Goal: Task Accomplishment & Management: Manage account settings

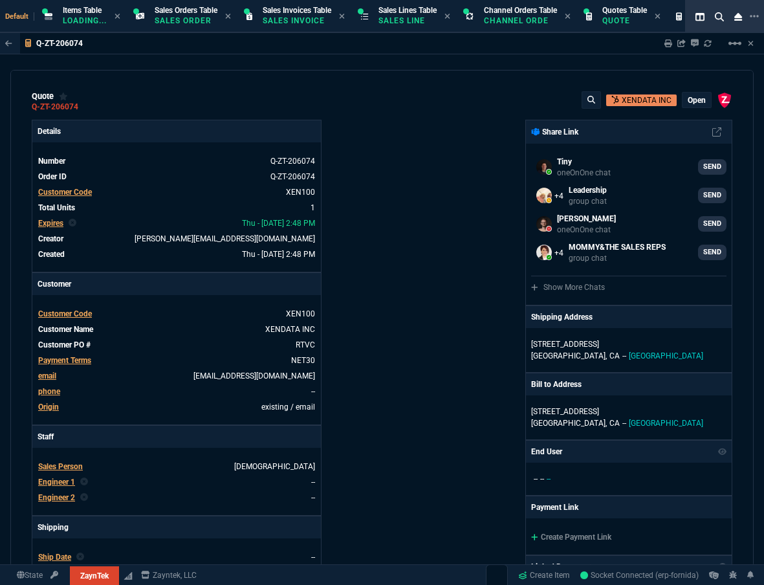
select select "12: [PERSON_NAME]"
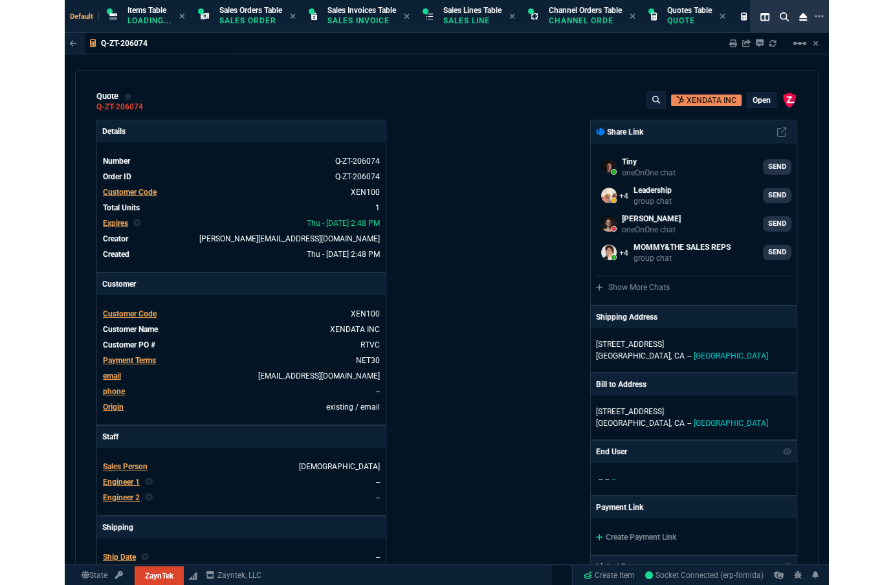
scroll to position [178, 0]
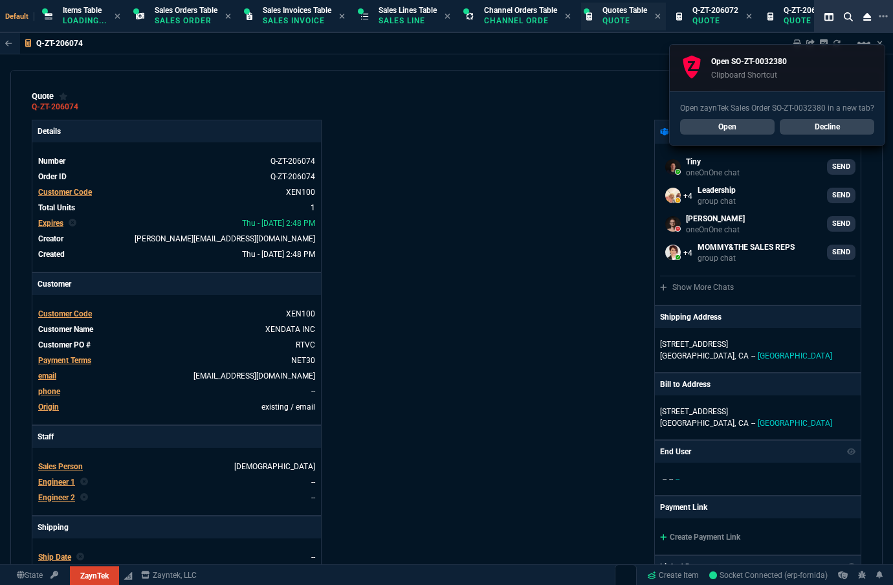
click at [638, 24] on p "Quote" at bounding box center [625, 21] width 45 height 10
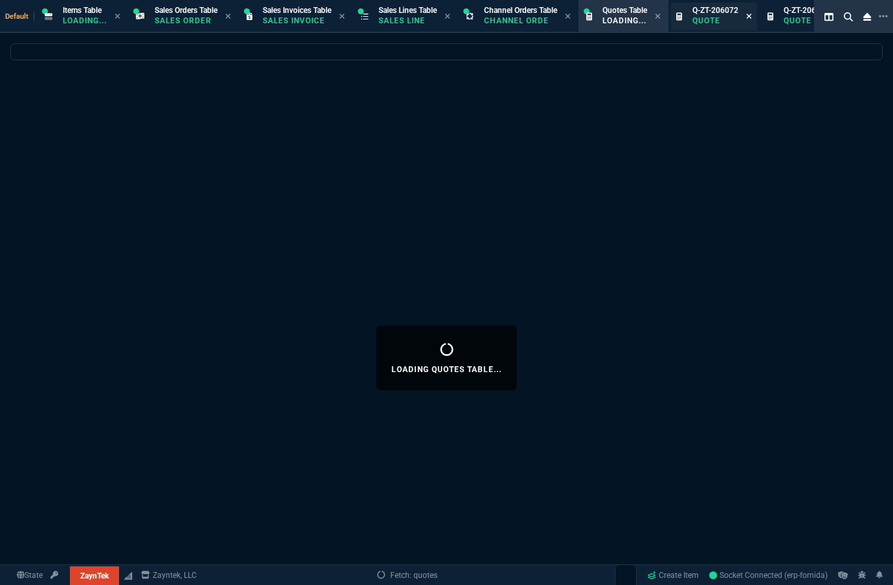
click at [752, 15] on icon at bounding box center [749, 16] width 5 height 5
select select
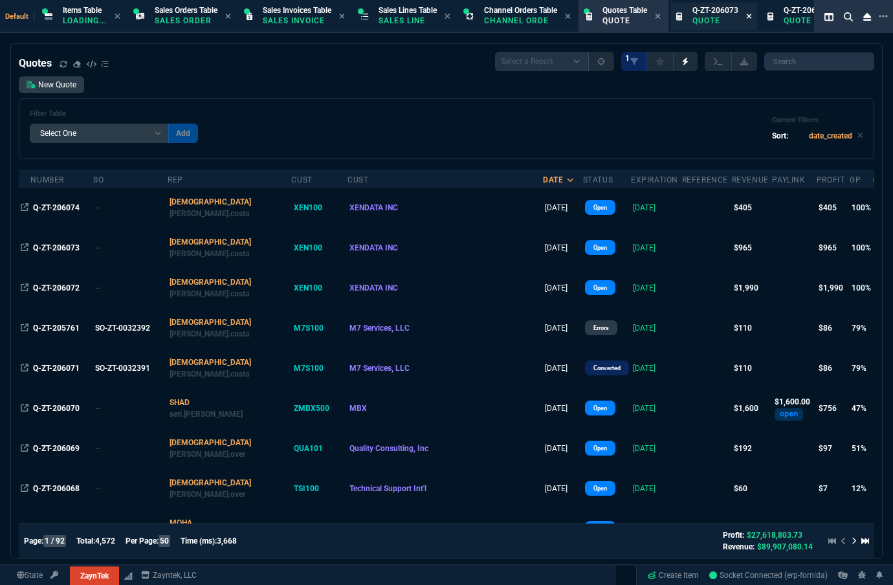
click at [752, 18] on icon at bounding box center [749, 16] width 6 height 8
click at [50, 93] on link "New Quote" at bounding box center [51, 84] width 65 height 17
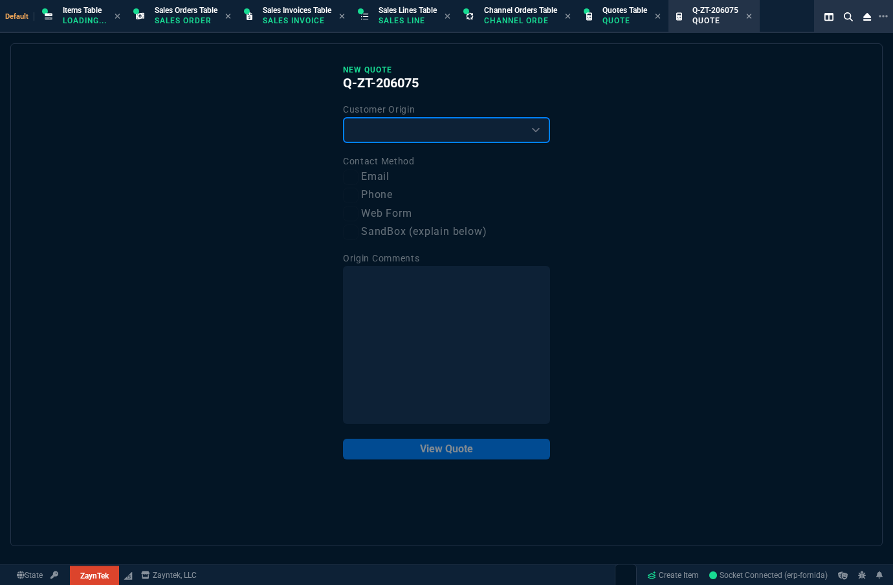
drag, startPoint x: 426, startPoint y: 124, endPoint x: 407, endPoint y: 135, distance: 21.8
click at [426, 124] on select "Existing Customer Amazon Lead (first order) Website Lead (first order) Called (…" at bounding box center [446, 130] width 207 height 26
select select "existing"
click at [343, 117] on select "Existing Customer Amazon Lead (first order) Website Lead (first order) Called (…" at bounding box center [446, 130] width 207 height 26
click at [386, 179] on label "Email" at bounding box center [446, 177] width 207 height 16
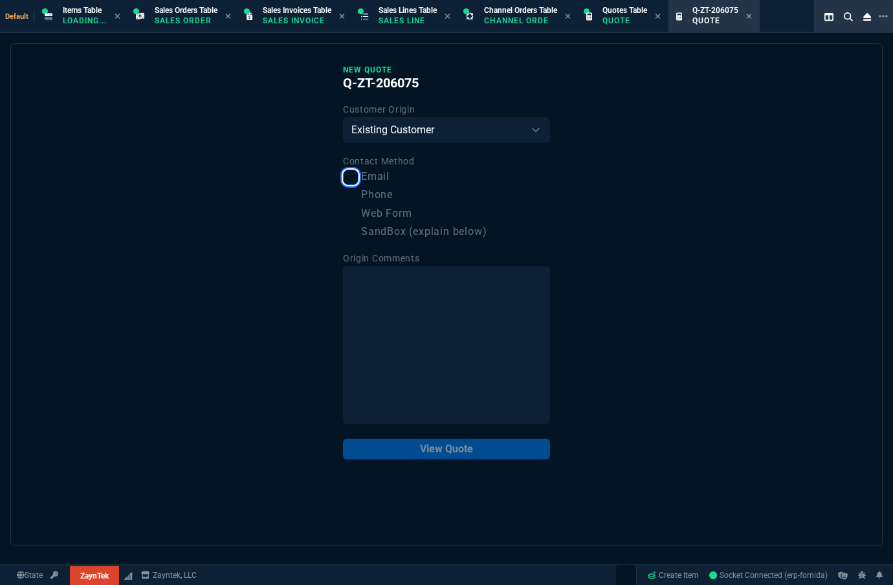
click at [359, 179] on input "Email" at bounding box center [351, 178] width 16 height 16
checkbox input "true"
click at [455, 454] on button "View Quote" at bounding box center [446, 449] width 207 height 21
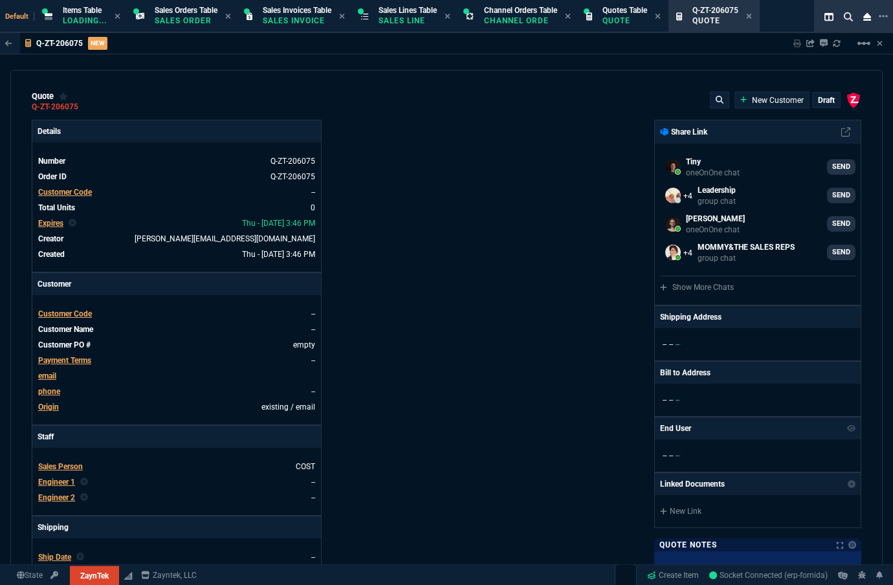
click at [76, 195] on span "Customer Code" at bounding box center [65, 192] width 54 height 9
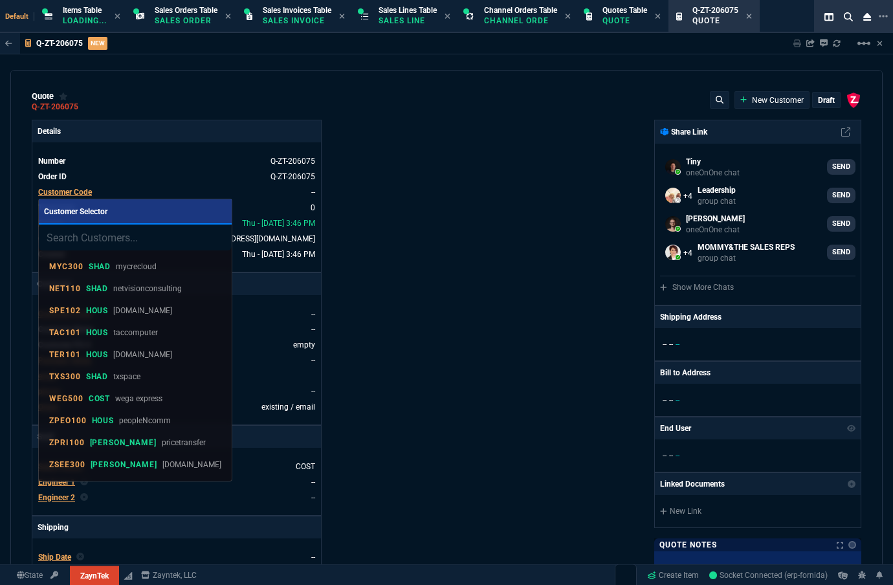
click at [69, 232] on input "search" at bounding box center [135, 238] width 193 height 26
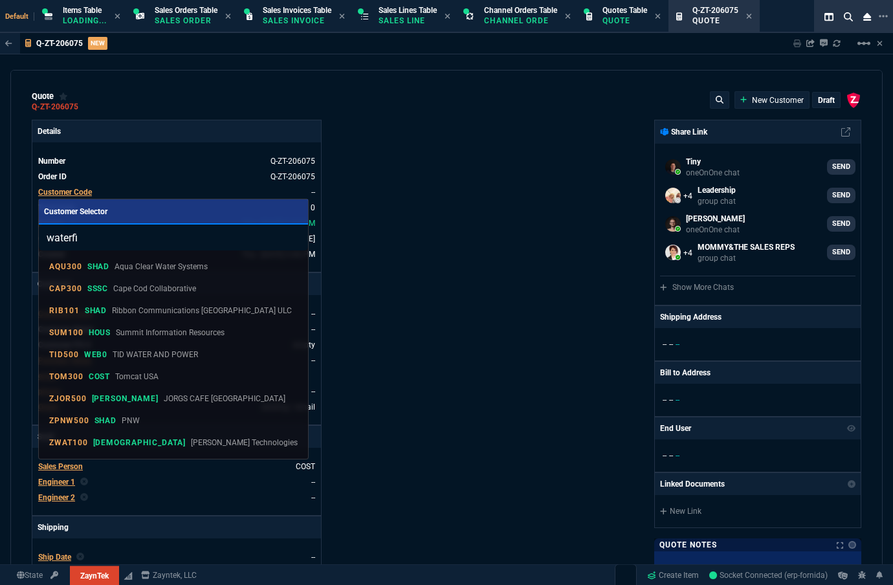
type input "waterfie"
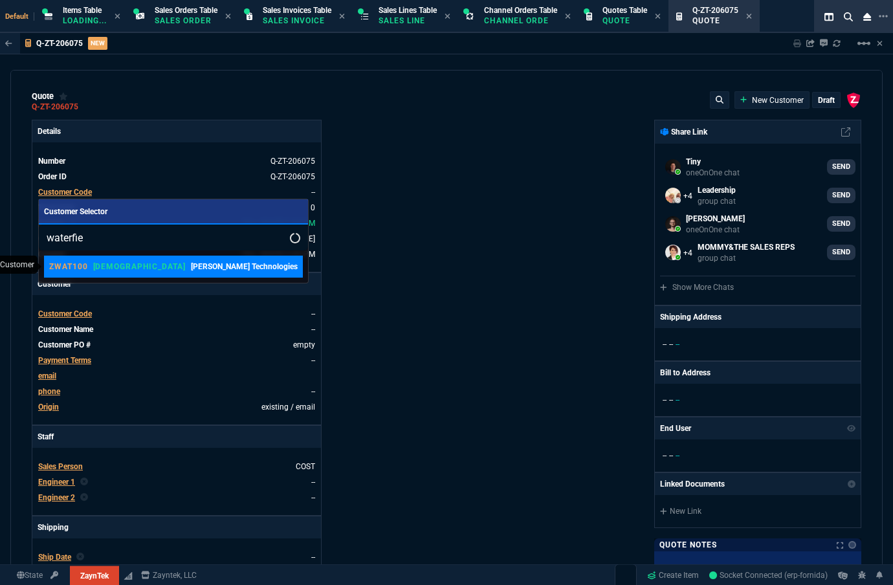
click at [116, 276] on link "ZWAT100 VAHI Waterfield Technologies" at bounding box center [173, 267] width 259 height 22
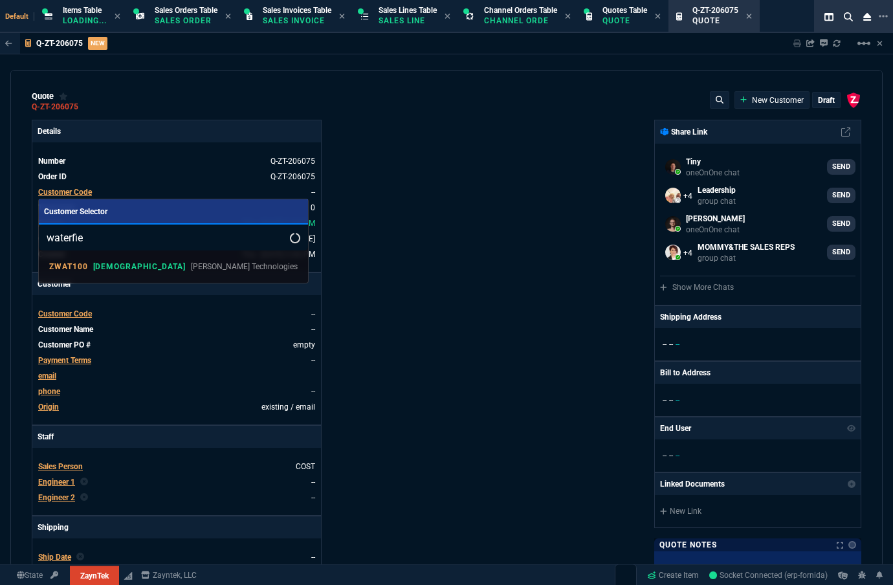
click at [122, 269] on nx-fornida-erp-specs "Number Q-ZT-206075 Order ID Q-ZT-206075 Customer Code -- Total Units 0 Expires …" at bounding box center [176, 206] width 289 height 129
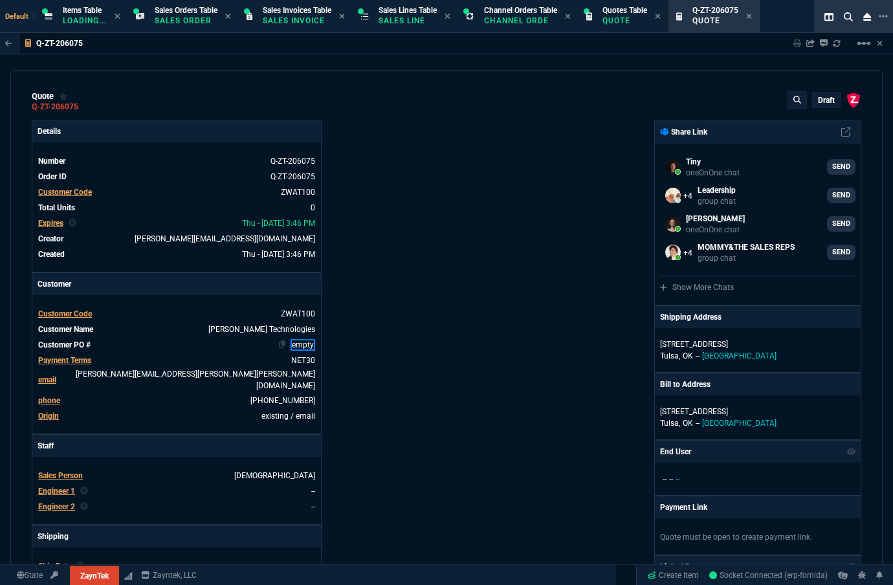
click at [294, 345] on link "empty" at bounding box center [303, 345] width 25 height 12
click at [294, 344] on link "empty" at bounding box center [303, 345] width 25 height 12
paste link
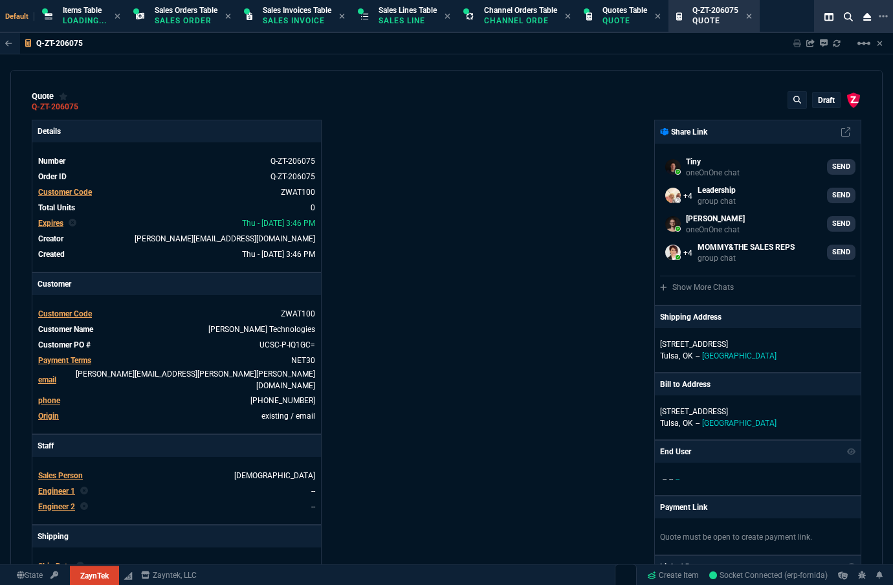
click at [425, 330] on div "Details Number Q-ZT-206075 Order ID Q-ZT-206075 Customer Code ZWAT100 Total Uni…" at bounding box center [239, 458] width 415 height 677
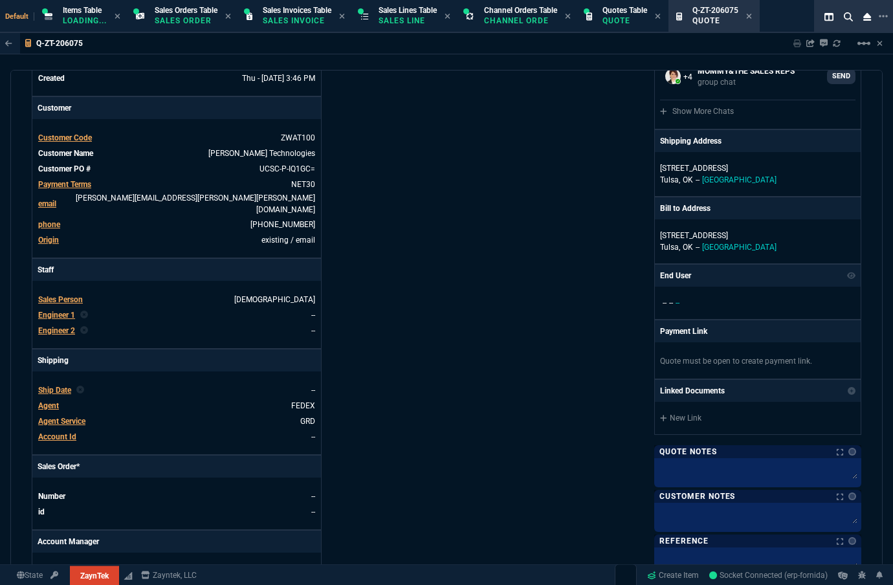
click at [694, 503] on div at bounding box center [757, 517] width 207 height 29
click at [693, 509] on textarea at bounding box center [758, 514] width 202 height 19
type textarea "L"
type textarea "Le"
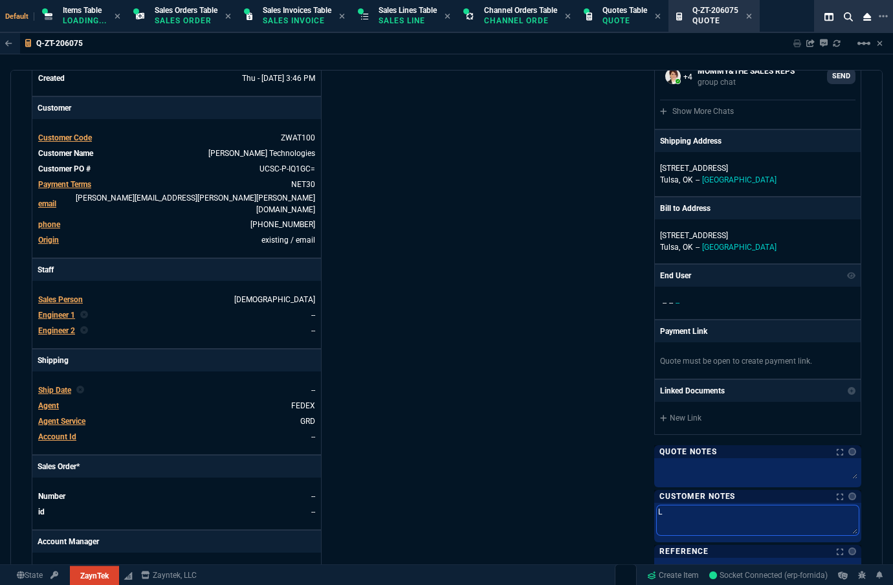
type textarea "Le"
type textarea "Lea"
type textarea "Lead"
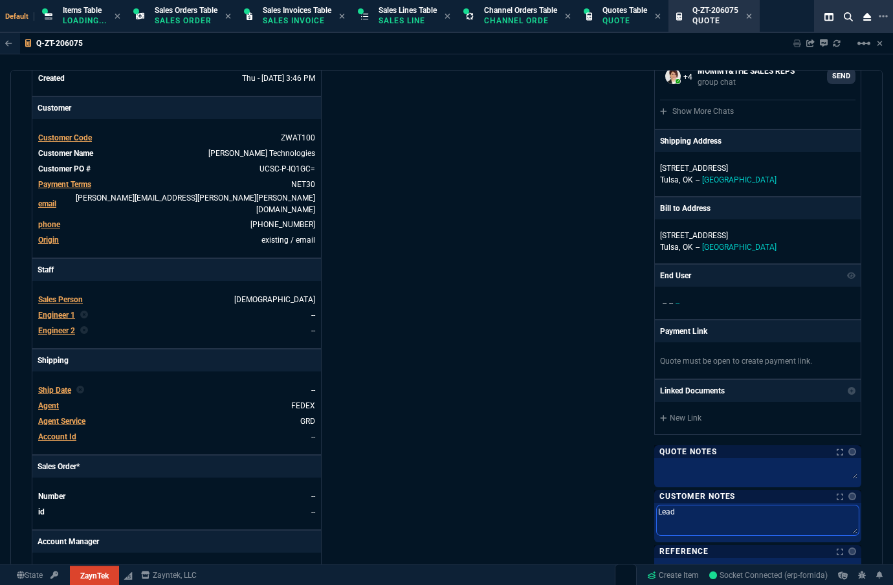
type textarea "Lead"
type textarea "Lead T"
type textarea "Lead Ti"
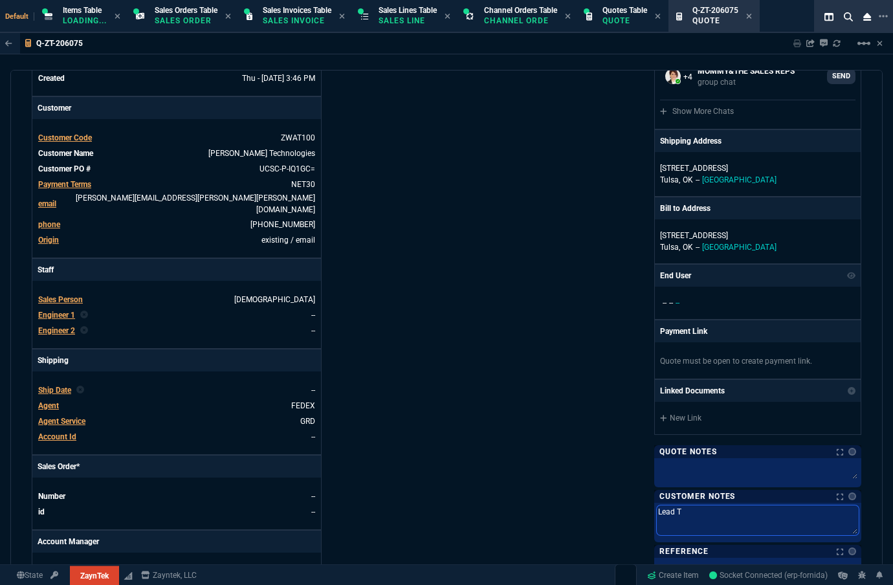
type textarea "Lead Ti"
type textarea "Lead Tim"
type textarea "Lead Time"
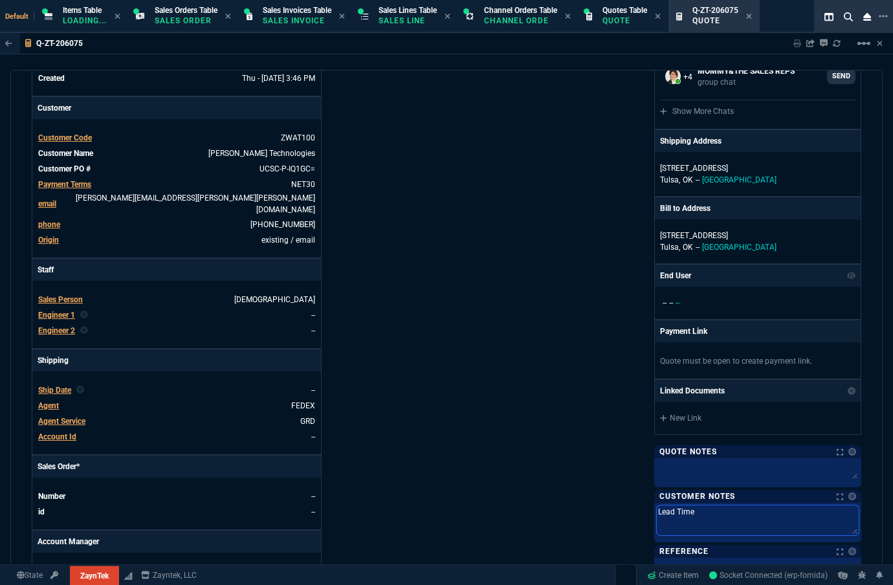
type textarea "Lead Time:"
type textarea "Lead Time: 3"
type textarea "Lead Time: 3-"
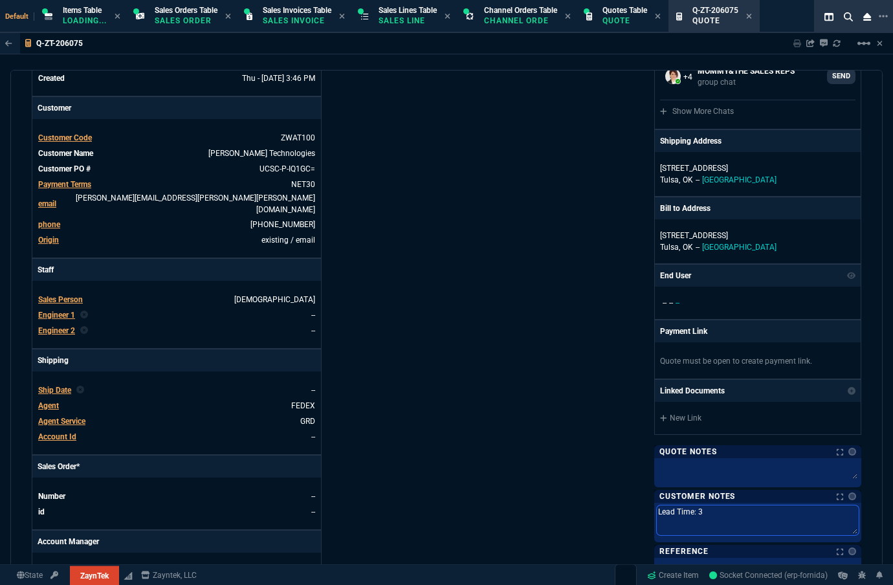
type textarea "Lead Time: 3-"
type textarea "Lead Time: 3-5"
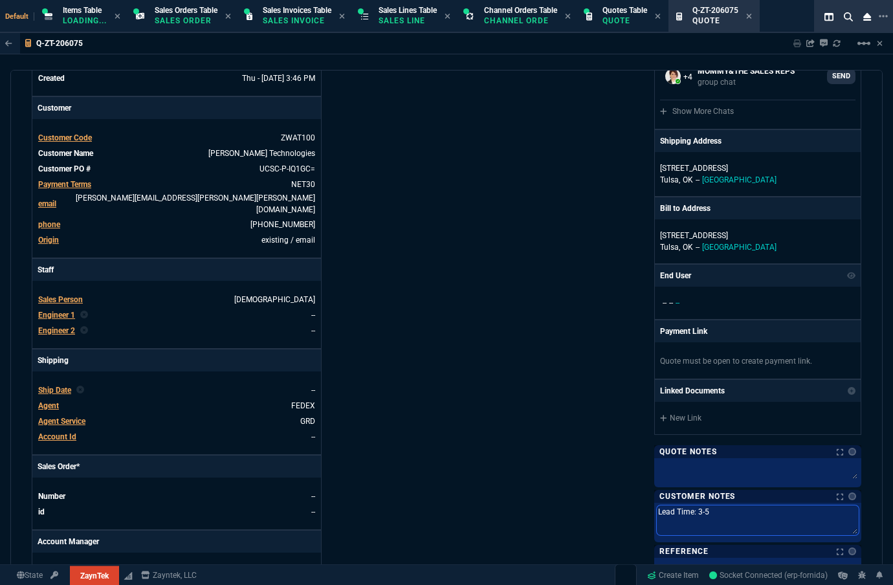
type textarea "Lead Time: 3-5 b"
type textarea "Lead Time: 3-5 bu"
type textarea "Lead Time: 3-5 bus"
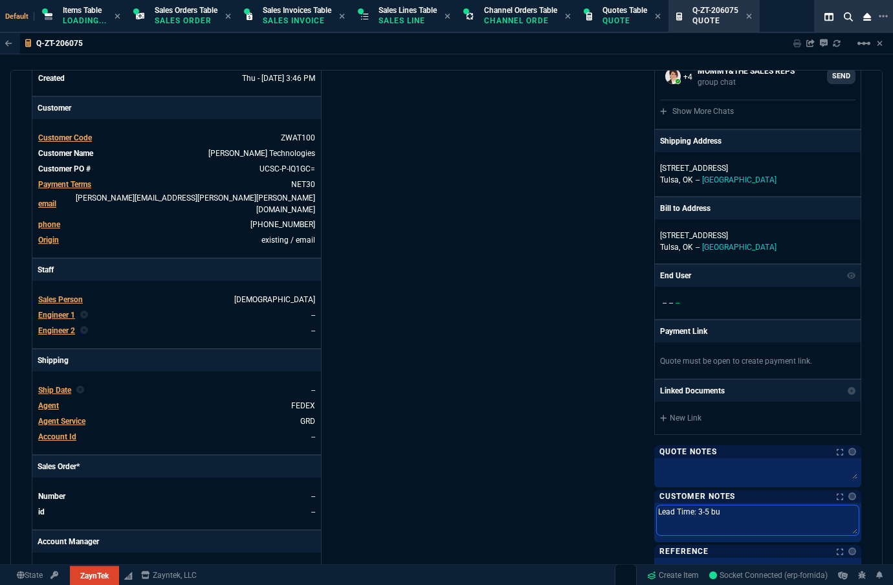
type textarea "Lead Time: 3-5 bus"
type textarea "Lead Time: 3-5 busn"
type textarea "Lead Time: 3-5 busnie"
type textarea "Lead Time: 3-5 busni"
type textarea "Lead Time: 3-5 busn"
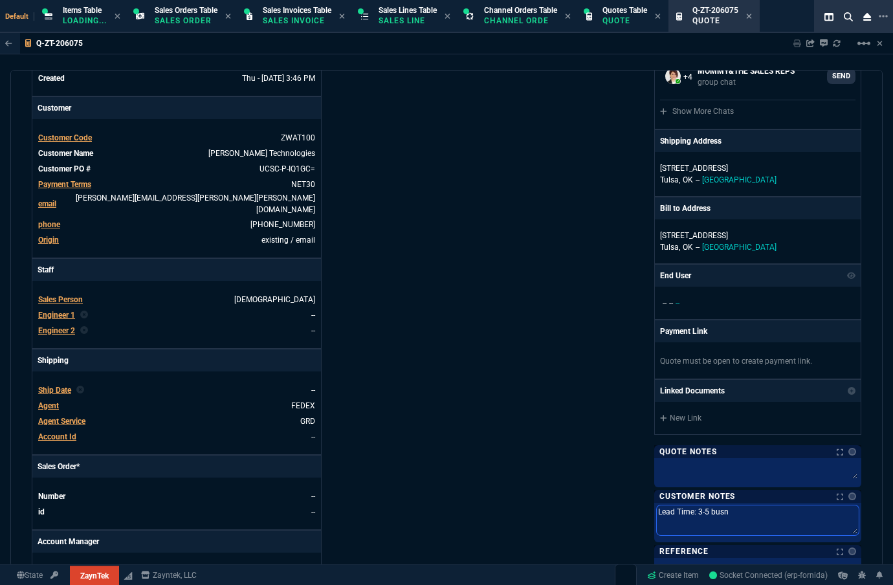
type textarea "Lead Time: 3-5 bus"
type textarea "Lead Time: 3-5 busi"
type textarea "Lead Time: 3-5 busines"
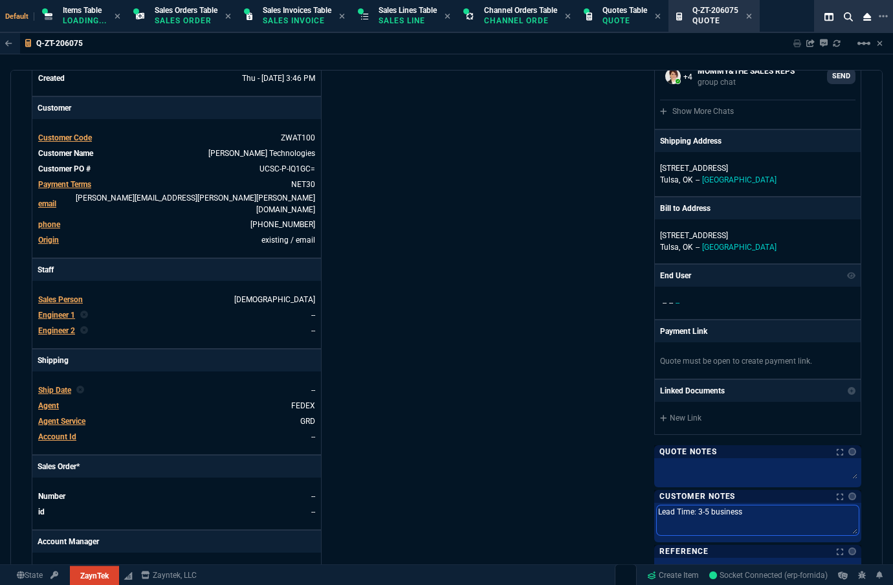
type textarea "Lead Time: 3-5 business"
type textarea "Lead Time: 3-5 business d"
type textarea "Lead Time: 3-5 business da"
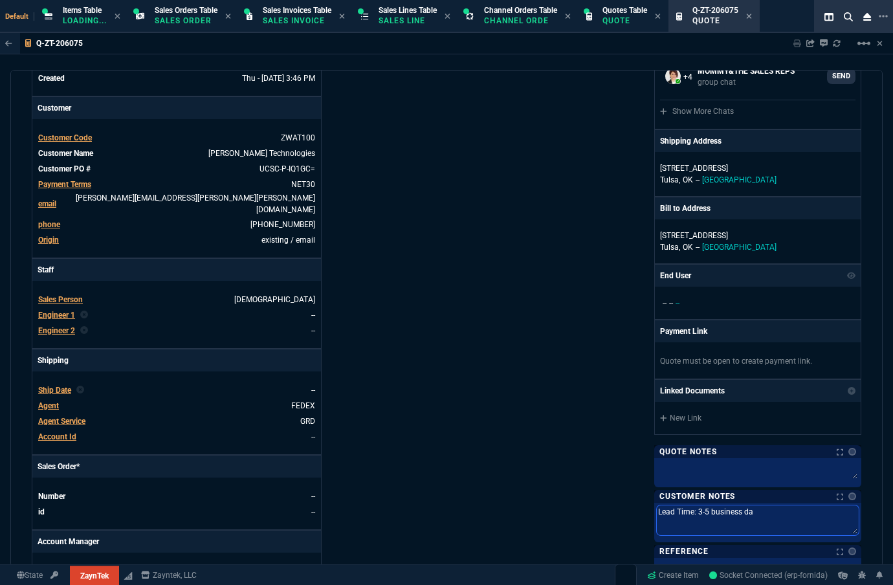
type textarea "Lead Time: 3-5 business day"
type textarea "Lead Time: 3-5 business days"
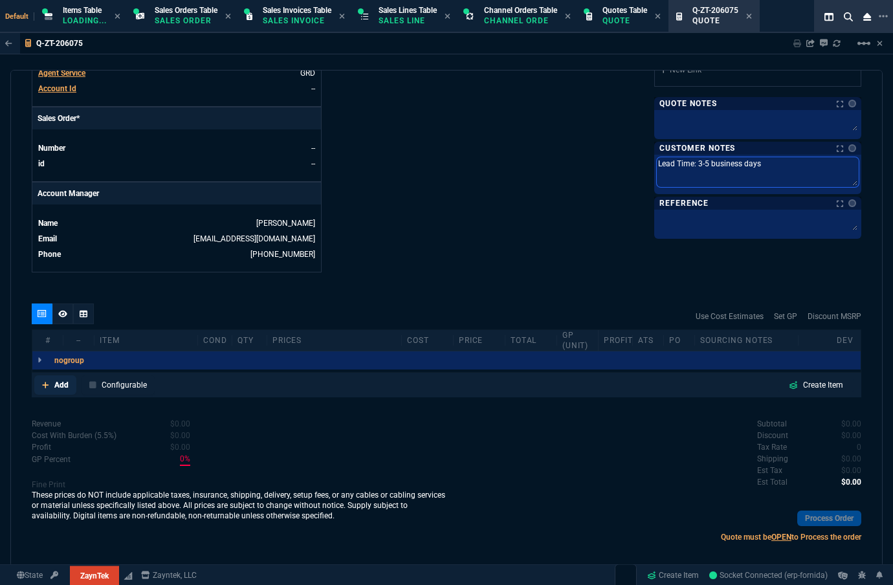
type textarea "Lead Time: 3-5 business days"
click at [56, 379] on p "Add" at bounding box center [61, 385] width 14 height 12
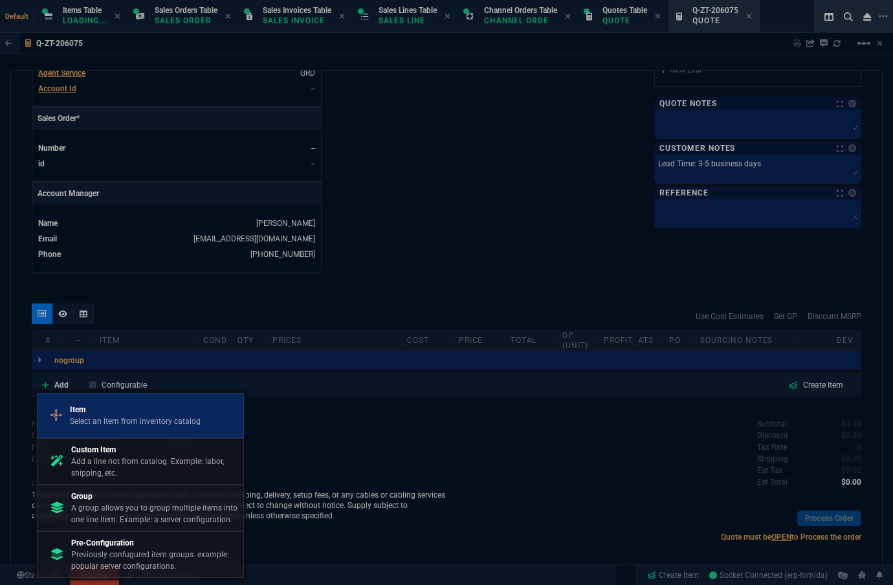
click at [113, 425] on p "Select an item from inventory catalog" at bounding box center [135, 421] width 131 height 12
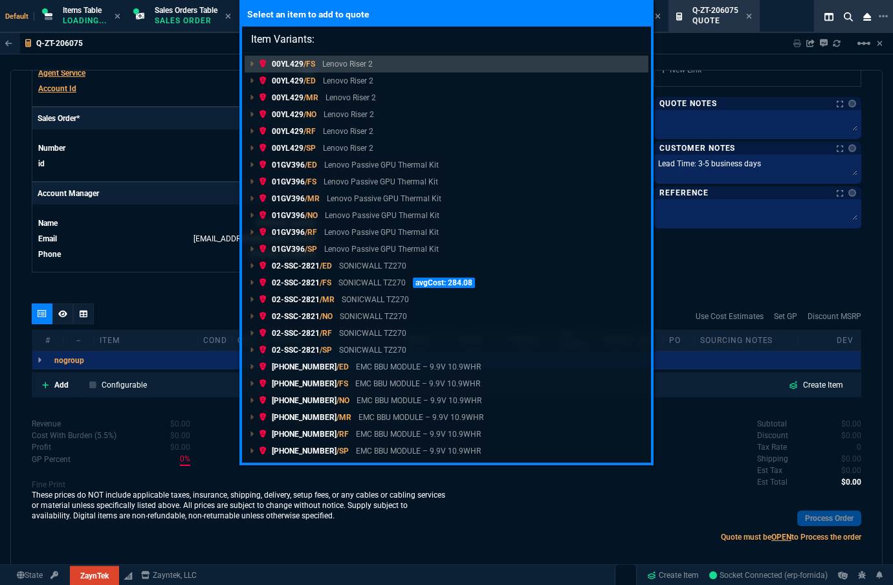
type input "Item Variants: UCSC-P-IQ1GC="
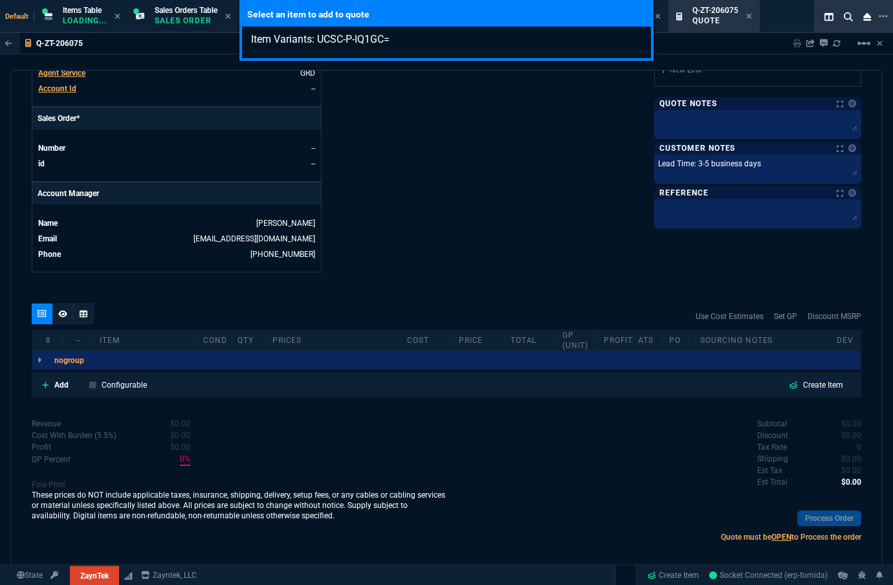
click at [382, 239] on div "Select an item to add to quote Item Variants: UCSC-P-IQ1GC=" at bounding box center [446, 292] width 893 height 585
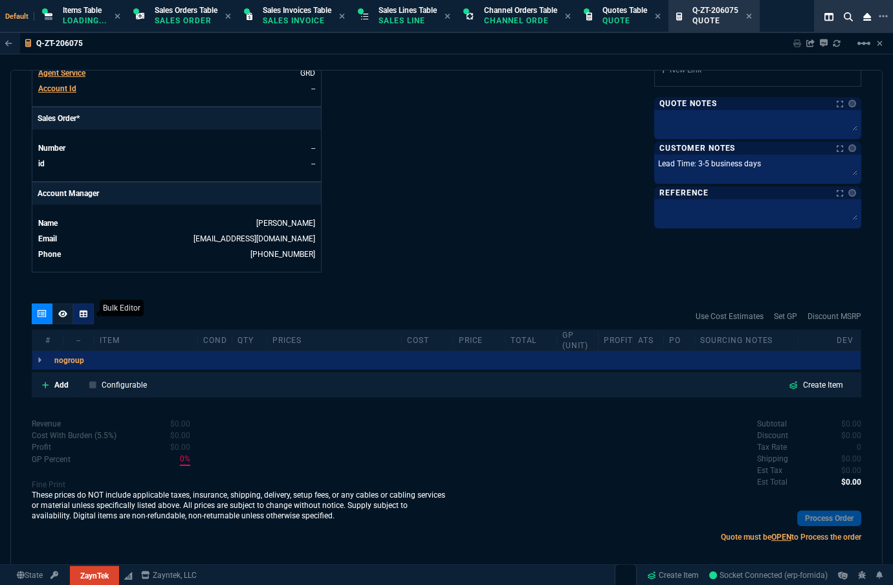
click at [85, 309] on fa-icon at bounding box center [84, 313] width 8 height 9
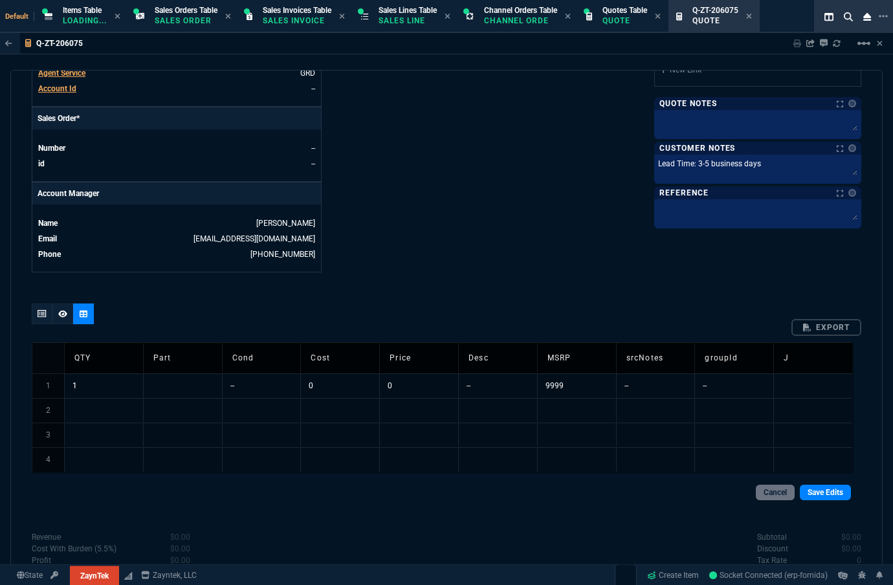
click at [168, 361] on td "Part" at bounding box center [182, 357] width 79 height 31
click at [197, 373] on td at bounding box center [182, 385] width 79 height 25
click at [489, 373] on td "--" at bounding box center [497, 385] width 79 height 25
click at [309, 377] on td "0" at bounding box center [339, 385] width 79 height 25
click at [651, 373] on td "--" at bounding box center [655, 385] width 79 height 25
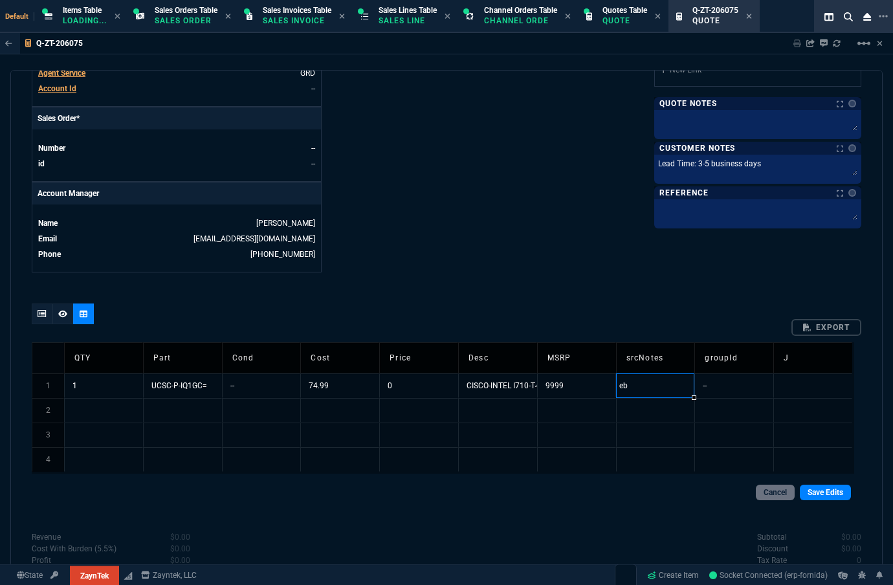
type input "e"
click at [712, 377] on td "--" at bounding box center [733, 385] width 79 height 25
click at [663, 373] on td "--" at bounding box center [655, 385] width 79 height 25
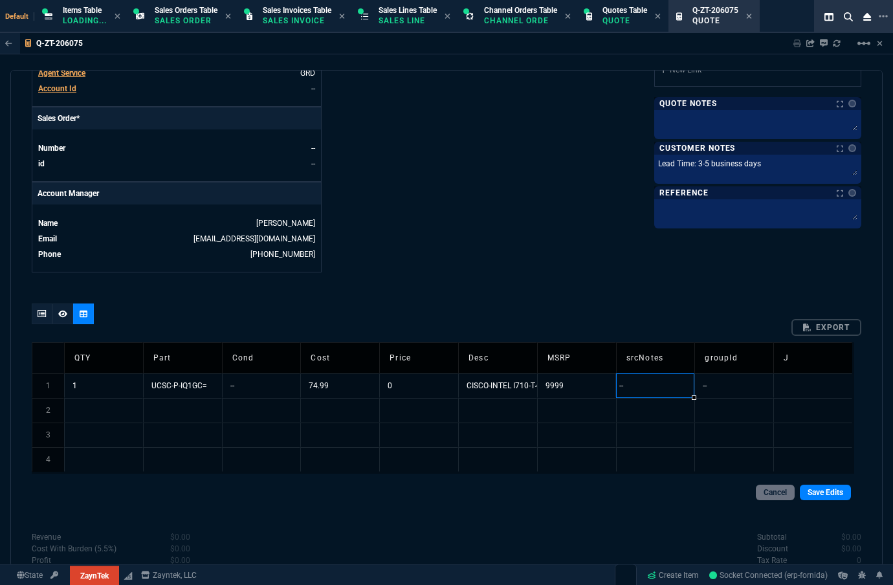
click at [663, 374] on input "--" at bounding box center [656, 385] width 79 height 23
type input "https://www.ebay.com/itm/326526763544?_skw=UCSC-P-IQ1GC&itmmeta=01K2JFMMT7HQ3MP…"
type input "/RF"
click at [484, 373] on td "CISCO-INTEL I710-T4L 4X1GBASE-" at bounding box center [497, 385] width 79 height 25
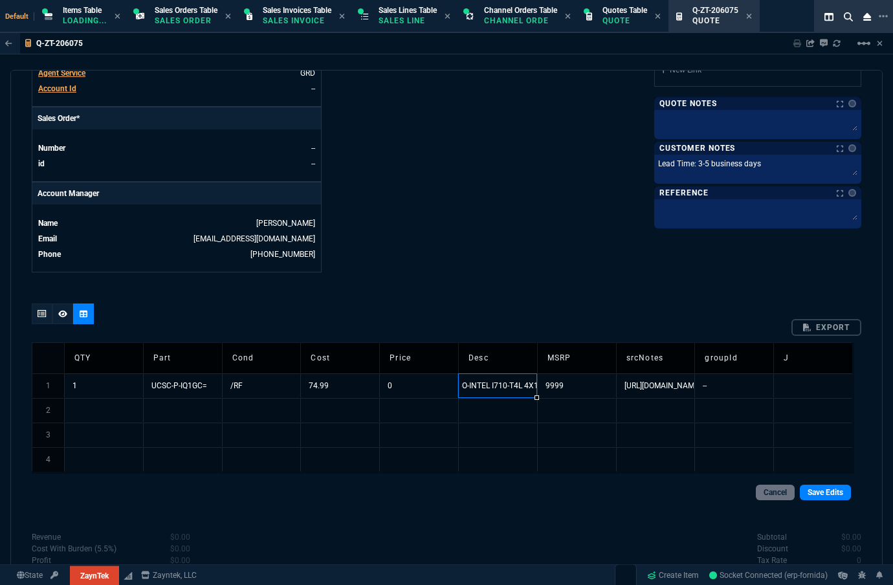
scroll to position [0, 0]
type input "Refurbished CISCO-INTEL I710-T4L 4X1GBASE-"
click at [764, 485] on link "Save Edits" at bounding box center [825, 493] width 51 height 16
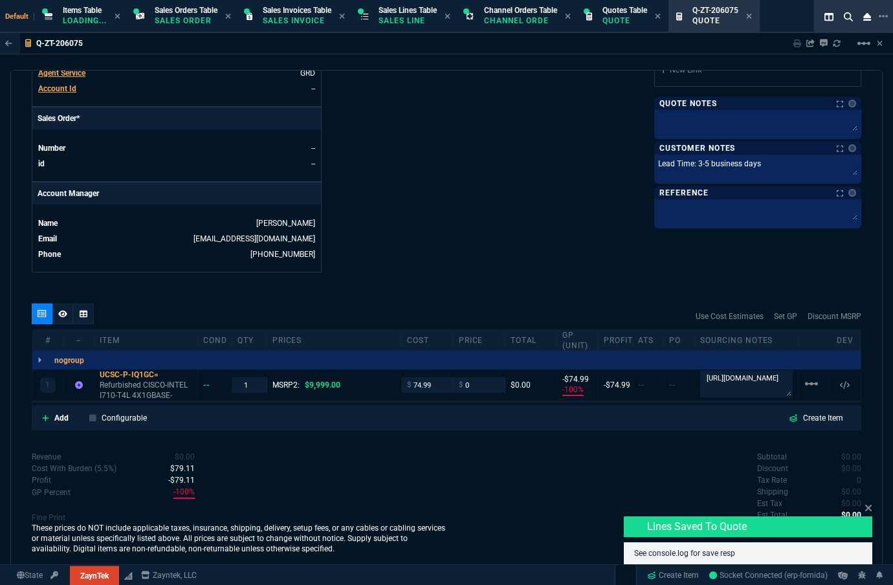
type input "-100"
type input "-75"
type input "100"
click at [764, 160] on textarea "Lead Time: 3-5 business days" at bounding box center [758, 166] width 202 height 19
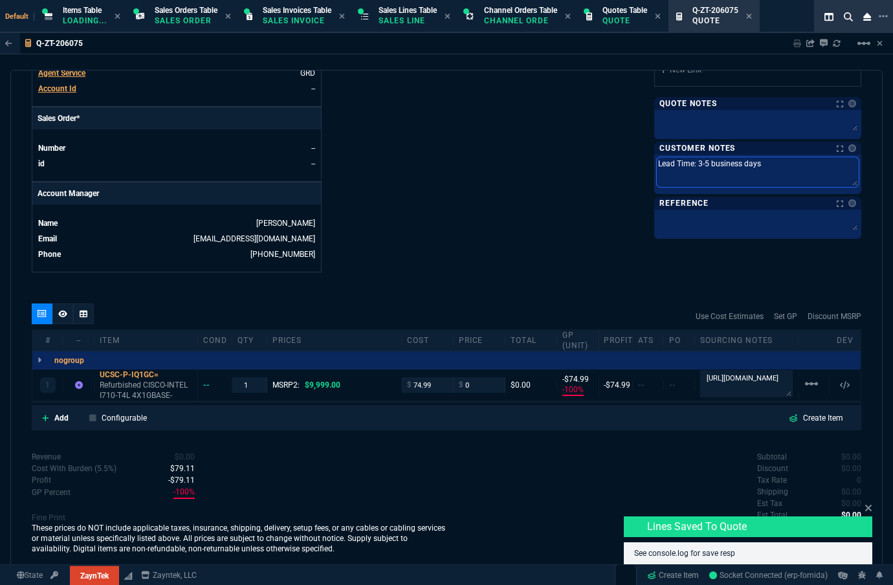
type textarea "Lead Time: 3-5 business days"
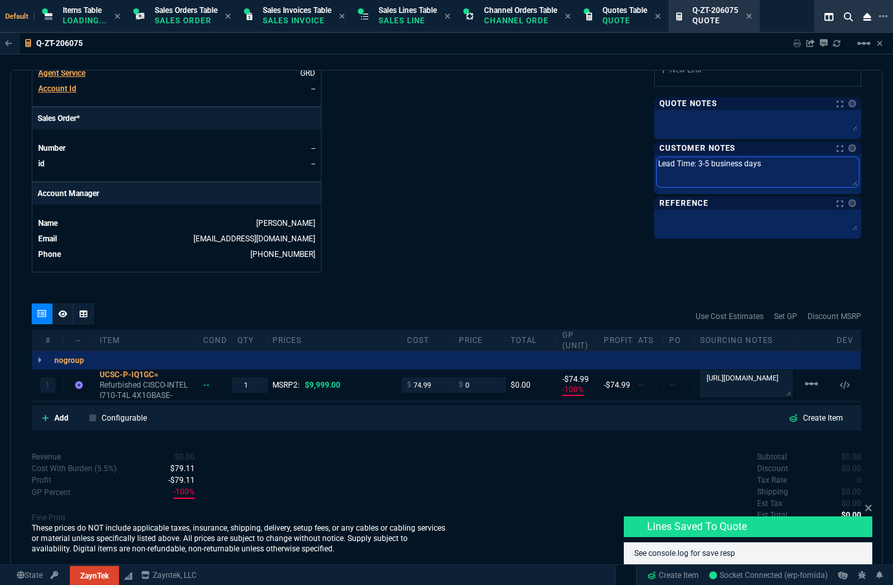
type textarea "Lead Time: 3-5 business days *"
type textarea "Lead Time: 3-5 business days *C"
type textarea "Lead Time: 3-5 business days *Co"
type textarea "Lead Time: 3-5 business days *Com"
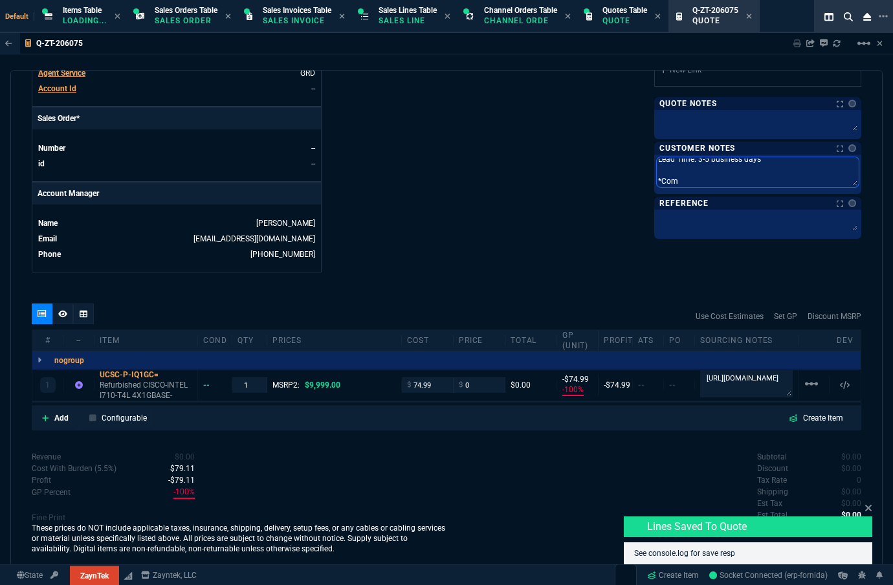
type textarea "Lead Time: 3-5 business days *Come"
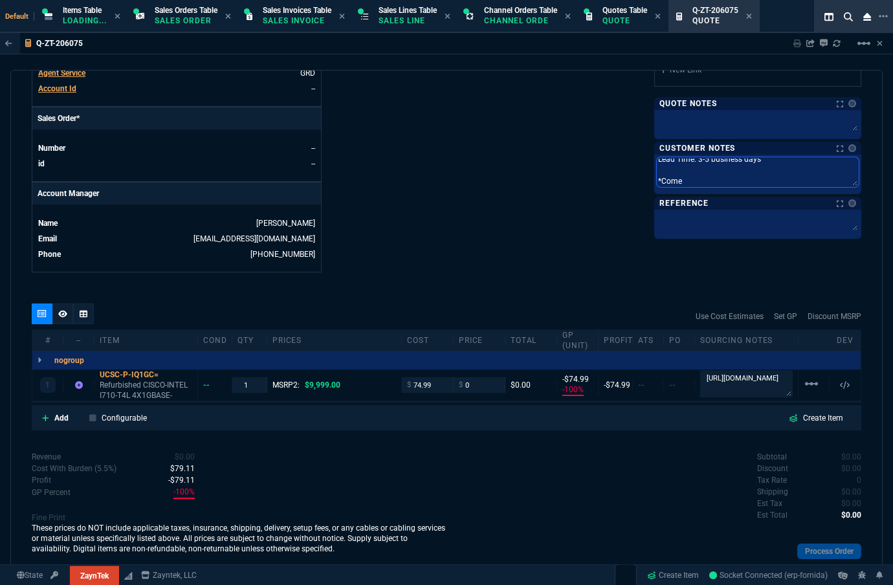
type textarea "Lead Time: 3-5 business days *Come"
type textarea "Lead Time: 3-5 business days *Comes"
type textarea "Lead Time: 3-5 business days *Comes w"
type textarea "Lead Time: 3-5 business days *Comes wi"
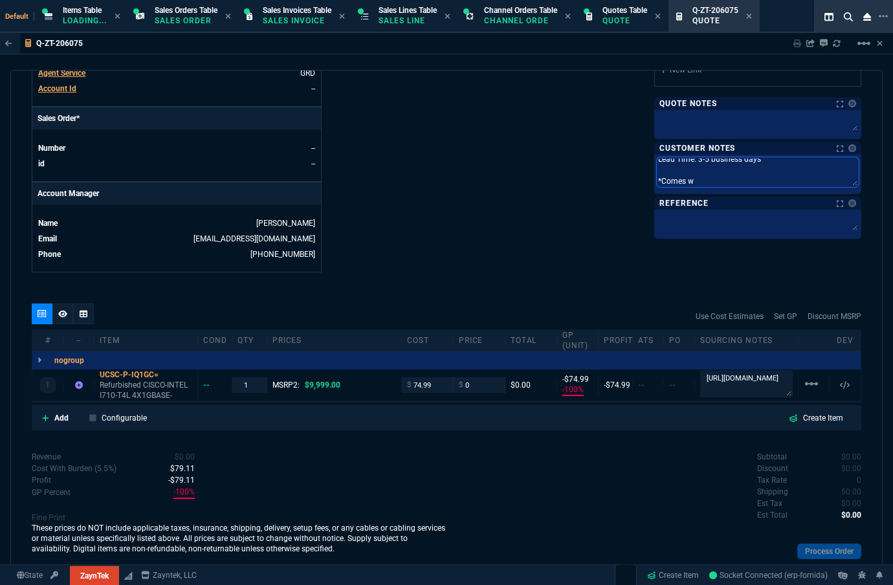
type textarea "Lead Time: 3-5 business days *Comes wi"
type textarea "Lead Time: 3-5 business days *Comes wit"
type textarea "Lead Time: 3-5 business days *Comes with"
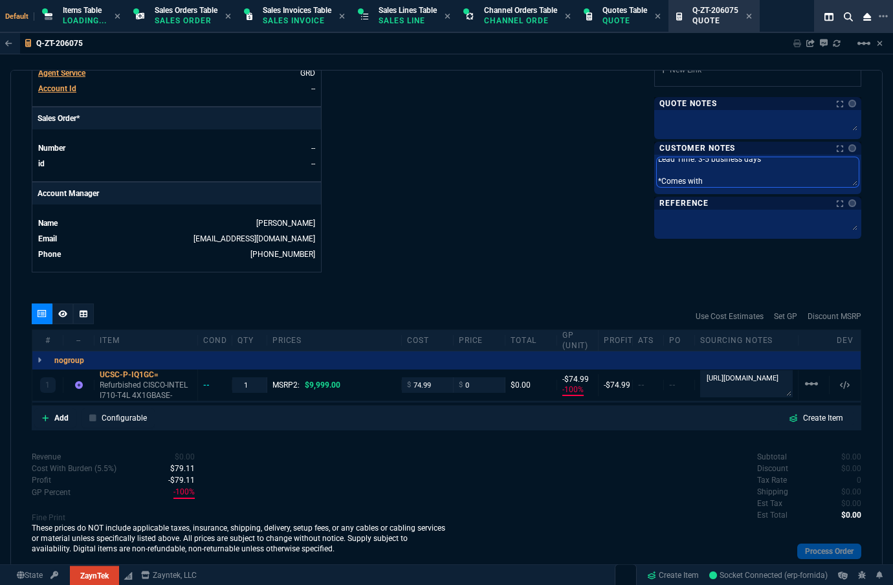
type textarea "Lead Time: 3-5 business days *Comes with 1"
type textarea "Lead Time: 3-5 business days *Comes with 1yr"
type textarea "Lead Time: 3-5 business days *Comes with 1yr w"
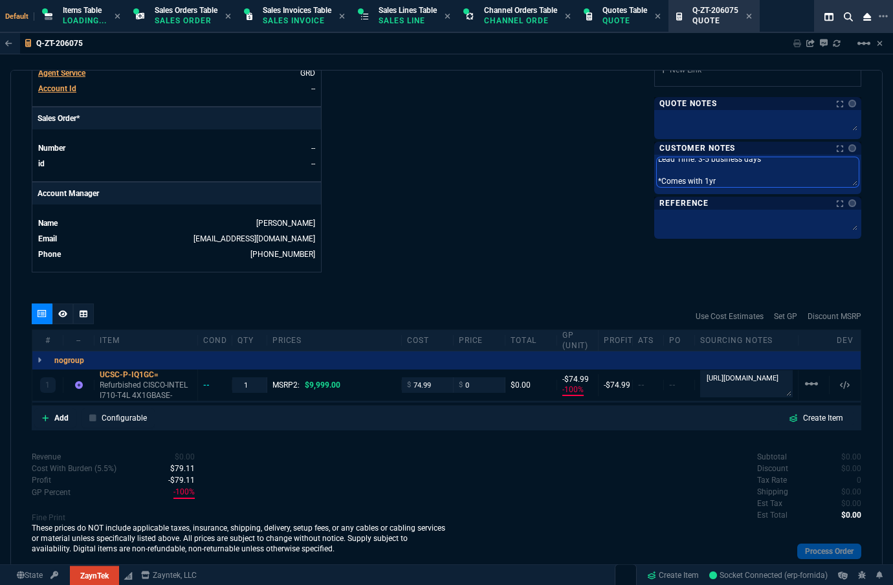
type textarea "Lead Time: 3-5 business days *Comes with 1yr w"
type textarea "Lead Time: 3-5 business days *Comes with 1yr wa"
type textarea "Lead Time: 3-5 business days *Comes with 1yr war"
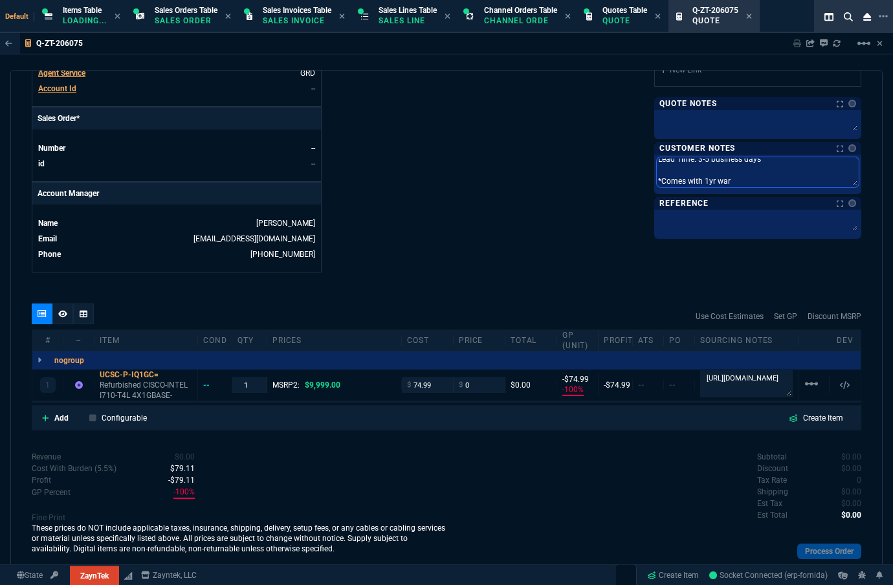
type textarea "Lead Time: 3-5 business days *Comes with 1yr warr"
type textarea "Lead Time: 3-5 business days *Comes with 1yr warra"
type textarea "Lead Time: 3-5 business days *Comes with 1yr warran"
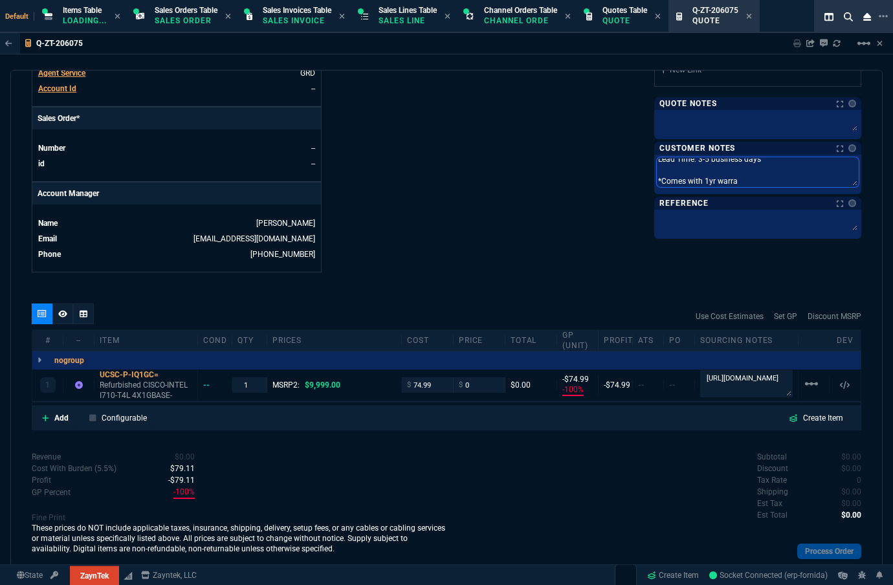
type textarea "Lead Time: 3-5 business days *Comes with 1yr warran"
type textarea "Lead Time: 3-5 business days *Comes with 1yr warrant"
type textarea "Lead Time: 3-5 business days *Comes with 1yr warranty"
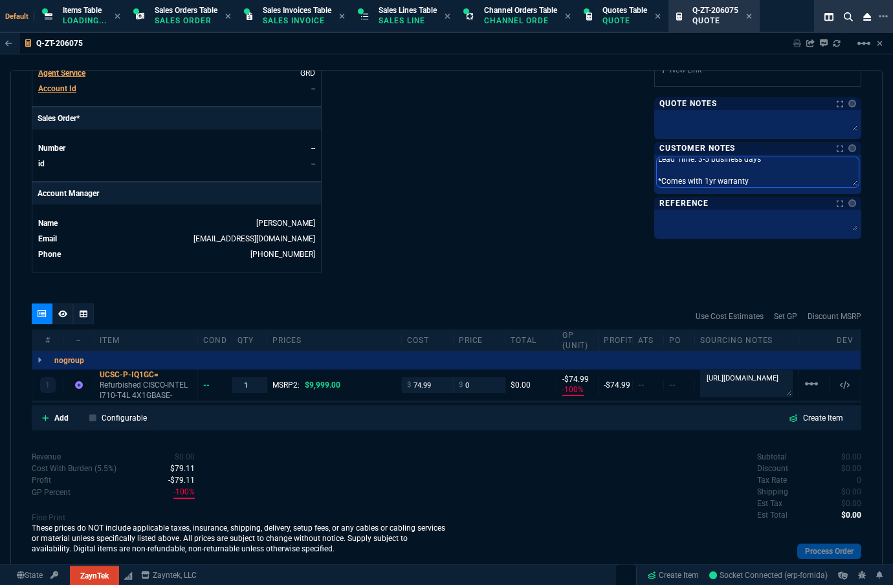
type textarea "Lead Time: 3-5 business days *Comes with 1yr warranty"
type textarea "Lead Time: 3-5 business days *Comes with 1yr warranty f"
type textarea "Lead Time: 3-5 business days *Comes with 1yr warranty fr"
type textarea "Lead Time: 3-5 business days *Comes with 1yr warranty fro"
type textarea "Lead Time: 3-5 business days *Comes with 1yr warranty from"
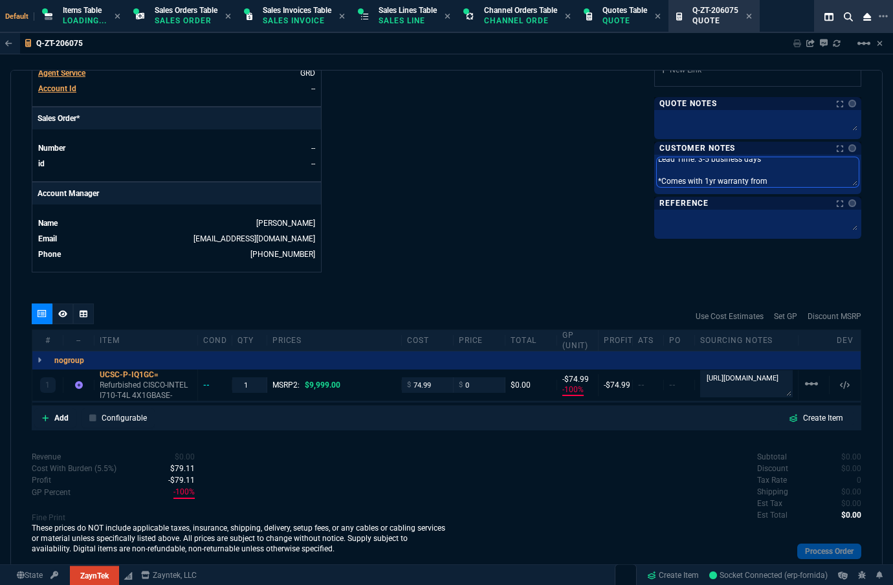
type textarea "Lead Time: 3-5 business days *Comes with 1yr warranty from"
type textarea "Lead Time: 3-5 business days *Comes with 1yr warranty from X"
type textarea "Lead Time: 3-5 business days *Comes with 1yr warranty from"
type textarea "Lead Time: 3-5 business days *Comes with 1yr warranty from Zau"
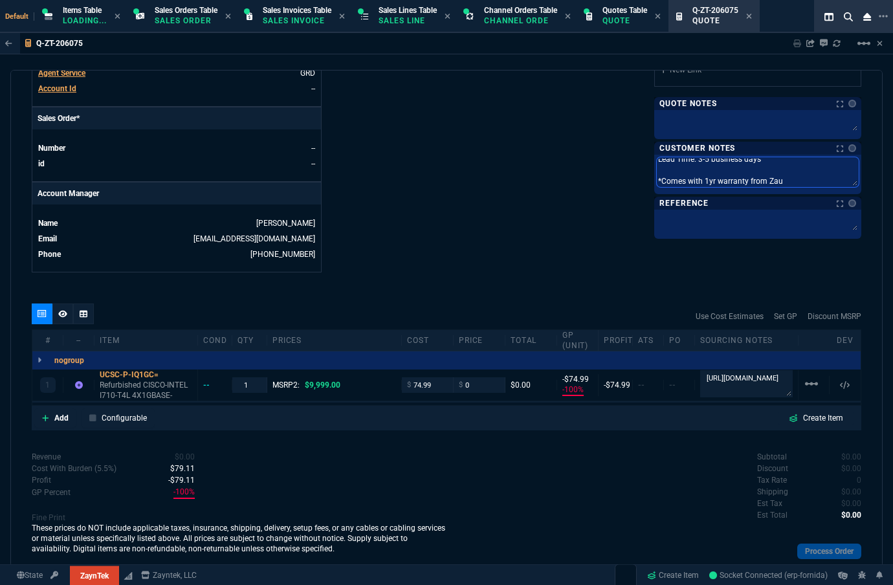
type textarea "Lead Time: 3-5 business days *Comes with 1yr warranty from Za"
type textarea "Lead Time: 3-5 business days *Comes with 1yr warranty from Zay"
type textarea "Lead Time: 3-5 business days *Comes with 1yr warranty from Zaynte"
type textarea "Lead Time: 3-5 business days *Comes with 1yr warranty from Zayntek"
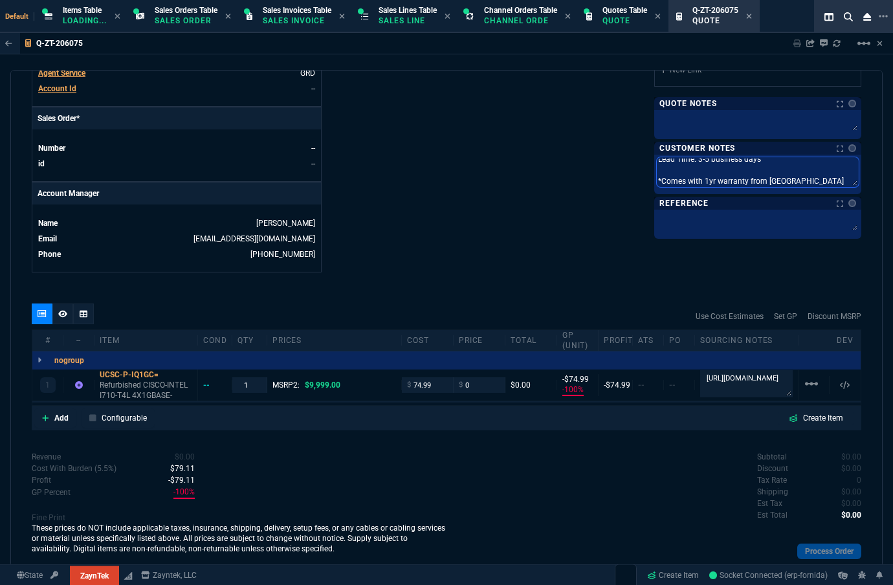
type textarea "Lead Time: 3-5 business days *Comes with 1yr warranty from Zayntek"
type textarea "Lead Time: 3-5 business days *Comes with 1yr warranty from Zayntek."
click at [657, 179] on textarea "Lead Time: 3-5 business days *Comes with 1yr warranty from Zayntek." at bounding box center [758, 172] width 202 height 30
type textarea "Lead Time: 3-5 business days *RComes with 1yr warranty from Zayntek."
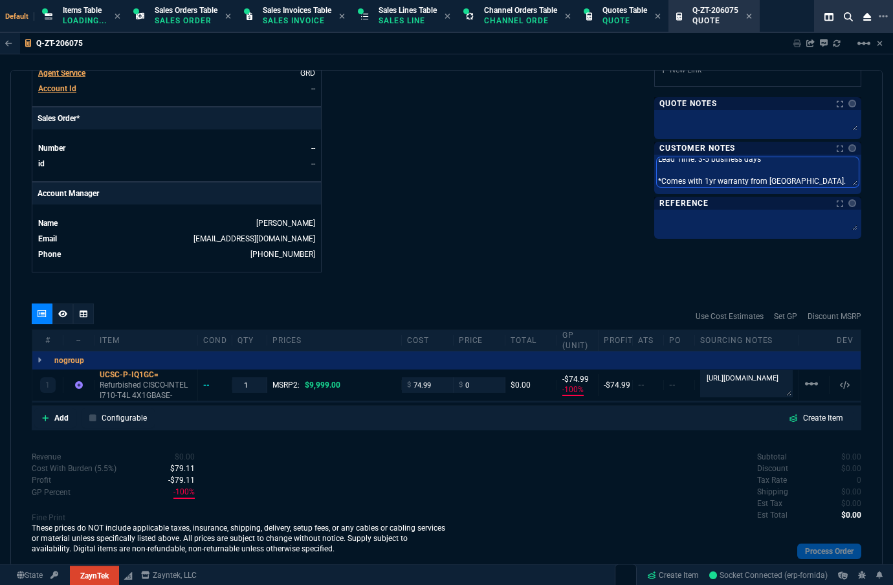
type textarea "Lead Time: 3-5 business days *RComes with 1yr warranty from Zayntek."
type textarea "Lead Time: 3-5 business days *ReComes with 1yr warranty from Zayntek."
type textarea "Lead Time: 3-5 business days *RefiComes with 1yr warranty from Zayntek."
type textarea "Lead Time: 3-5 business days *RefComes with 1yr warranty from Zayntek."
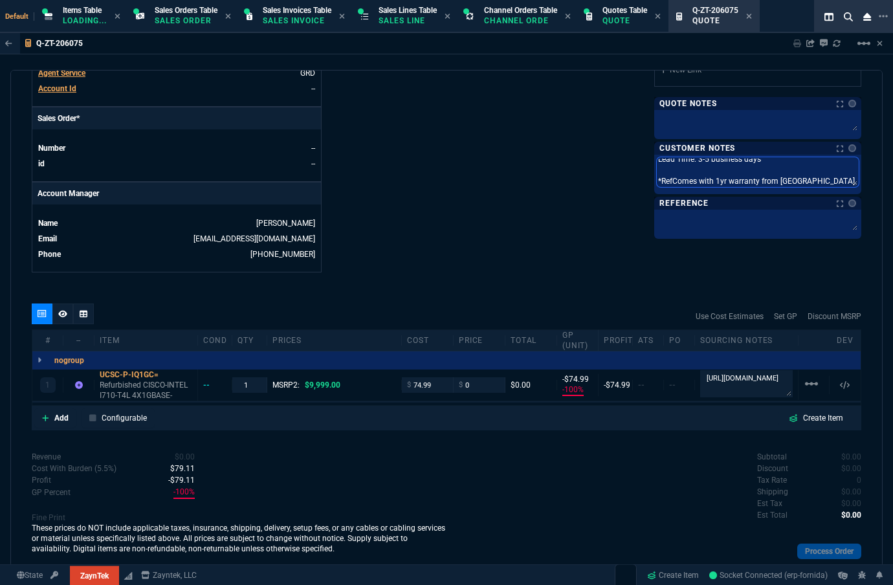
type textarea "Lead Time: 3-5 business days *RefuComes with 1yr warranty from Zayntek."
type textarea "Lead Time: 3-5 business days *RefurComes with 1yr warranty from Zayntek."
type textarea "Lead Time: 3-5 business days *RefurbComes with 1yr warranty from Zayntek."
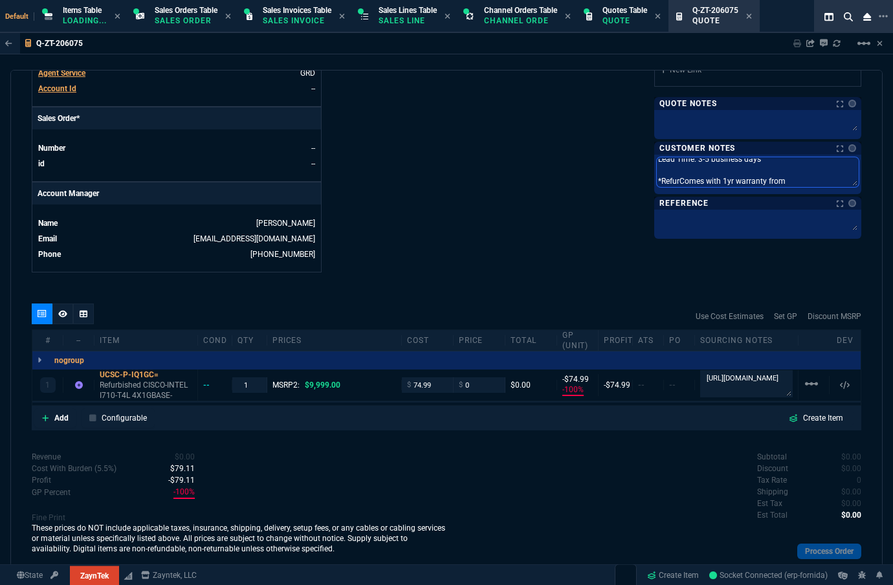
type textarea "Lead Time: 3-5 business days *RefurbComes with 1yr warranty from Zayntek."
type textarea "Lead Time: 3-5 business days *RefurbiComes with 1yr warranty from Zayntek."
type textarea "Lead Time: 3-5 business days *RefurbisComes with 1yr warranty from Zayntek."
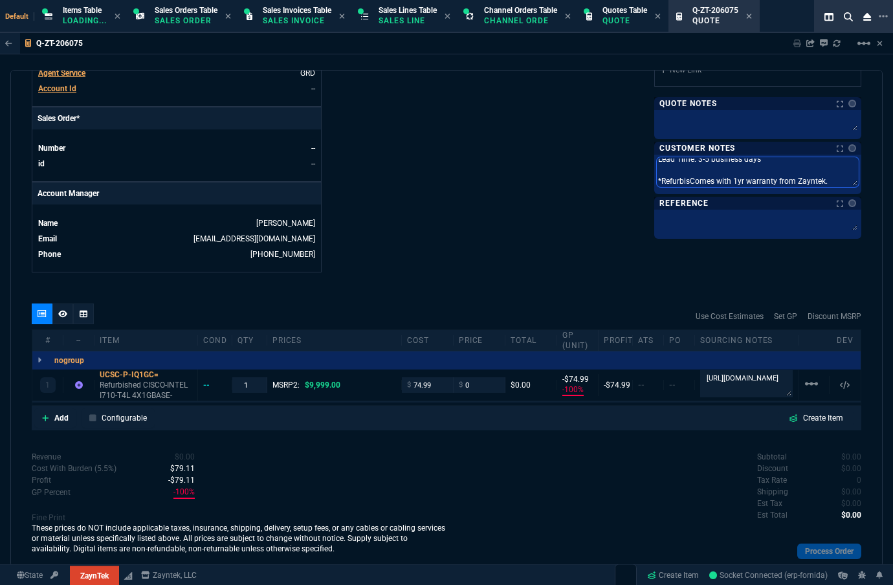
type textarea "Lead Time: 3-5 business days *RefurbishComes with 1yr warranty from Zayntek."
type textarea "Lead Time: 3-5 business days *RefurbisheComes with 1yr warranty from Zayntek."
type textarea "Lead Time: 3-5 business days *RefurbishesComes with 1yr warranty from Zayntek."
type textarea "Lead Time: 3-5 business days *RefurbisheComes with 1yr warranty from Zayntek."
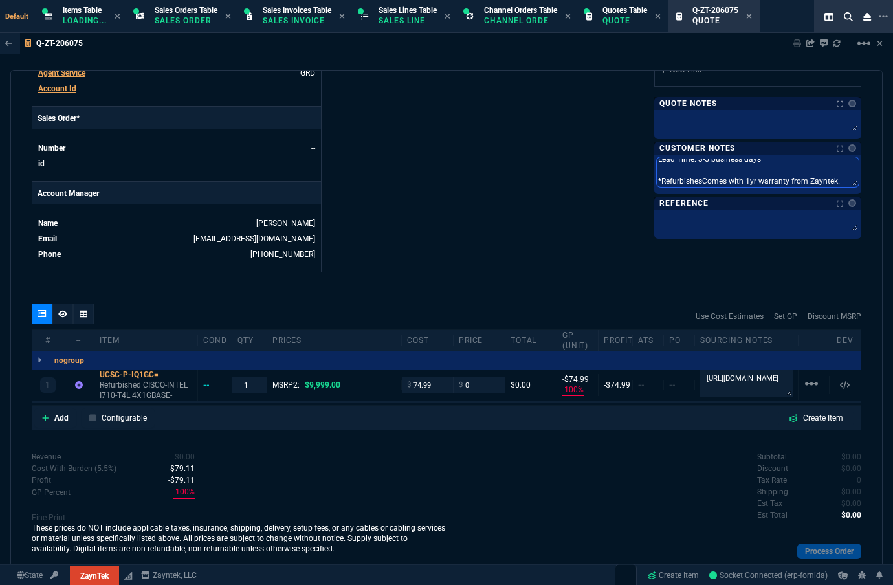
type textarea "Lead Time: 3-5 business days *RefurbisheComes with 1yr warranty from Zayntek."
type textarea "Lead Time: 3-5 business days *RefurbishedComes with 1yr warranty from Zayntek."
type textarea "Lead Time: 3-5 business days *Refurbished,Comes with 1yr warranty from Zayntek."
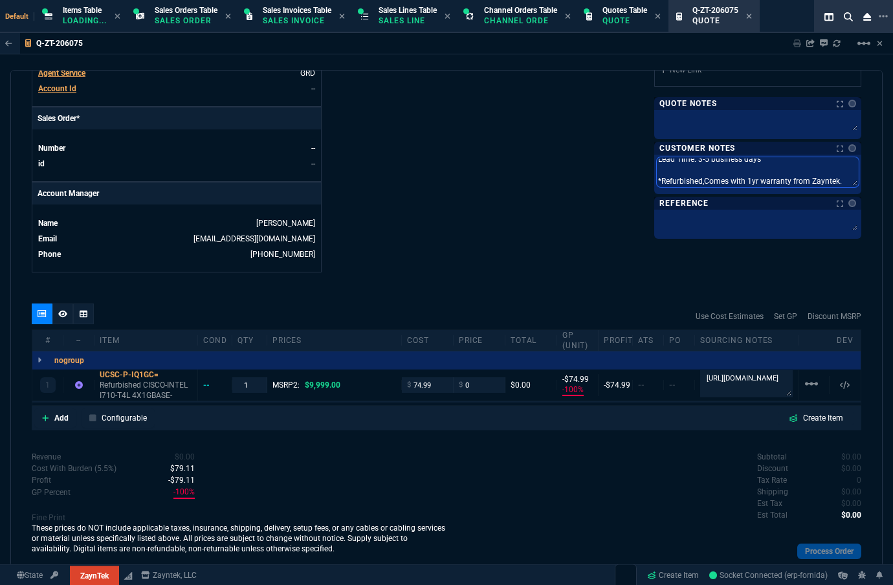
type textarea "Lead Time: 3-5 business days *Refurbished, Comes with 1yr warranty from Zayntek."
type textarea "Lead Time: 3-5 business days *Refurbished, omes with 1yr warranty from Zayntek."
type textarea "Lead Time: 3-5 business days *Refurbished,omes with 1yr warranty from Zayntek."
type textarea "Lead Time: 3-5 business days *Refurbishedomes with 1yr warranty from Zayntek."
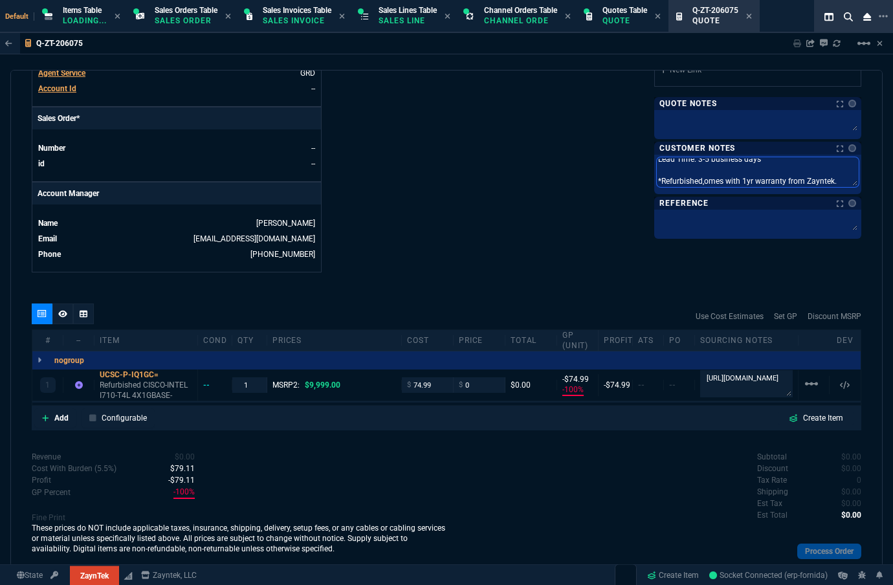
type textarea "Lead Time: 3-5 business days *Refurbishedomes with 1yr warranty from Zayntek."
type textarea "Lead Time: 3-5 business days *Refurbished;omes with 1yr warranty from Zayntek."
type textarea "Lead Time: 3-5 business days *Refurbished; omes with 1yr warranty from Zayntek."
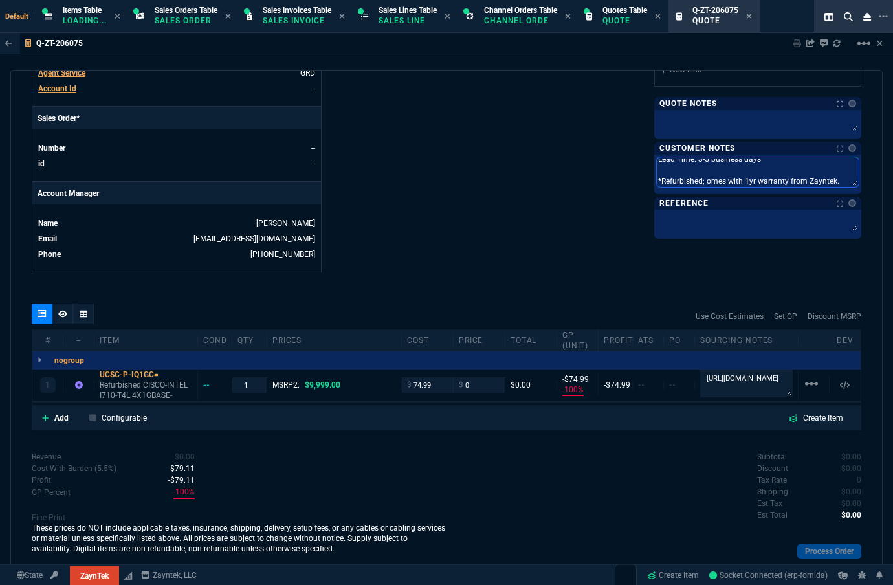
type textarea "Lead Time: 3-5 business days *Refurbished; comes with 1yr warranty from Zayntek."
click at [758, 181] on textarea "Lead Time: 3-5 business days *Refurbished; comes with 1yr warranty from Zayntek." at bounding box center [758, 172] width 202 height 30
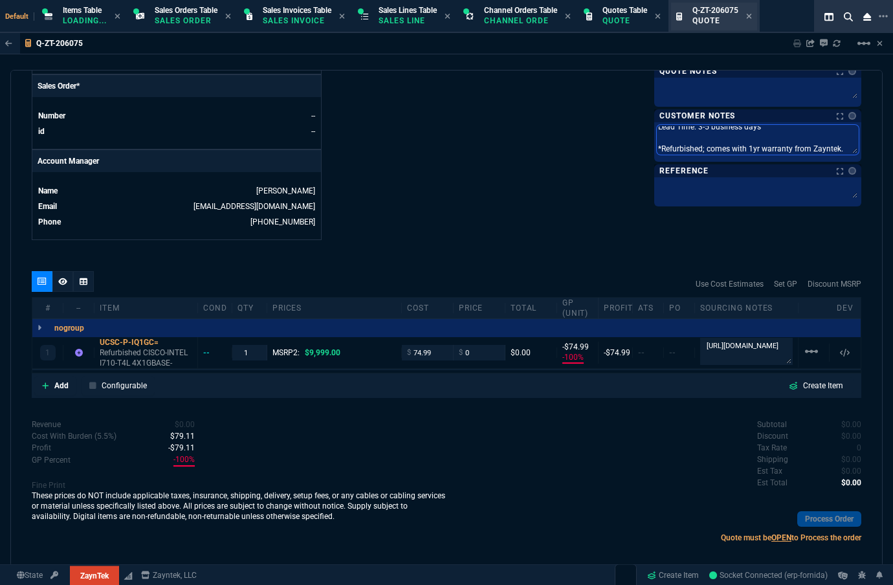
type textarea "Lead Time: 3-5 business days *Refurbished; comes with 1yr warranty from Zayntek."
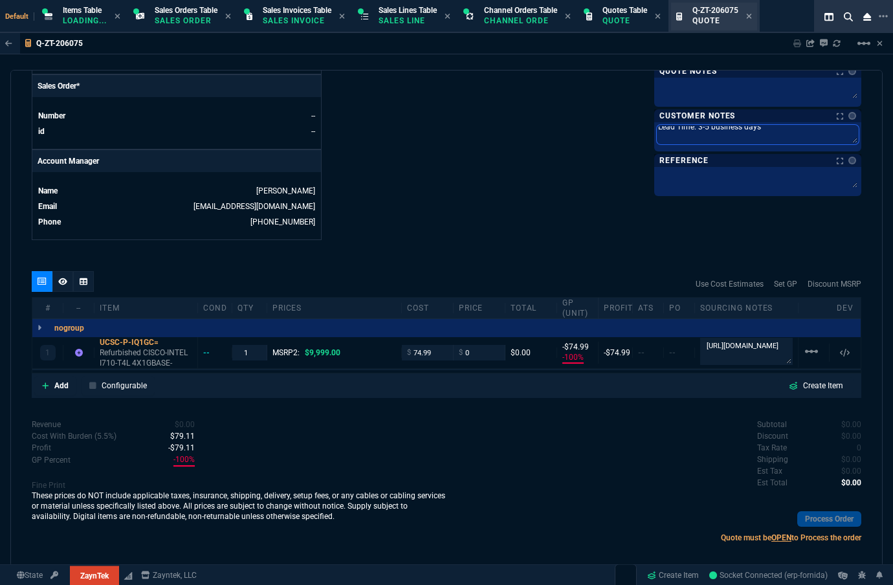
scroll to position [0, 0]
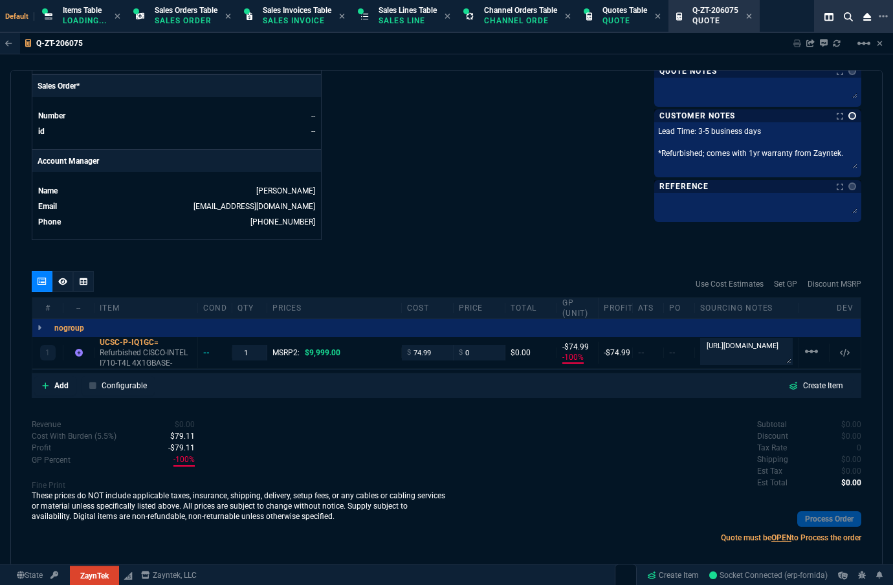
click at [764, 116] on link at bounding box center [852, 116] width 8 height 8
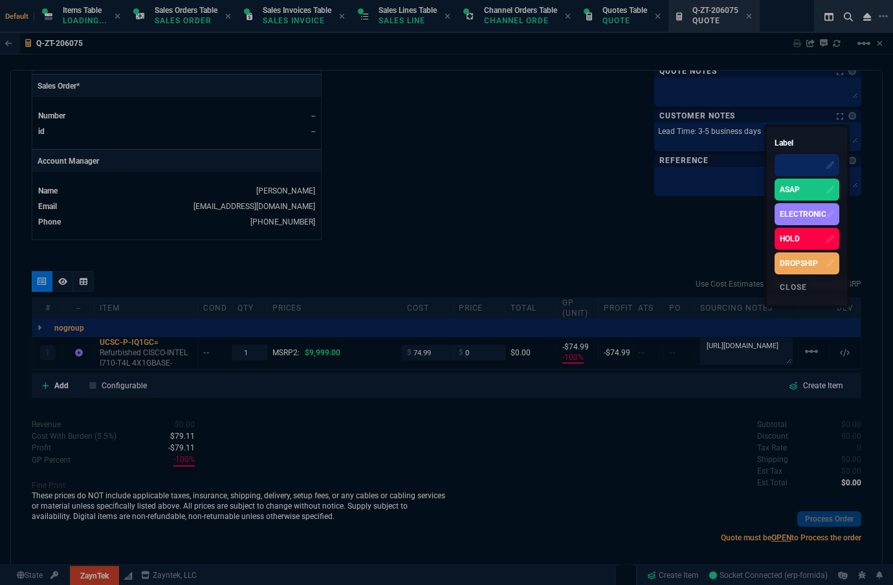
click at [764, 188] on div "ASAP" at bounding box center [807, 190] width 65 height 22
click at [588, 178] on div at bounding box center [446, 292] width 893 height 585
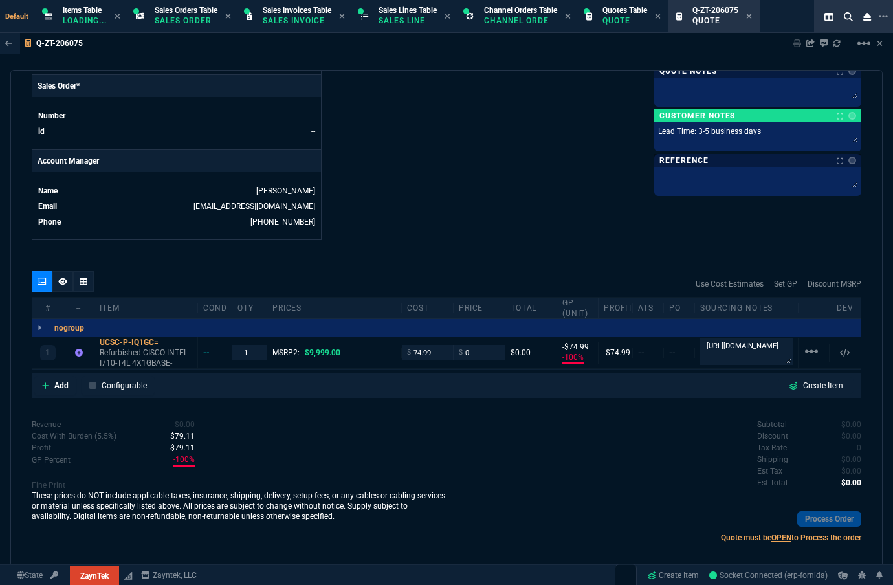
click at [121, 326] on div "nogroup Quantity Quantity 1 Units -- unitCost -- Price -- Total -- Profit -- Gp…" at bounding box center [446, 328] width 828 height 18
click at [126, 337] on div "UCSC-P-IQ1GC=" at bounding box center [146, 342] width 93 height 10
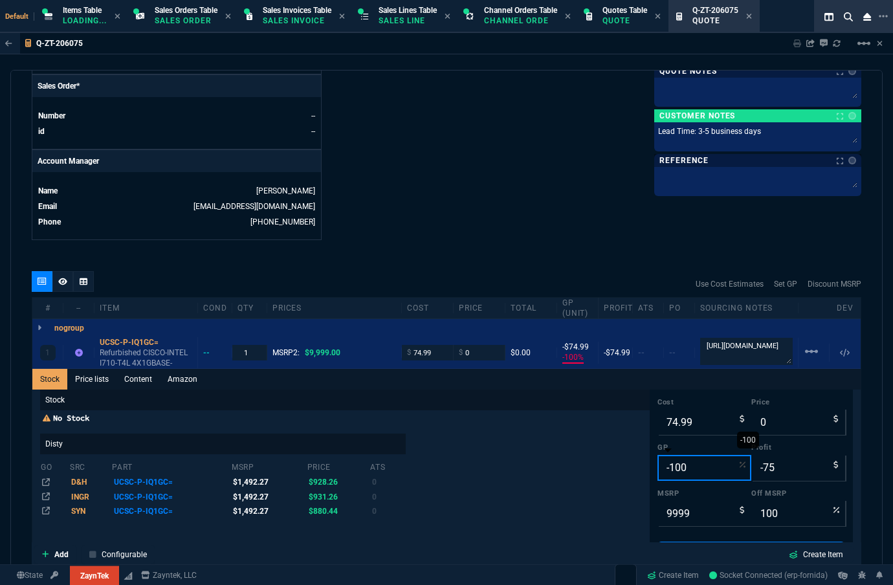
click at [685, 461] on input "-100" at bounding box center [705, 468] width 94 height 26
type input "30"
type input "107"
type input "32"
type input "99"
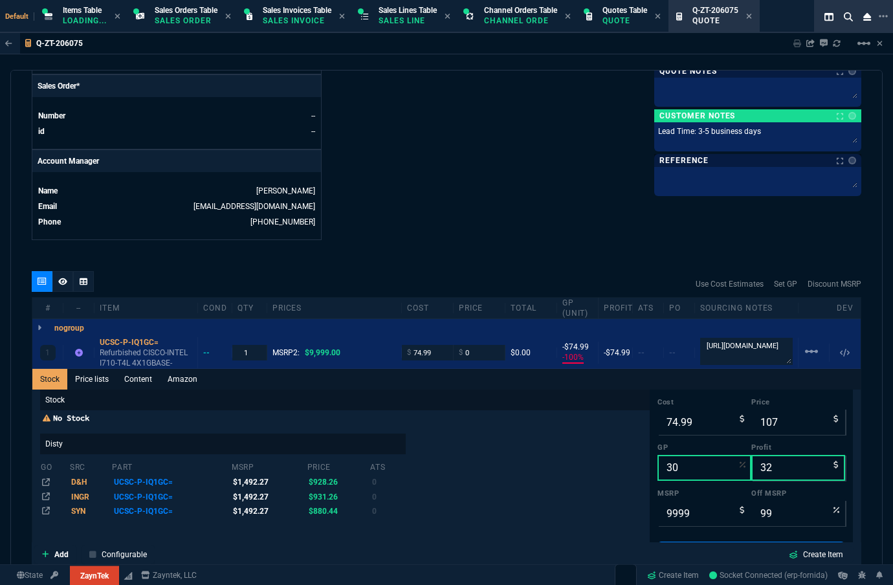
scroll to position [674, 0]
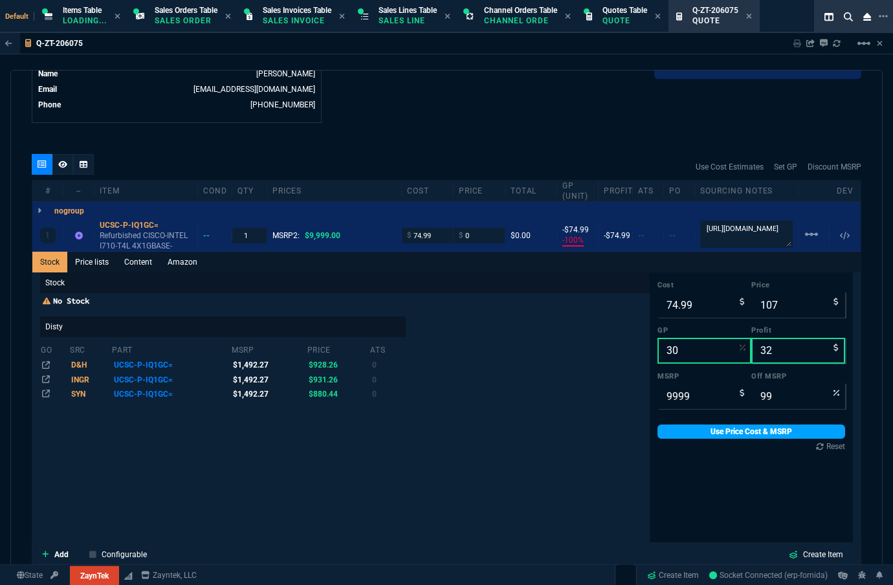
type input "30"
click at [718, 425] on link "Use Price Cost & MSRP" at bounding box center [752, 432] width 188 height 14
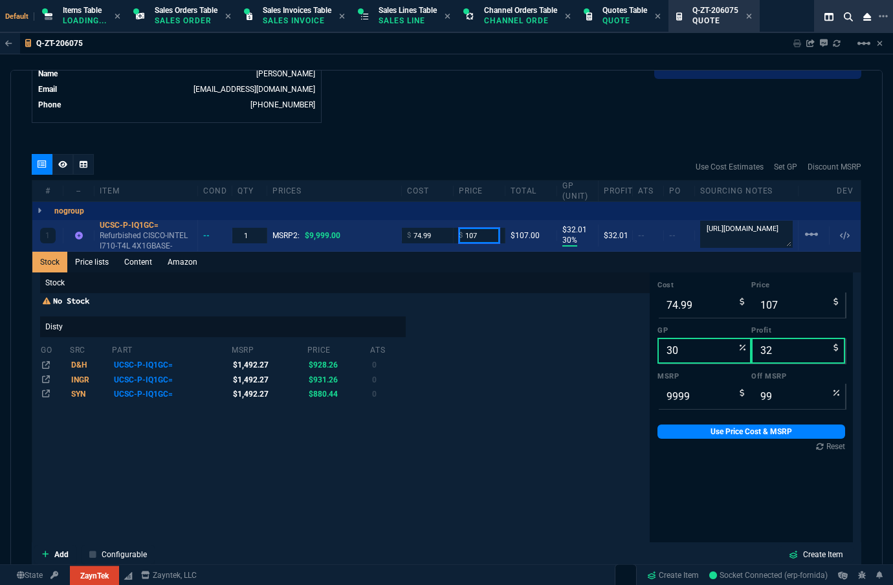
click at [480, 228] on input "107" at bounding box center [479, 235] width 41 height 15
type input "125"
click at [131, 220] on div "UCSC-P-IQ1GC=" at bounding box center [146, 225] width 93 height 10
type input "125"
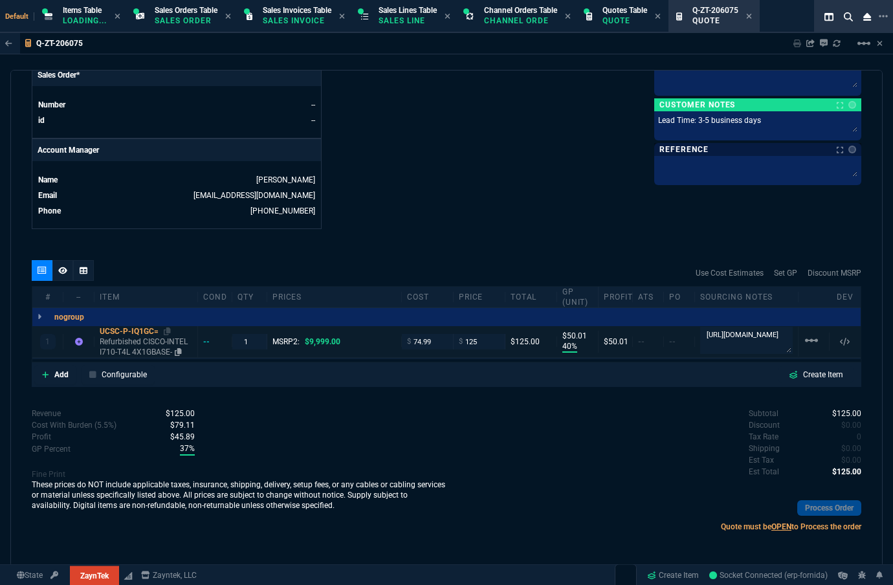
type input "40"
type input "50"
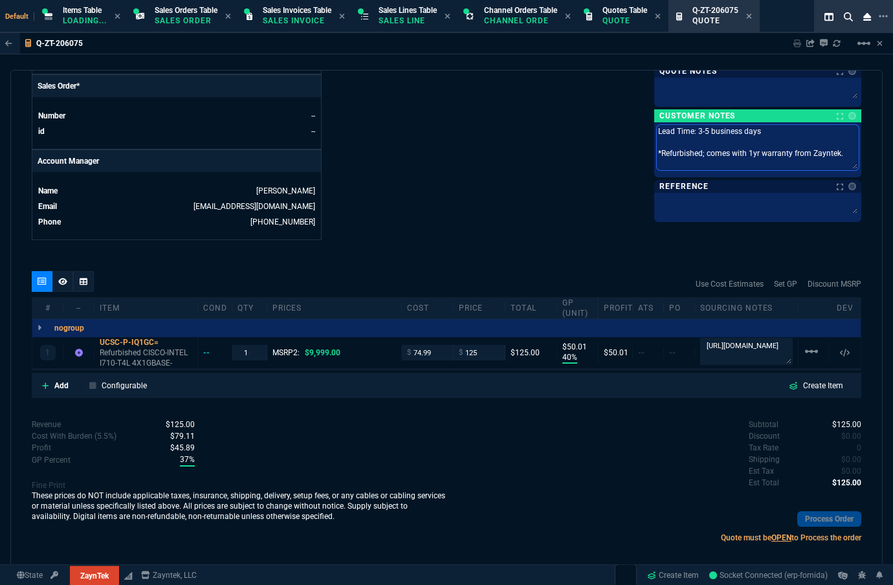
click at [755, 139] on textarea "Lead Time: 3-5 business days *Refurbished; comes with 1yr warranty from Zayntek." at bounding box center [758, 147] width 202 height 45
click at [760, 131] on textarea "Lead Time: 3-5 business days *Refurbished; comes with 1yr warranty from Zayntek." at bounding box center [758, 147] width 202 height 45
click at [755, 137] on textarea "Lead Time: 3-5 business days *Refurbished; comes with 1yr warranty from Zayntek." at bounding box center [758, 147] width 202 height 45
type textarea "Lead Time: 3-5 business days F *Refurbished; comes with 1yr warranty from Zaynt…"
type textarea "Lead Time: 3-5 business days FR *Refurbished; comes with 1yr warranty from Zayn…"
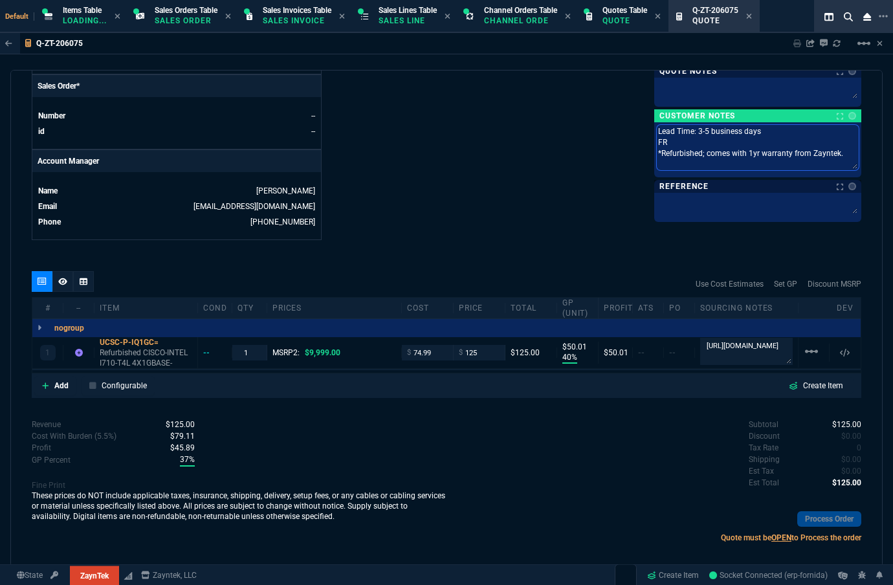
type textarea "Lead Time: 3-5 business days FRE *Refurbished; comes with 1yr warranty from Zay…"
type textarea "Lead Time: 3-5 business days FREE *Refurbished; comes with 1yr warranty from Za…"
type textarea "Lead Time: 3-5 business days FREE G *Refurbished; comes with 1yr warranty from …"
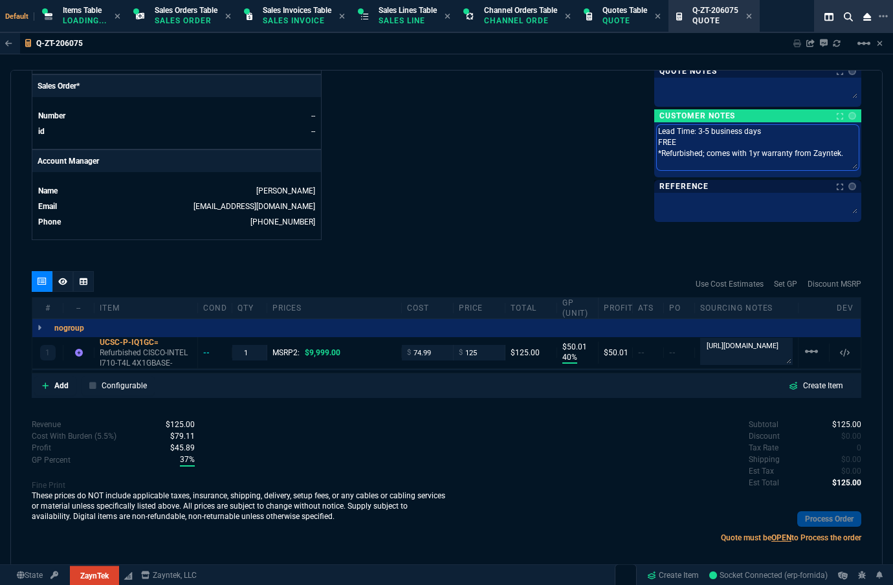
type textarea "Lead Time: 3-5 business days FREE G *Refurbished; comes with 1yr warranty from …"
type textarea "Lead Time: 3-5 business days FREE GR *Refurbished; comes with 1yr warranty from…"
type textarea "Lead Time: 3-5 business days FREE GRO *Refurbished; comes with 1yr warranty fro…"
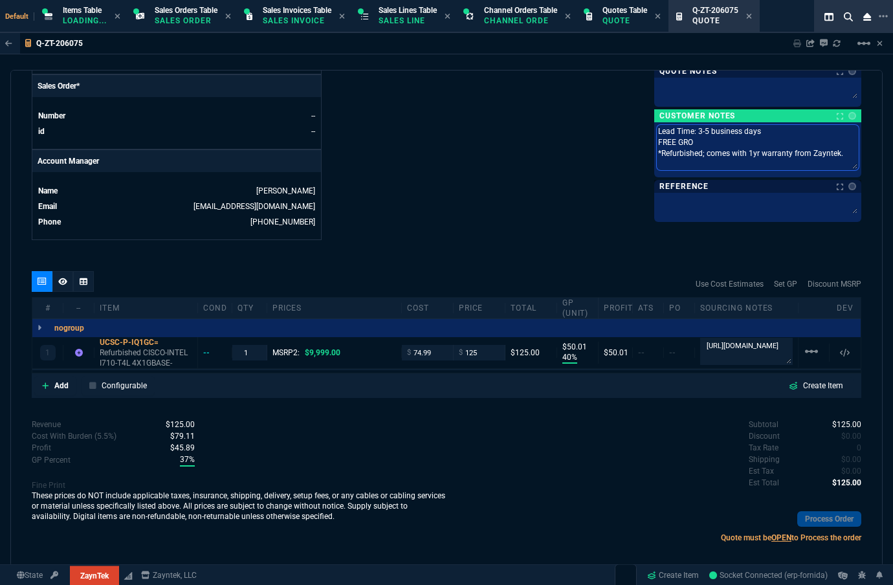
type textarea "Lead Time: 3-5 business days FREE GROU *Refurbished; comes with 1yr warranty fr…"
type textarea "Lead Time: 3-5 business days FREE GROUn *Refurbished; comes with 1yr warranty f…"
type textarea "Lead Time: 3-5 business days FREE GROU *Refurbished; comes with 1yr warranty fr…"
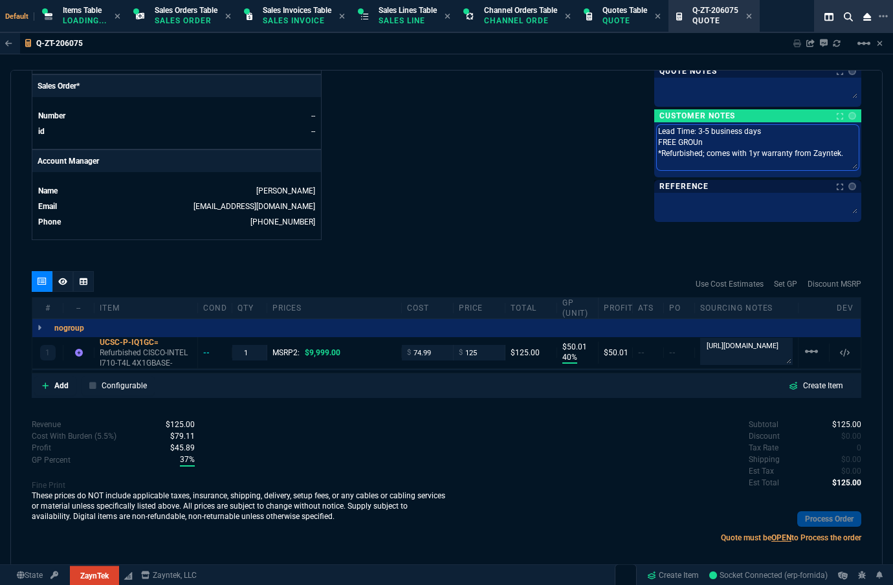
type textarea "Lead Time: 3-5 business days FREE GROU *Refurbished; comes with 1yr warranty fr…"
type textarea "Lead Time: 3-5 business days FREE GROUN *Refurbished; comes with 1yr warranty f…"
type textarea "Lead Time: 3-5 business days FREE GROUND *Refurbished; comes with 1yr warranty …"
type textarea "Lead Time: 3-5 business days FREE GROUND S *Refurbished; comes with 1yr warrant…"
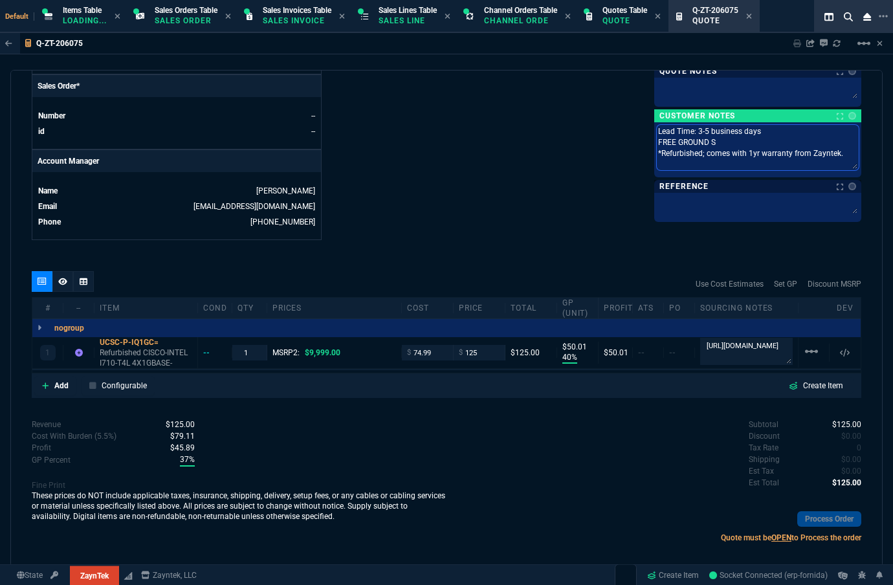
type textarea "Lead Time: 3-5 business days FREE GROUND SH *Refurbished; comes with 1yr warran…"
type textarea "Lead Time: 3-5 business days FREE GROUND SHI *Refurbished; comes with 1yr warra…"
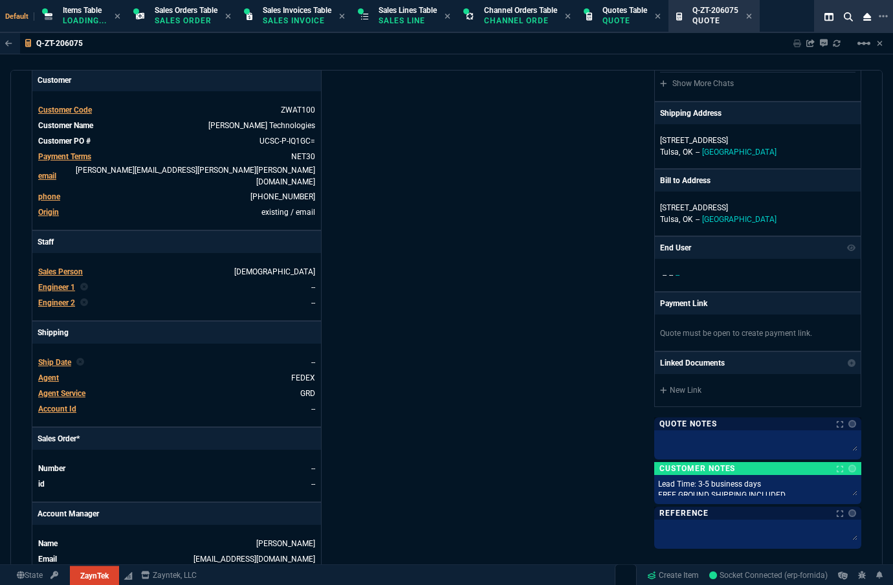
scroll to position [27, 0]
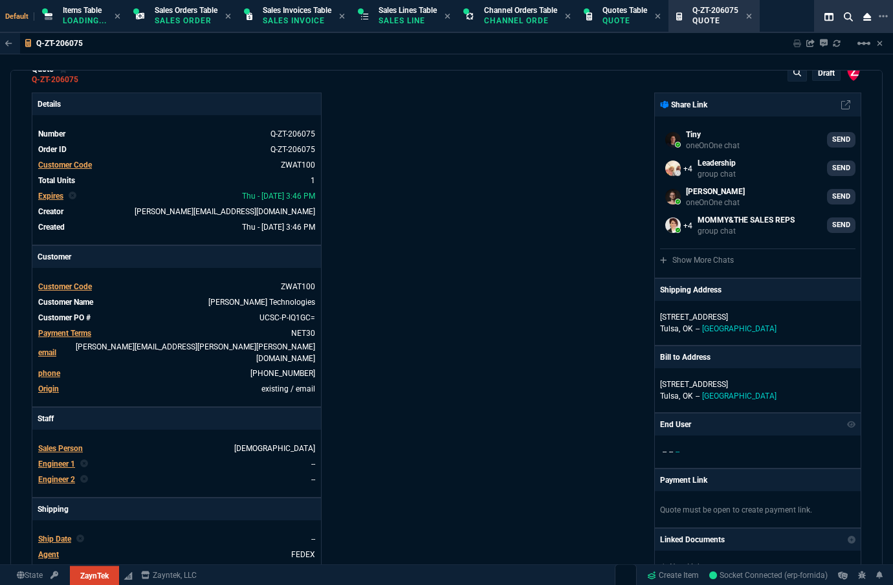
click at [764, 74] on p "draft" at bounding box center [826, 73] width 17 height 10
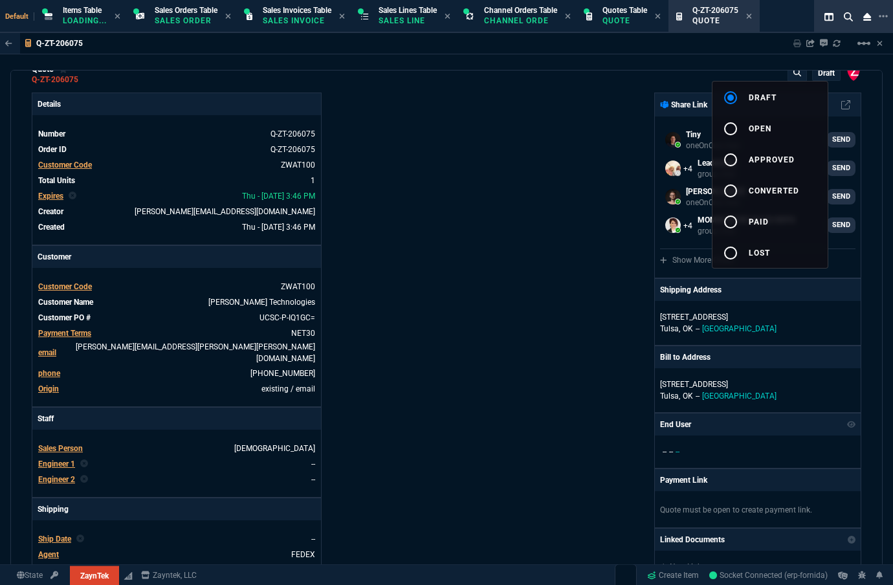
click at [752, 128] on span "open" at bounding box center [760, 128] width 23 height 9
click at [476, 189] on div at bounding box center [446, 292] width 893 height 585
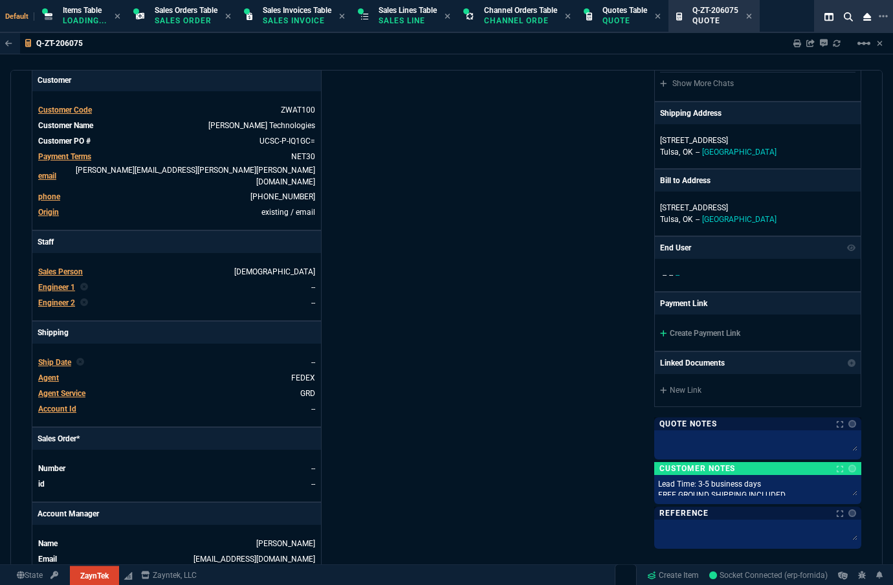
scroll to position [545, 0]
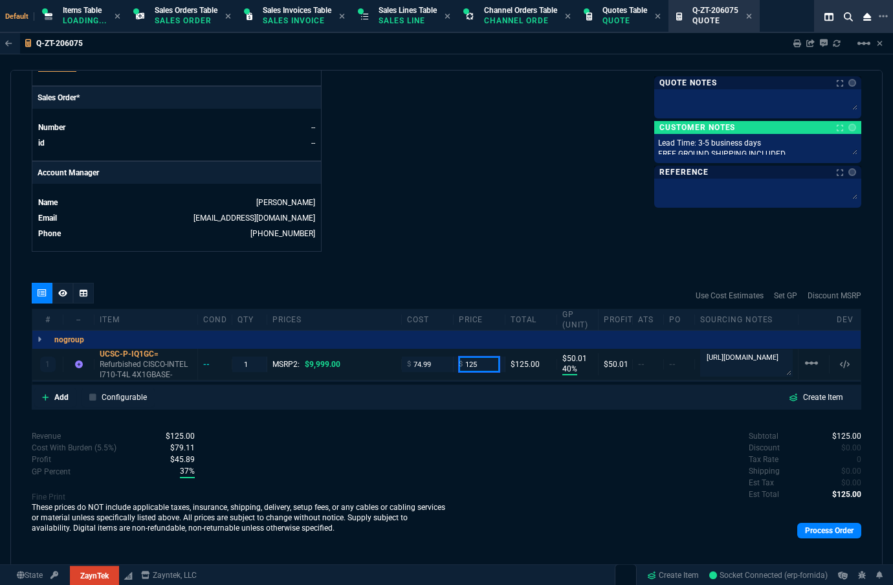
click at [470, 357] on input "125" at bounding box center [479, 364] width 41 height 15
click at [466, 257] on div "quote Q-ZT-206075 open ZaynTek, LLC 2609 Technology Dr Suite 200 Plano, TX 7507…" at bounding box center [446, 318] width 872 height 497
click at [61, 288] on nx-icon at bounding box center [62, 293] width 9 height 10
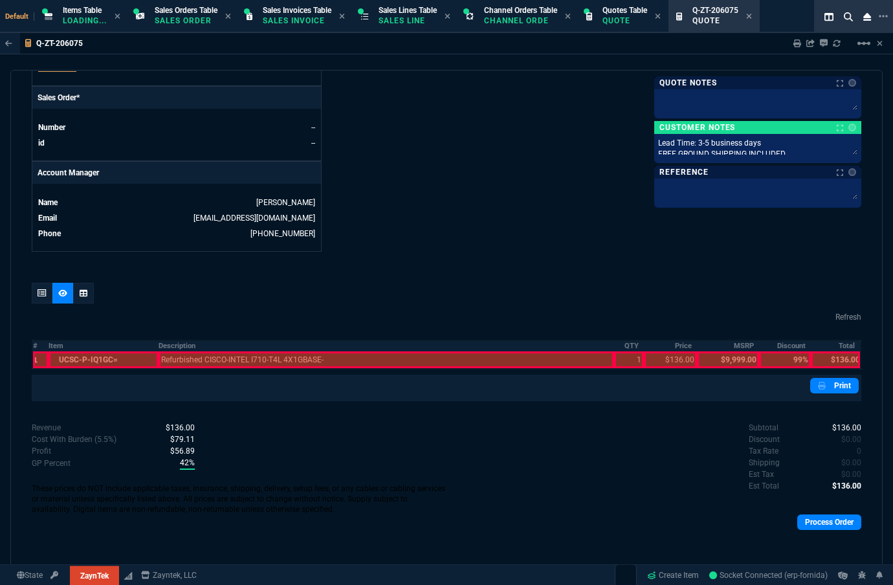
scroll to position [537, 0]
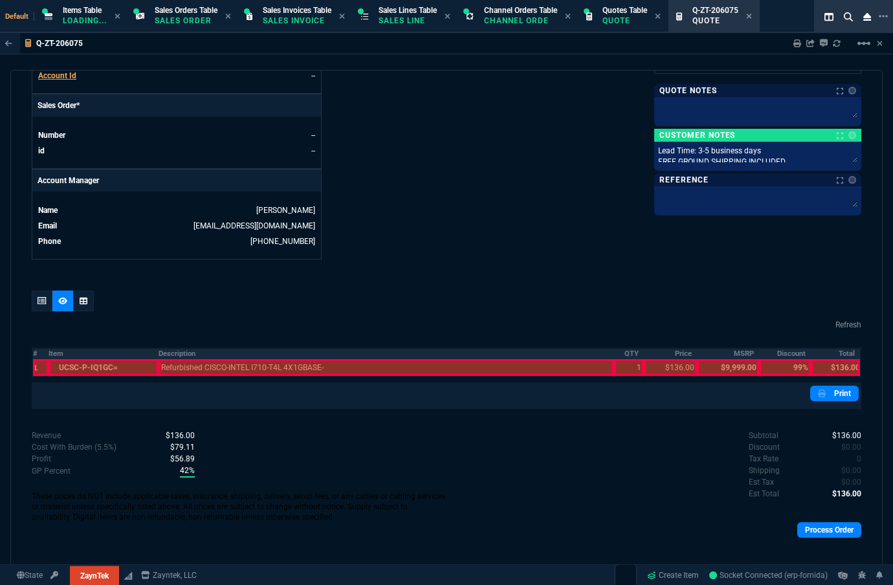
click at [33, 348] on th "#" at bounding box center [40, 353] width 16 height 11
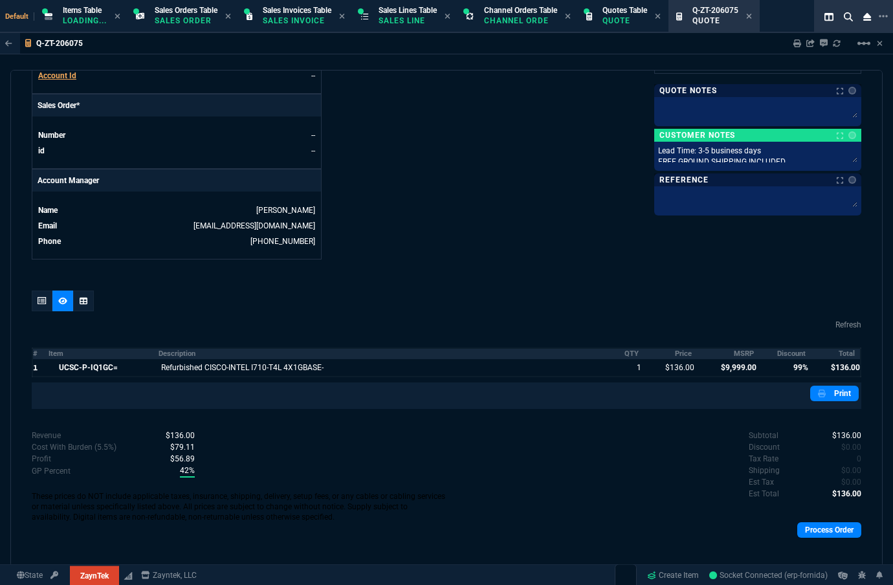
click at [736, 348] on th "MSRP" at bounding box center [728, 353] width 63 height 11
click at [764, 348] on th "Discount" at bounding box center [785, 353] width 52 height 11
click at [35, 291] on div at bounding box center [42, 301] width 21 height 21
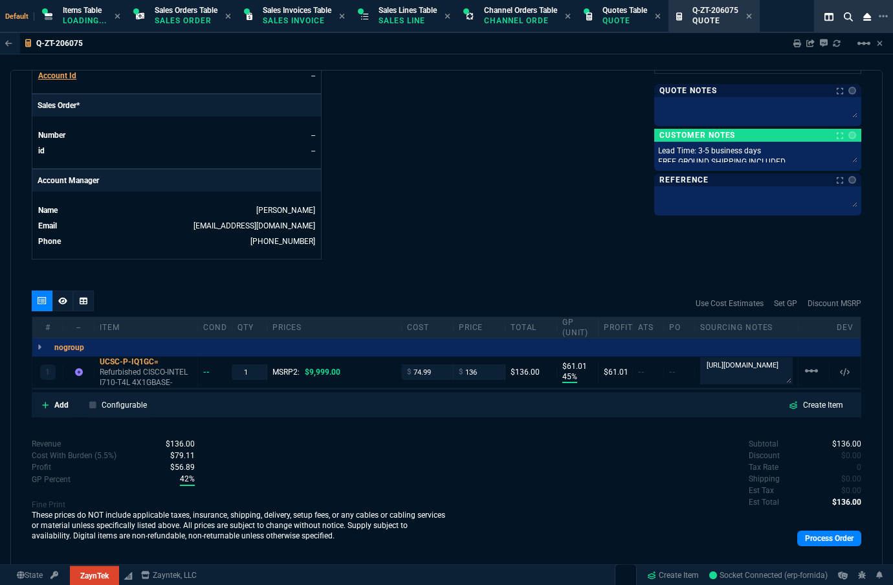
scroll to position [545, 0]
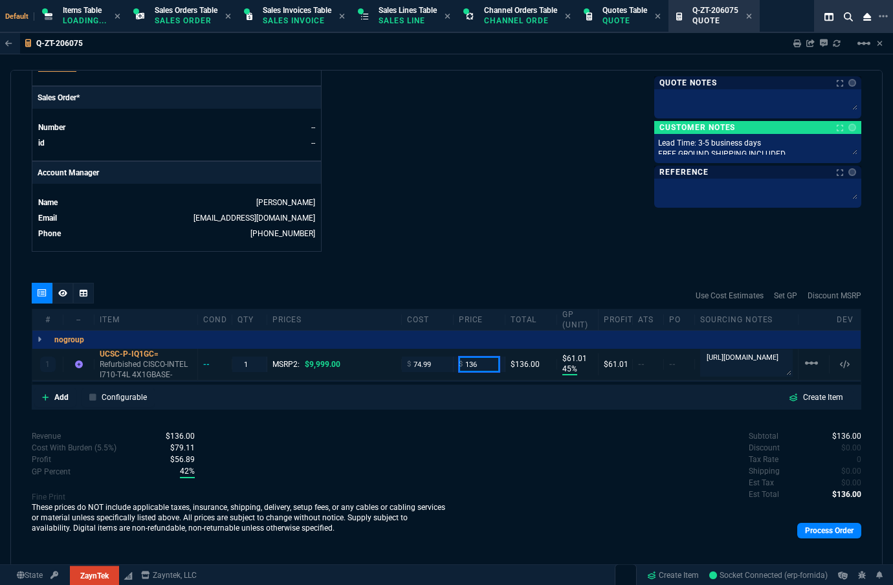
click at [479, 357] on input "136" at bounding box center [479, 364] width 41 height 15
click at [469, 357] on input "145" at bounding box center [479, 364] width 41 height 15
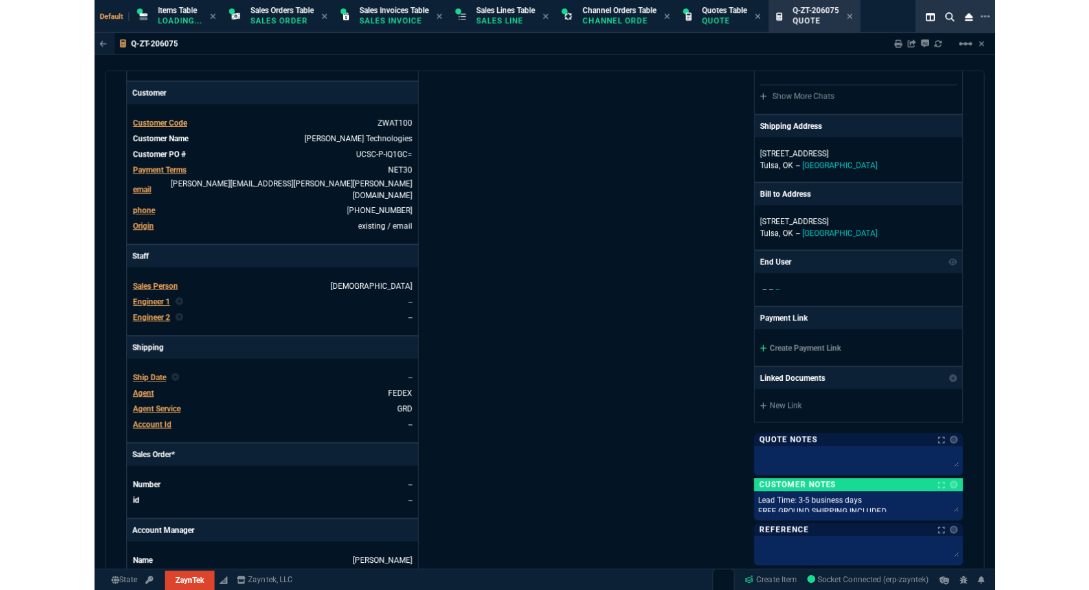
scroll to position [0, 0]
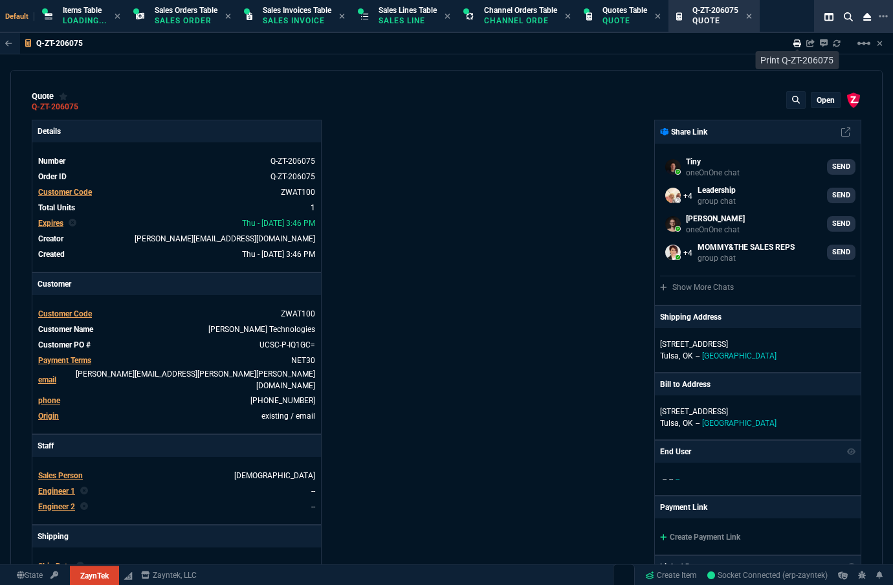
click at [764, 47] on icon at bounding box center [797, 43] width 8 height 8
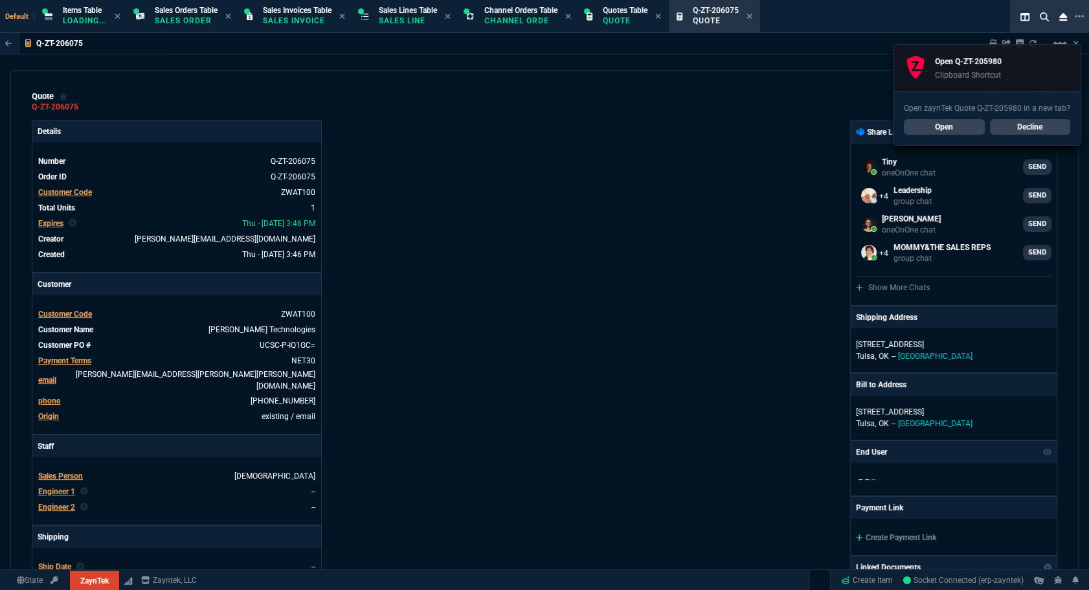
click at [764, 124] on link "Open" at bounding box center [943, 127] width 81 height 16
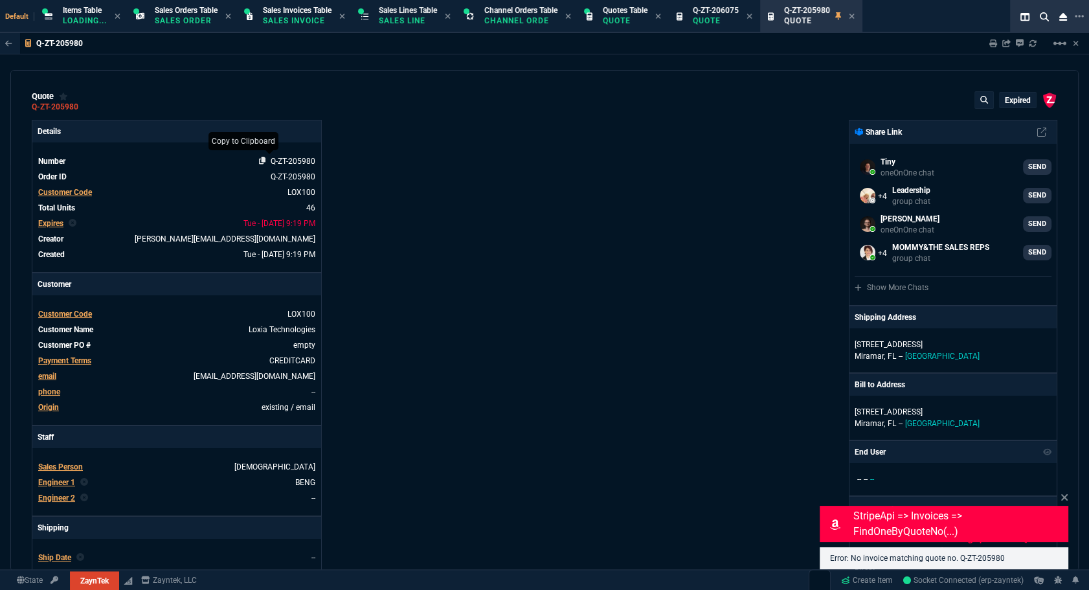
drag, startPoint x: 259, startPoint y: 160, endPoint x: 268, endPoint y: 159, distance: 9.3
click at [259, 160] on icon at bounding box center [262, 161] width 7 height 8
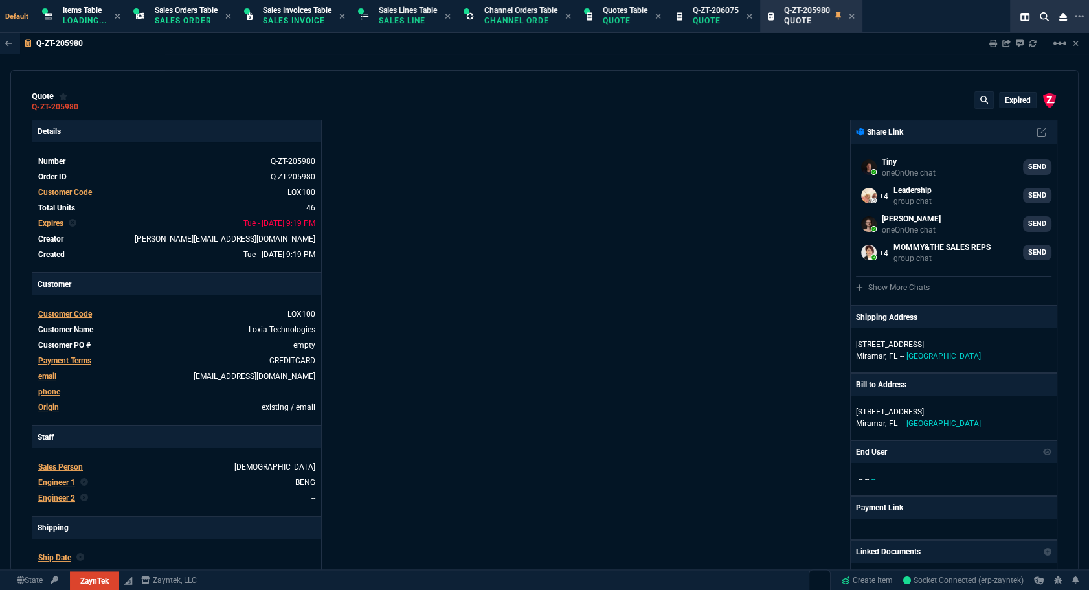
drag, startPoint x: 550, startPoint y: 454, endPoint x: 1001, endPoint y: 100, distance: 573.8
click at [550, 454] on div "ZaynTek, LLC 2609 Technology Dr Suite 200 Plano, TX 75074 Share Link Tiny oneOn…" at bounding box center [800, 454] width 513 height 668
click at [764, 100] on p "expired" at bounding box center [1017, 100] width 26 height 10
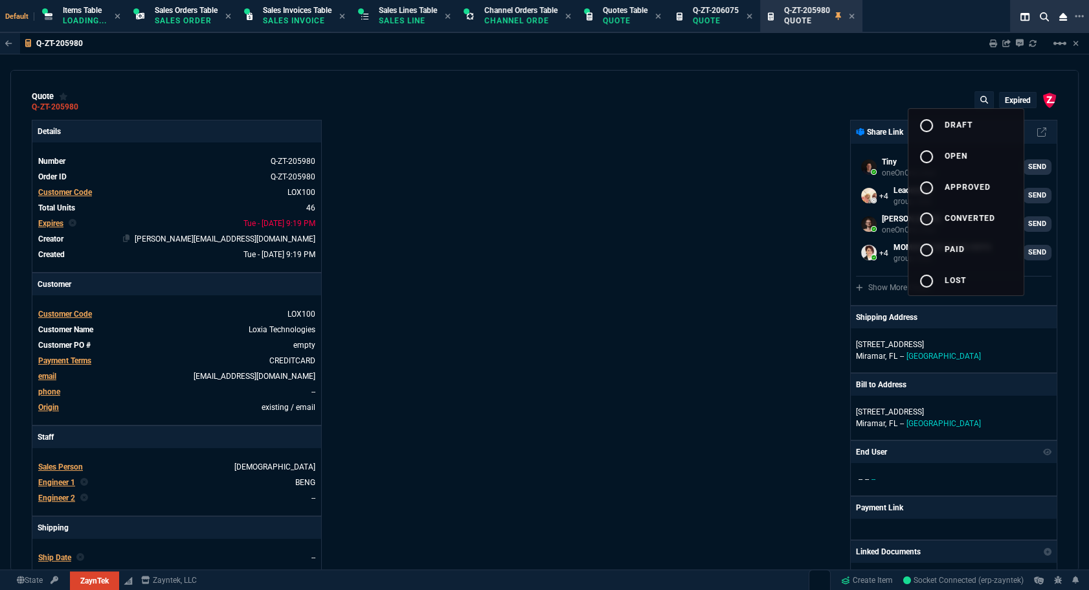
click at [764, 120] on span "draft" at bounding box center [958, 124] width 28 height 9
click at [701, 150] on div at bounding box center [544, 295] width 1089 height 590
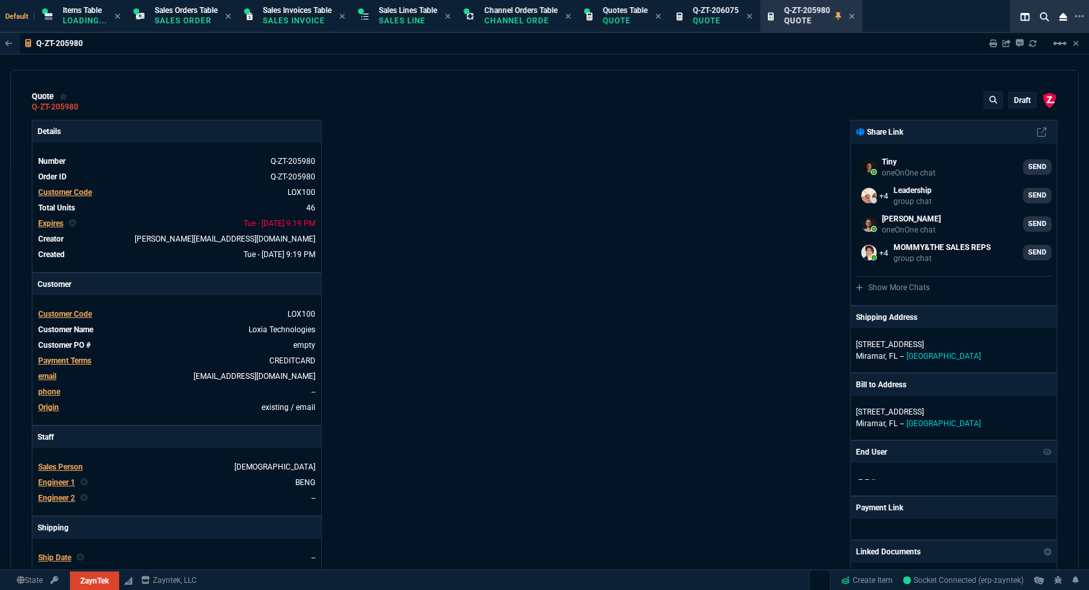
click at [58, 223] on nx-fornida-erp-document "Q-ZT-205980 Sharing Q-ZT-205980 Link Dev Link Share on Teams linear_scale quote…" at bounding box center [544, 333] width 1089 height 600
click at [485, 283] on div "Details Number Q-ZT-205980 Order ID Q-ZT-205980 Customer Code LOX100 Total Unit…" at bounding box center [288, 454] width 513 height 668
click at [50, 223] on span "Expires" at bounding box center [50, 223] width 25 height 9
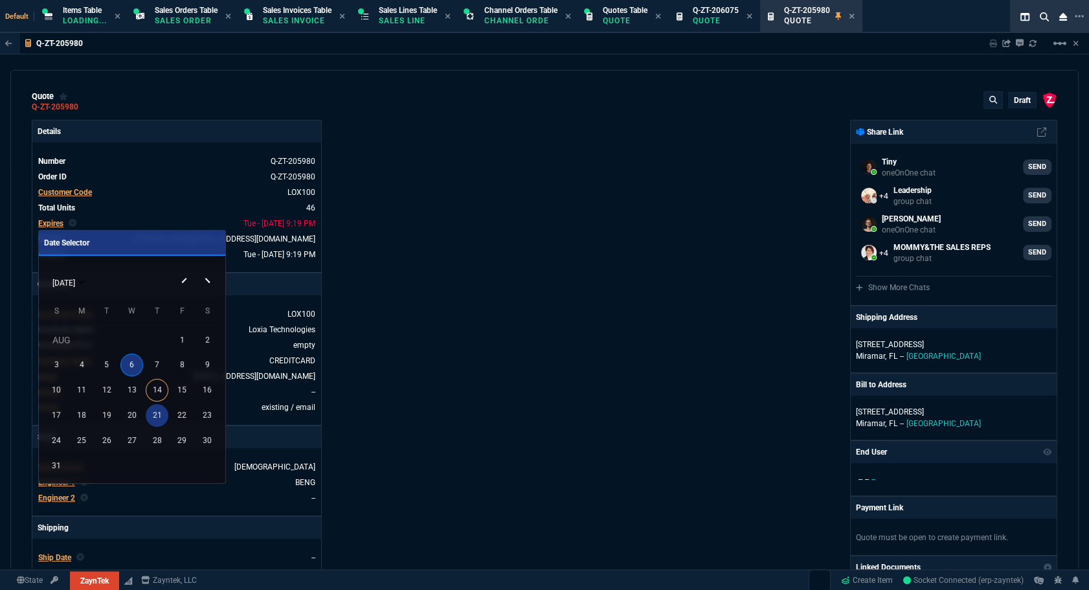
click at [155, 410] on div "21" at bounding box center [157, 415] width 23 height 23
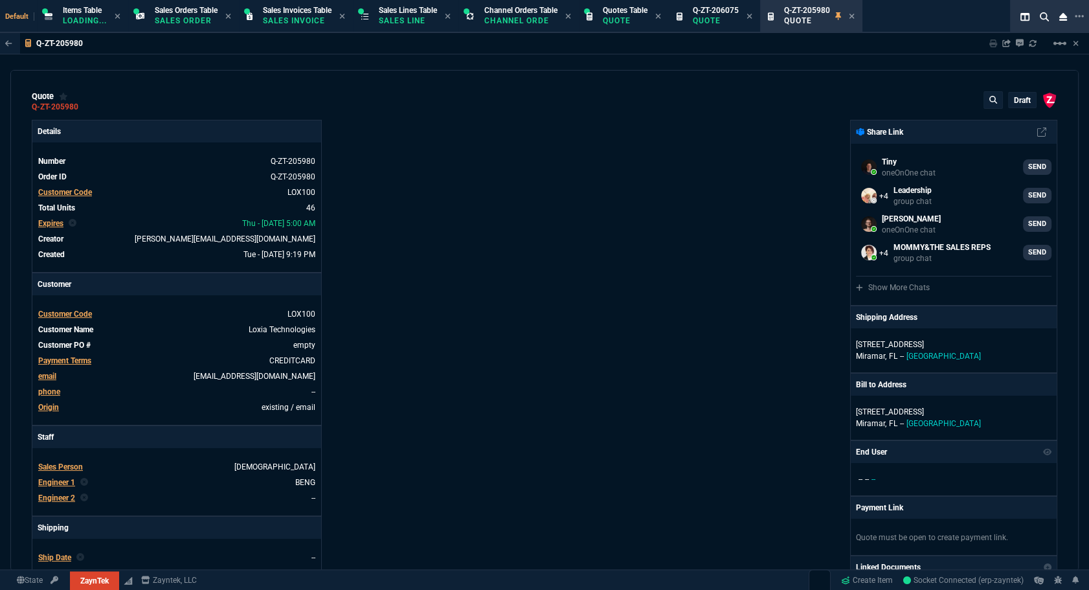
click at [667, 311] on div "ZaynTek, LLC 2609 Technology Dr Suite 200 Plano, TX 75074 Share Link Tiny oneOn…" at bounding box center [800, 454] width 513 height 668
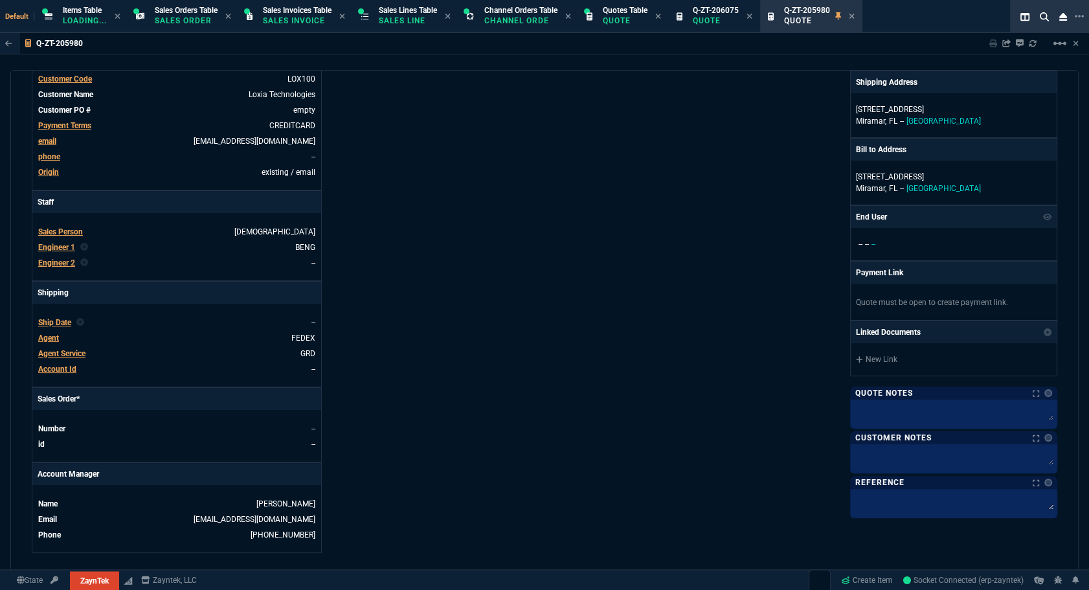
scroll to position [764, 0]
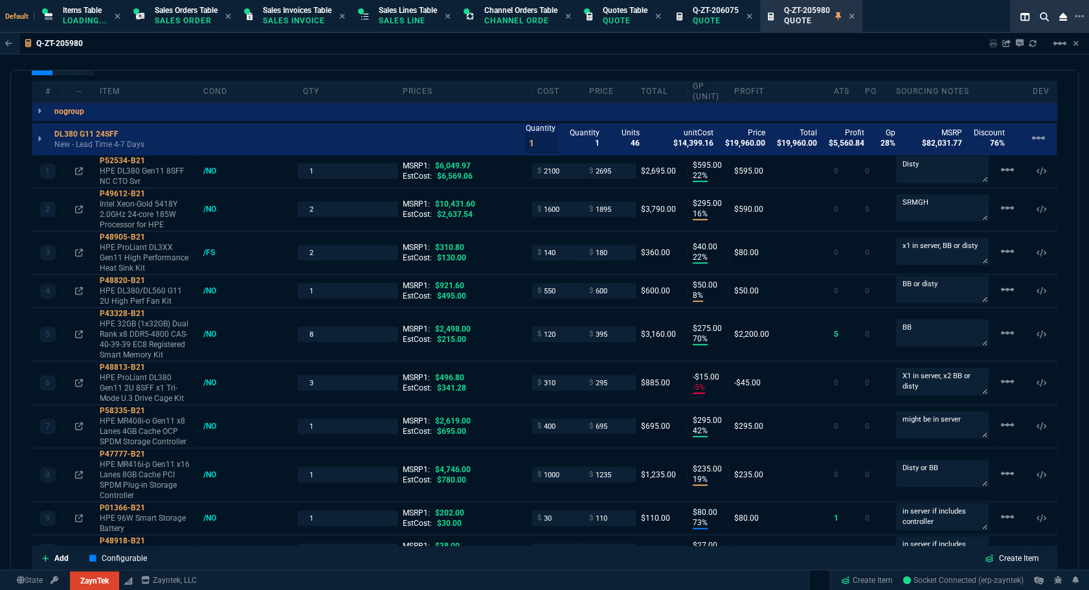
click at [543, 139] on input "2" at bounding box center [541, 142] width 31 height 19
click at [476, 89] on div "prices" at bounding box center [464, 91] width 135 height 10
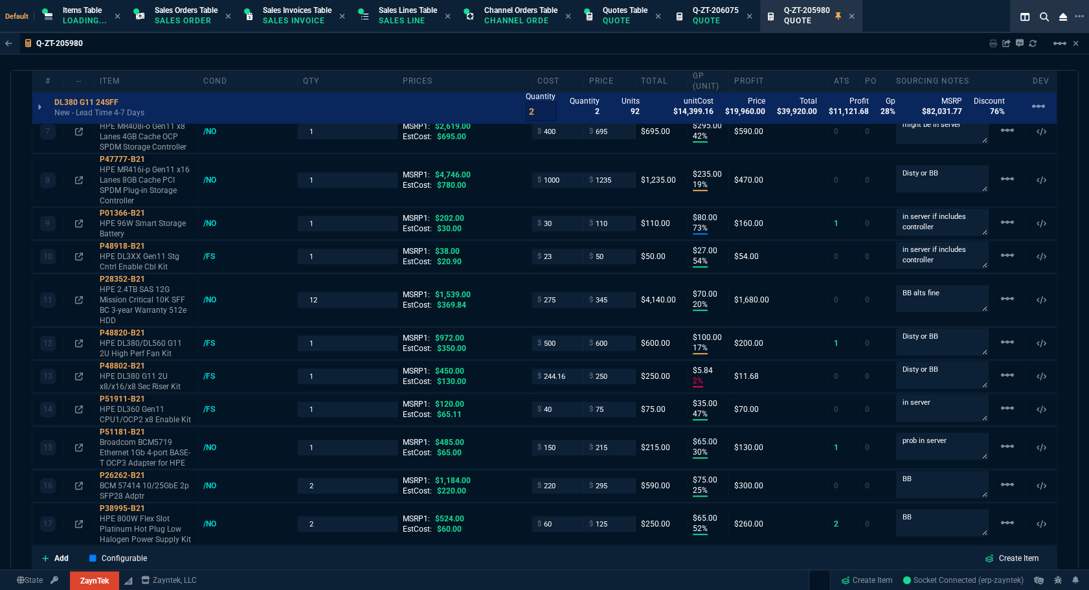
scroll to position [1421, 0]
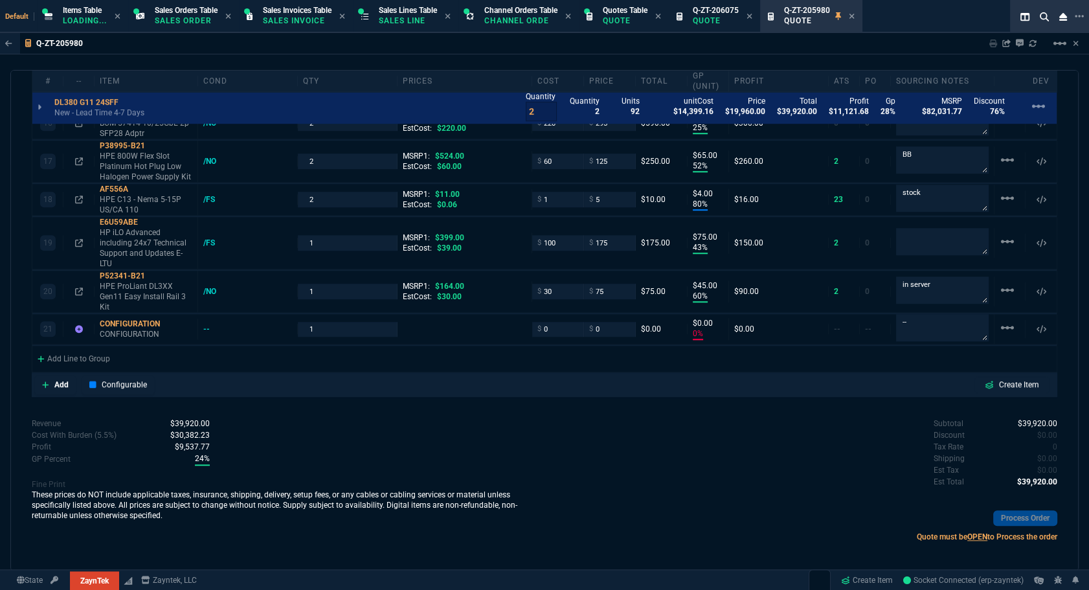
click at [577, 450] on div "Subtotal $39,920.00 Discount $0.00 Tax Rate 0 Shipping $0.00 Est Tax $0.00 Est …" at bounding box center [800, 452] width 513 height 71
click at [585, 447] on div "Subtotal $39,920.00 Discount $0.00 Tax Rate 0 Shipping $0.00 Est Tax $0.00 Est …" at bounding box center [800, 452] width 513 height 71
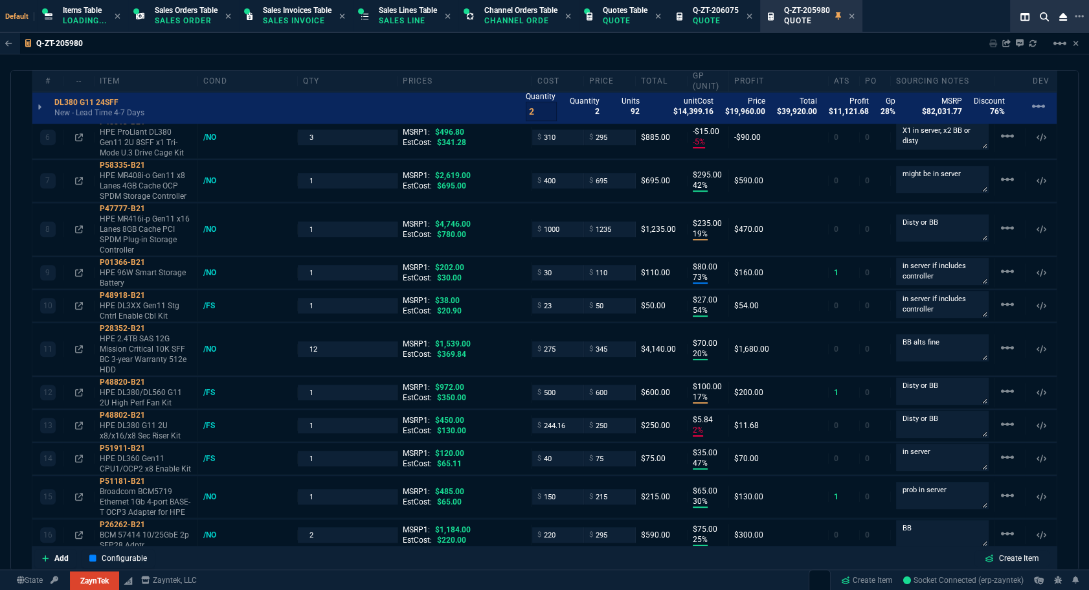
scroll to position [656, 0]
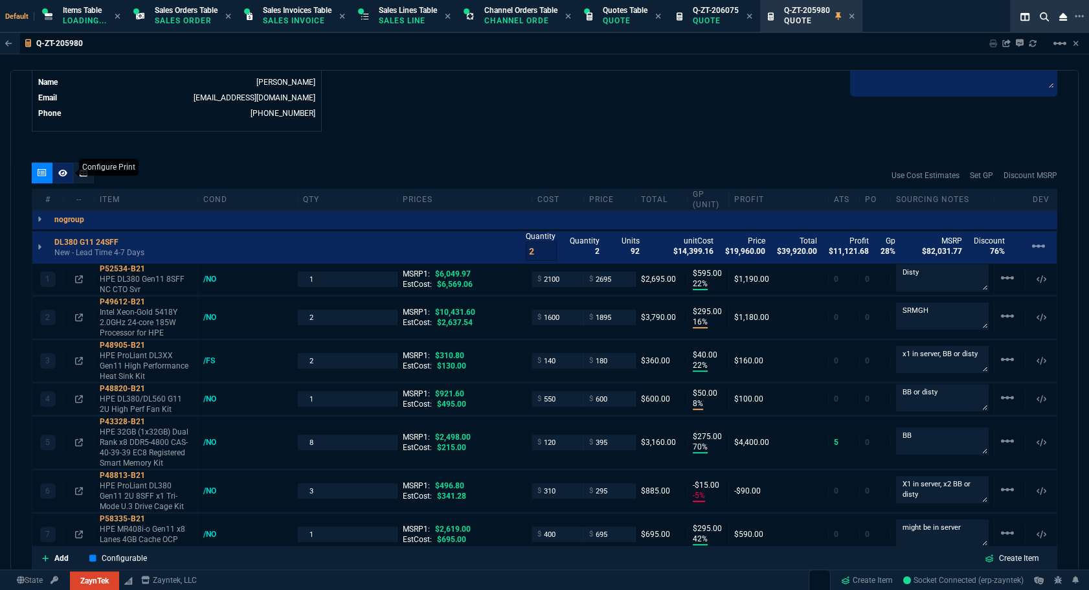
click at [54, 175] on div at bounding box center [62, 172] width 21 height 21
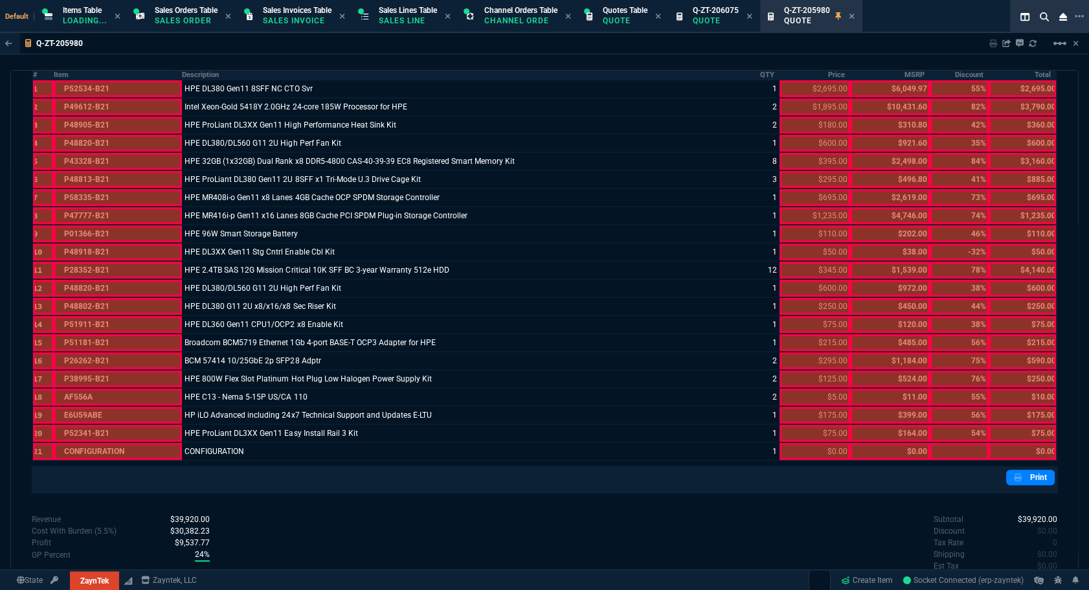
scroll to position [597, 0]
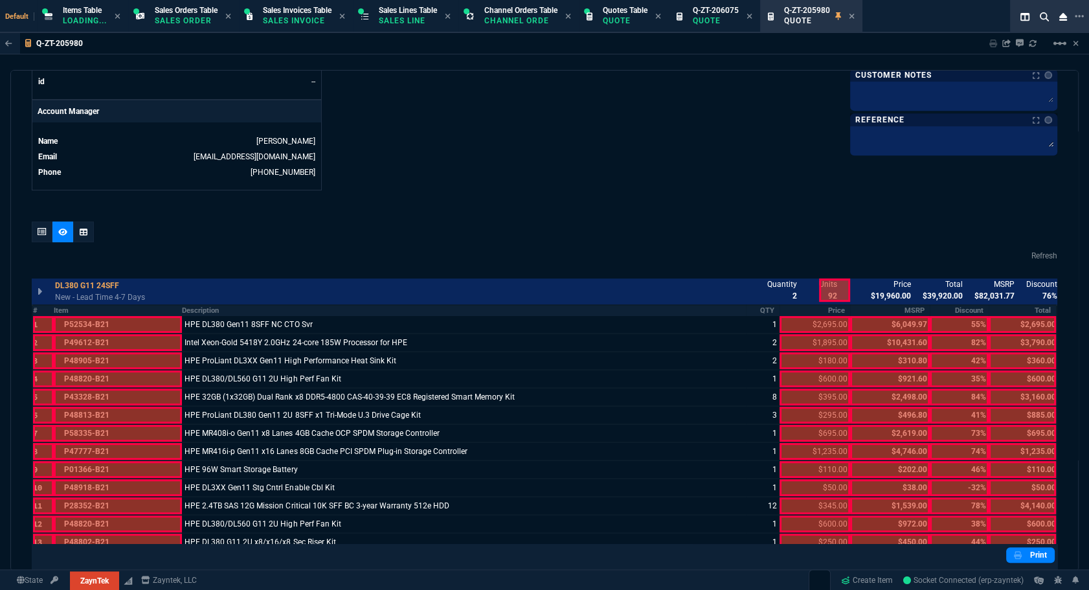
click at [40, 228] on icon at bounding box center [42, 232] width 9 height 8
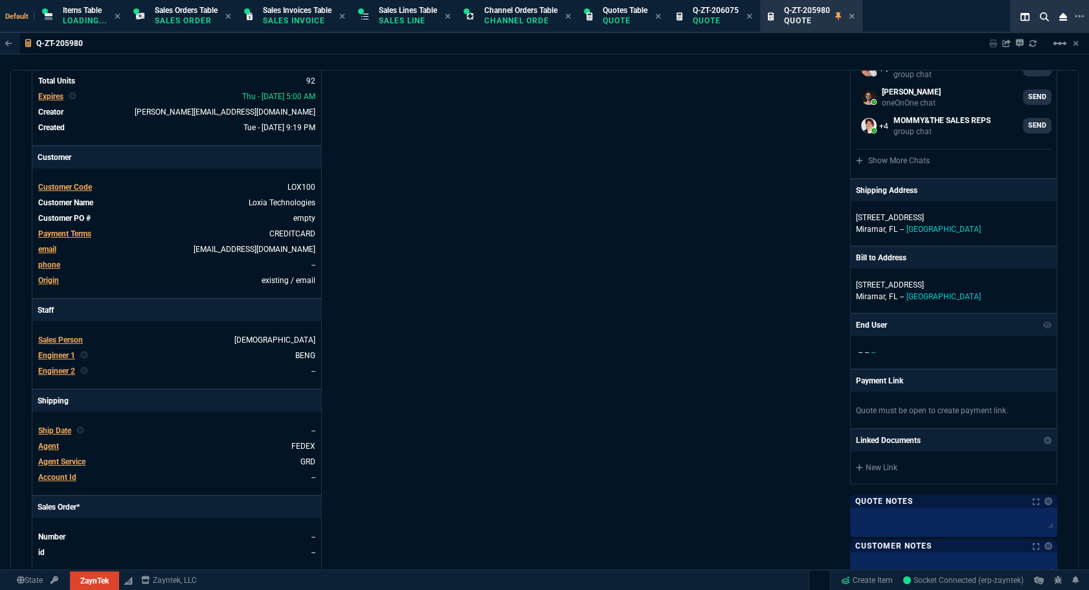
scroll to position [0, 0]
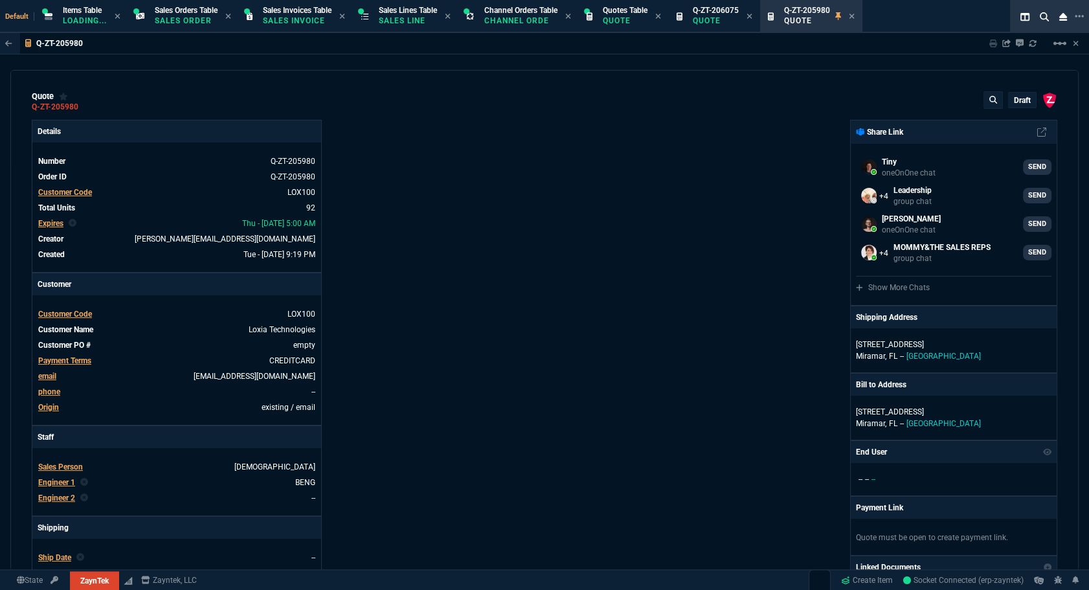
click at [764, 106] on div "draft" at bounding box center [1021, 100] width 27 height 15
click at [764, 104] on p "draft" at bounding box center [1021, 100] width 17 height 10
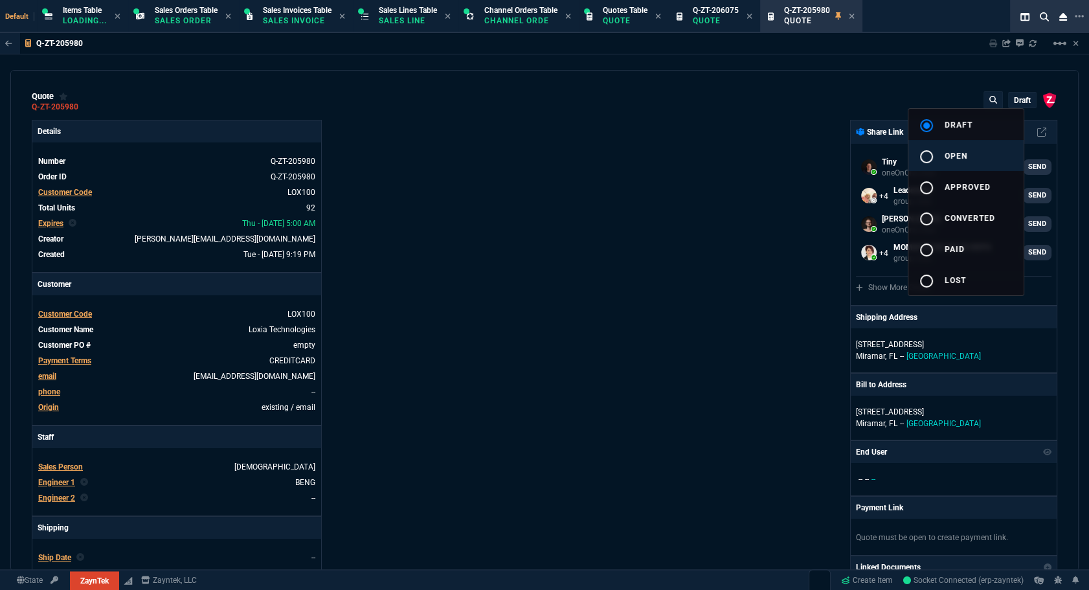
click at [764, 149] on button "radio_button_unchecked open" at bounding box center [965, 155] width 115 height 31
click at [713, 164] on div at bounding box center [544, 295] width 1089 height 590
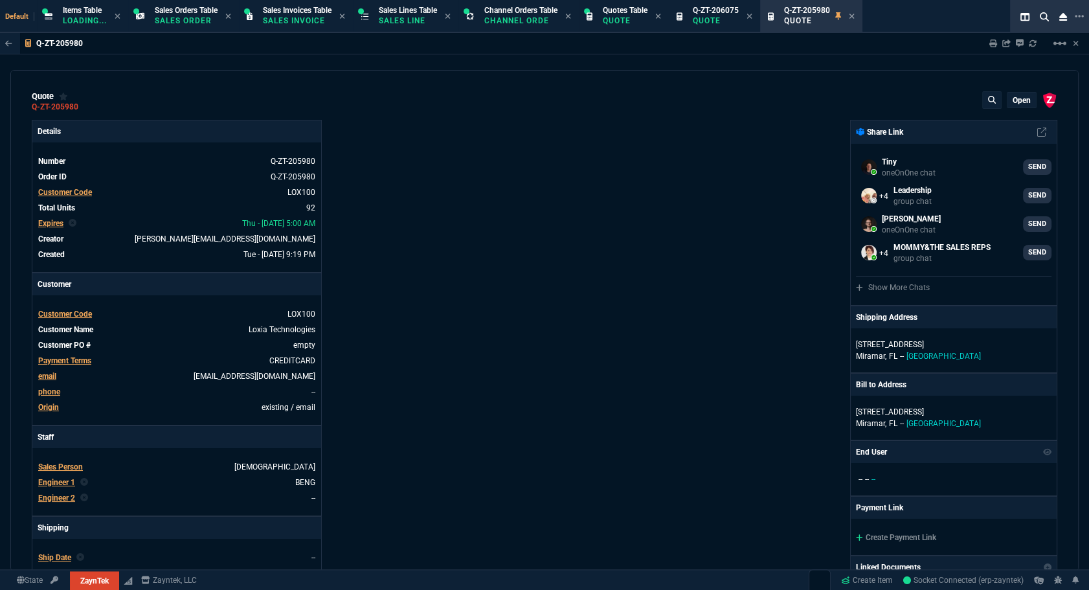
scroll to position [117, 0]
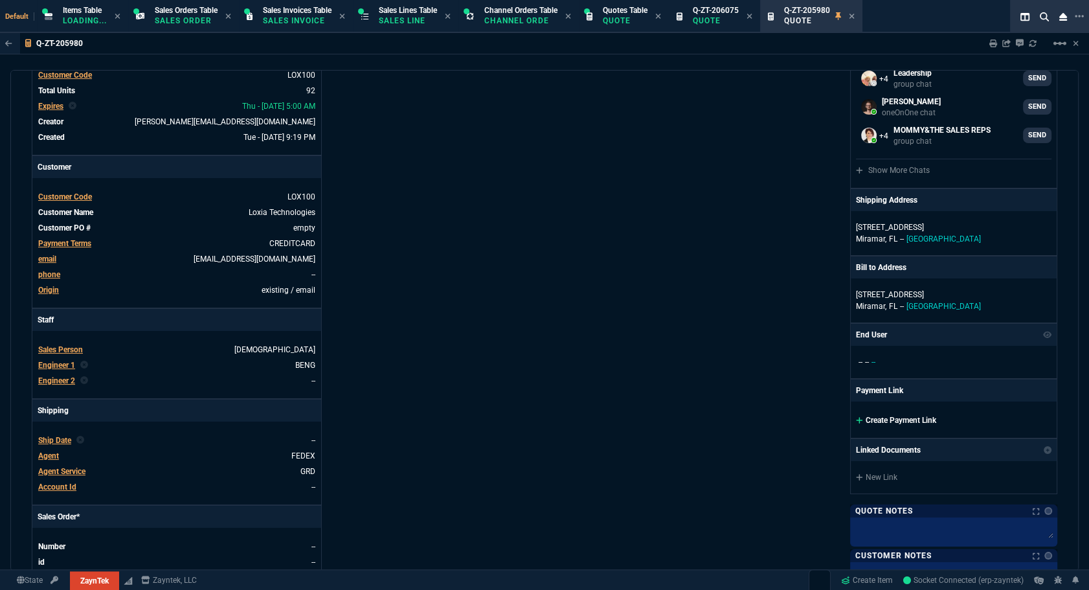
click at [742, 382] on div "ZaynTek, LLC 2609 Technology Dr Suite 200 Plano, TX 75074 Share Link Tiny oneOn…" at bounding box center [800, 337] width 513 height 668
click at [764, 417] on link "Create Payment Link" at bounding box center [896, 419] width 80 height 9
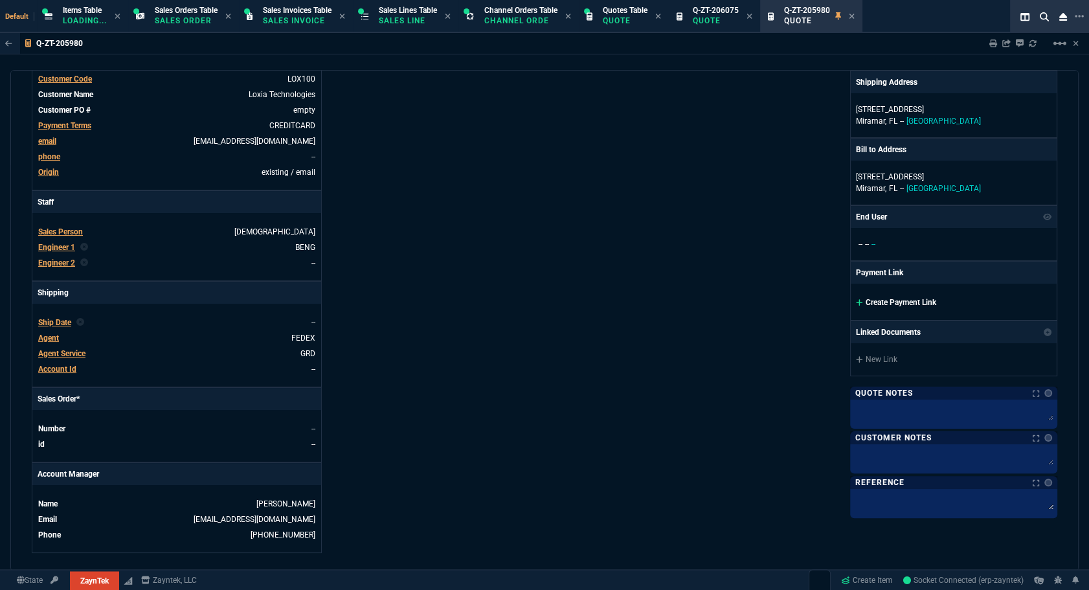
click at [764, 302] on link "Create Payment Link" at bounding box center [896, 302] width 80 height 9
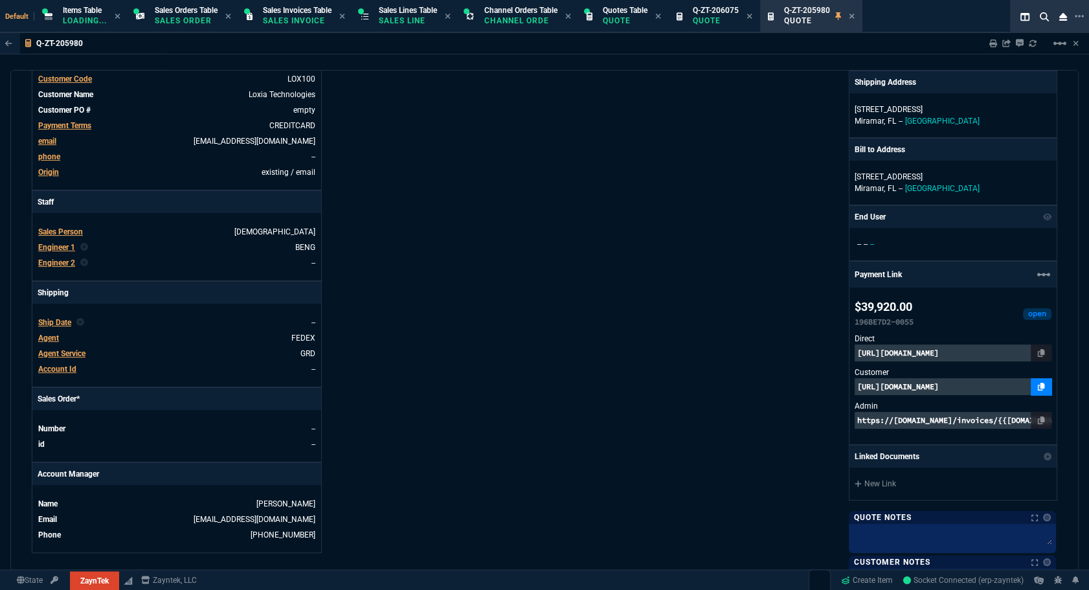
click at [764, 379] on link at bounding box center [1040, 386] width 21 height 17
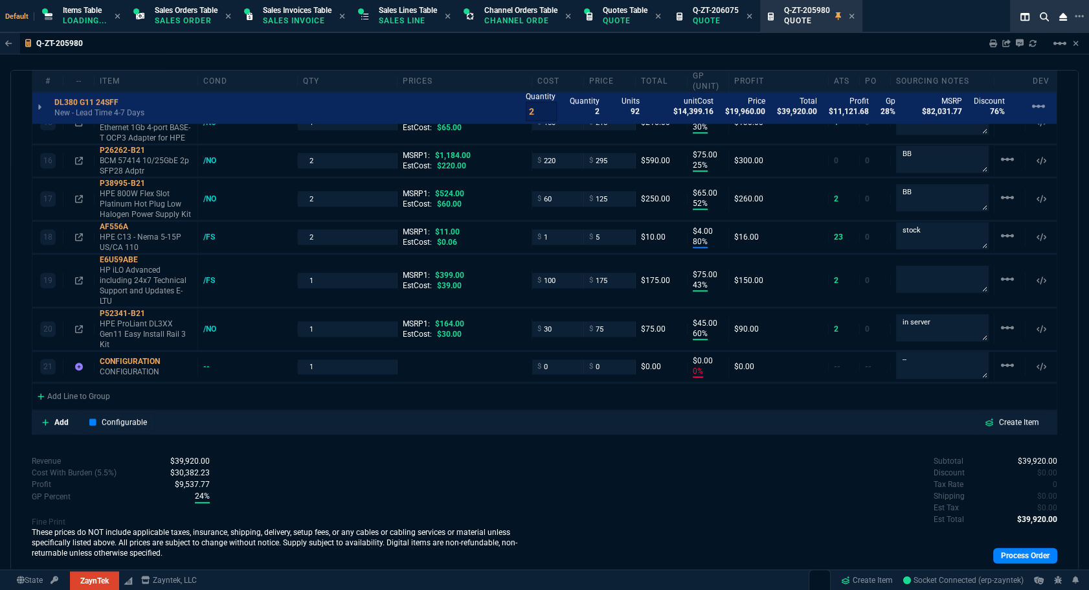
scroll to position [1495, 0]
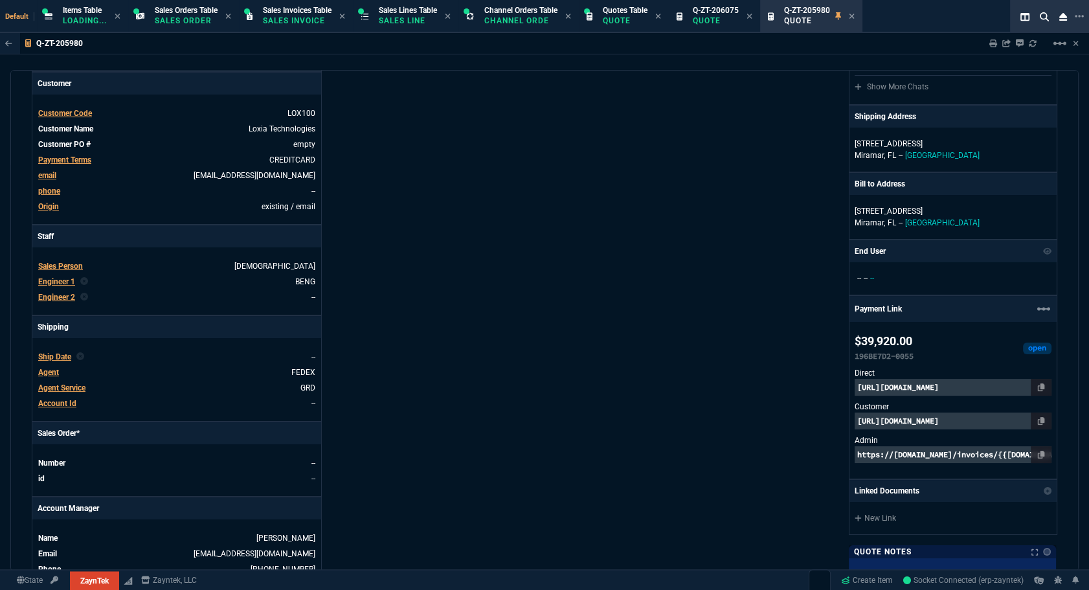
scroll to position [0, 0]
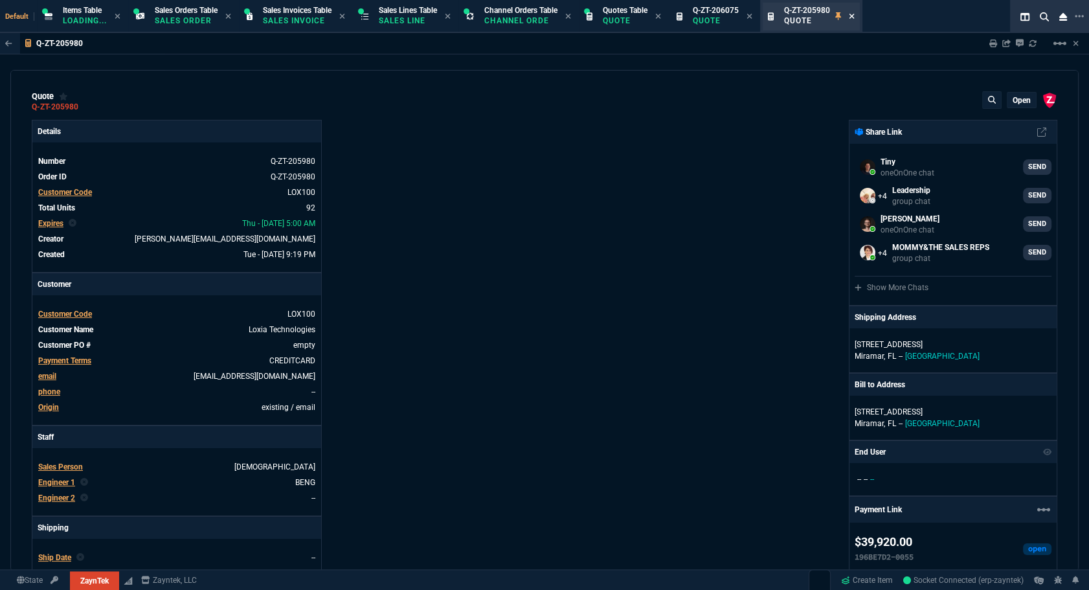
click at [764, 18] on icon at bounding box center [851, 16] width 6 height 8
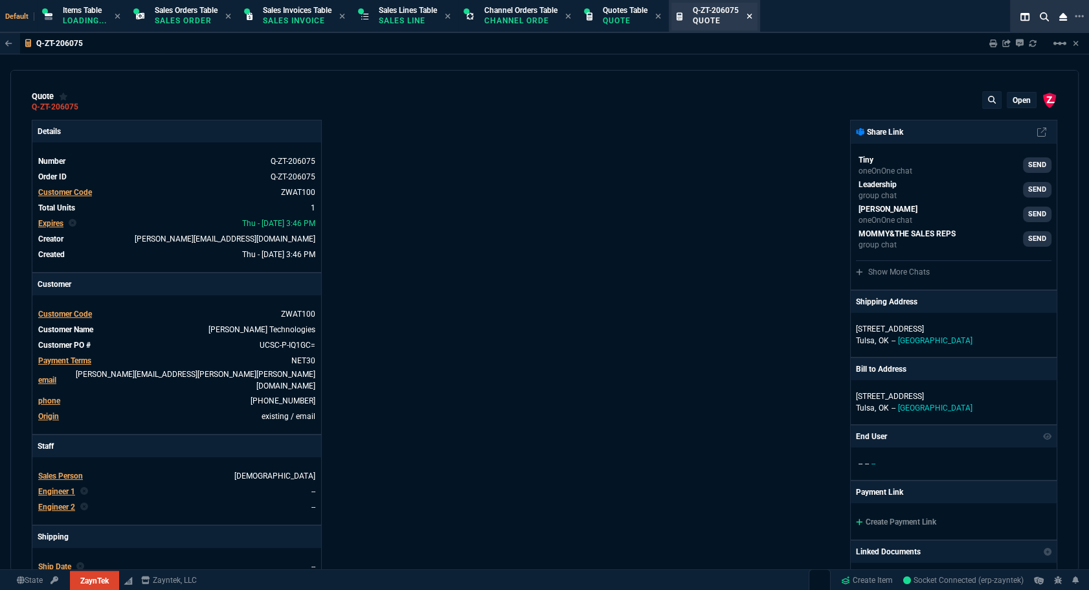
click at [752, 19] on icon at bounding box center [749, 16] width 6 height 8
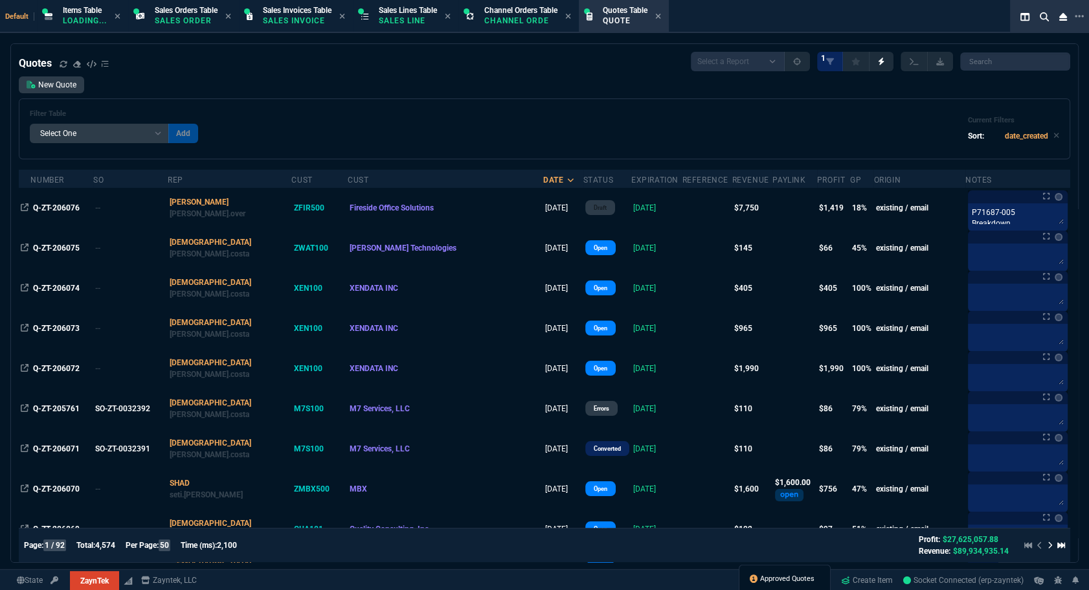
click at [764, 579] on span "Approved Quotes" at bounding box center [787, 578] width 54 height 10
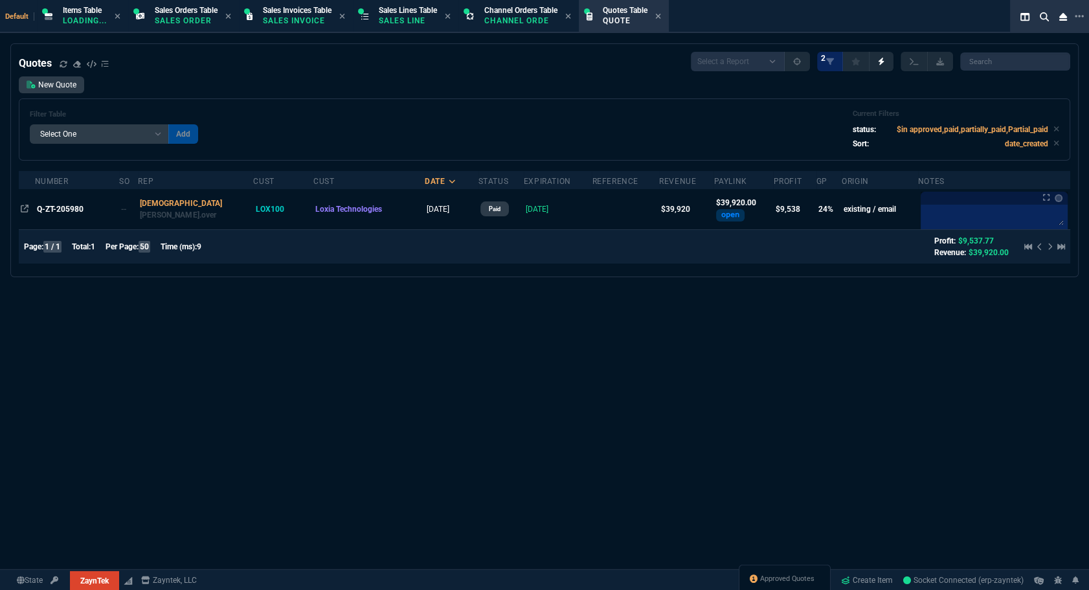
click at [67, 213] on span "Q-ZT-205980" at bounding box center [60, 209] width 47 height 9
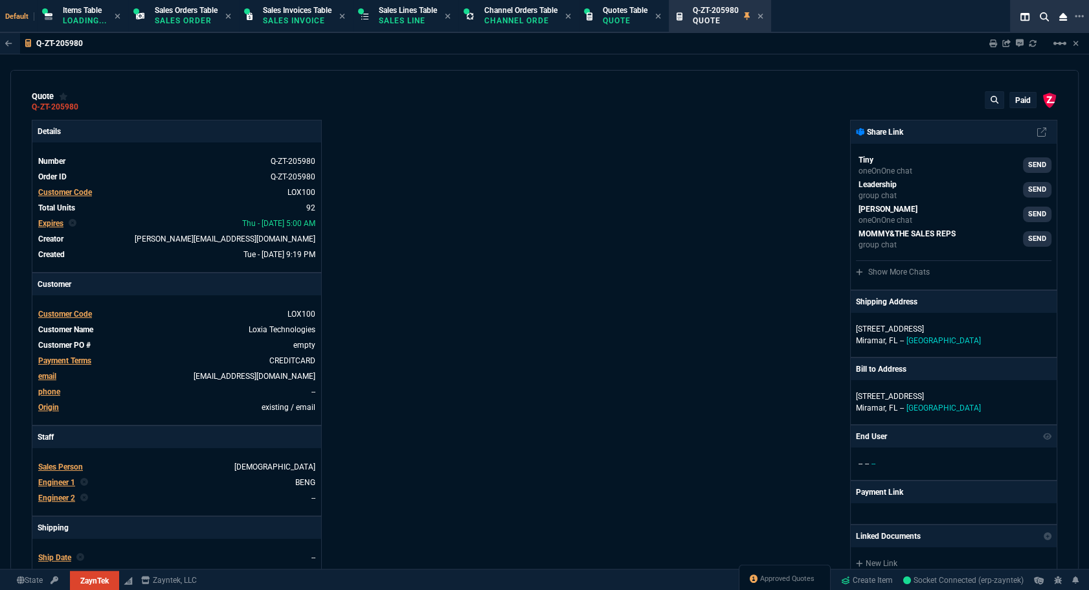
click at [63, 553] on span "Ship Date" at bounding box center [54, 557] width 33 height 9
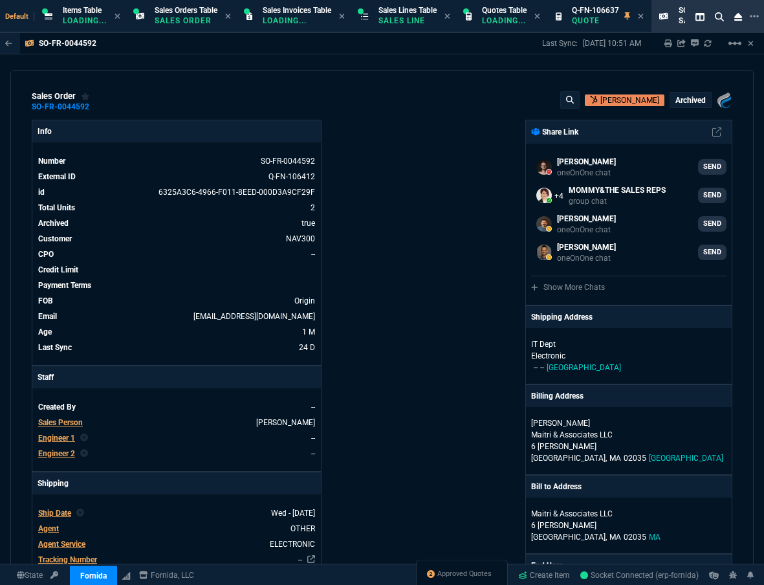
select select "12: [PERSON_NAME]"
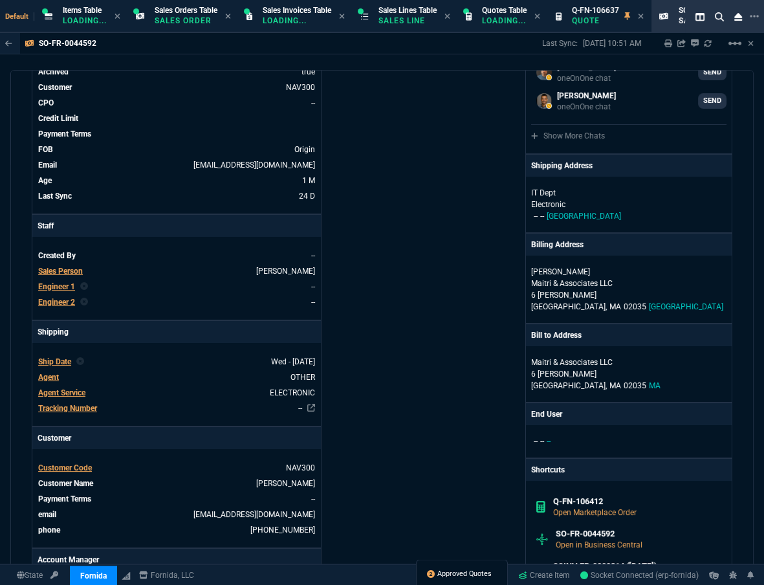
click at [461, 569] on span "Approved Quotes" at bounding box center [464, 574] width 54 height 10
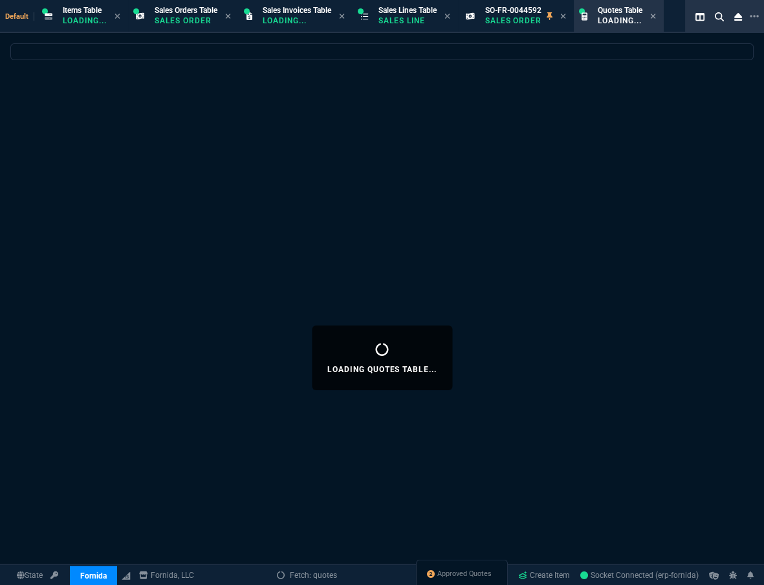
select select
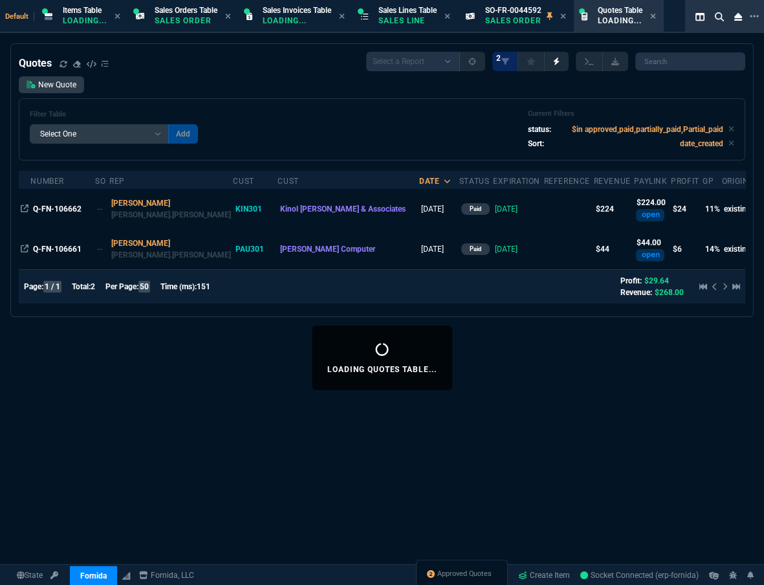
click at [241, 104] on div "Filter Table Select One Add Filter () creator (creator) Cust (headers.customerN…" at bounding box center [382, 129] width 727 height 62
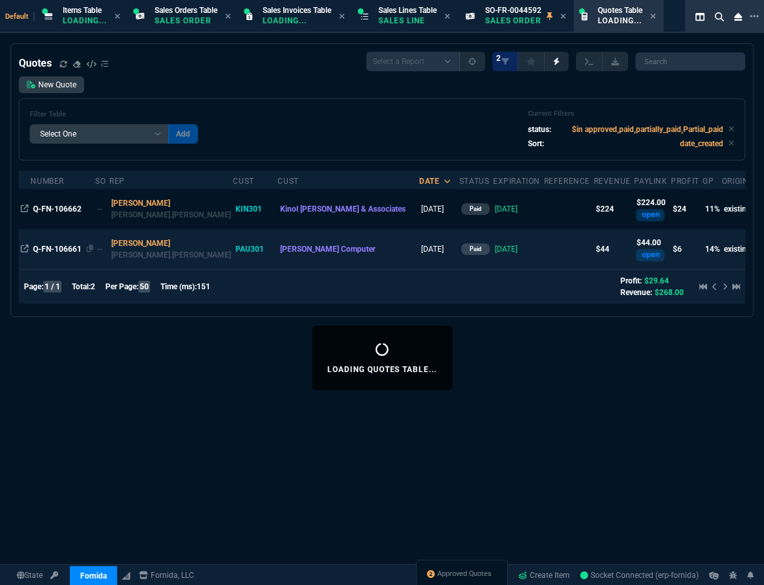
click at [47, 249] on span "Q-FN-106661" at bounding box center [57, 249] width 49 height 9
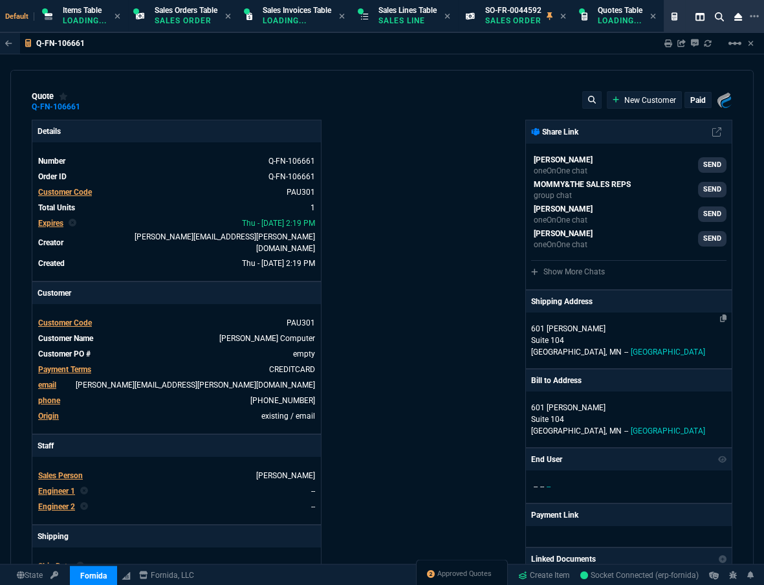
type input "18"
type input "8"
type input "55"
type input "20"
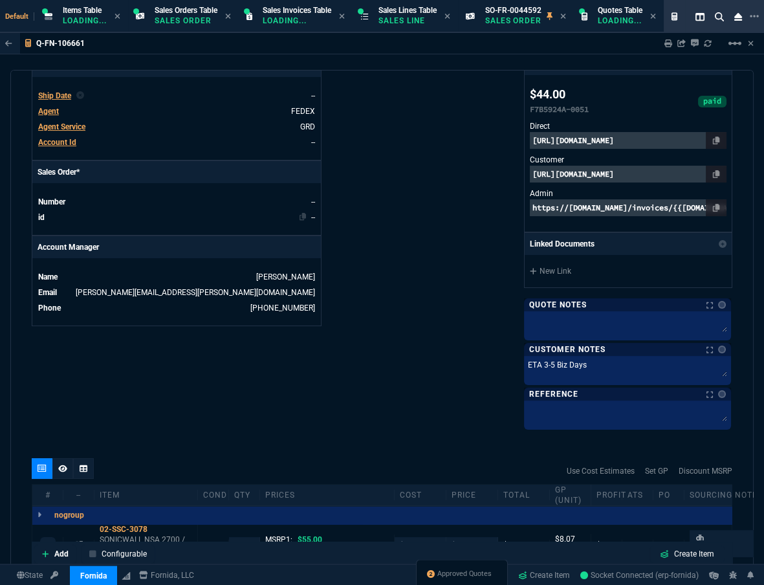
scroll to position [294, 0]
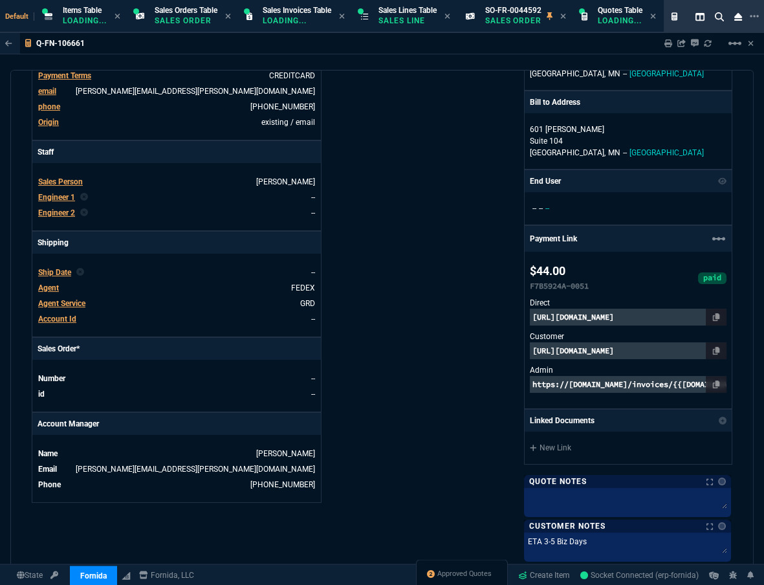
click at [45, 268] on span "Ship Date" at bounding box center [54, 272] width 33 height 9
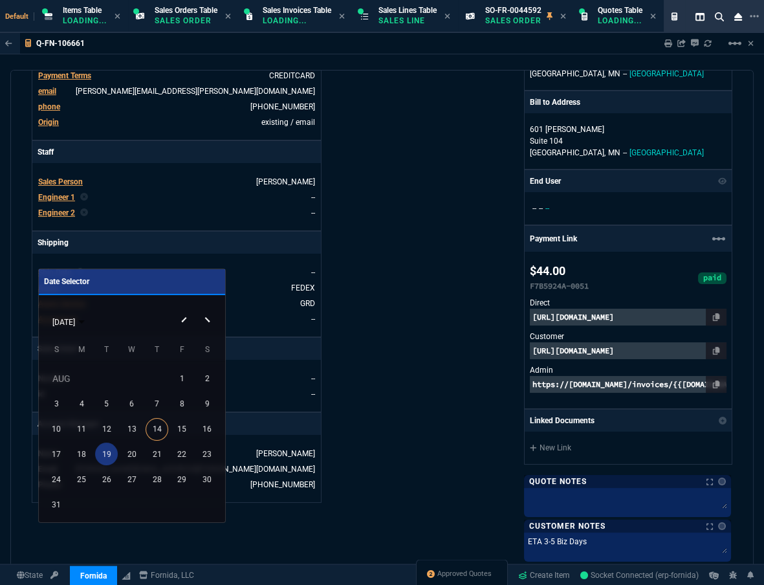
click at [100, 454] on div "19" at bounding box center [106, 454] width 23 height 23
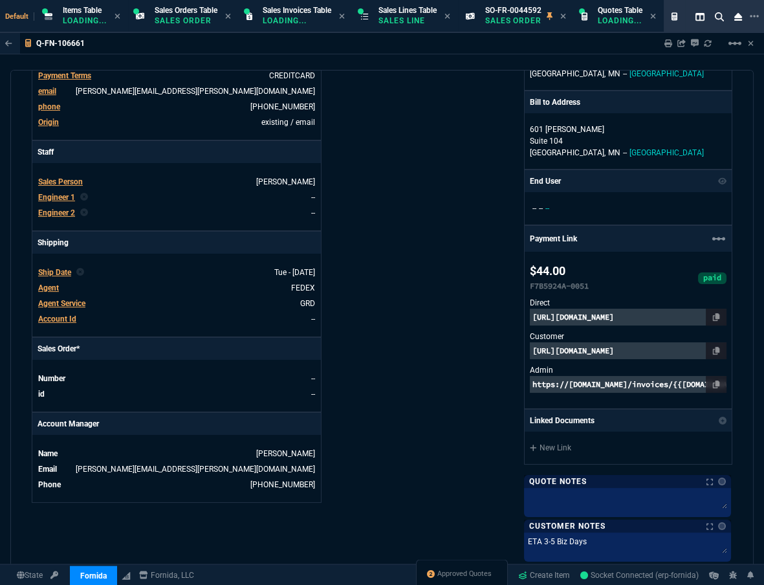
click at [427, 357] on div "Fornida, LLC 2609 Technology Dr Suite 300 Plano, TX 75074 Share Link Brian Over…" at bounding box center [557, 215] width 351 height 778
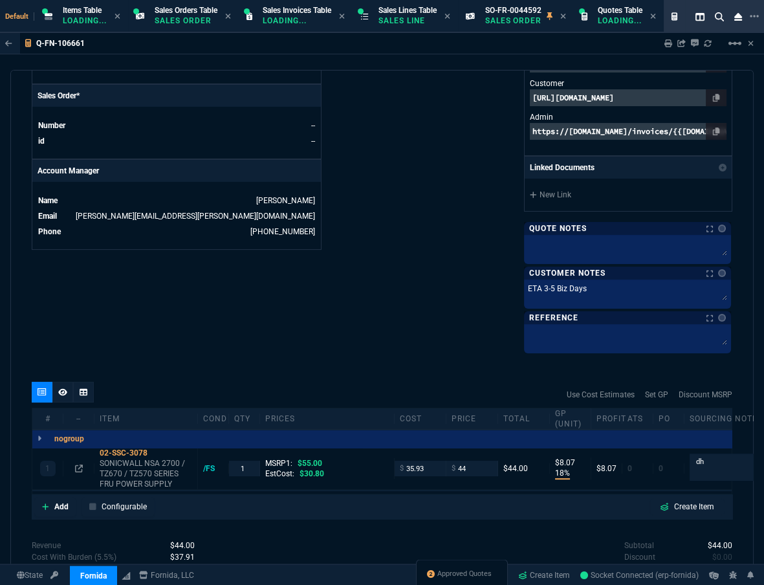
scroll to position [665, 0]
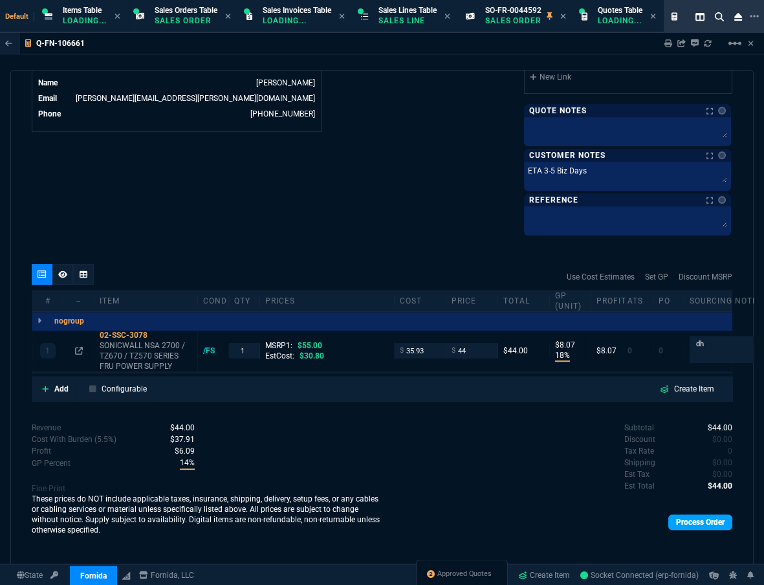
click at [681, 516] on link "Process Order" at bounding box center [701, 523] width 64 height 16
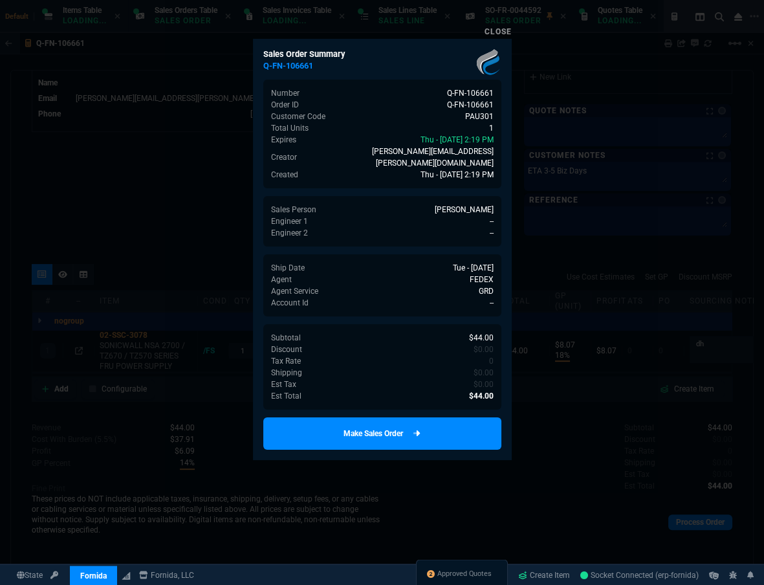
click at [412, 423] on link "Make Sales Order" at bounding box center [382, 433] width 238 height 32
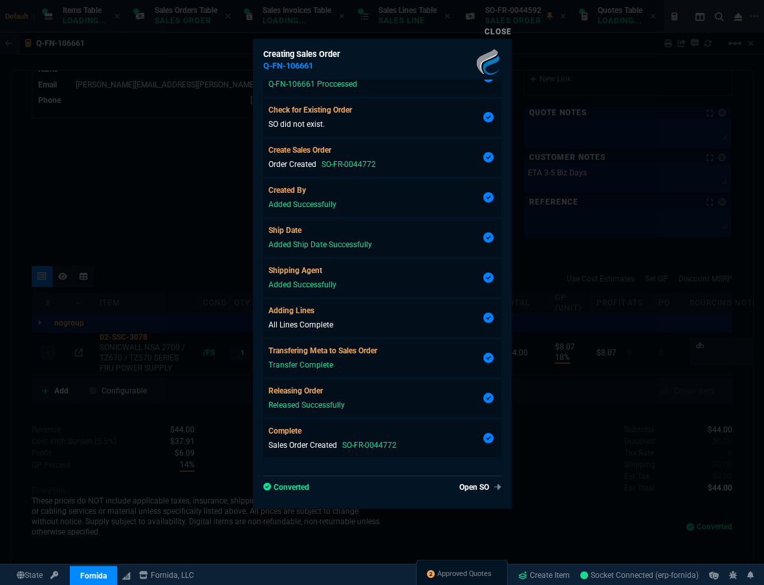
scroll to position [649, 0]
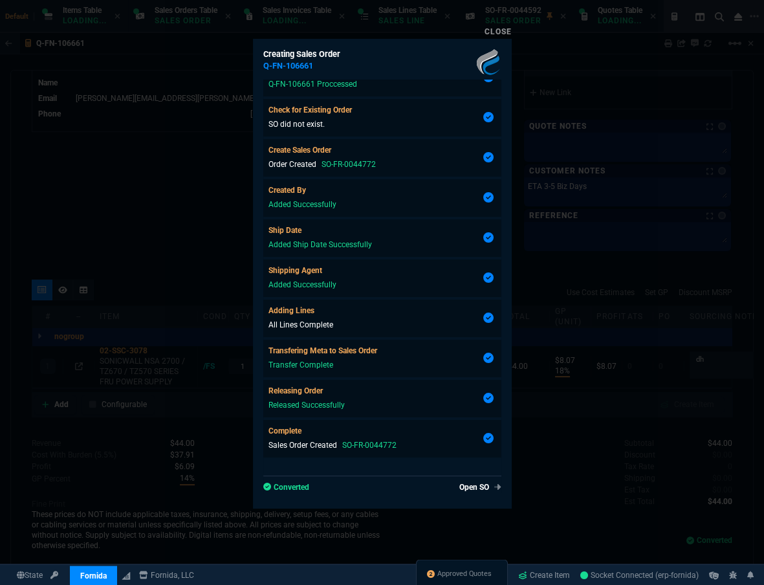
type input "18"
type input "8"
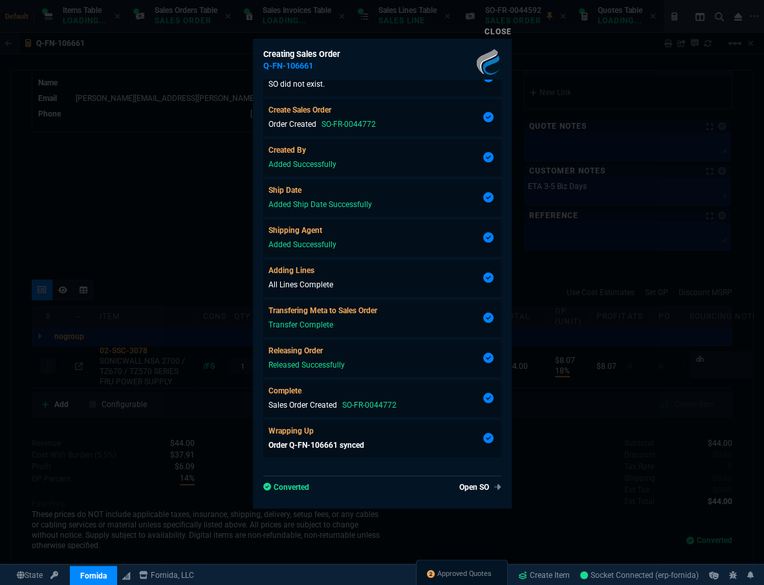
type input "20"
click at [467, 573] on span "Approved Quotes" at bounding box center [464, 574] width 54 height 10
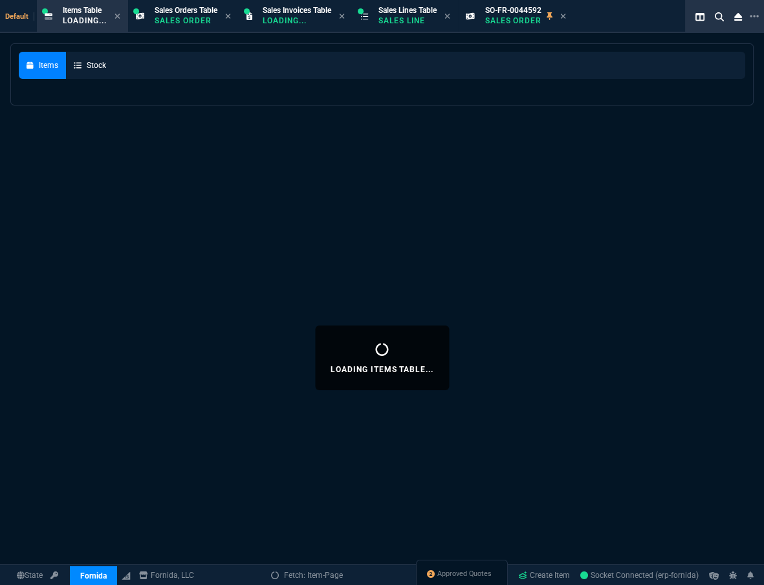
select select
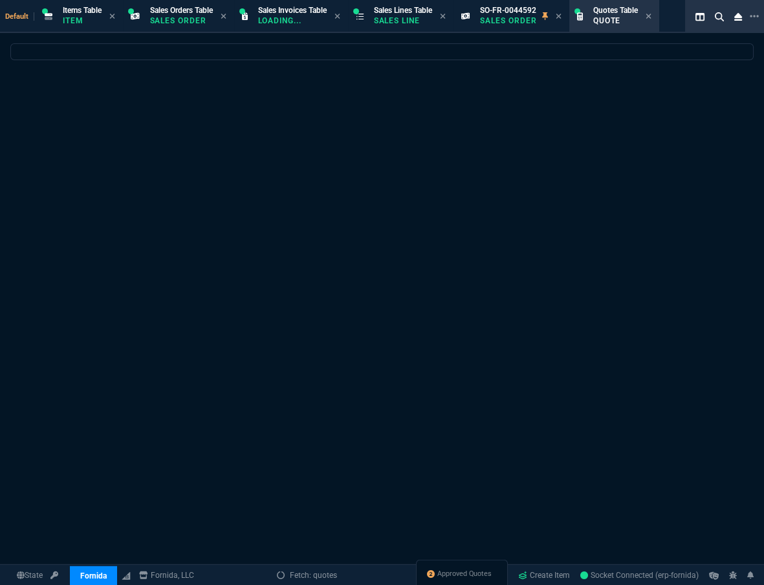
select select
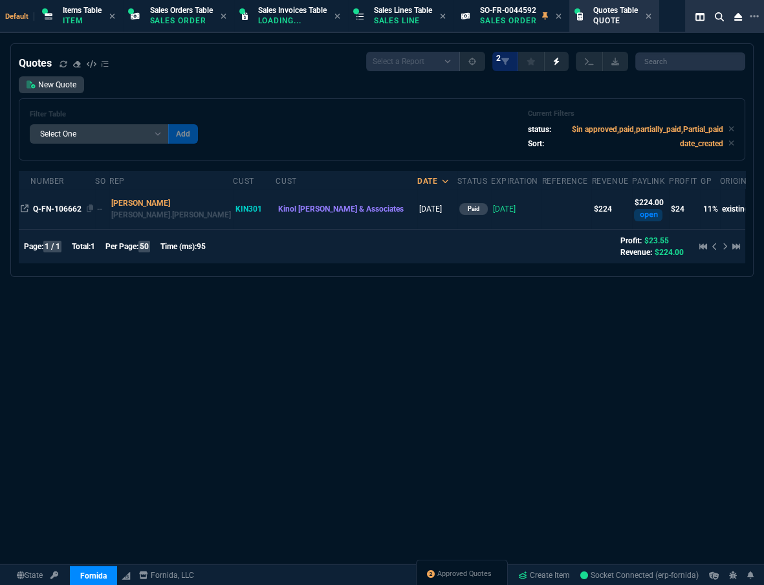
click at [61, 214] on div "Q-FN-106662" at bounding box center [63, 209] width 61 height 12
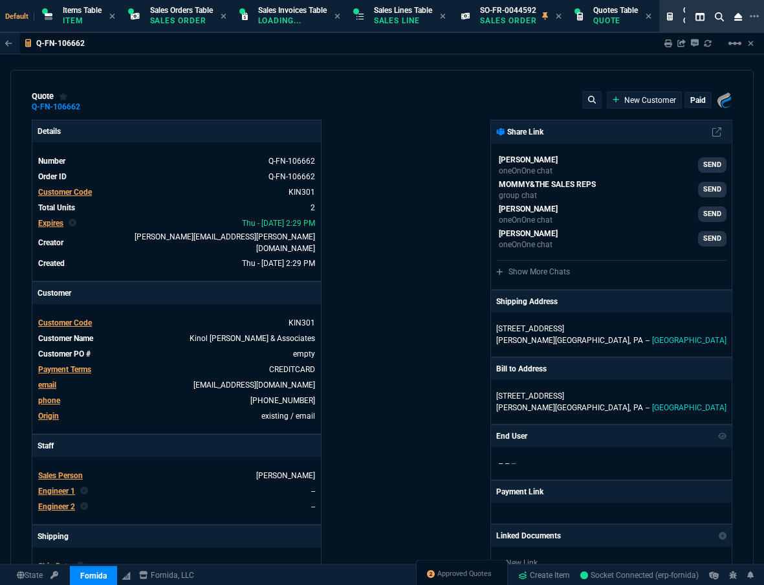
type input "15"
type input "17"
type input "140"
type input "20"
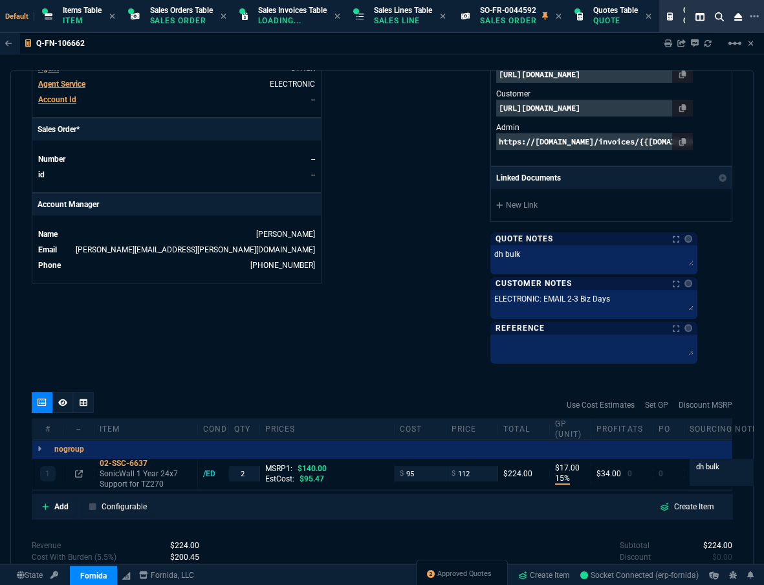
scroll to position [395, 0]
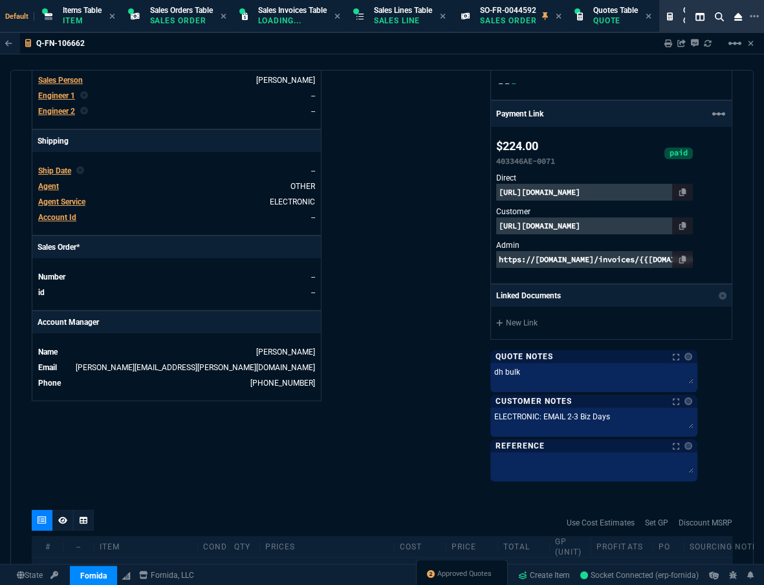
click at [61, 166] on span "Ship Date" at bounding box center [54, 170] width 33 height 9
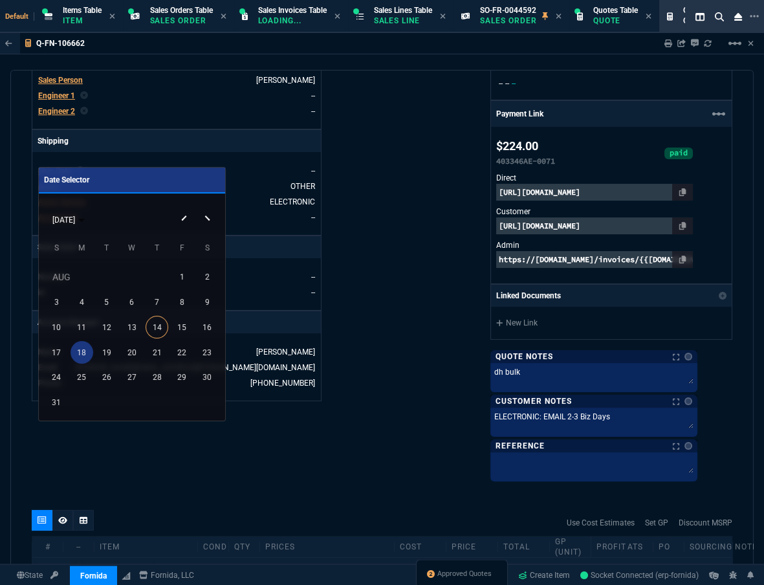
click at [85, 349] on div "18" at bounding box center [82, 352] width 23 height 23
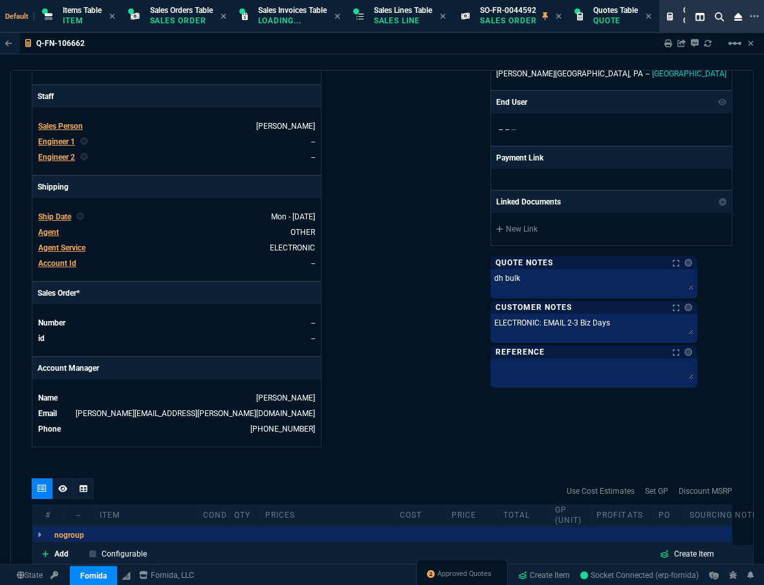
click at [434, 298] on div "Fornida, LLC 2609 Technology Dr Suite 300 Plano, TX 75074 Share Link Brian Over…" at bounding box center [557, 108] width 351 height 677
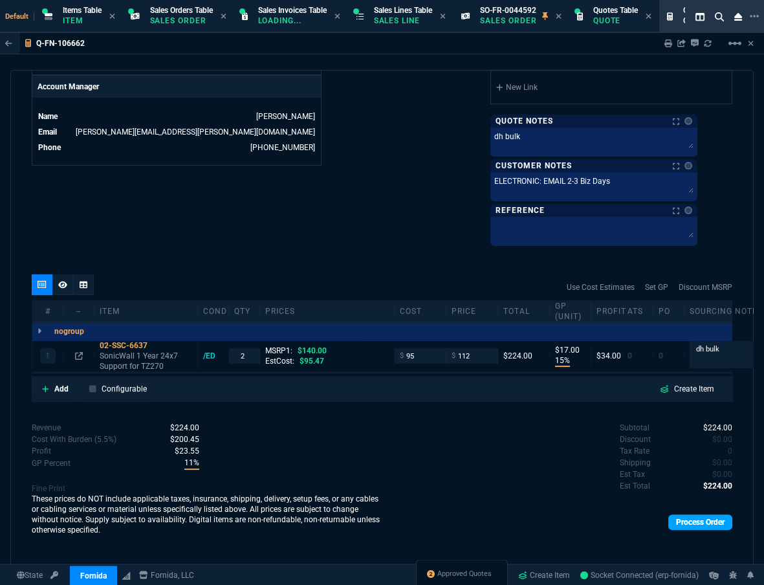
click at [695, 521] on link "Process Order" at bounding box center [701, 523] width 64 height 16
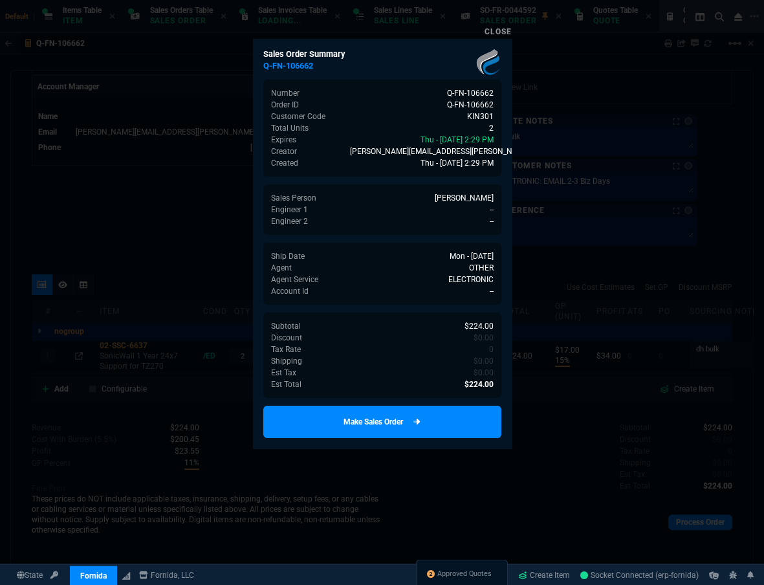
click at [440, 417] on link "Make Sales Order" at bounding box center [382, 422] width 238 height 32
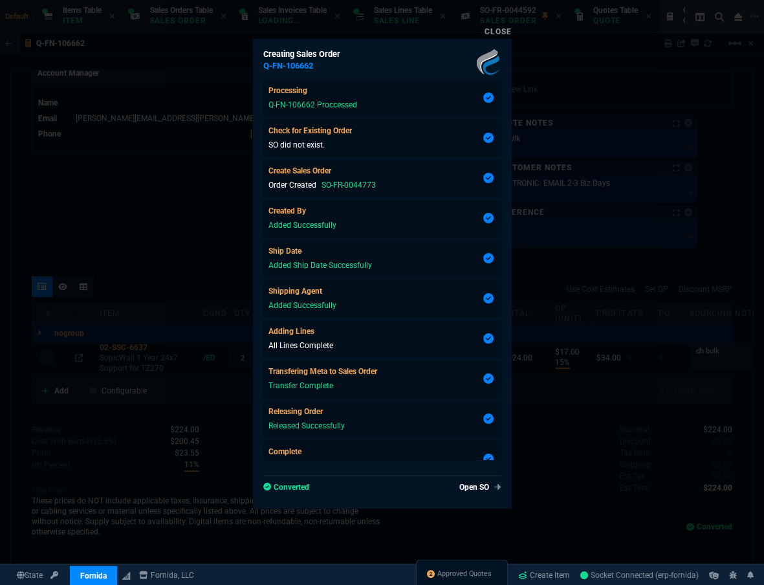
scroll to position [61, 0]
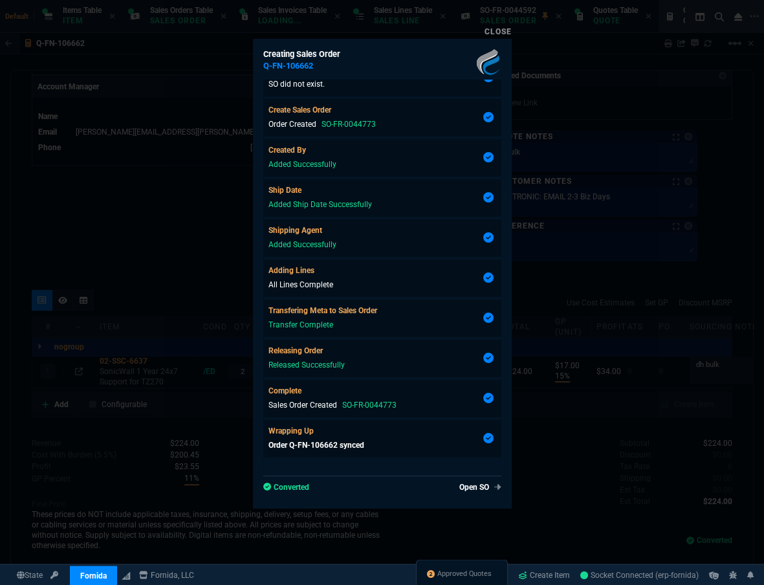
type input "15"
type input "17"
type input "20"
click at [468, 489] on link "Open SO" at bounding box center [477, 487] width 47 height 12
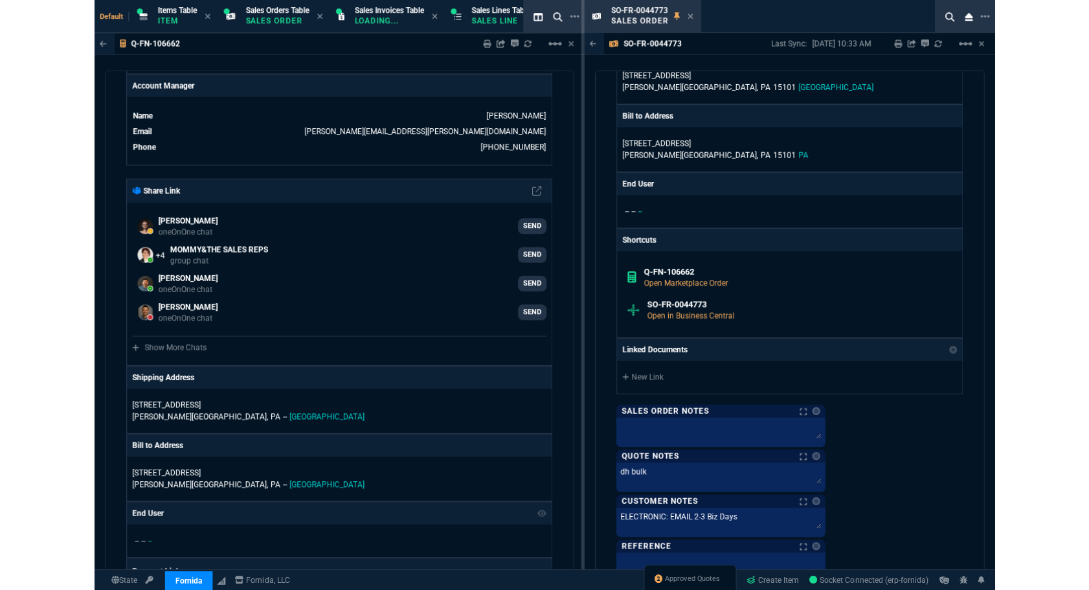
scroll to position [1118, 0]
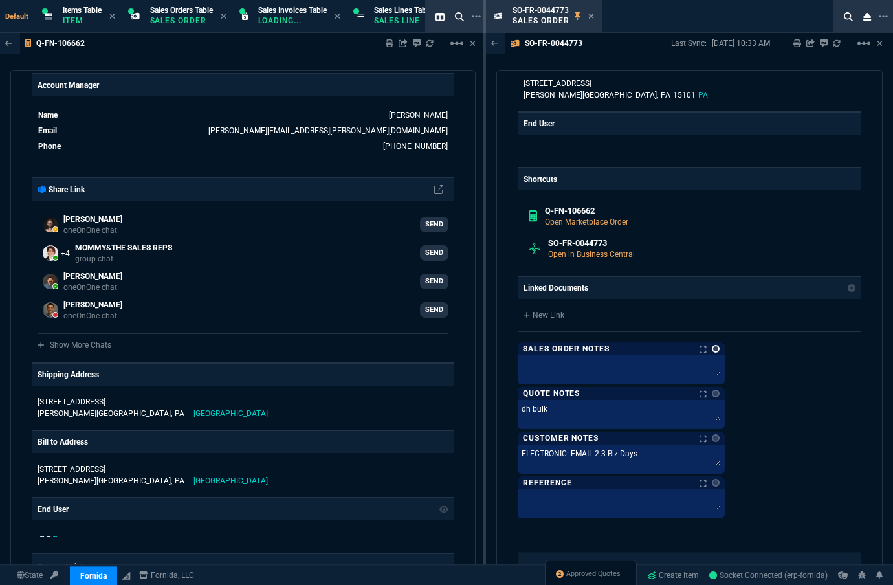
click at [717, 345] on link at bounding box center [716, 349] width 8 height 8
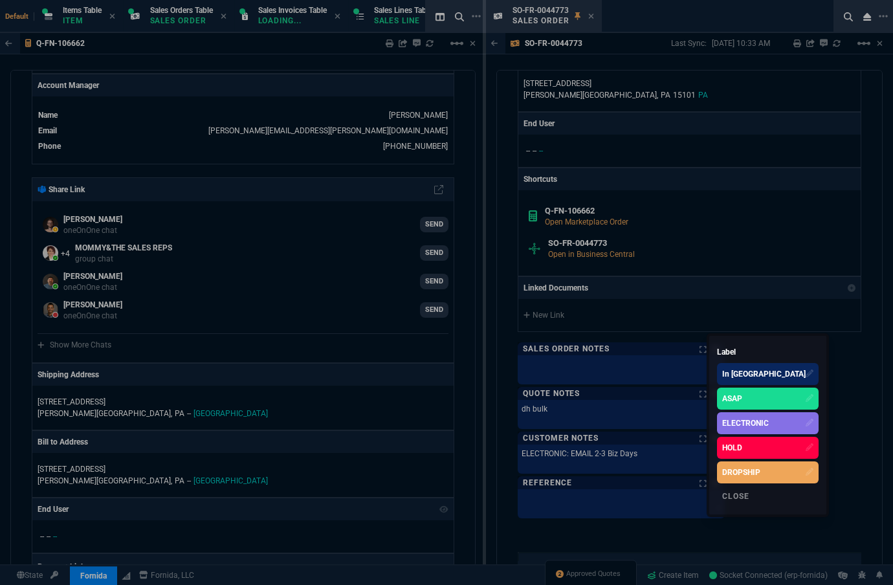
click at [727, 425] on div "ELECTRONIC" at bounding box center [745, 423] width 47 height 12
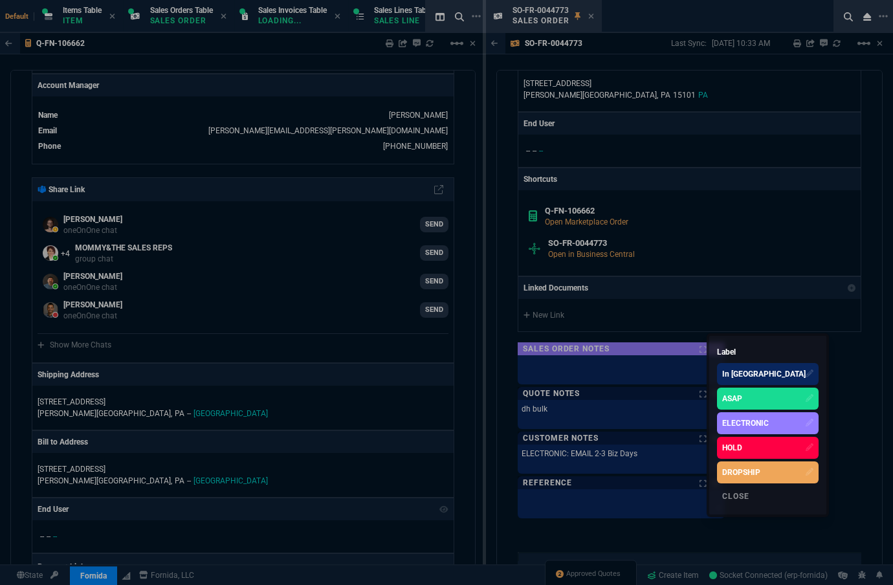
click at [596, 19] on div at bounding box center [446, 292] width 893 height 585
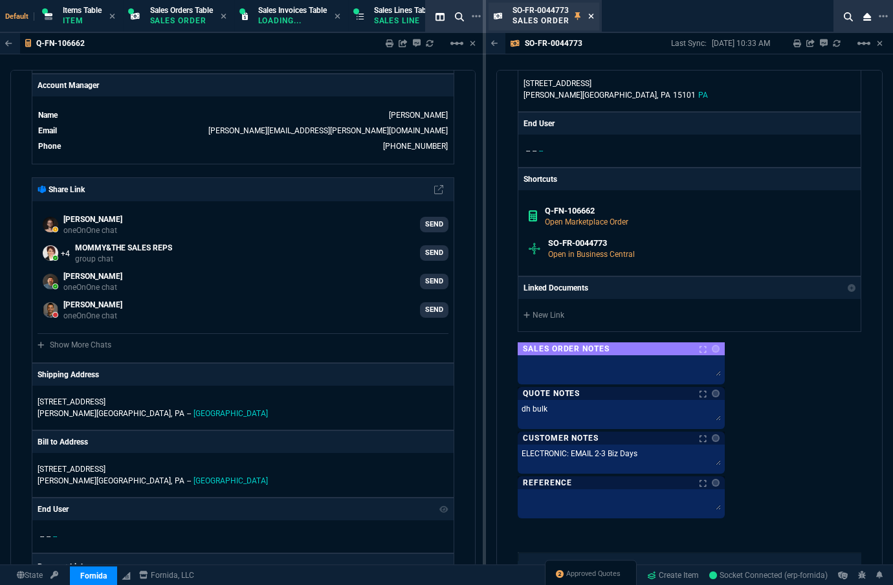
click at [592, 19] on icon at bounding box center [591, 16] width 6 height 8
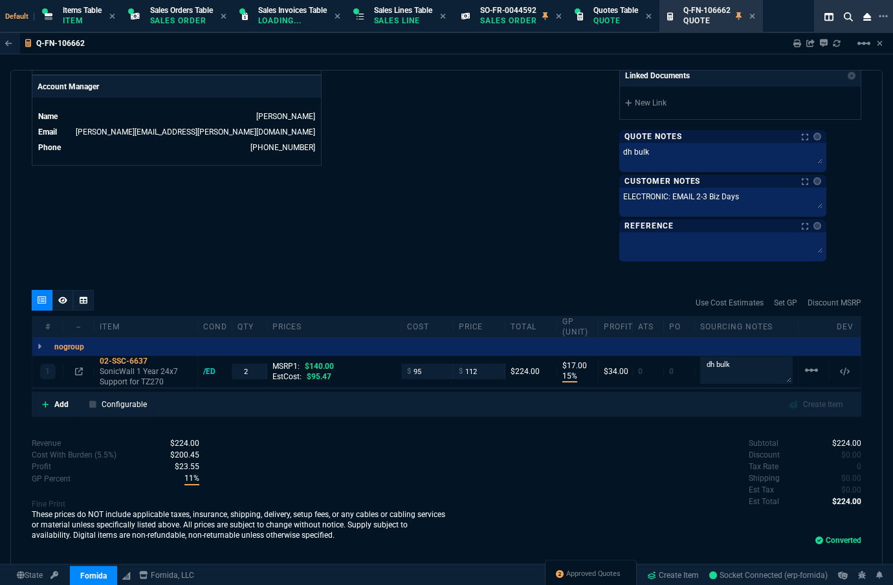
drag, startPoint x: 758, startPoint y: 15, endPoint x: 725, endPoint y: 14, distance: 33.0
click at [755, 14] on icon at bounding box center [752, 16] width 6 height 8
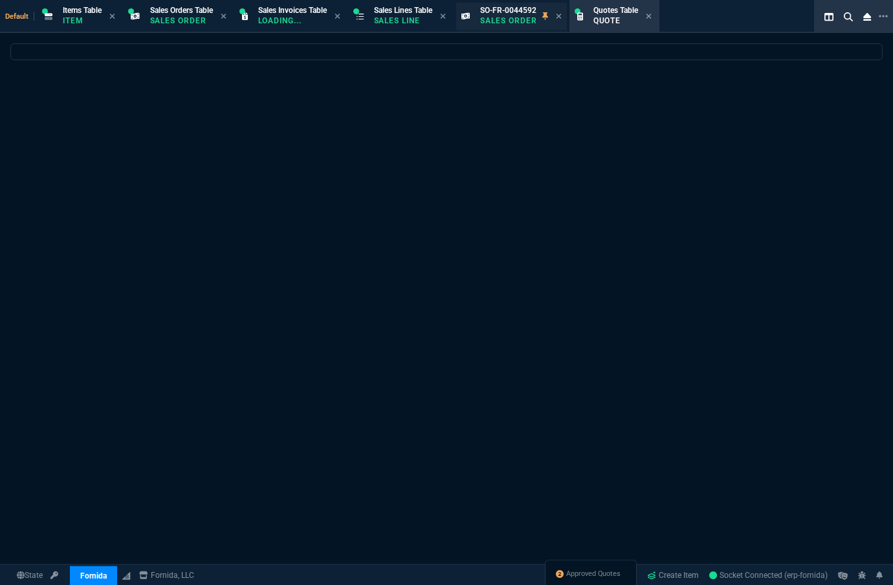
select select
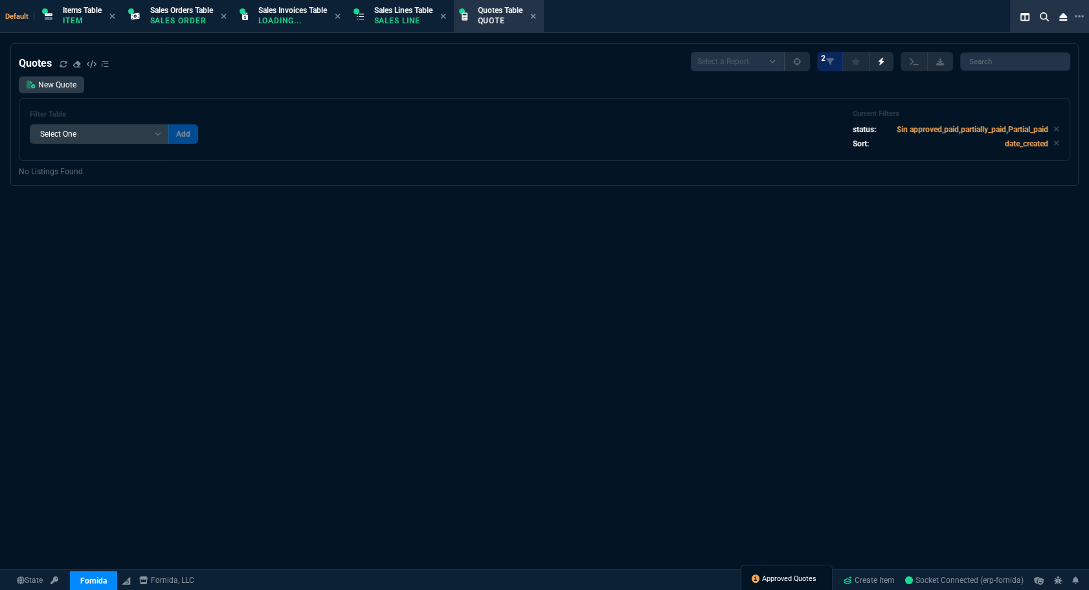
click at [764, 573] on link "Approved Quotes" at bounding box center [783, 579] width 65 height 12
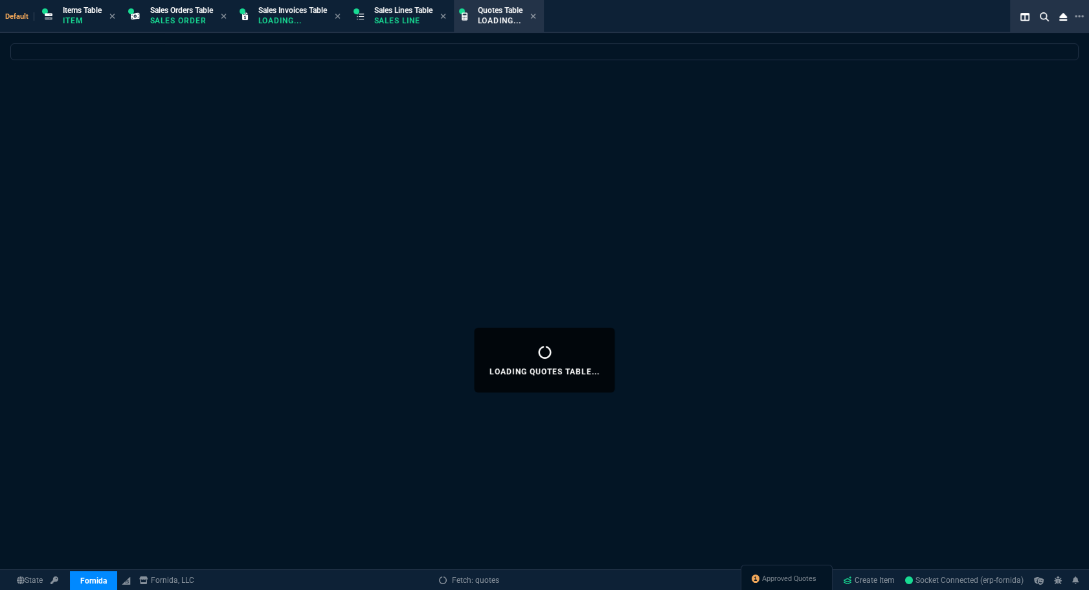
select select
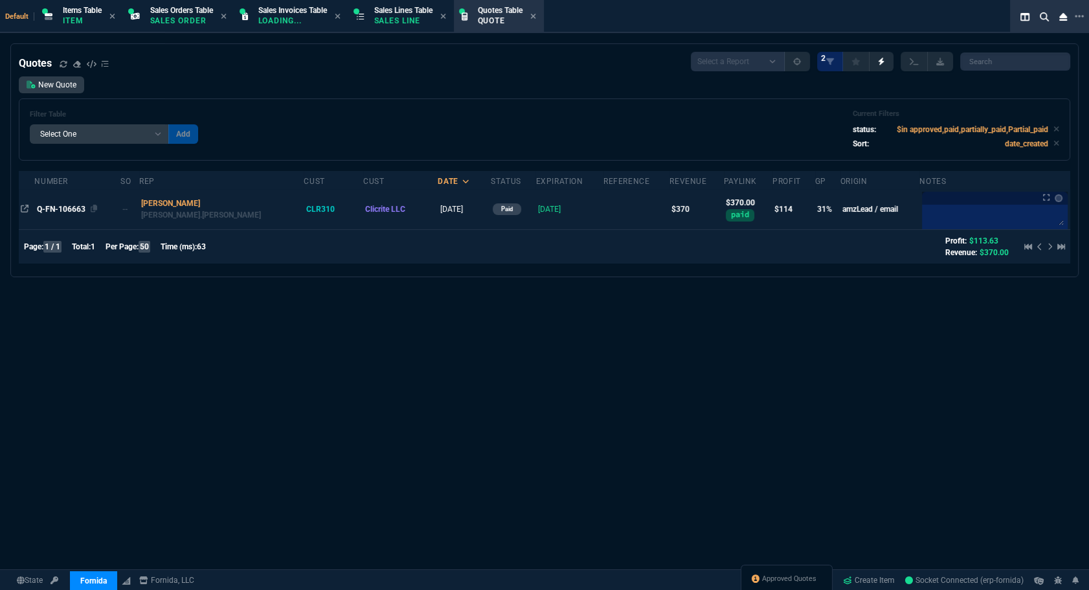
click at [51, 205] on span "Q-FN-106663" at bounding box center [61, 209] width 49 height 9
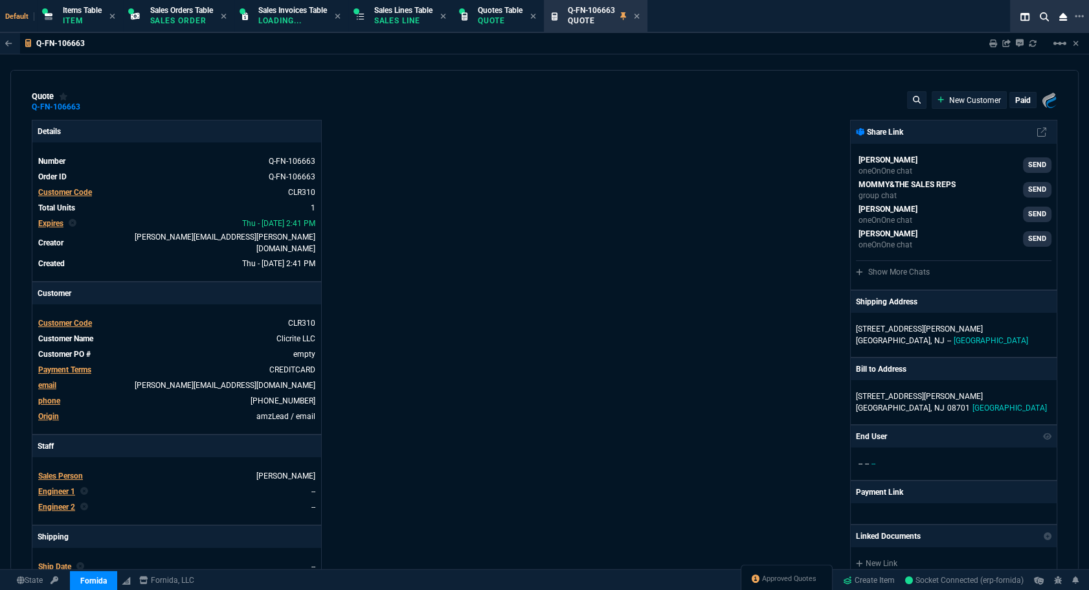
type input "34"
type input "127"
type input "425"
type input "13"
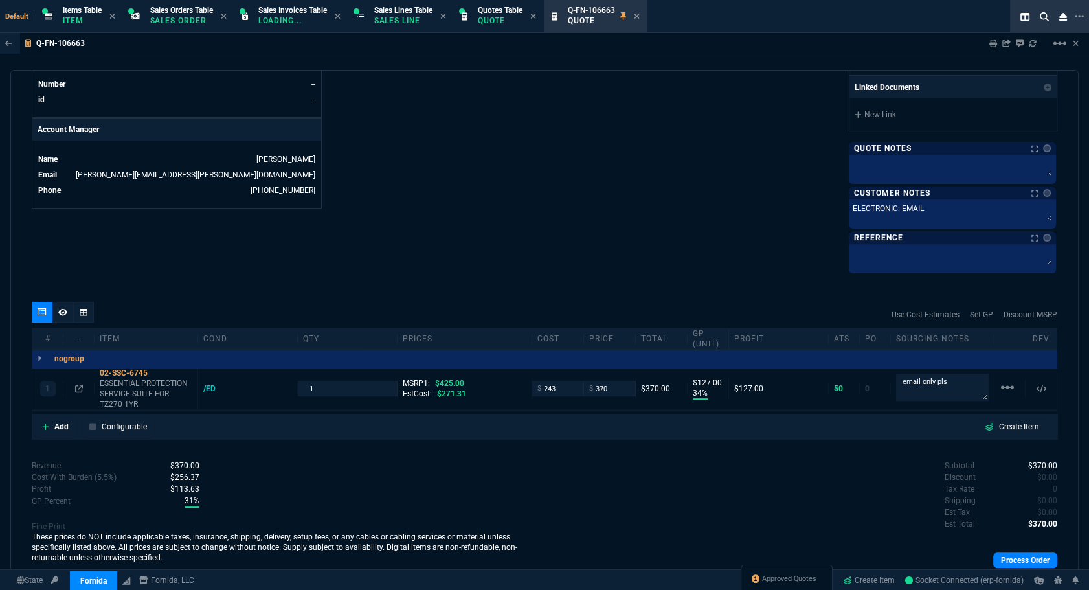
scroll to position [621, 0]
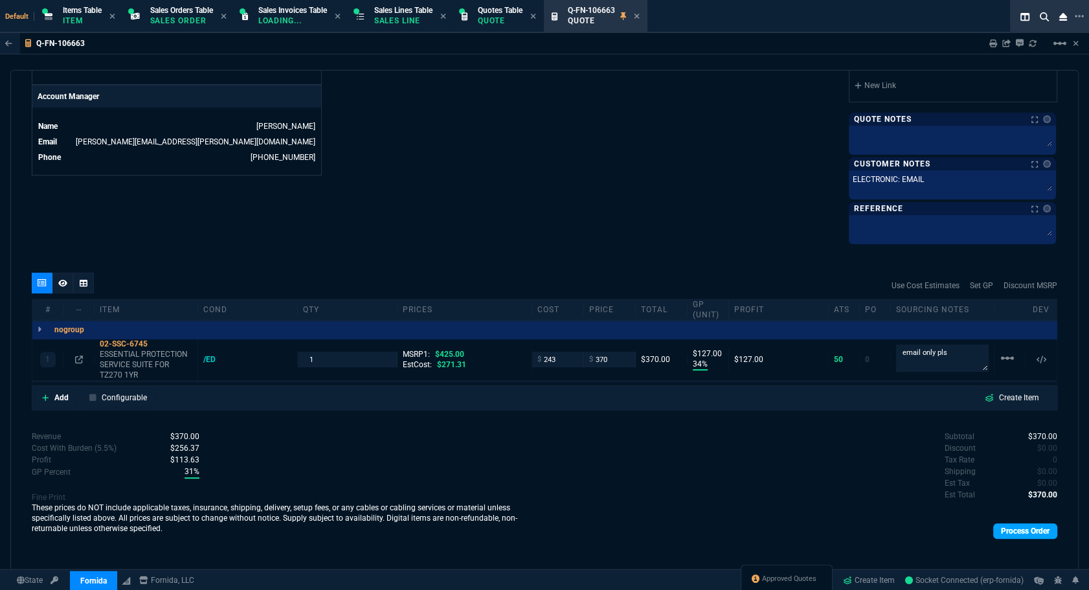
click at [764, 530] on link "Process Order" at bounding box center [1025, 531] width 64 height 16
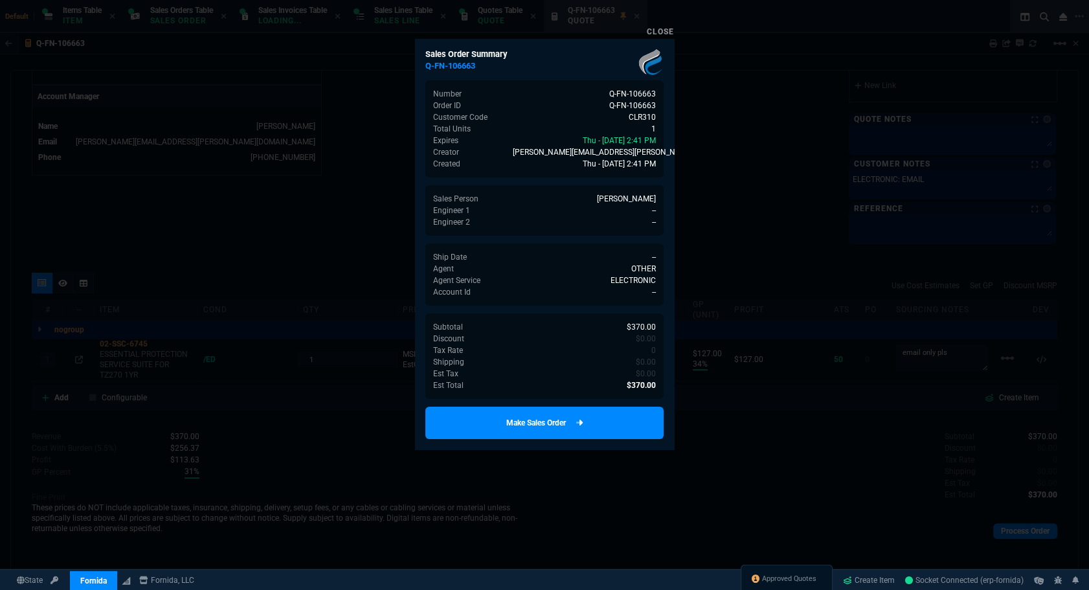
click at [528, 410] on link "Make Sales Order" at bounding box center [544, 422] width 238 height 32
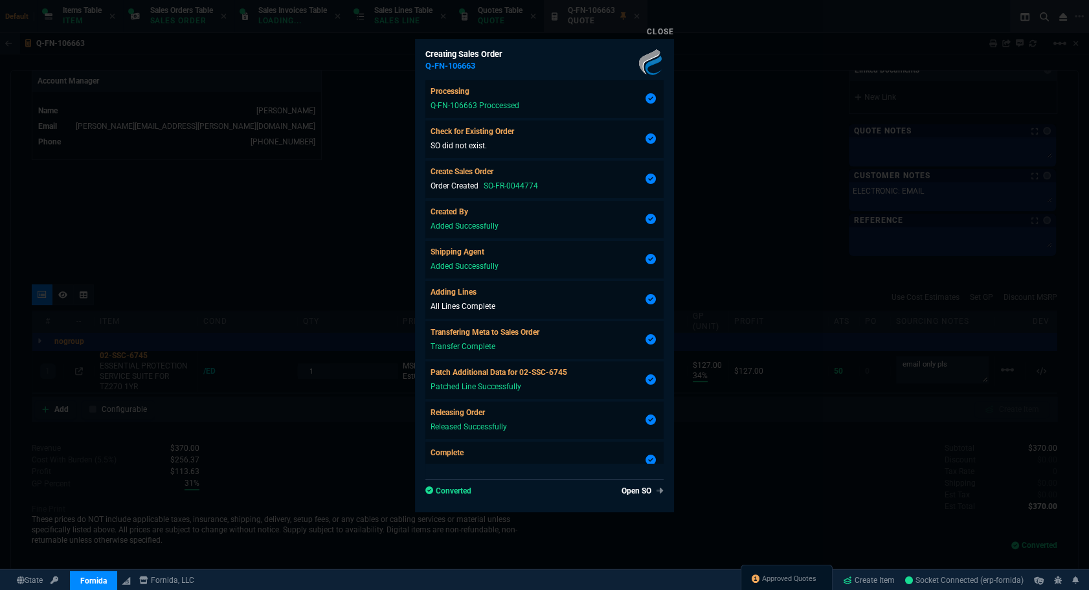
scroll to position [606, 0]
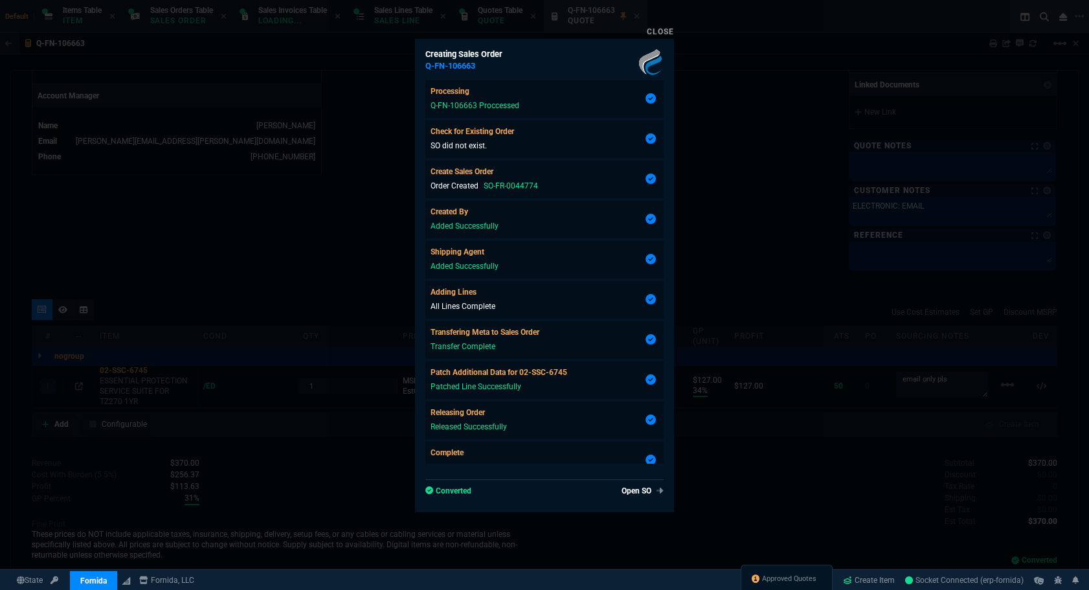
type input "34"
type input "127"
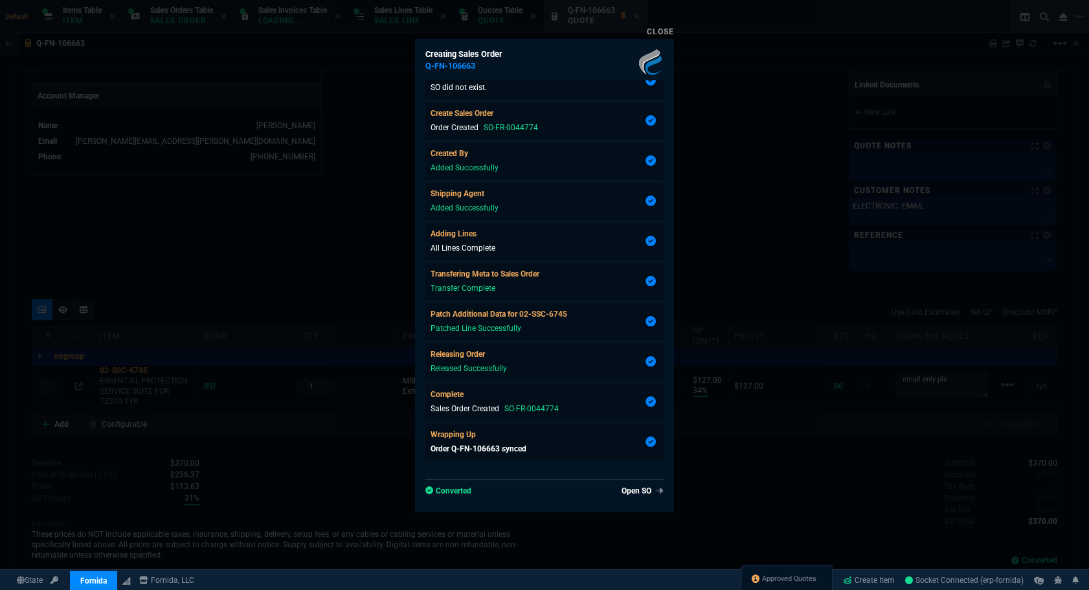
type input "13"
click at [634, 488] on link "Open SO" at bounding box center [639, 491] width 47 height 12
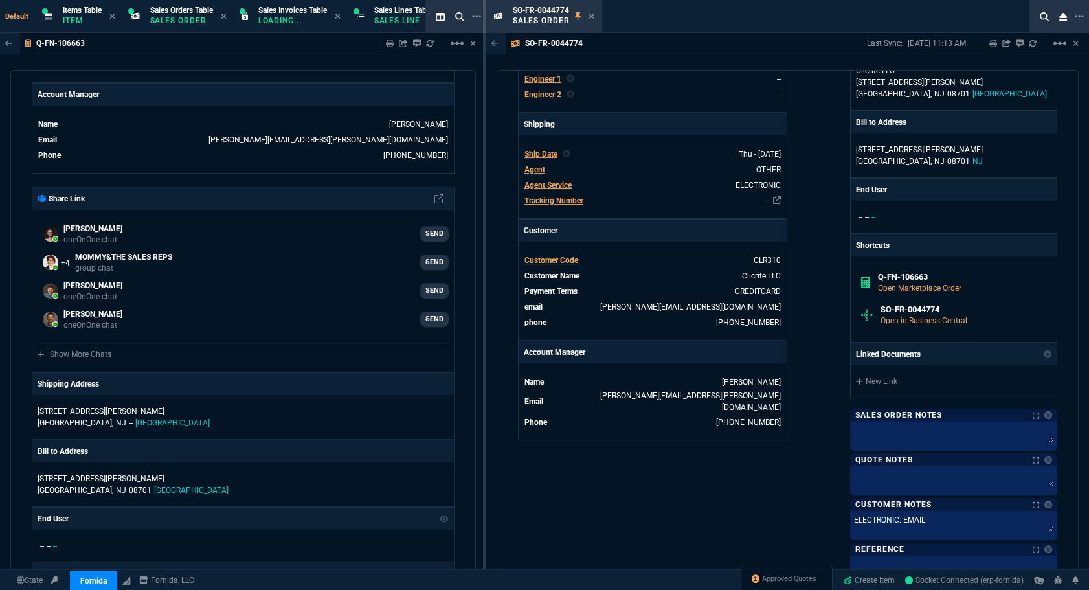
scroll to position [591, 0]
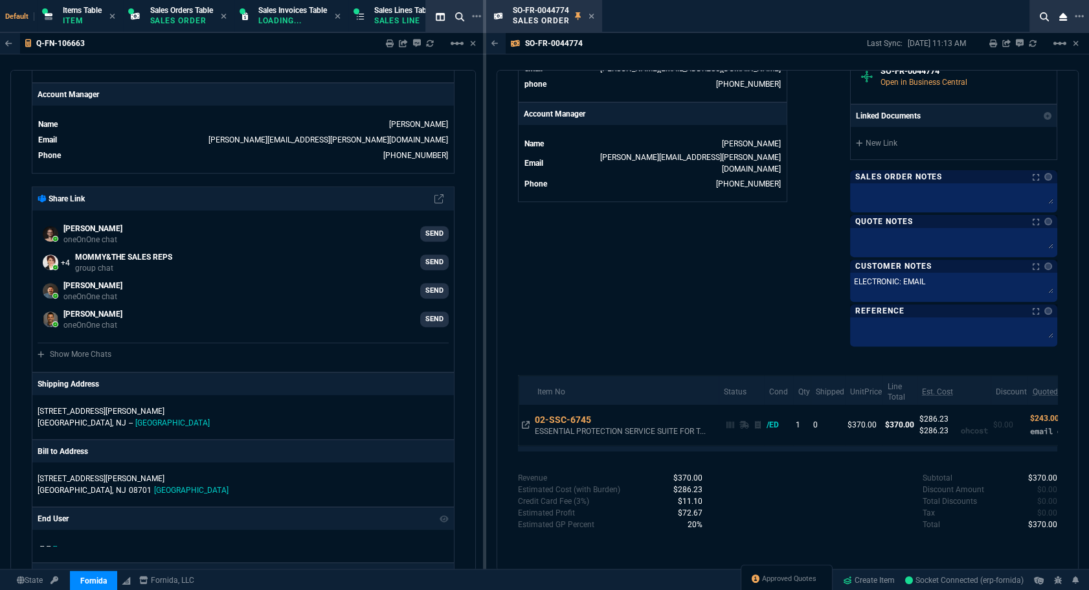
click at [764, 181] on nx-fornida-color-selector at bounding box center [1045, 177] width 13 height 18
click at [764, 178] on link at bounding box center [1048, 177] width 8 height 8
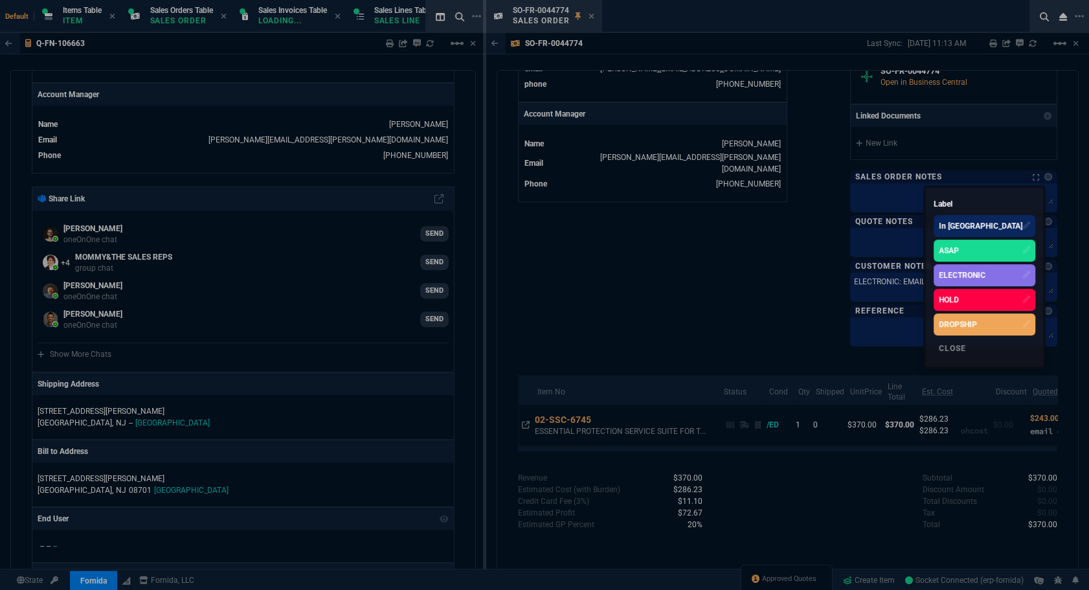
click at [764, 269] on div "ELECTRONIC" at bounding box center [961, 275] width 47 height 12
click at [652, 243] on div at bounding box center [544, 295] width 1089 height 590
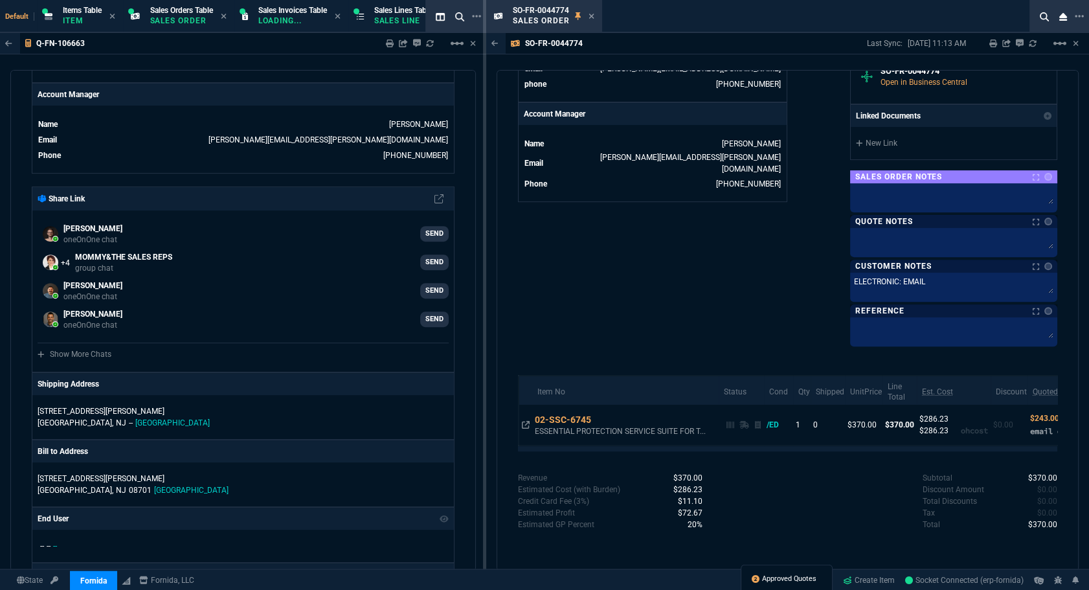
click at [764, 577] on span "Approved Quotes" at bounding box center [789, 578] width 54 height 10
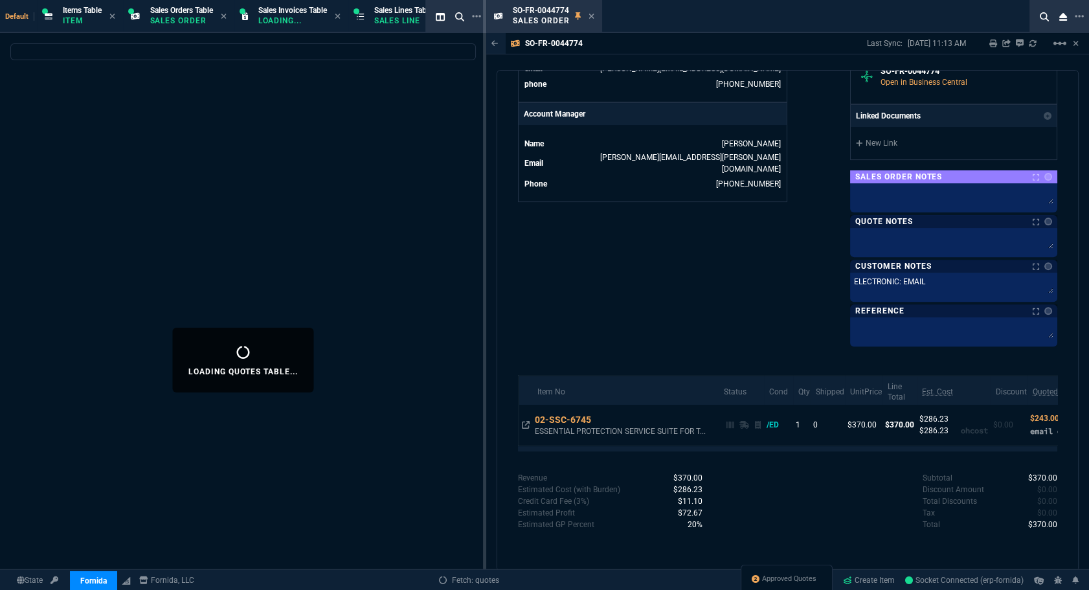
click at [590, 17] on icon at bounding box center [591, 16] width 5 height 5
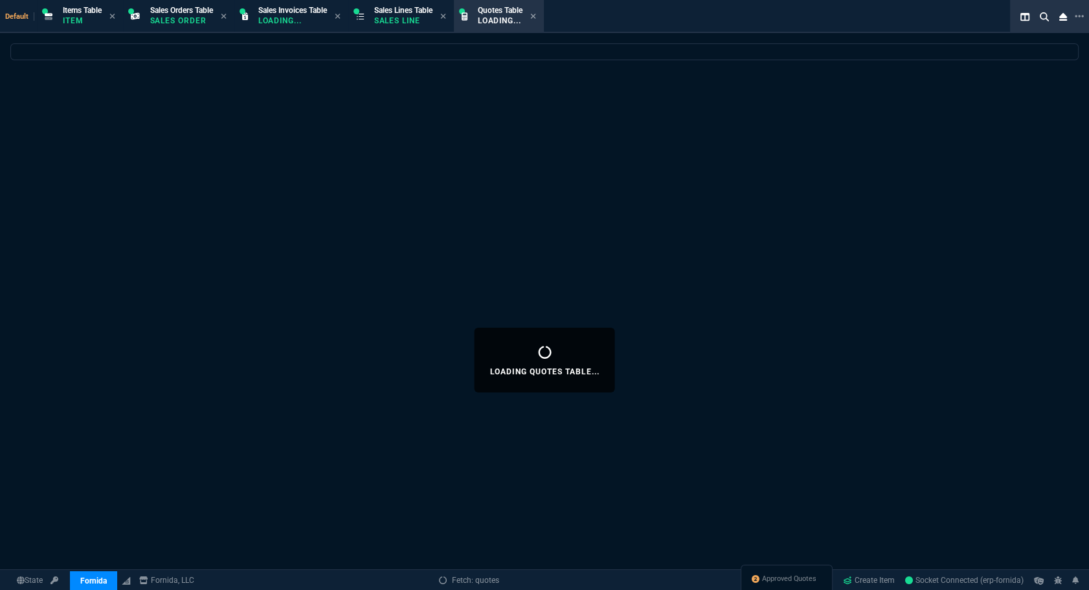
select select
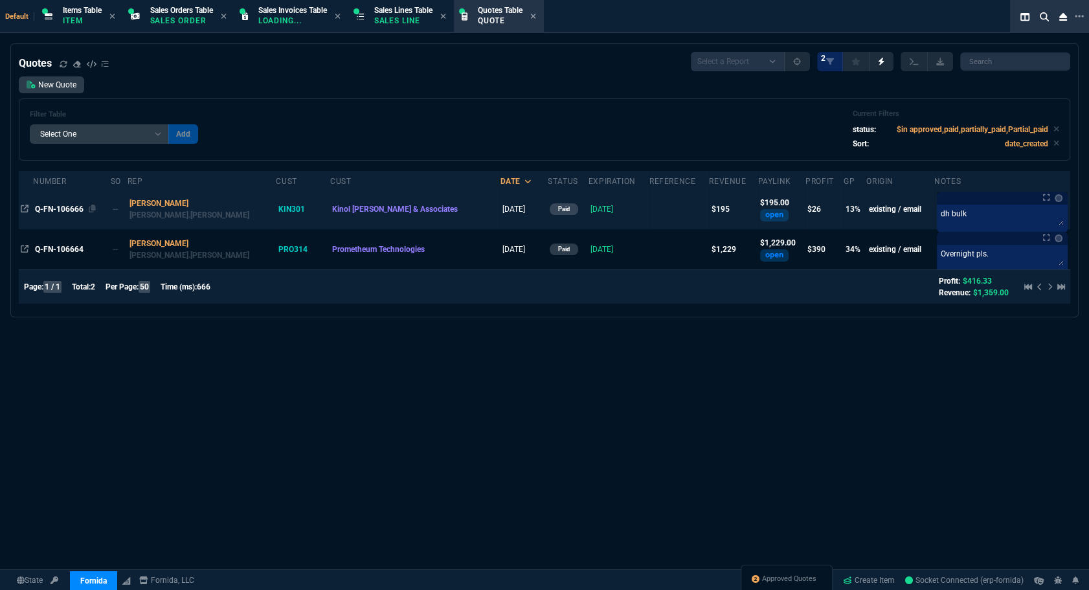
click at [50, 205] on span "Q-FN-106666" at bounding box center [59, 209] width 49 height 9
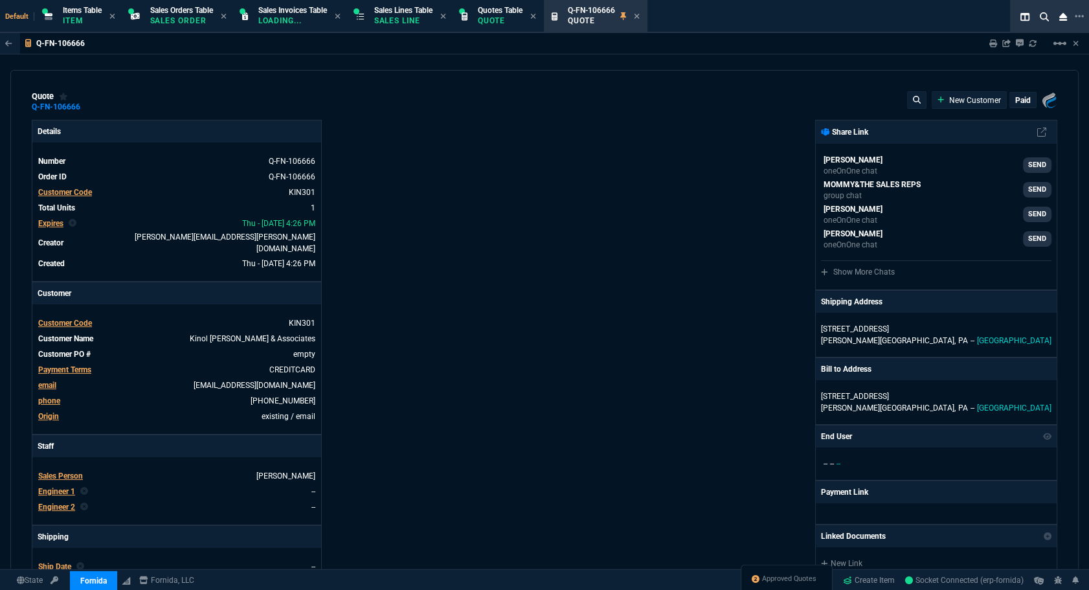
type input "18"
type input "35"
type input "274.89"
type input "29"
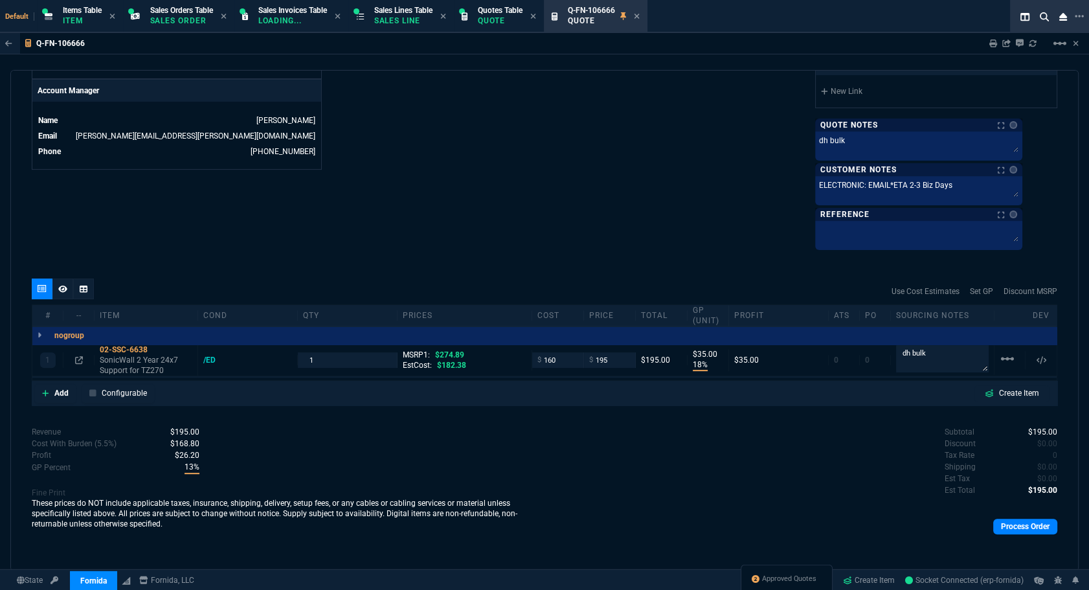
scroll to position [392, 0]
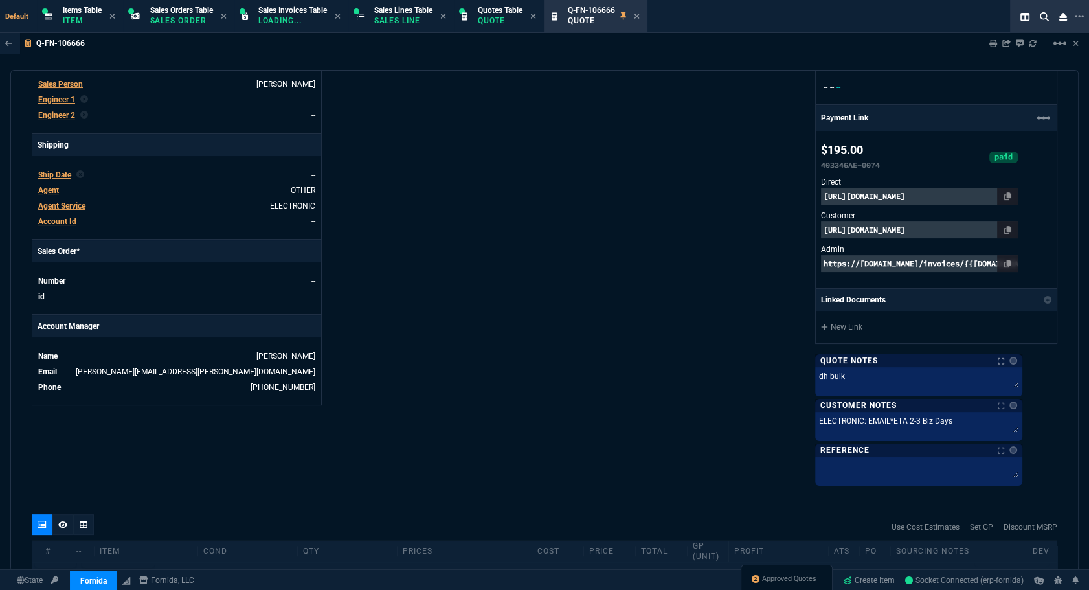
click at [49, 170] on span "Ship Date" at bounding box center [54, 174] width 33 height 9
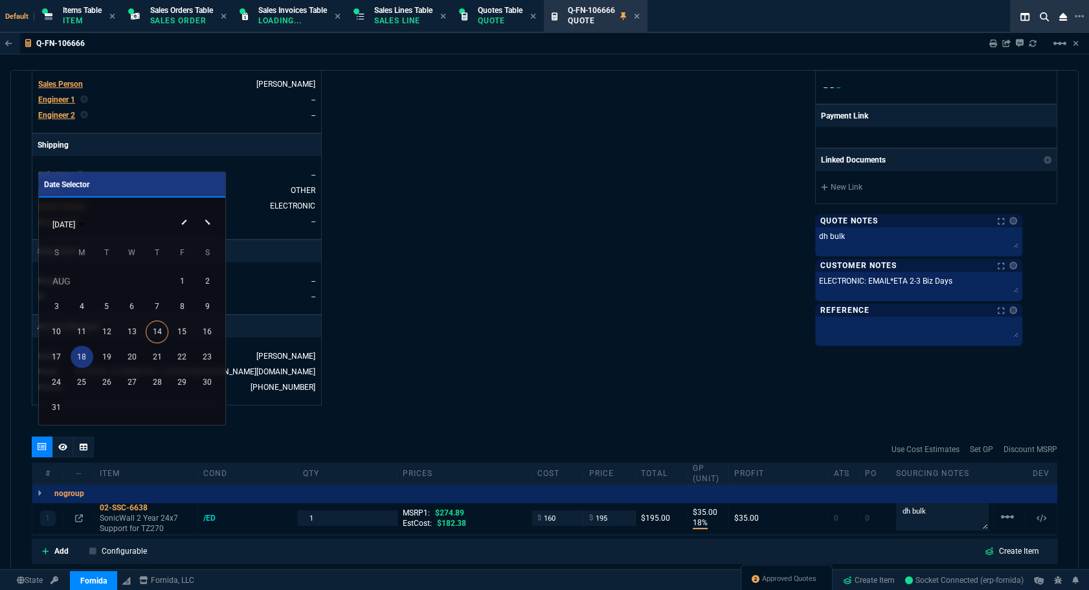
click at [83, 351] on div "18" at bounding box center [82, 357] width 23 height 23
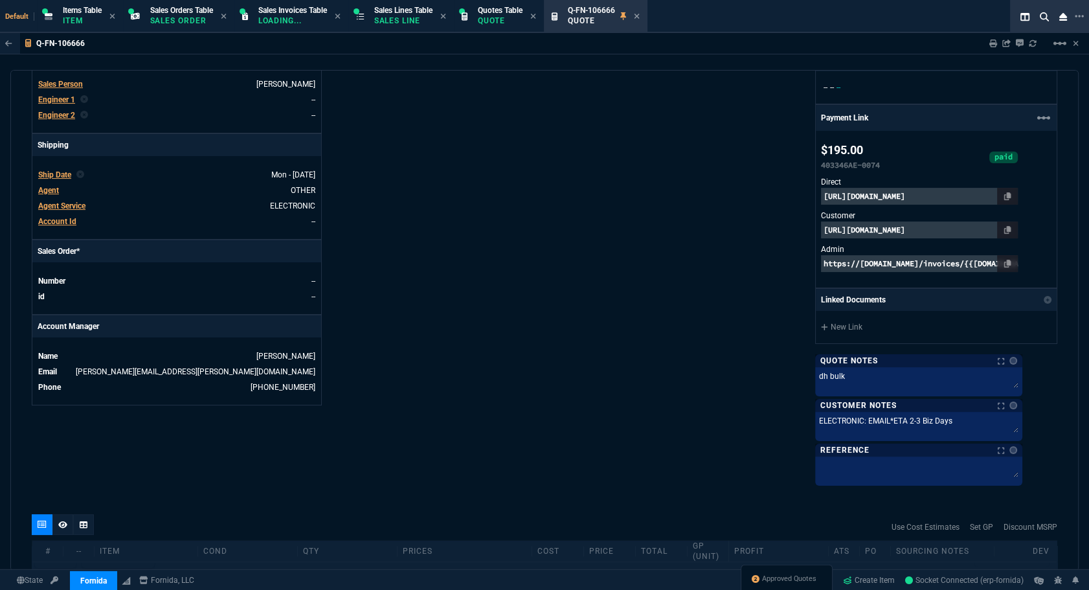
click at [569, 318] on div "Fornida, LLC 2609 Technology Dr Suite 300 Plano, TX 75074 Share Link Brian Over…" at bounding box center [800, 105] width 513 height 755
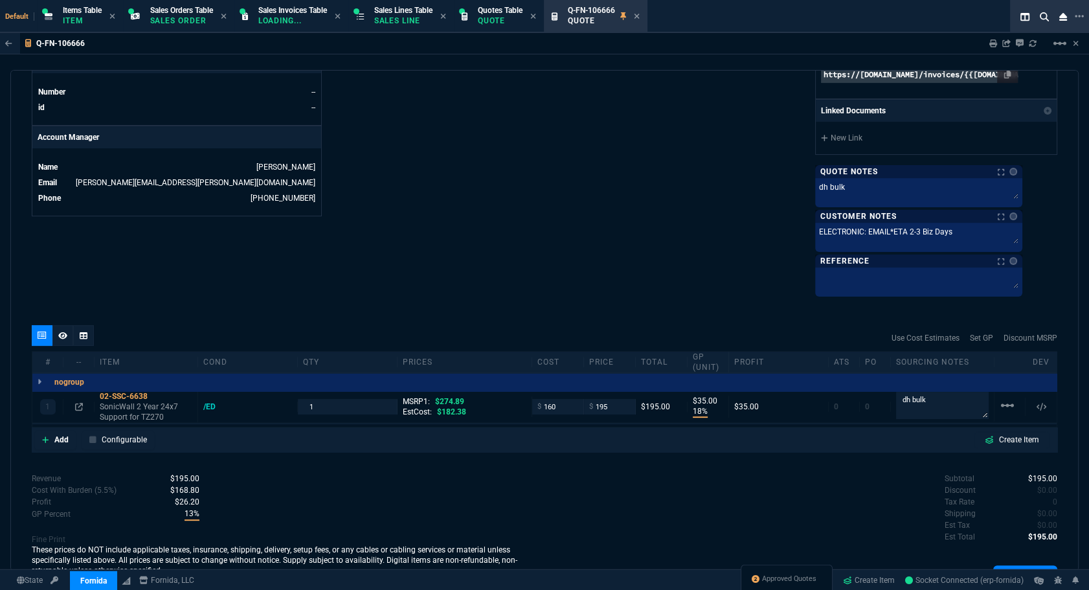
scroll to position [627, 0]
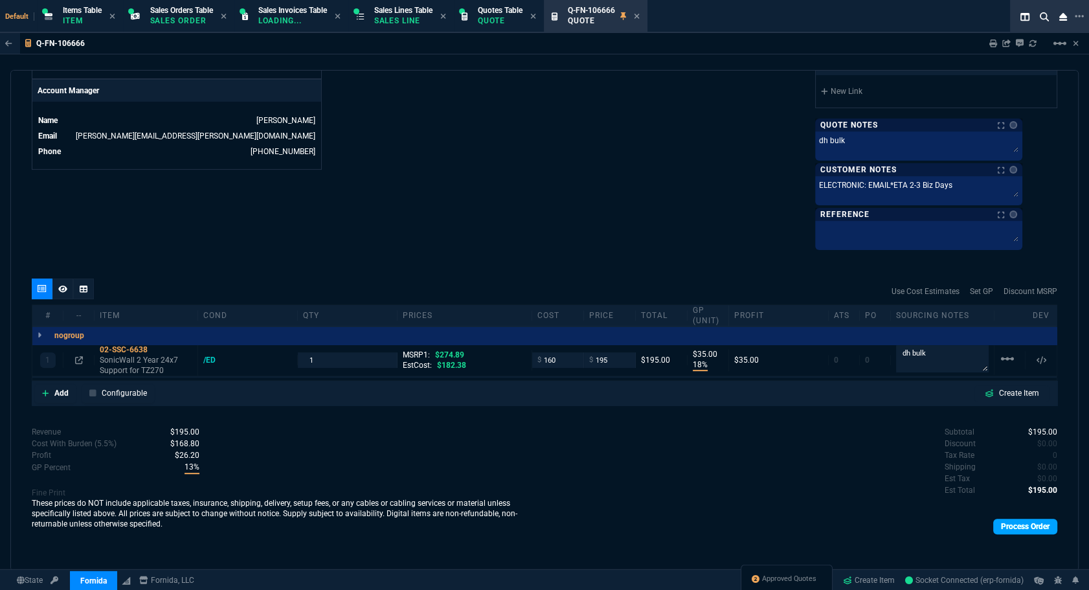
click at [764, 525] on link "Process Order" at bounding box center [1025, 526] width 64 height 16
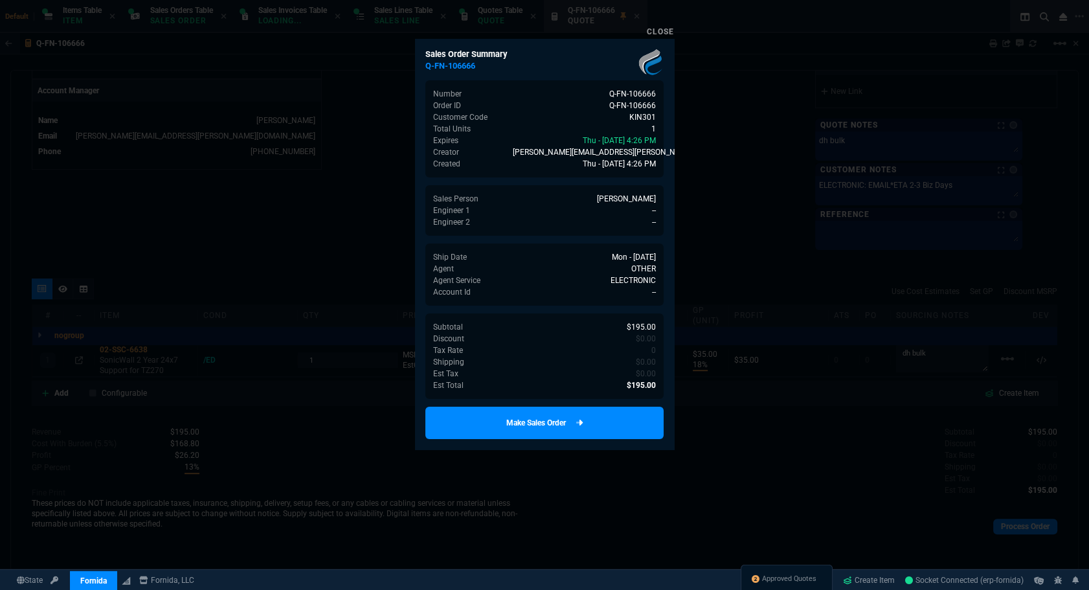
click at [592, 425] on link "Make Sales Order" at bounding box center [544, 422] width 238 height 32
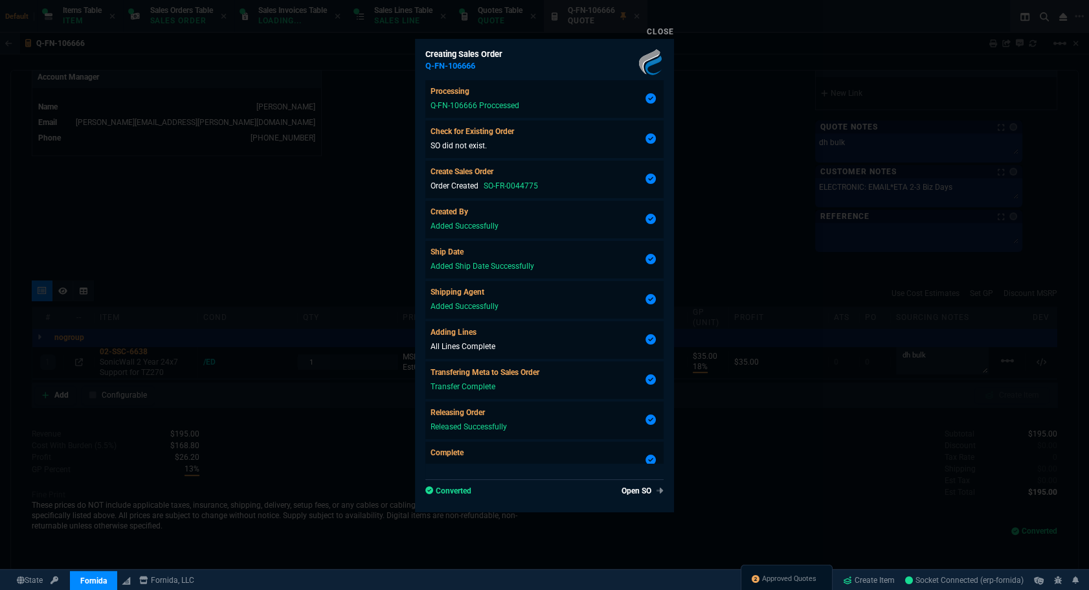
type input "18"
type input "35"
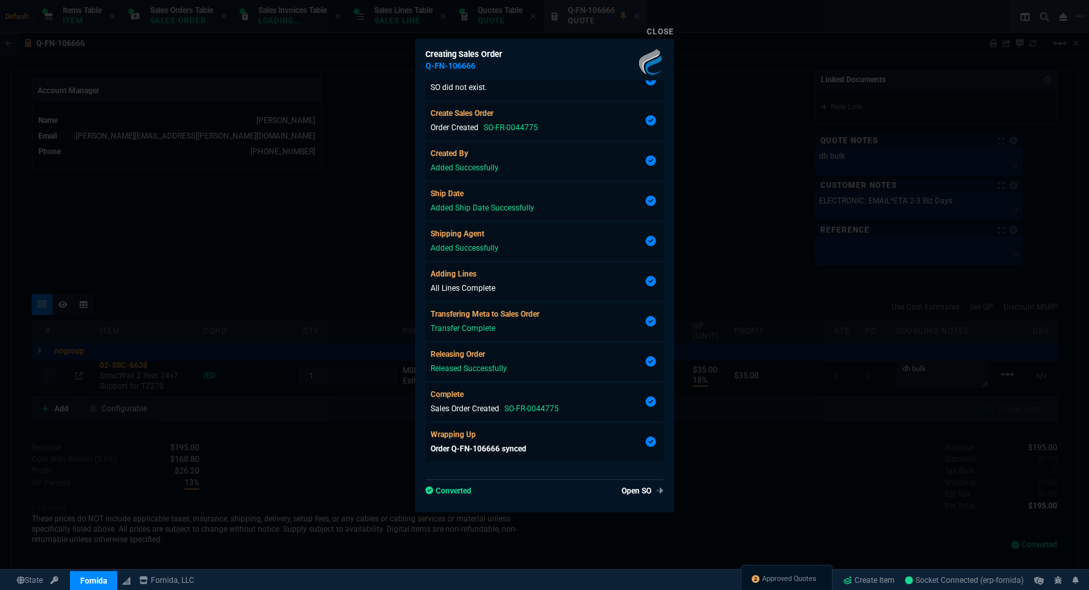
type input "29"
click at [626, 485] on link "Open SO" at bounding box center [639, 491] width 47 height 12
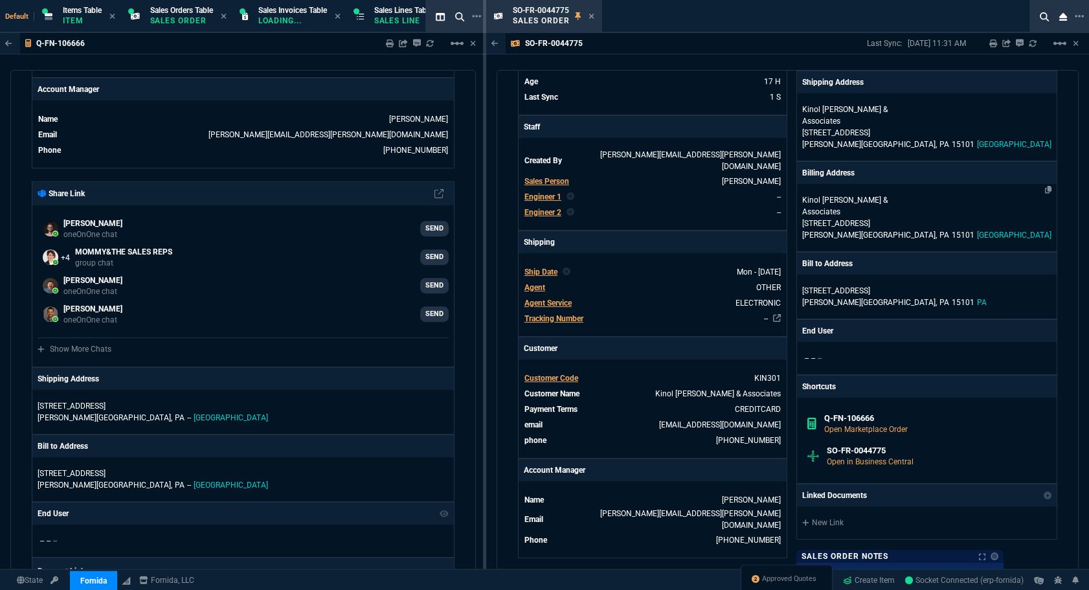
scroll to position [412, 0]
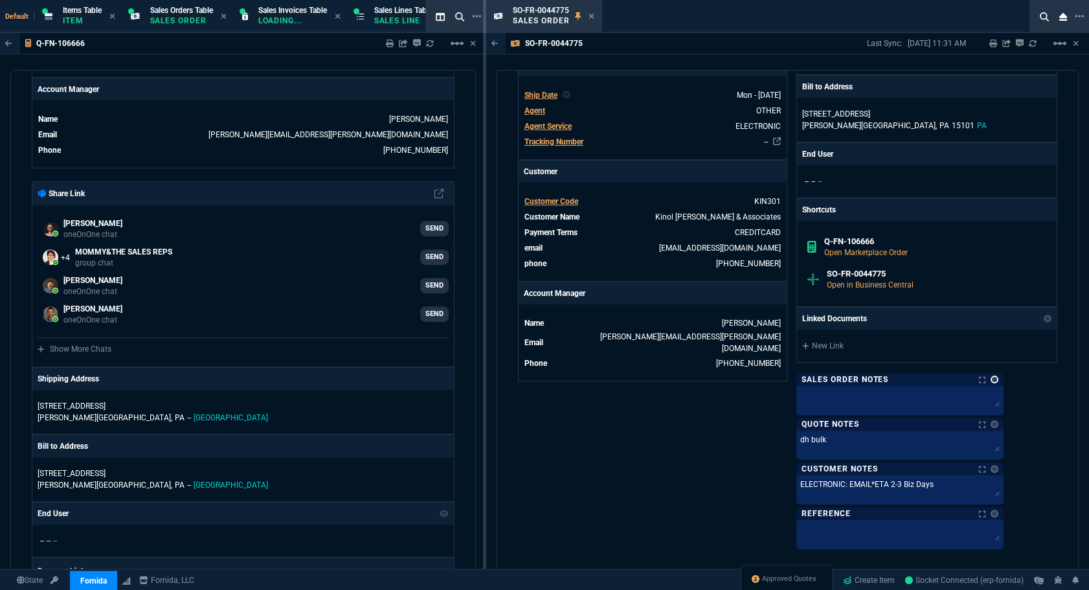
click at [764, 375] on link at bounding box center [994, 379] width 8 height 8
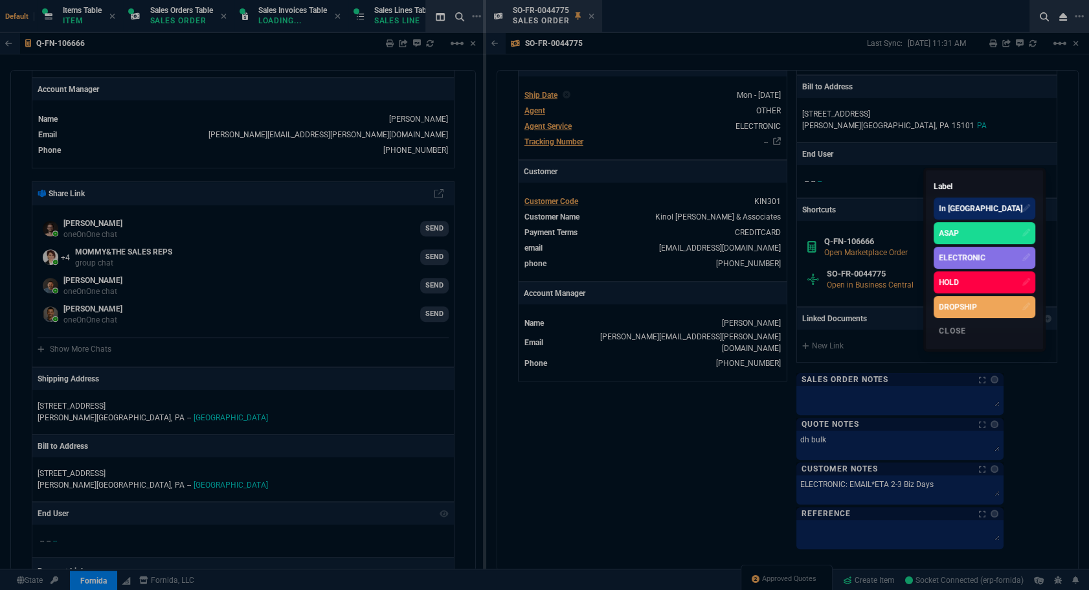
click at [764, 263] on div "ELECTRONIC" at bounding box center [961, 258] width 47 height 12
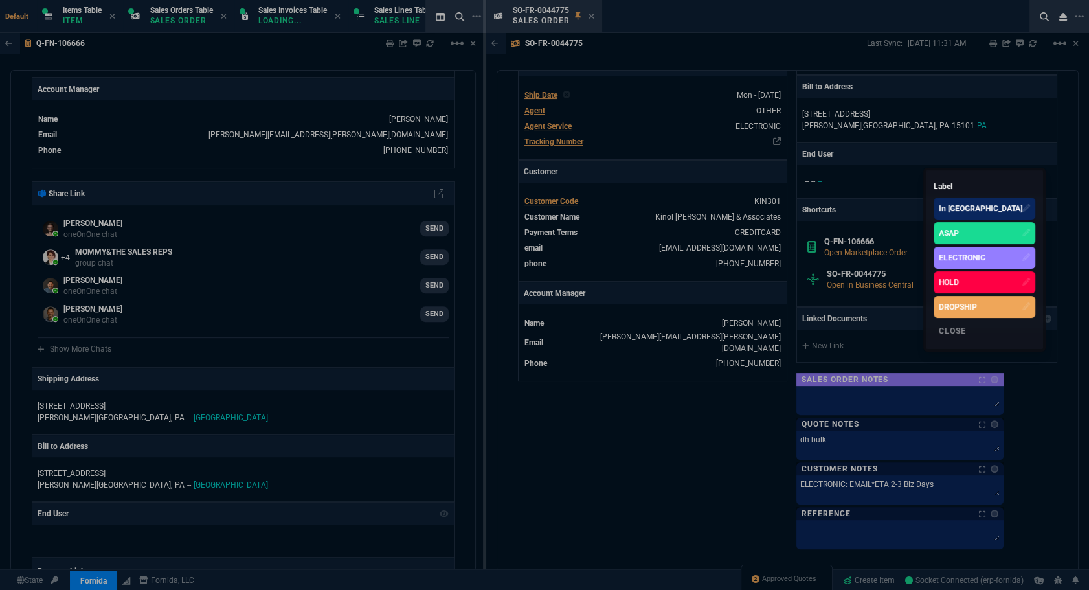
click at [757, 575] on div at bounding box center [544, 295] width 1089 height 590
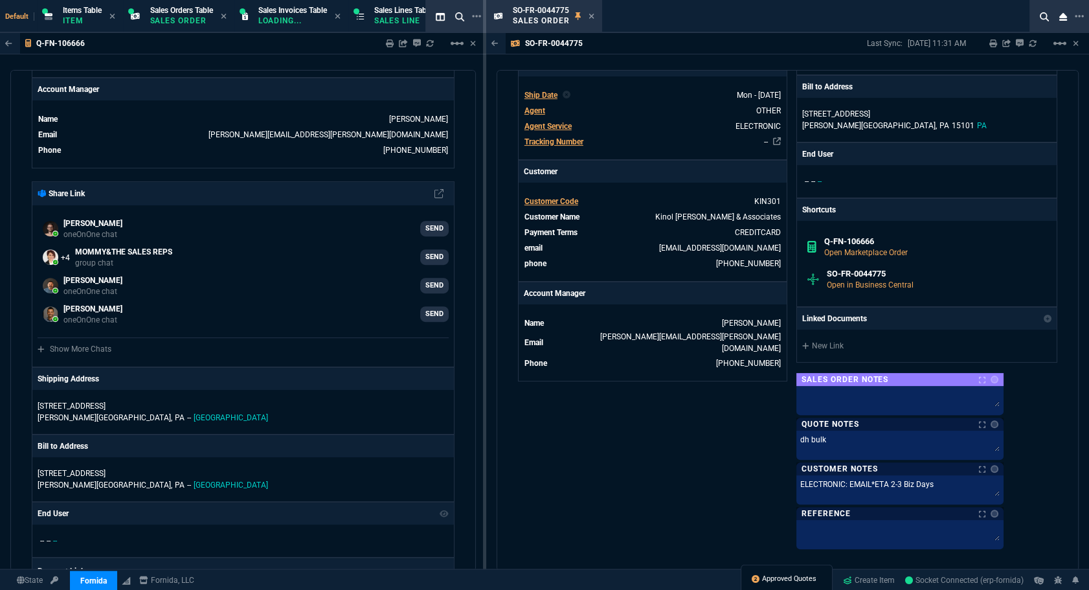
click at [757, 576] on link "Approved Quotes" at bounding box center [783, 579] width 65 height 12
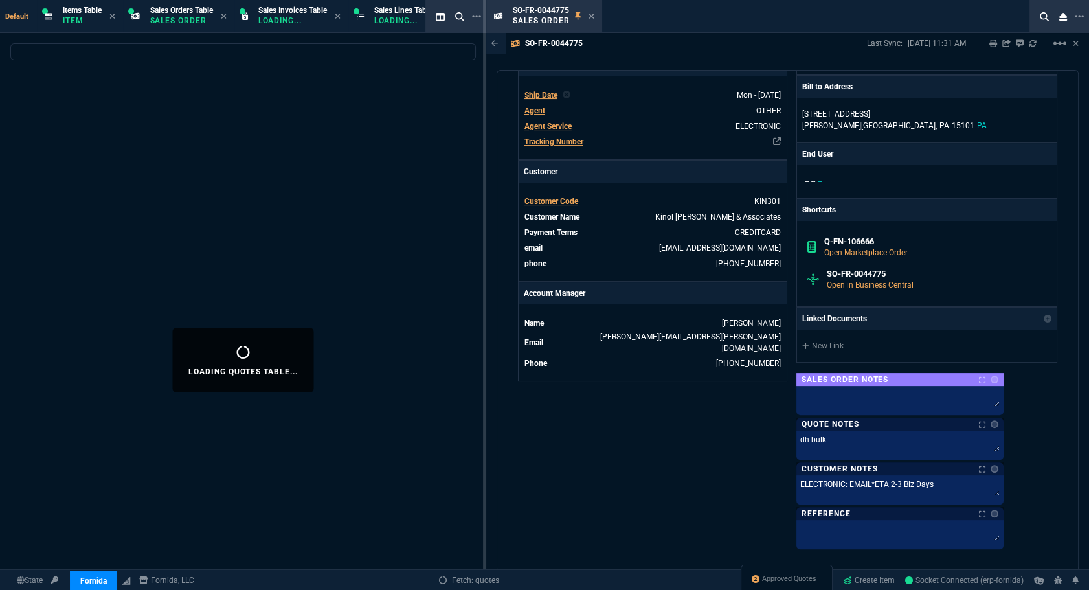
click at [588, 15] on icon at bounding box center [591, 16] width 6 height 8
select select
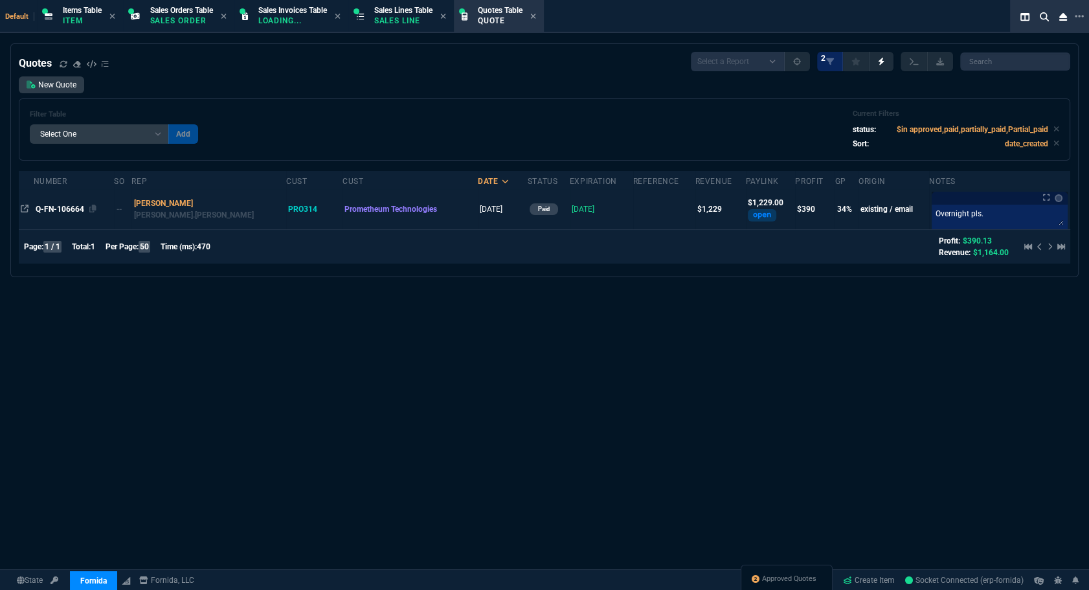
click at [63, 214] on div "Q-FN-106664" at bounding box center [74, 209] width 76 height 12
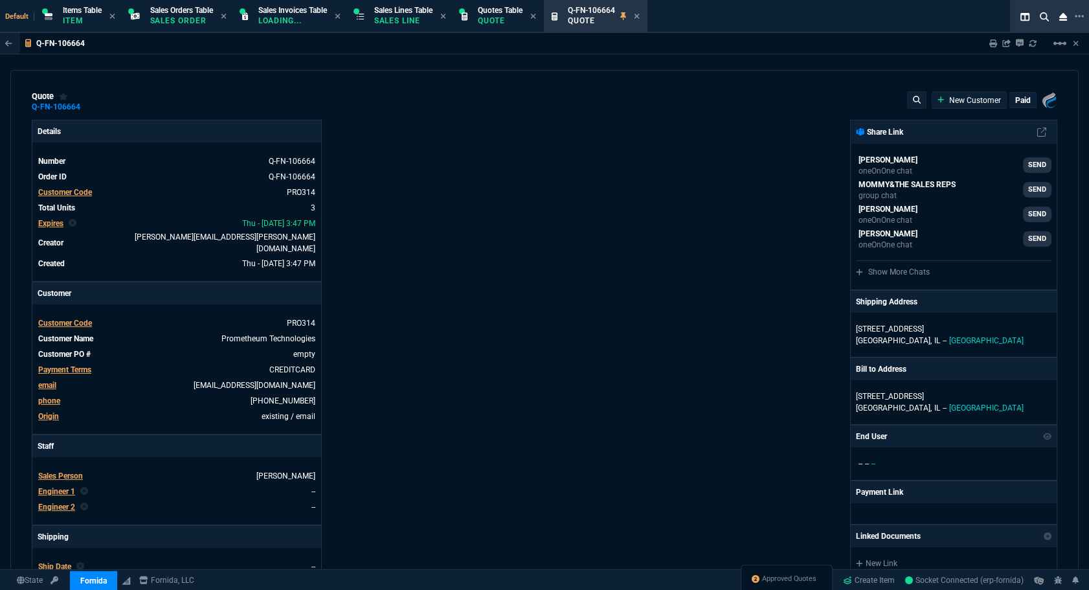
type input "37"
type input "143"
type input "499"
type input "22"
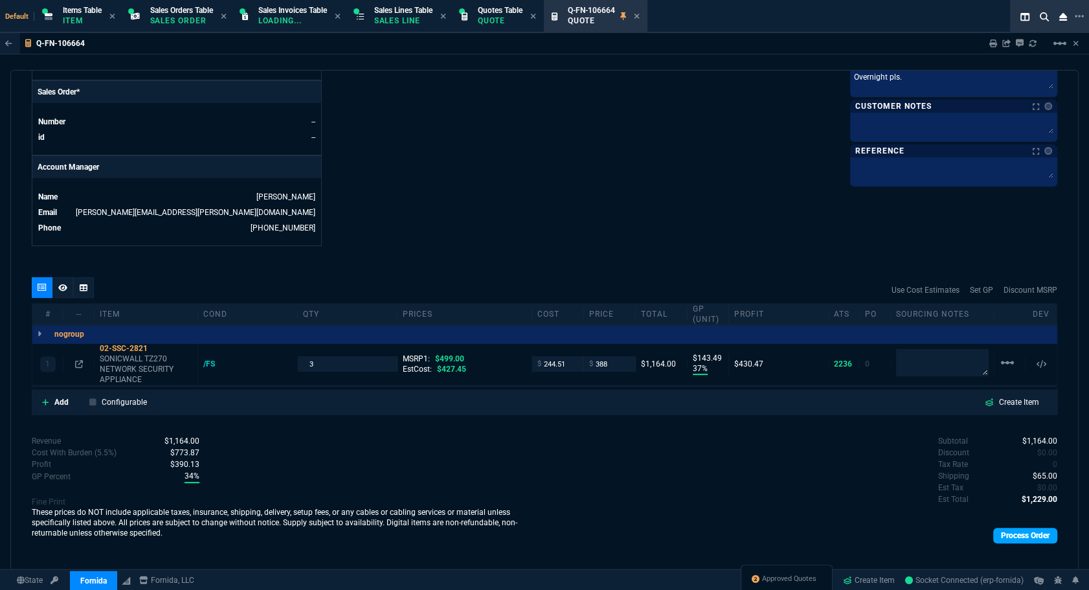
scroll to position [637, 0]
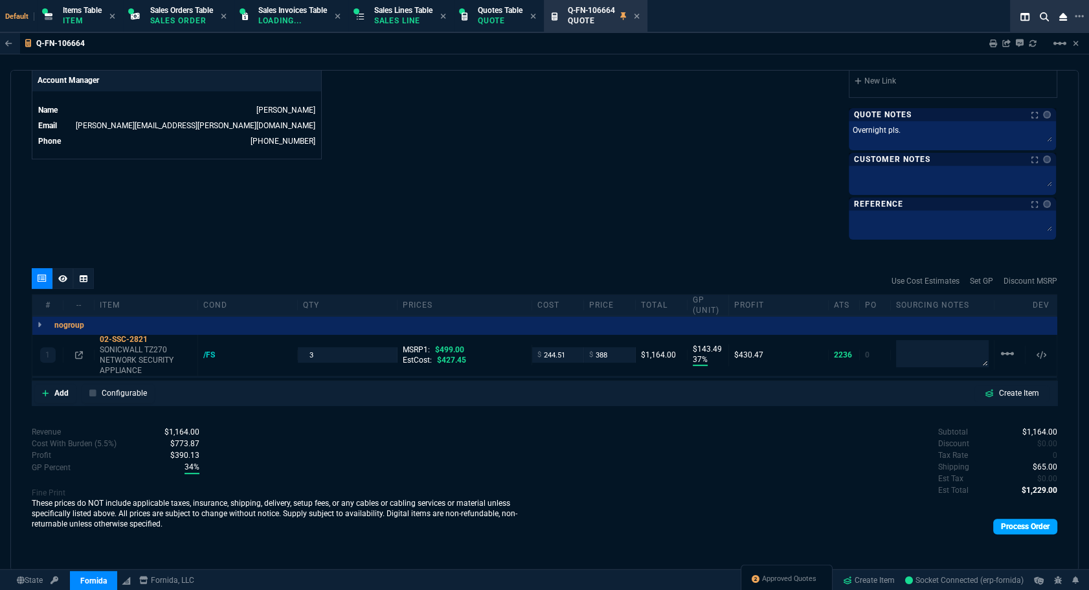
click at [764, 523] on link "Process Order" at bounding box center [1025, 526] width 64 height 16
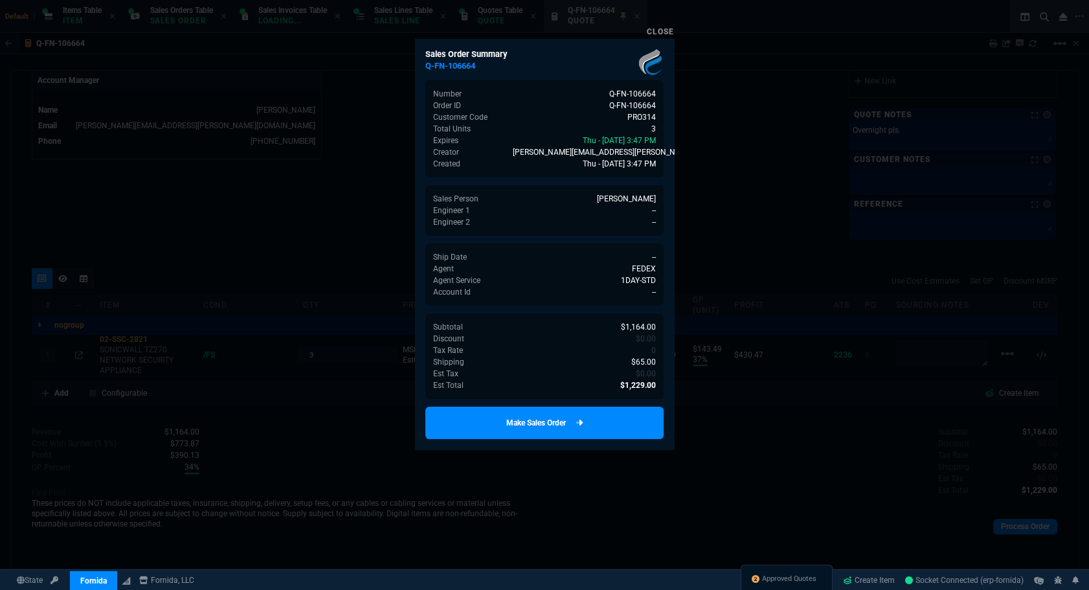
click at [518, 414] on link "Make Sales Order" at bounding box center [544, 422] width 238 height 32
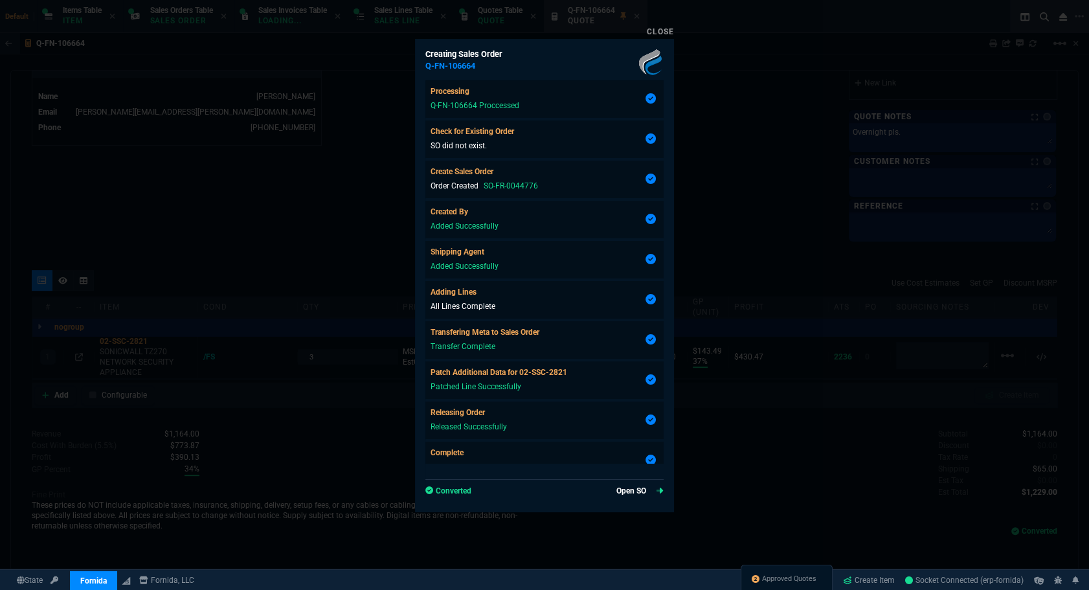
type input "37"
type input "143"
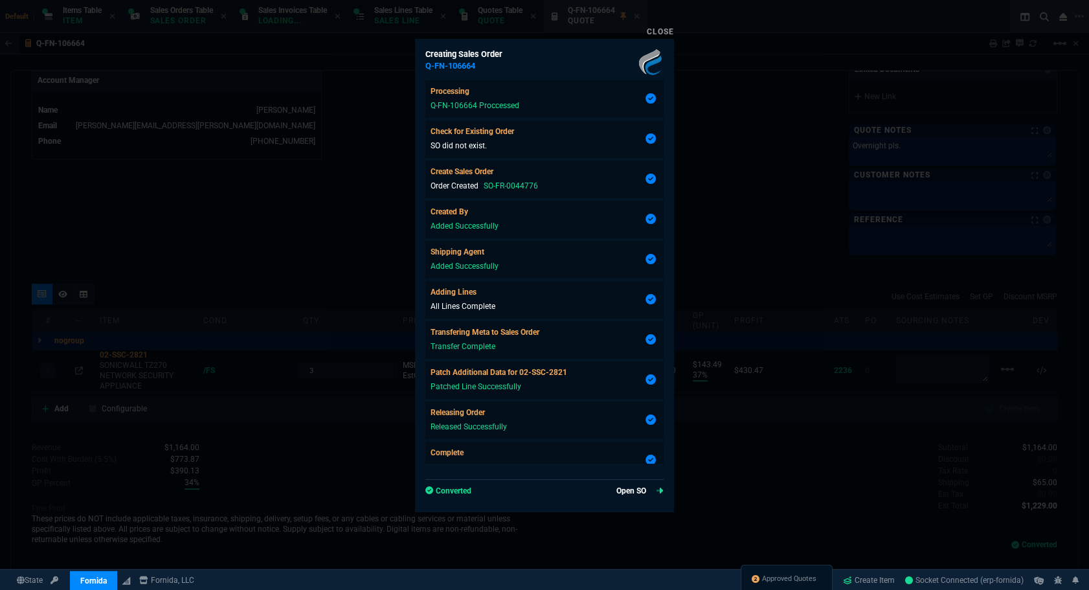
scroll to position [58, 0]
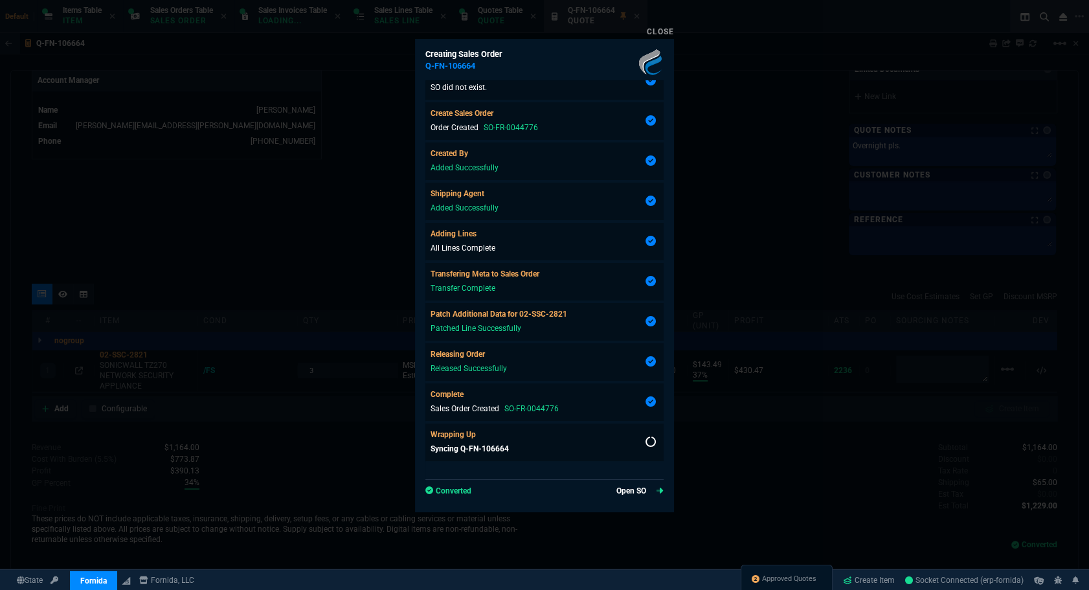
type input "22"
click at [643, 487] on link "Open SO" at bounding box center [639, 491] width 47 height 12
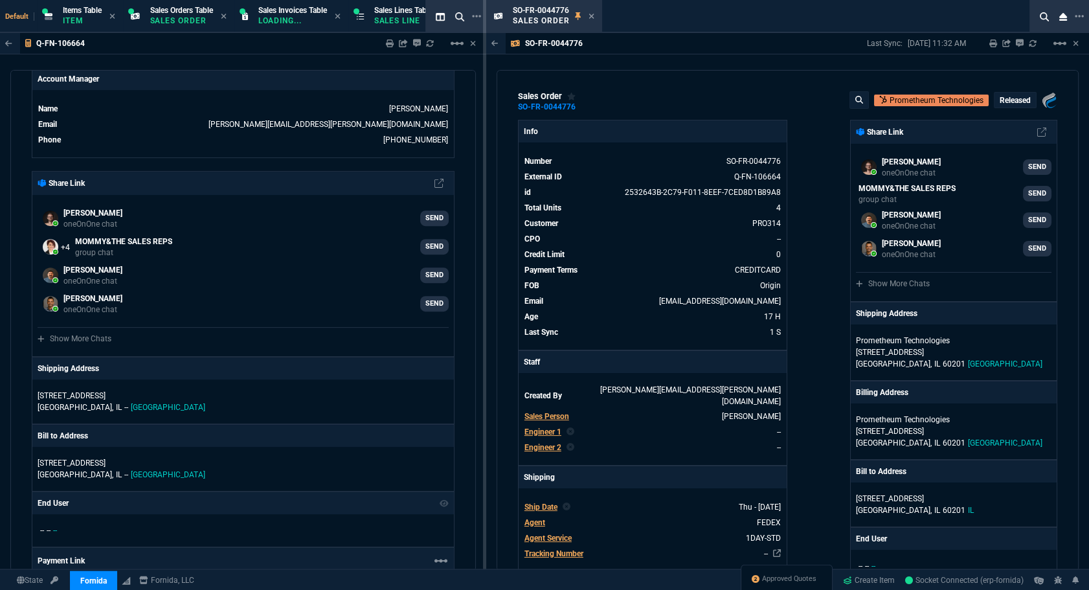
scroll to position [412, 0]
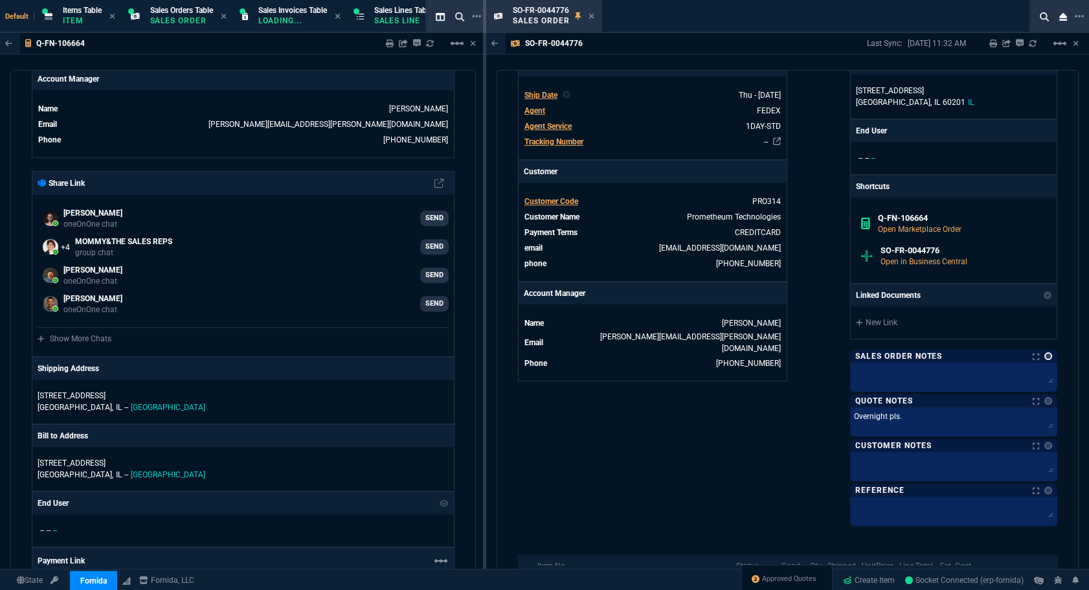
click at [764, 357] on link at bounding box center [1048, 356] width 8 height 8
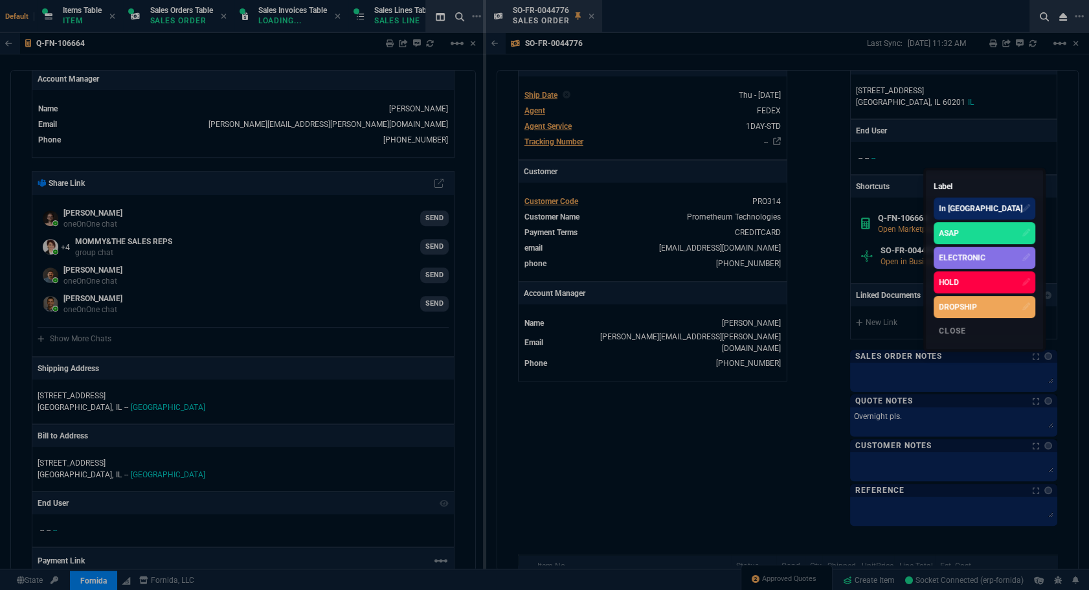
click at [764, 252] on div "ELECTRONIC" at bounding box center [961, 258] width 47 height 12
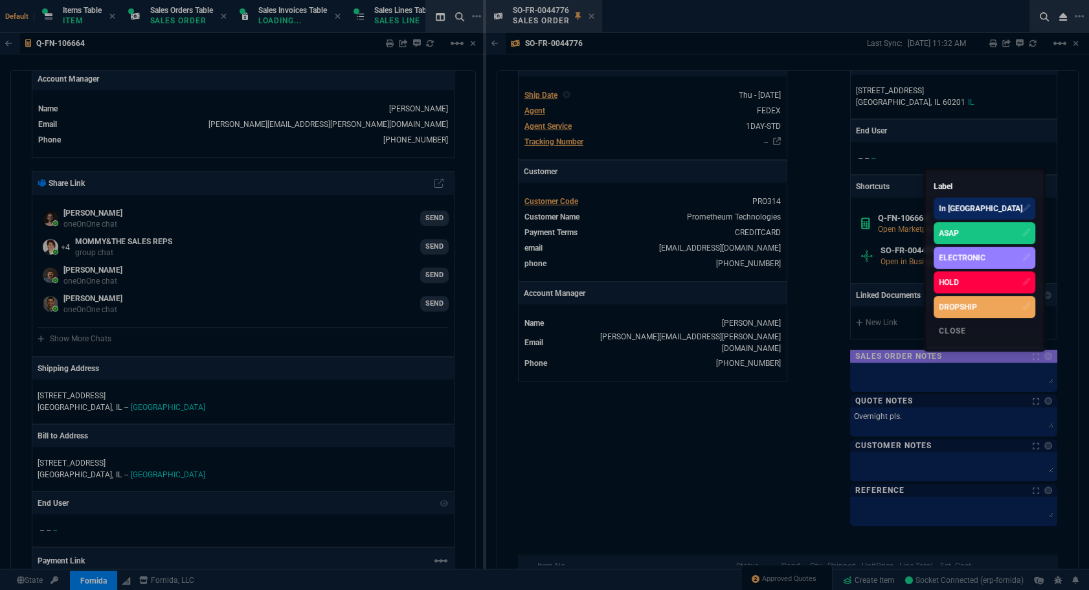
click at [764, 223] on div "ASAP" at bounding box center [984, 233] width 102 height 22
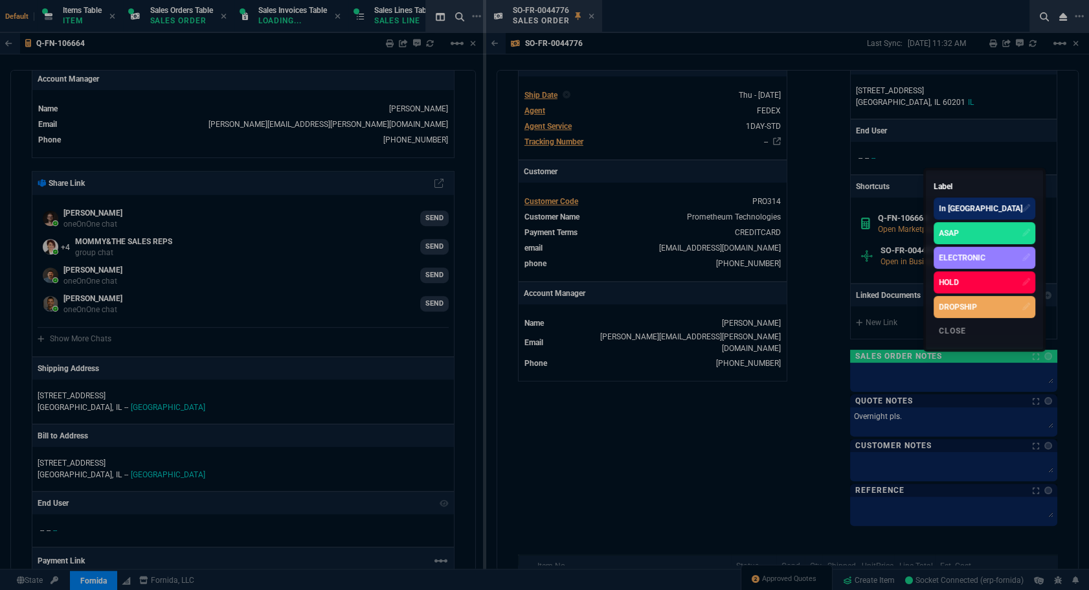
click at [589, 12] on div at bounding box center [544, 295] width 1089 height 590
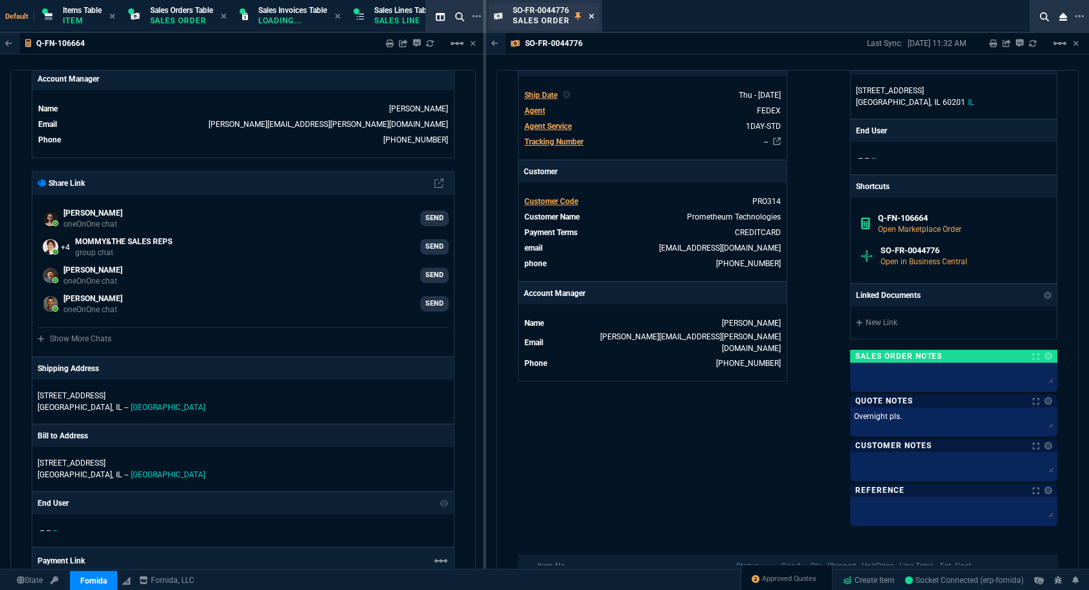
click at [589, 17] on icon at bounding box center [591, 16] width 5 height 5
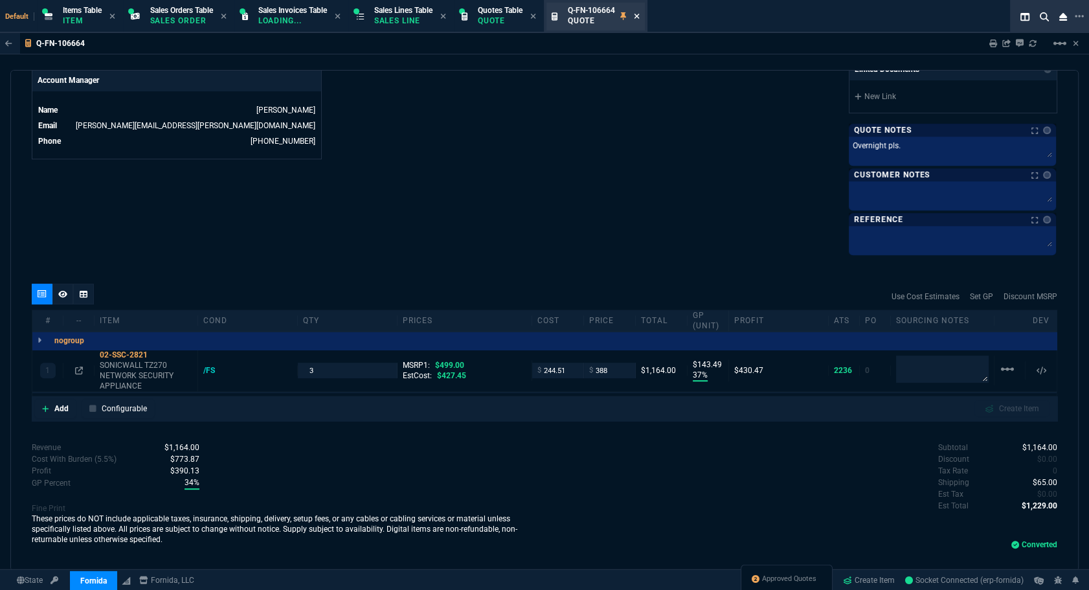
click at [639, 14] on icon at bounding box center [637, 16] width 6 height 8
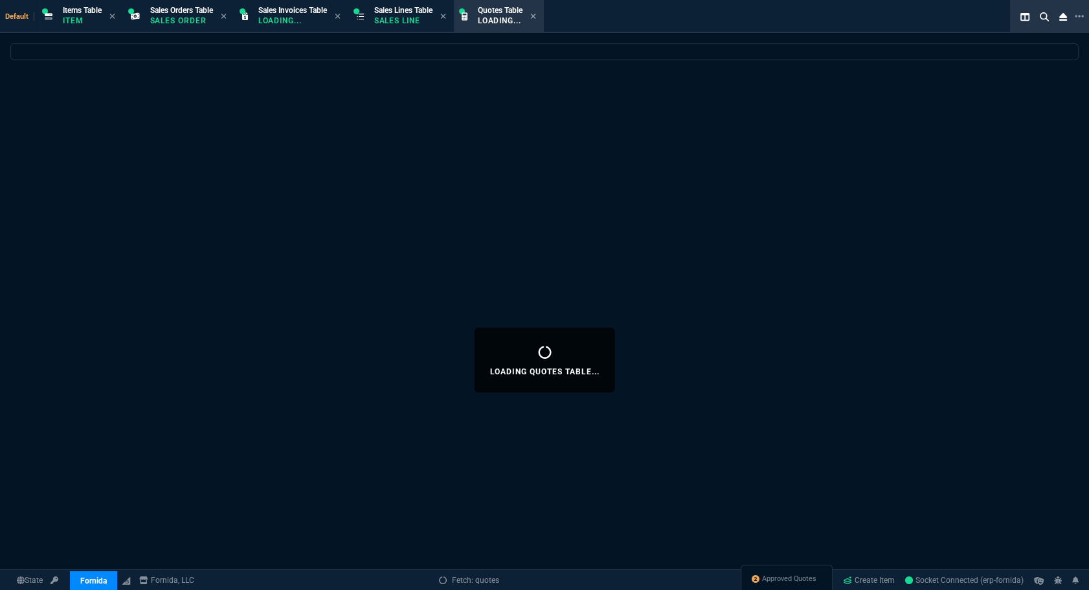
select select
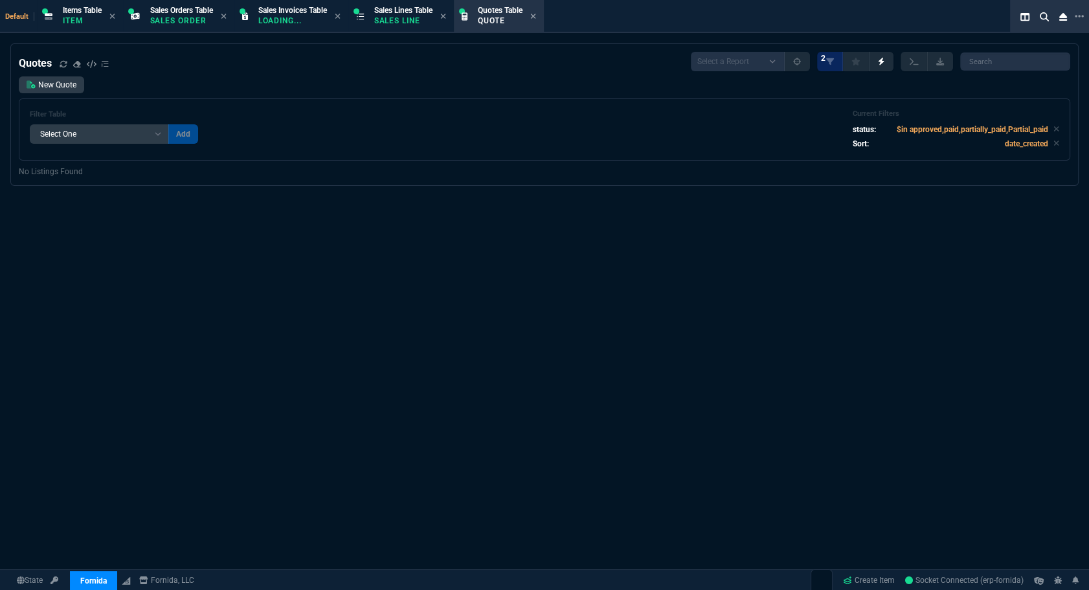
select select "12: [PERSON_NAME]"
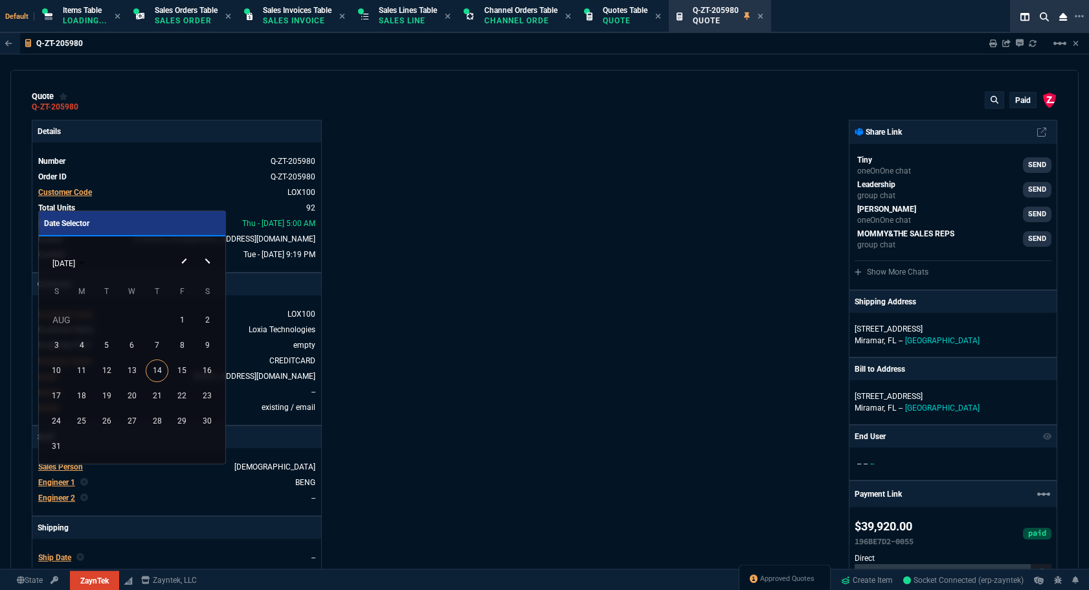
select select "12: [PERSON_NAME]"
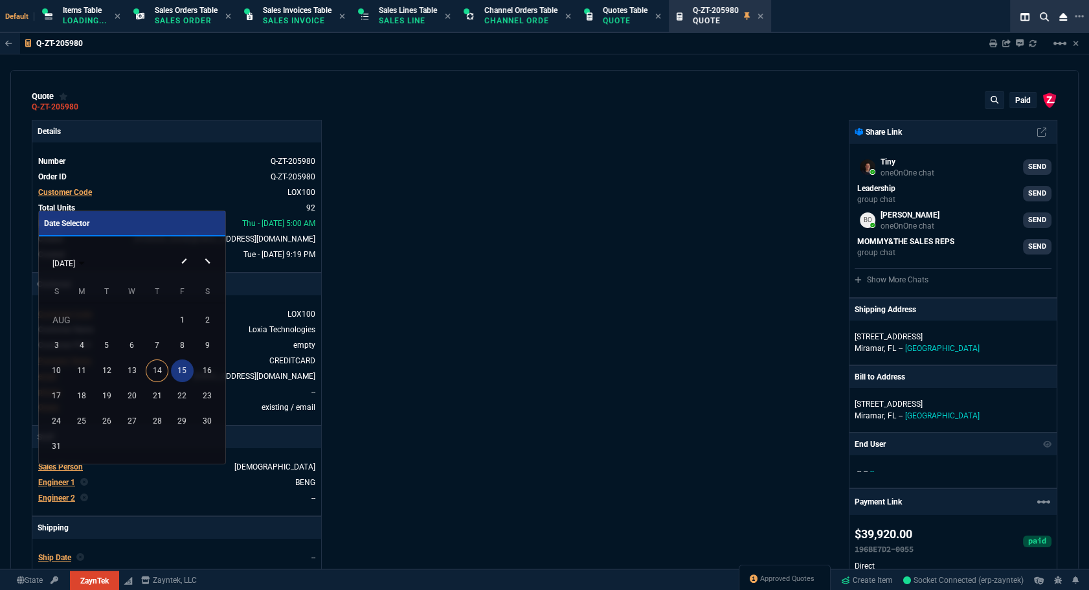
scroll to position [353, 0]
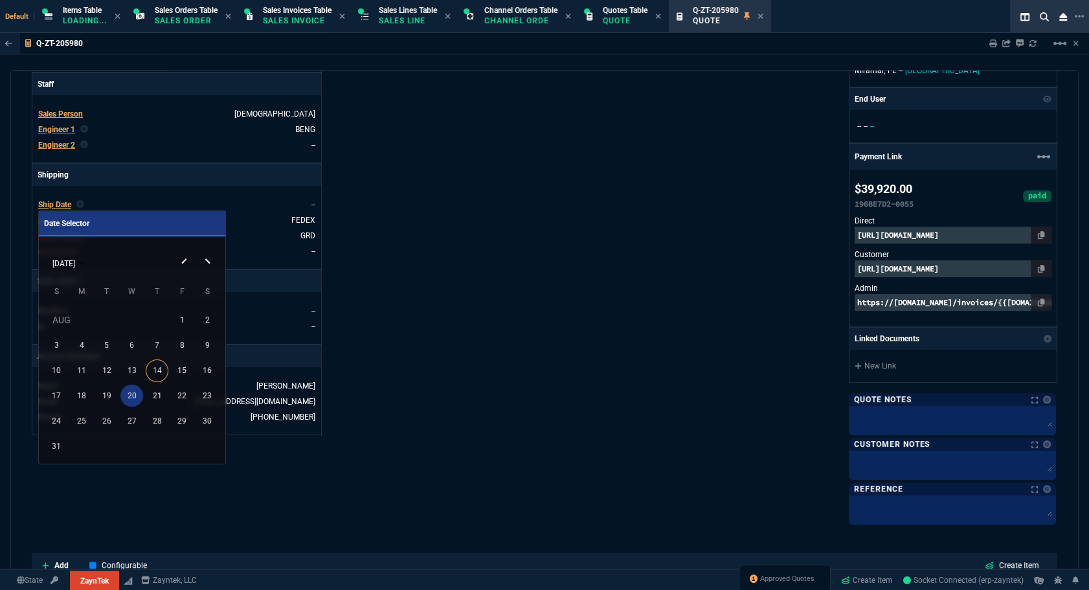
click at [126, 390] on div "20" at bounding box center [131, 395] width 23 height 23
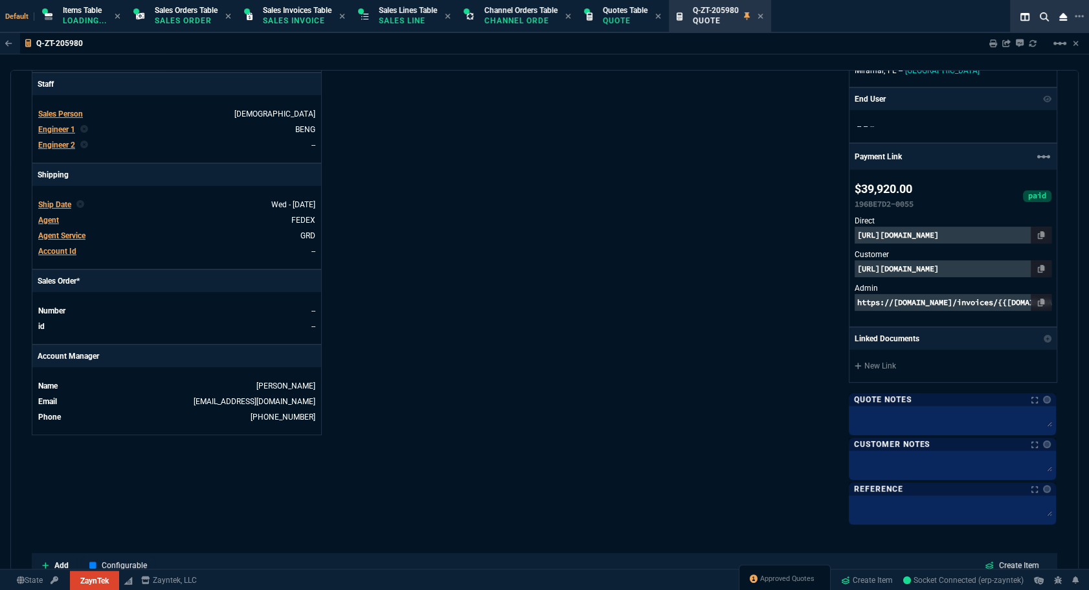
click at [532, 357] on div "Details Number Q-ZT-205980 Order ID Q-ZT-205980 Customer Code LOX100 Total Unit…" at bounding box center [288, 144] width 513 height 755
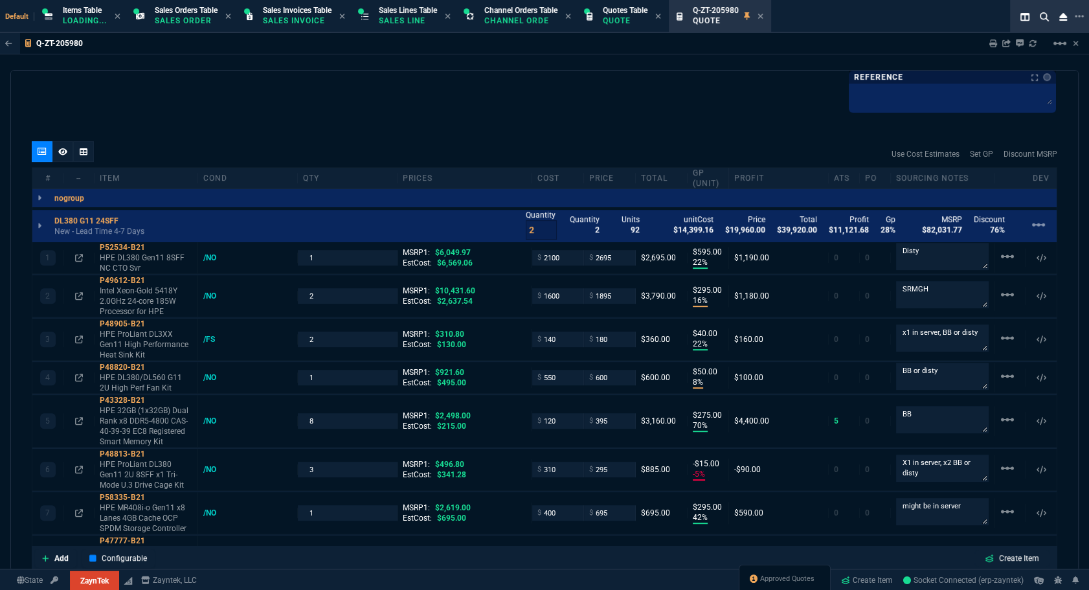
scroll to position [1495, 0]
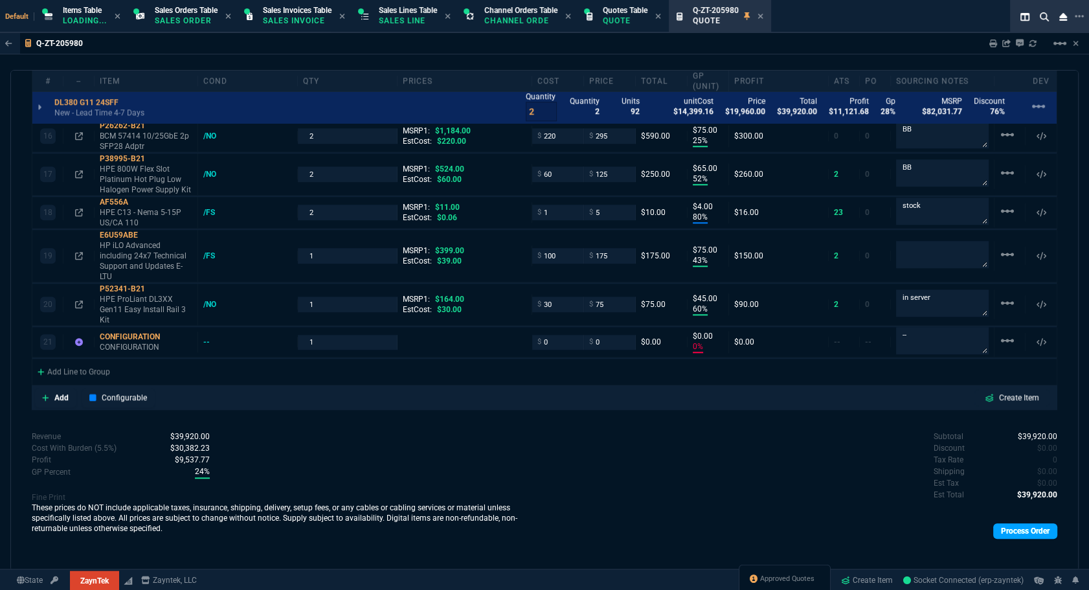
click at [1026, 523] on link "Process Order" at bounding box center [1025, 531] width 64 height 16
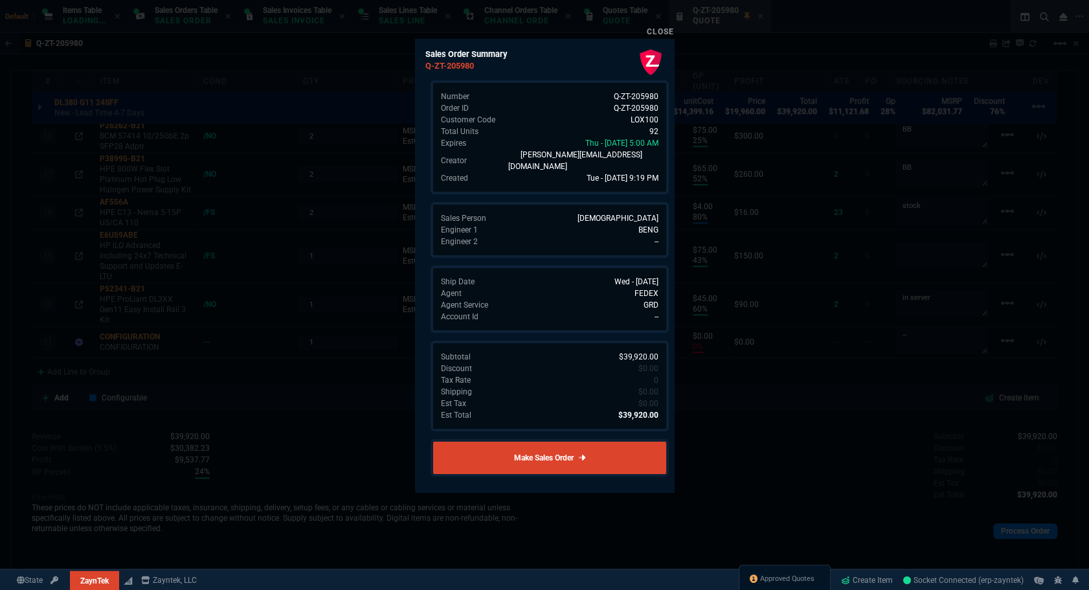
click at [759, 486] on div at bounding box center [544, 295] width 1089 height 590
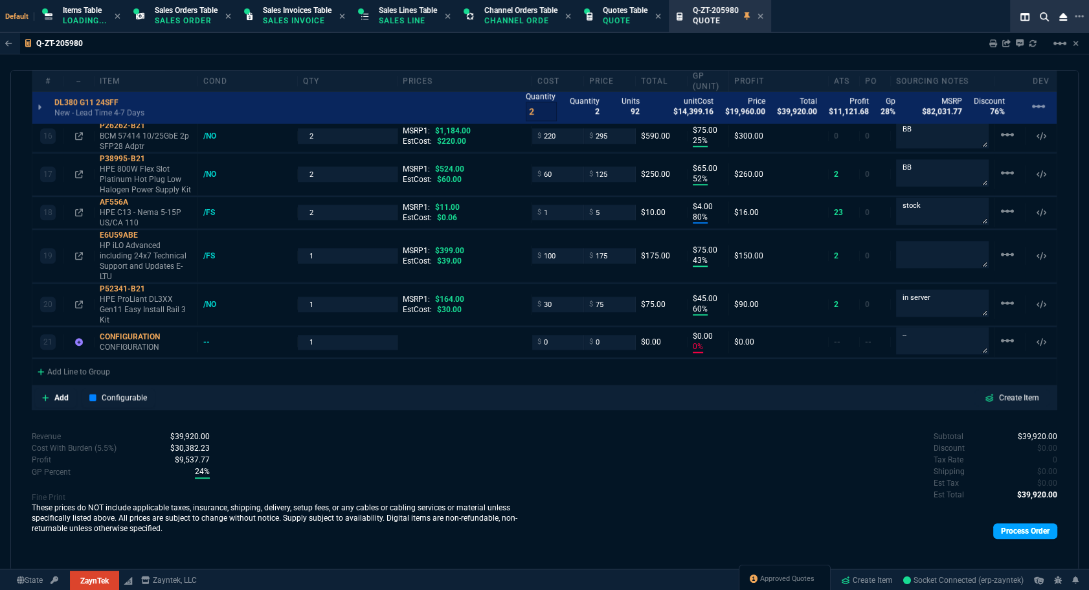
click at [1002, 531] on link "Process Order" at bounding box center [1025, 531] width 64 height 16
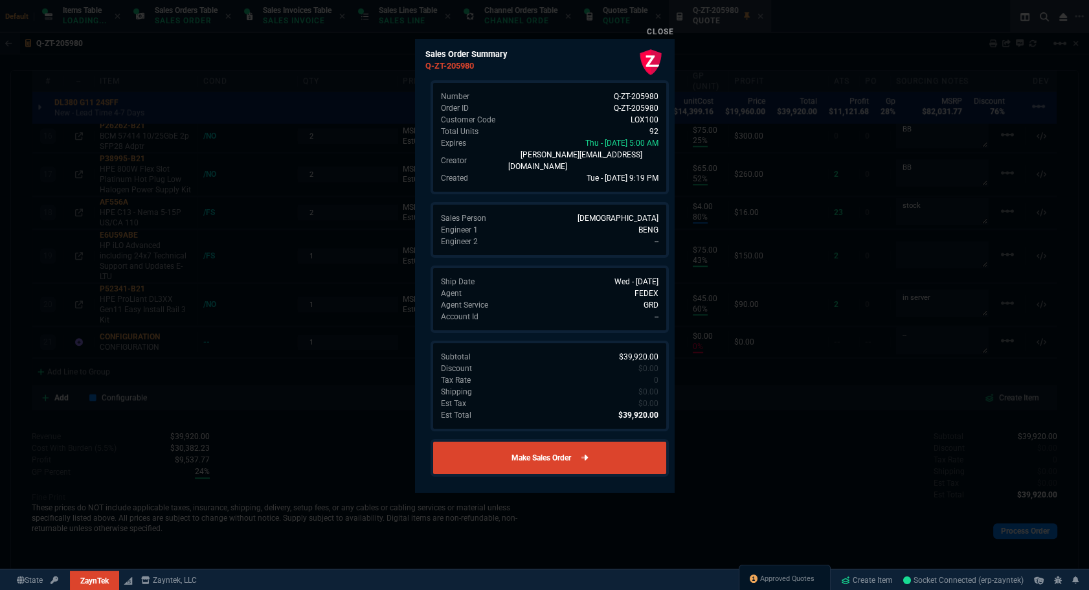
click at [600, 439] on link "Make Sales Order" at bounding box center [549, 458] width 238 height 38
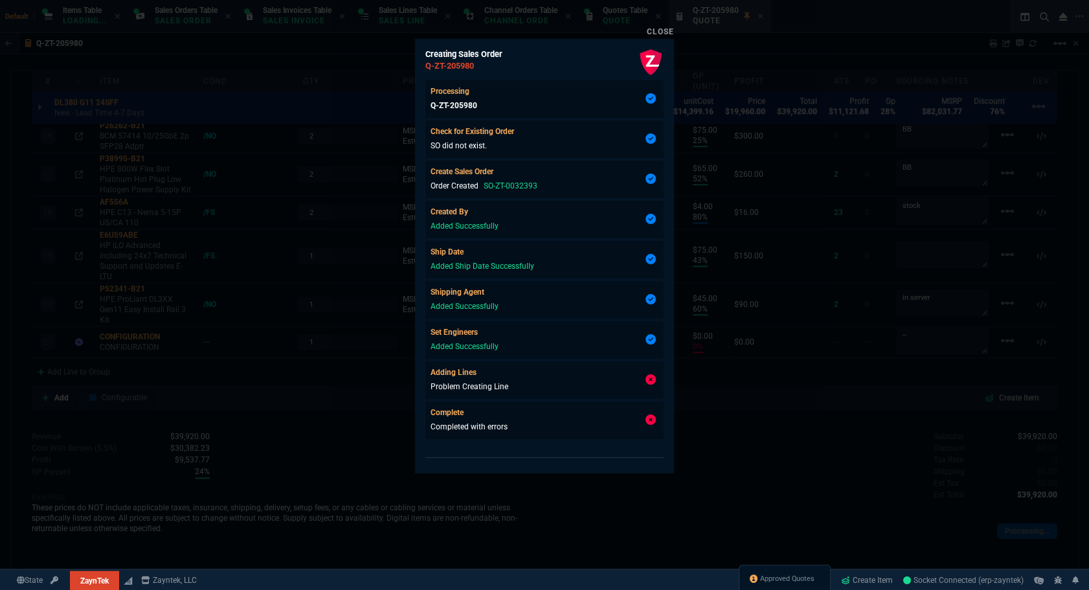
click at [598, 458] on div at bounding box center [544, 452] width 238 height 11
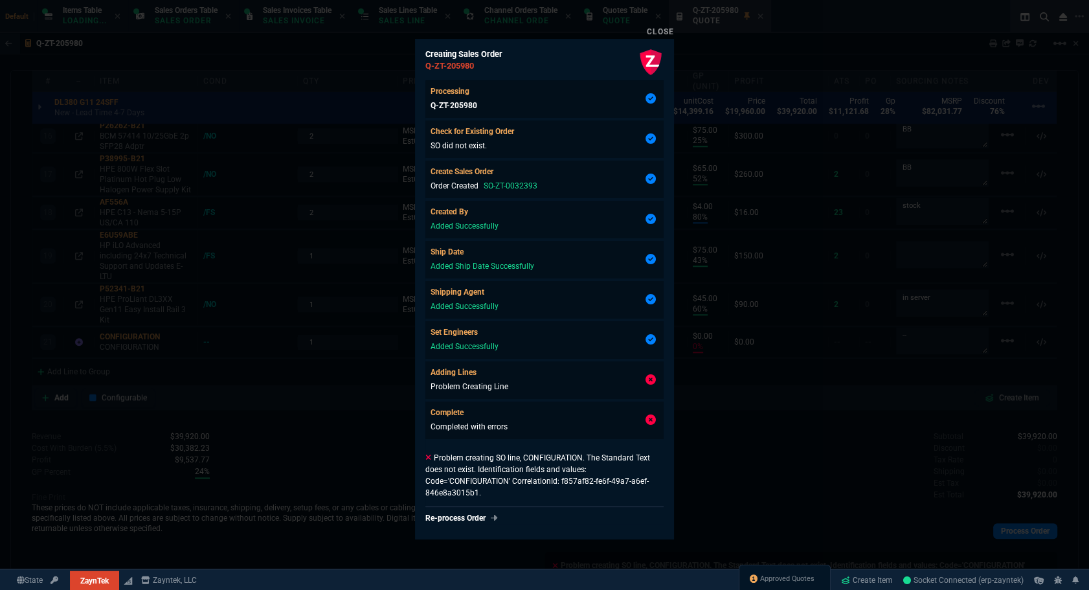
type input "22"
type input "595"
type input "16"
type input "295"
type input "22"
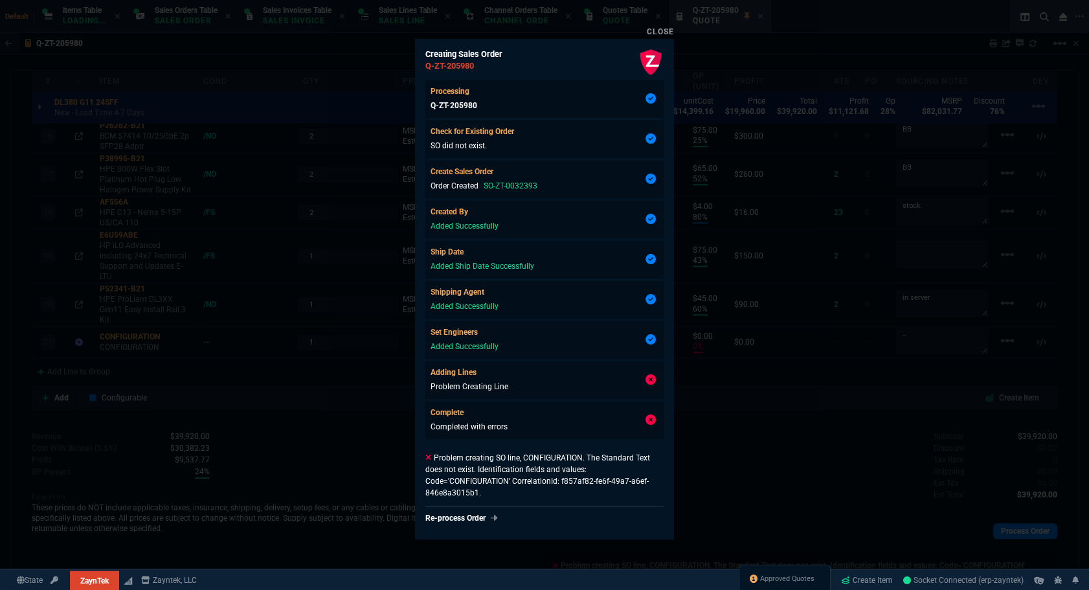
type input "40"
type input "8"
type input "50"
type input "70"
type input "275"
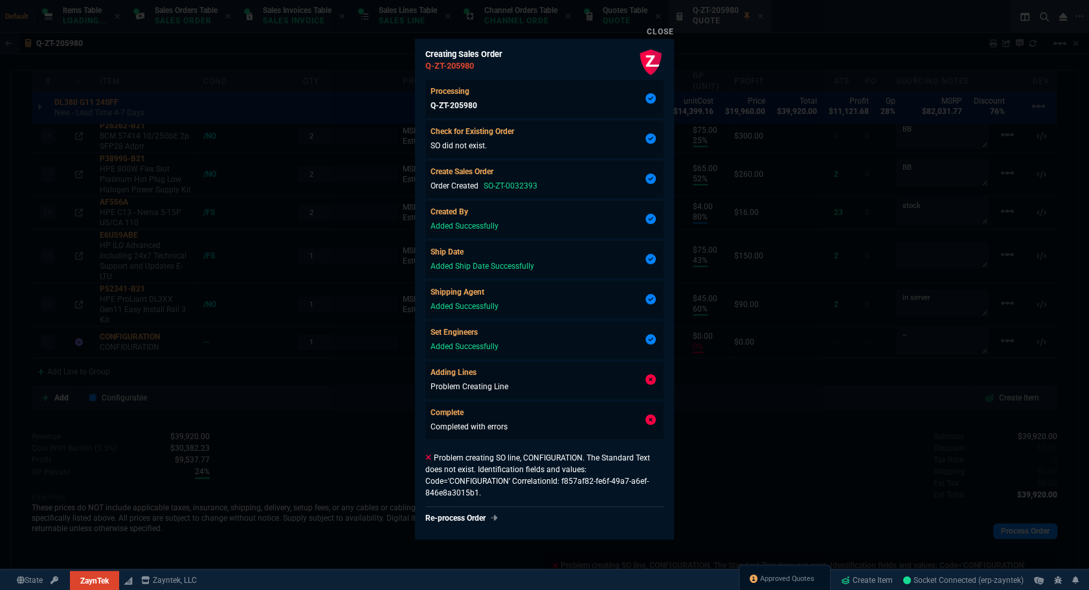
type input "-5"
type input "-15"
type input "42"
type input "295"
type input "19"
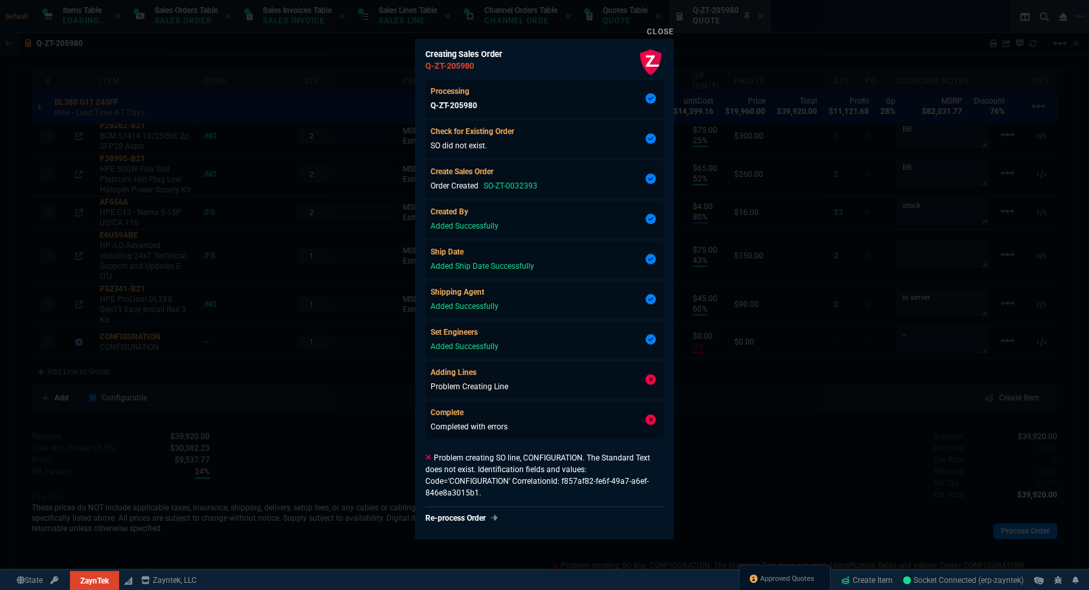
type input "235"
type input "73"
type input "80"
type input "54"
type input "27"
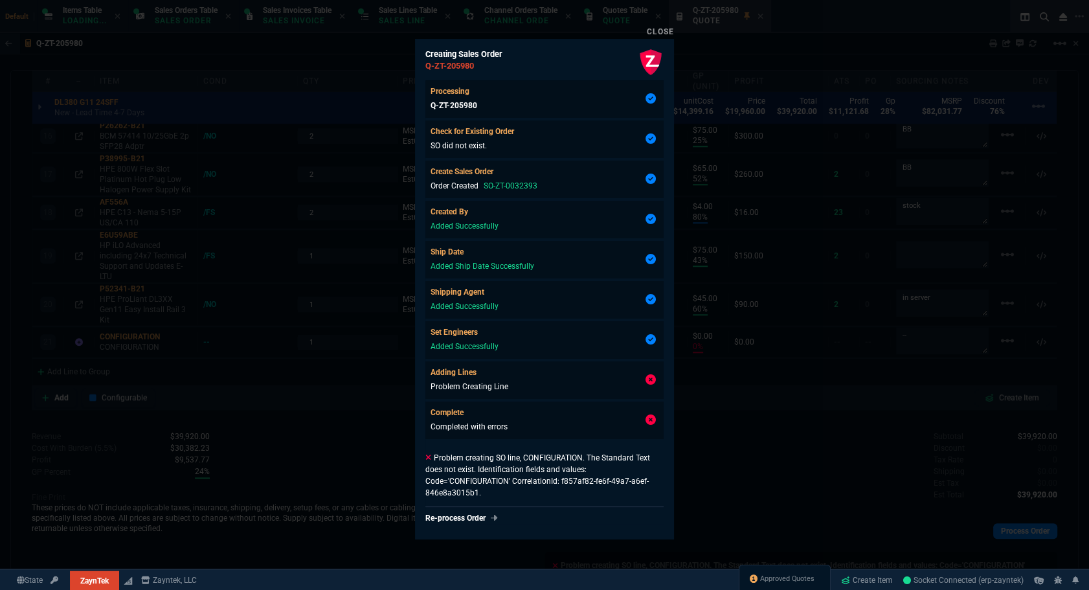
type input "20"
type input "70"
type input "17"
type input "100"
type input "2"
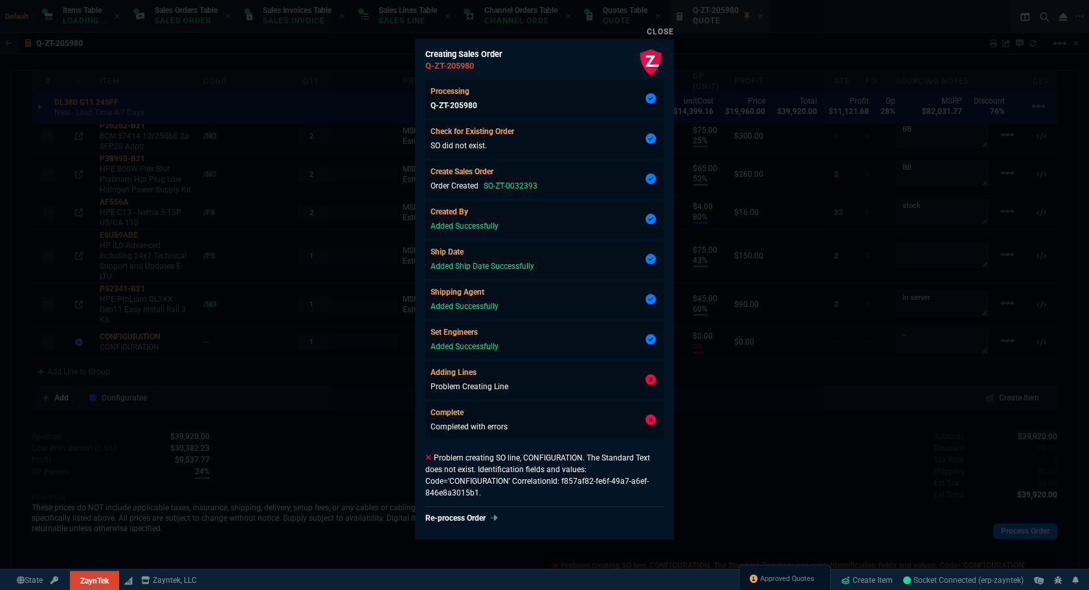
type input "6"
type input "47"
type input "35"
type input "30"
type input "65"
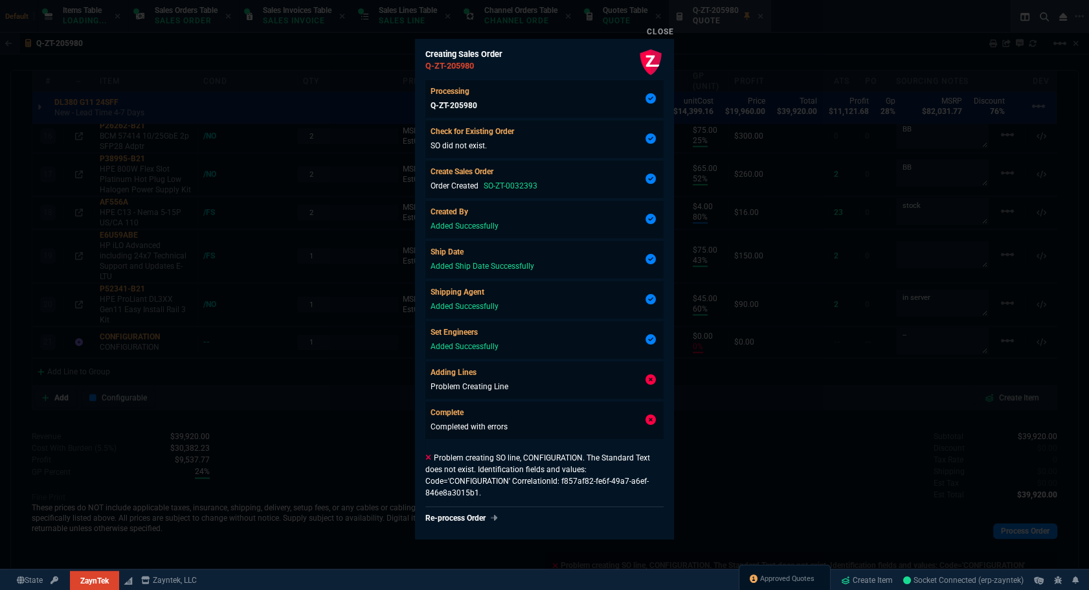
type input "25"
type input "75"
type input "52"
type input "65"
type input "80"
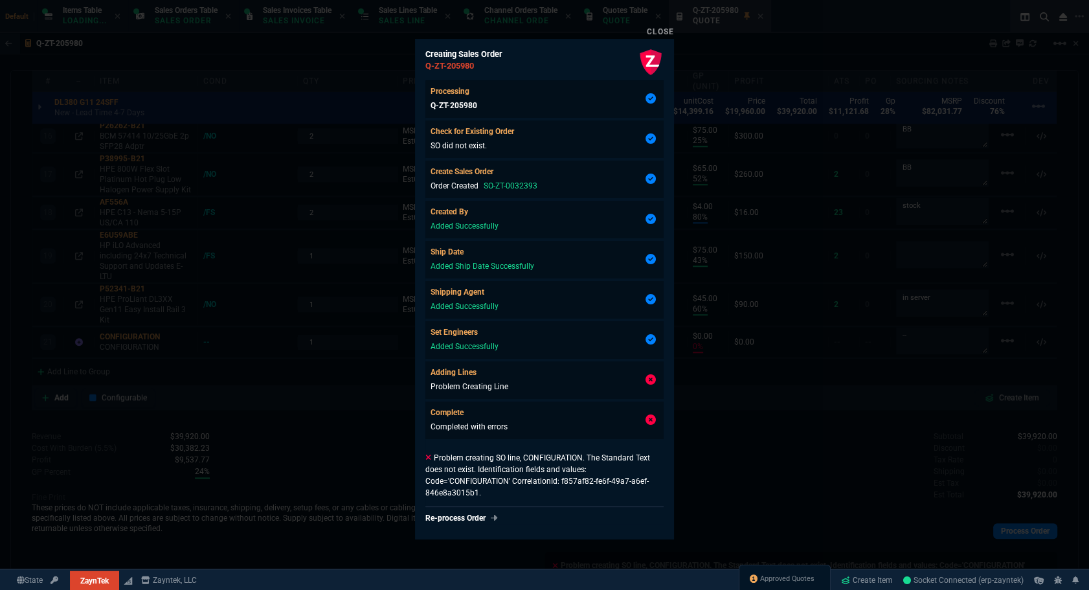
type input "4"
type input "43"
type input "75"
type input "60"
type input "45"
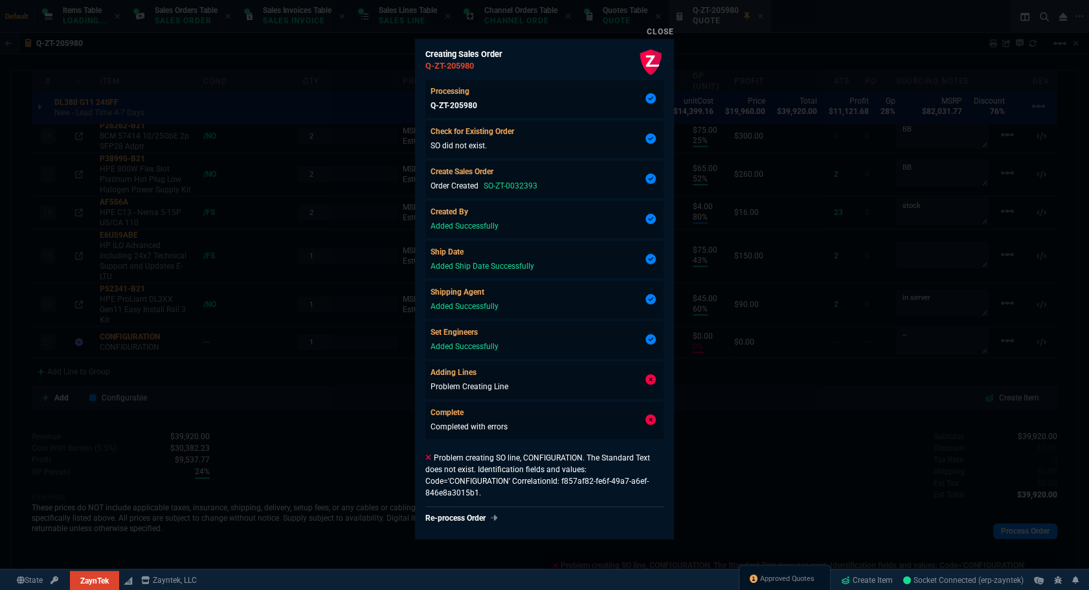
type input "0"
click at [767, 500] on div at bounding box center [544, 295] width 1089 height 590
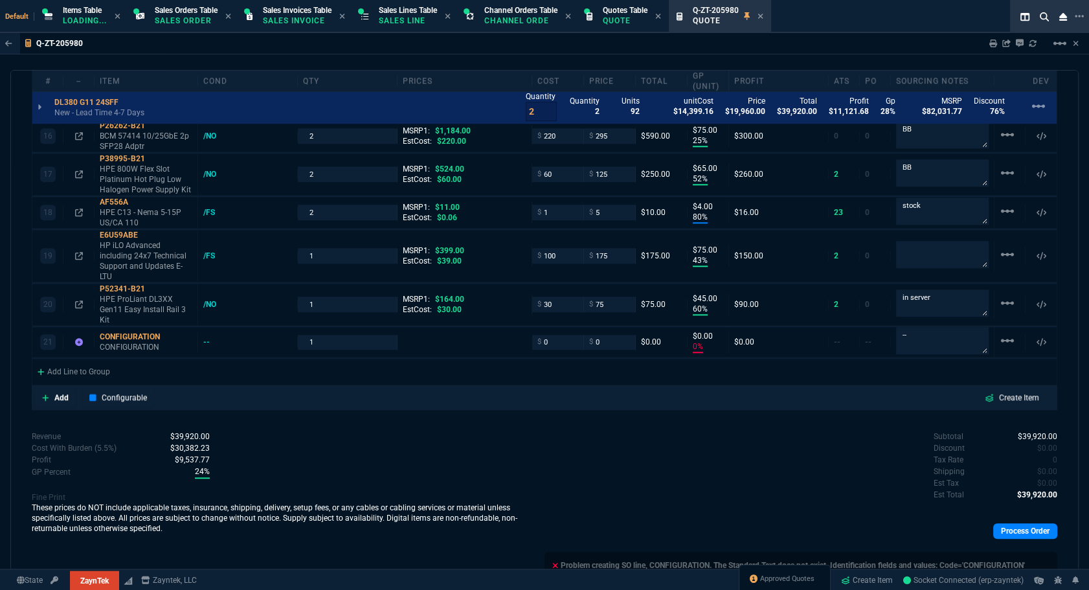
type input "55"
type input "82"
type input "42"
type input "35"
type input "84"
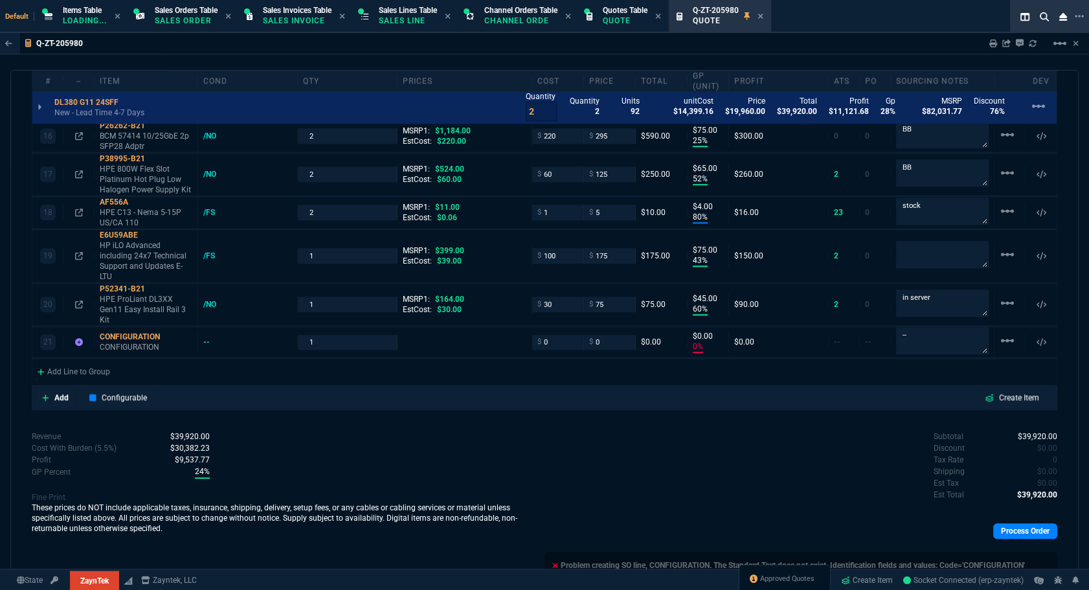
type input "41"
type input "73"
type input "74"
type input "46"
type input "-32"
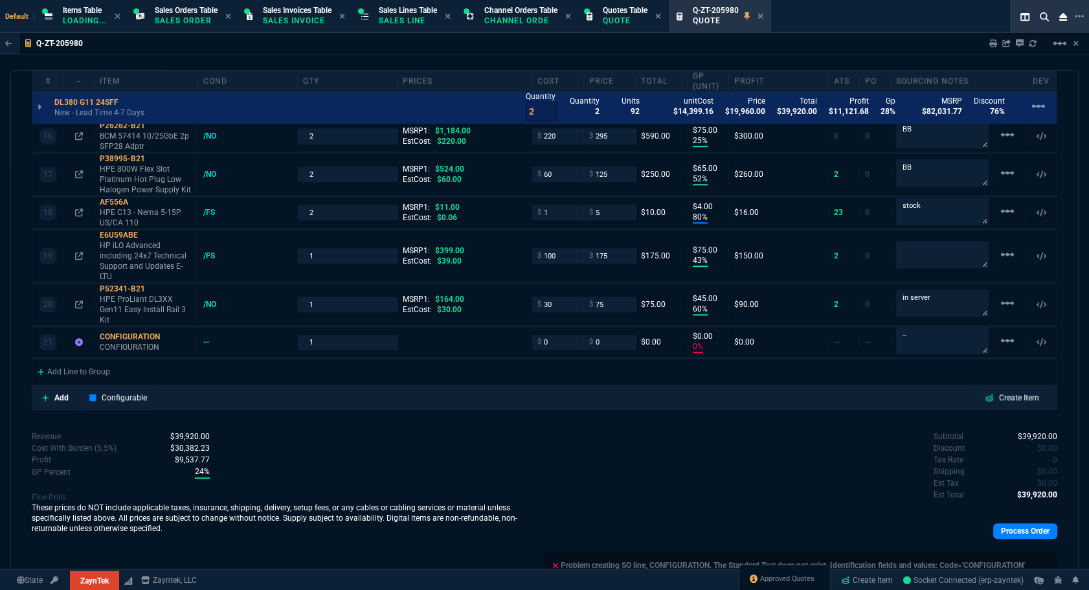
type input "78"
type input "38"
type input "44"
type input "38"
type input "56"
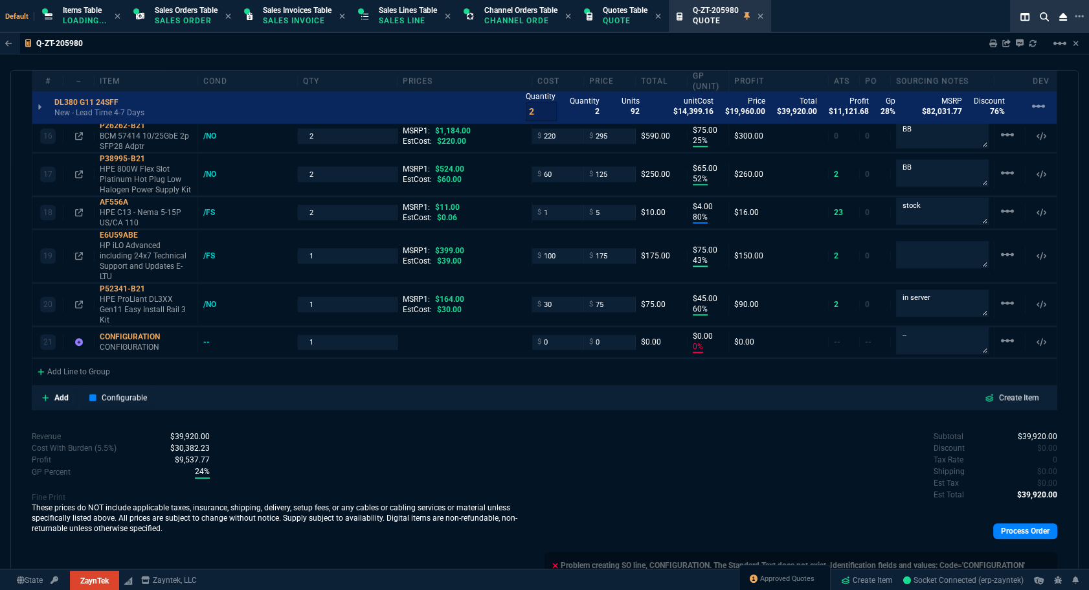
type input "75"
type input "76"
type input "55"
type input "56"
type input "54"
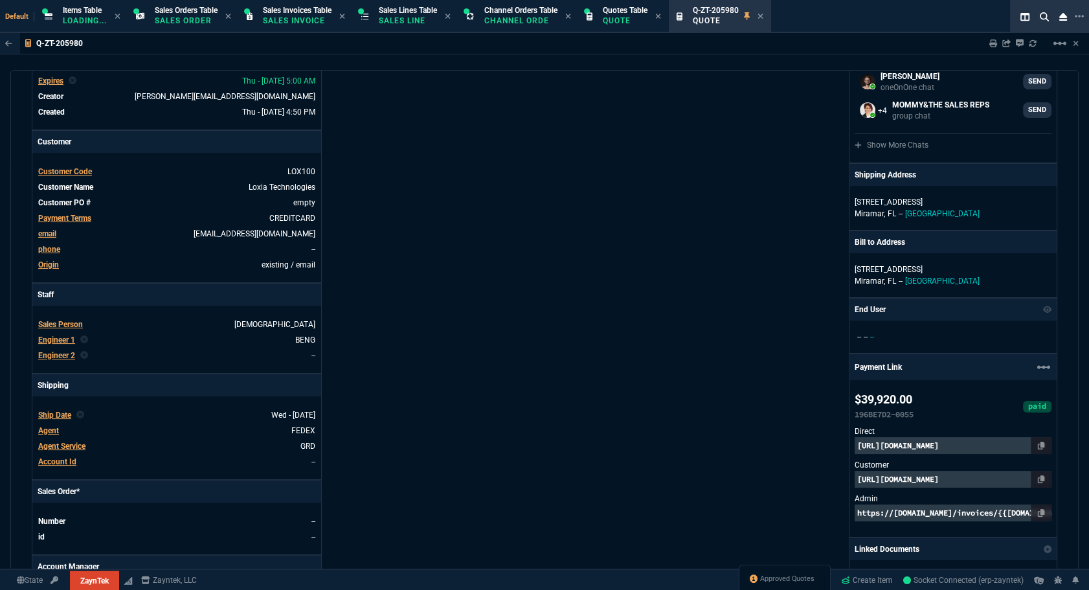
scroll to position [0, 0]
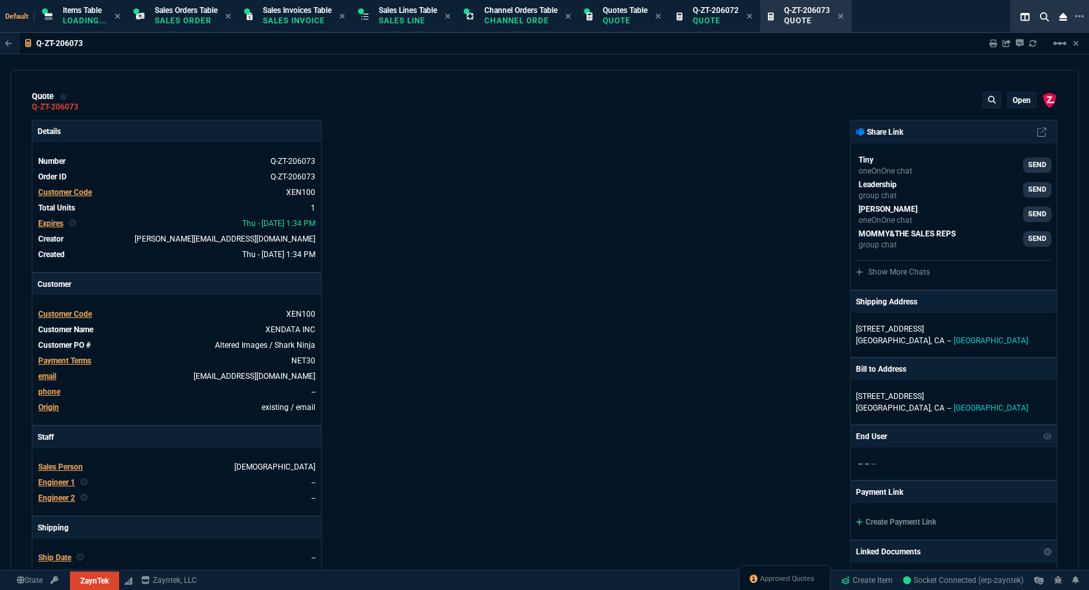
type input "100"
type input "965"
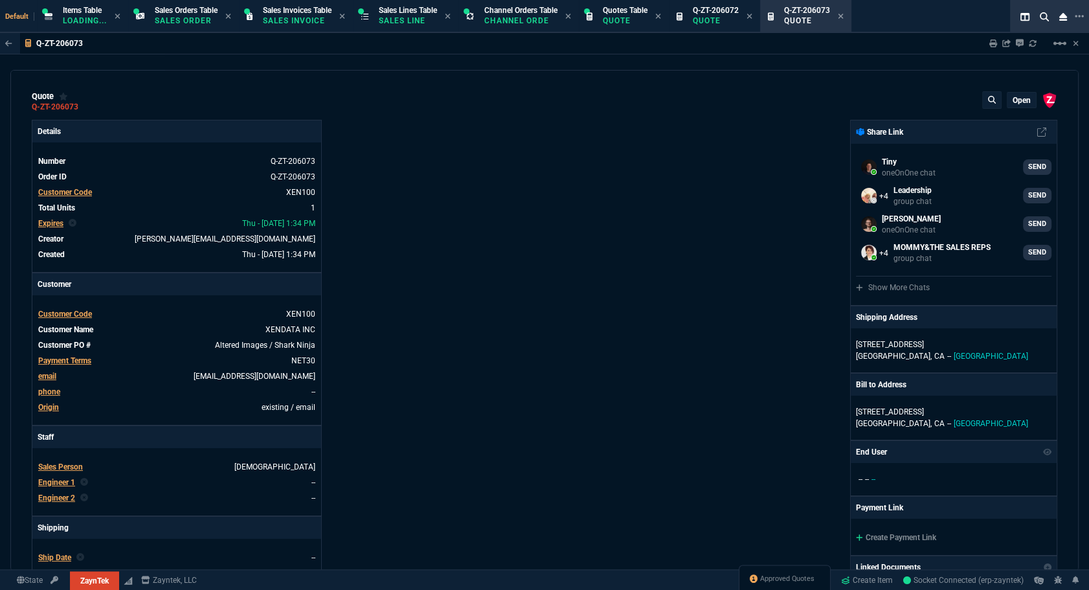
click at [772, 578] on span "Approved Quotes" at bounding box center [787, 578] width 54 height 10
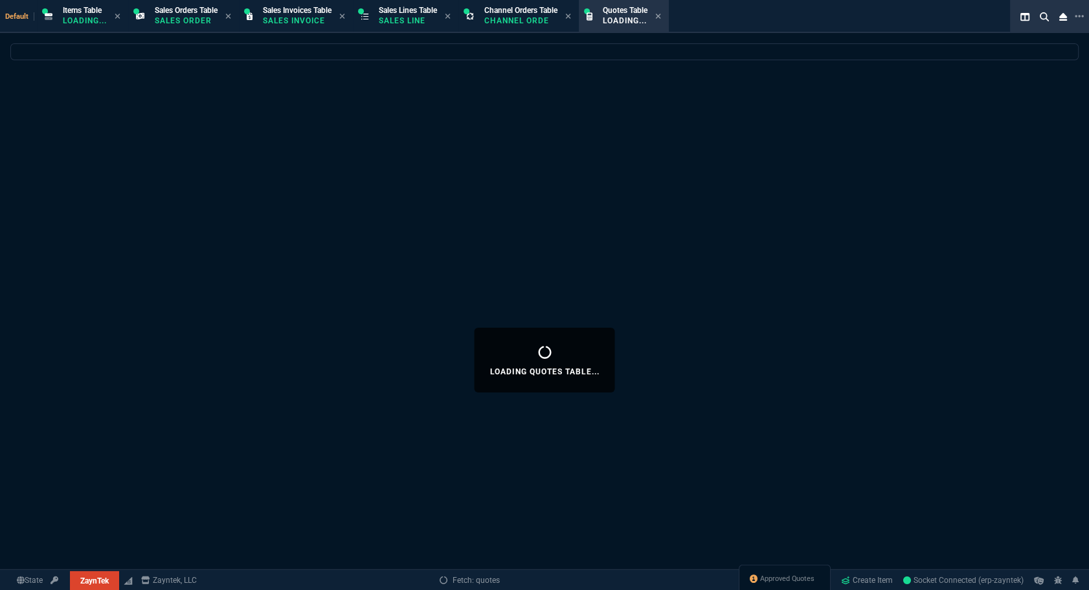
select select
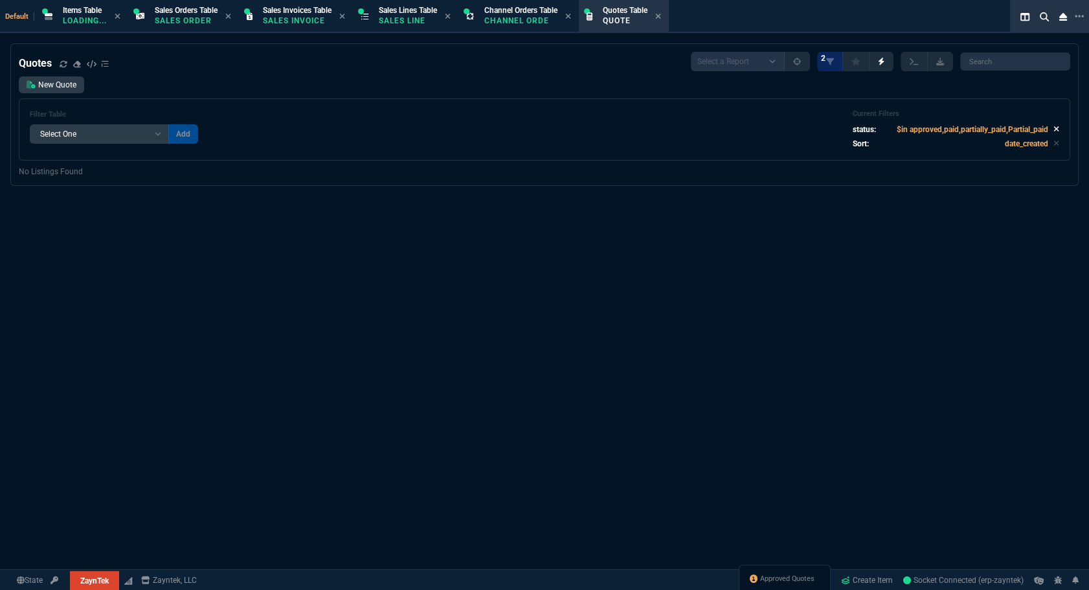
click at [1053, 127] on icon at bounding box center [1056, 129] width 6 height 8
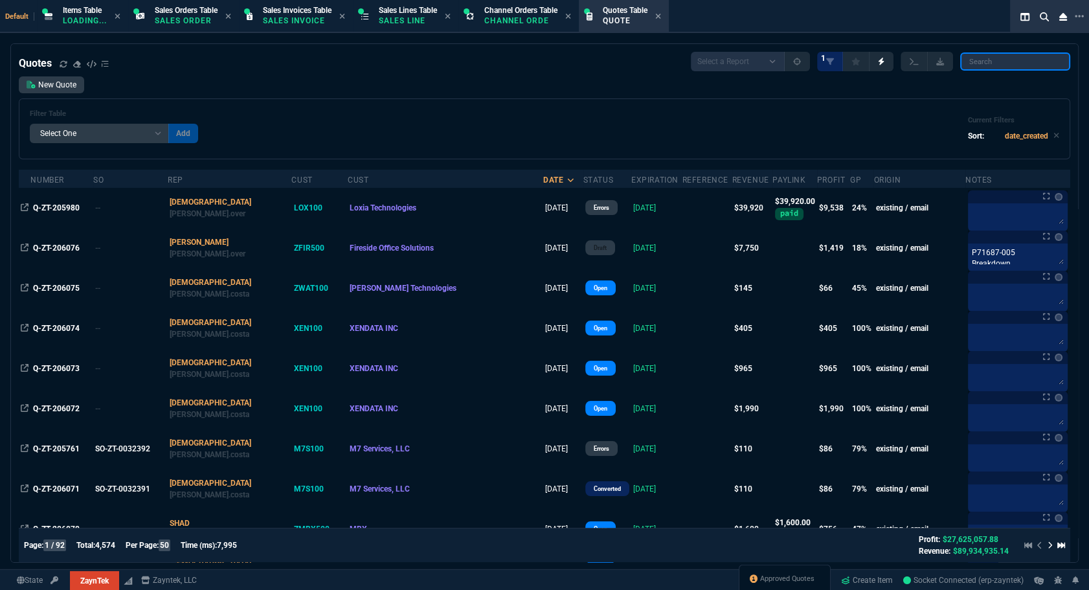
click at [1000, 57] on input "search" at bounding box center [1015, 61] width 110 height 18
paste input "Q-ZT-205980"
type input "Q-ZT-205980"
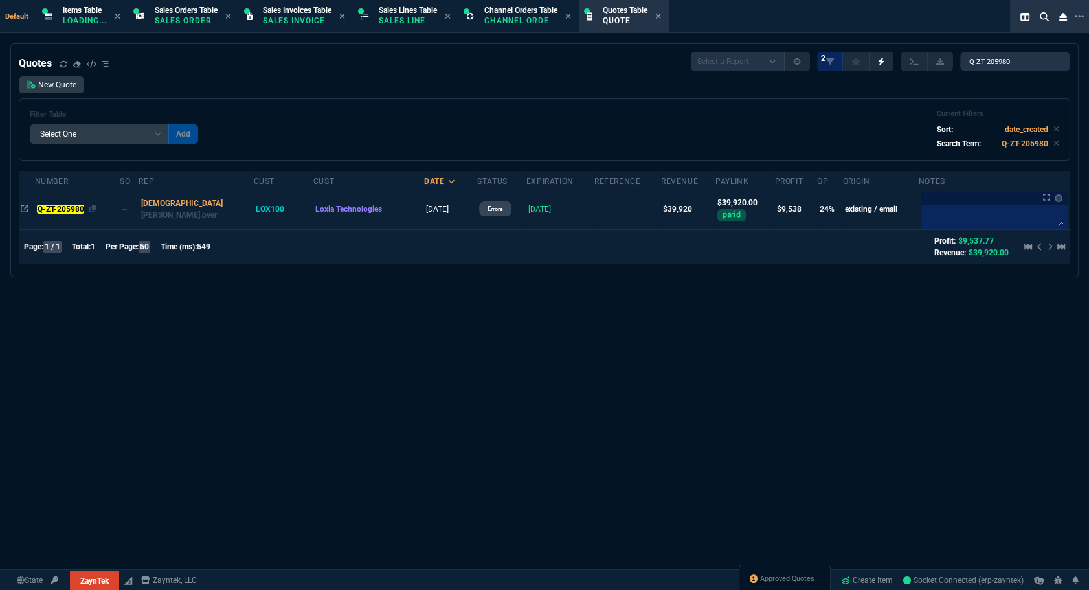
click at [64, 208] on mark "Q-ZT-205980" at bounding box center [60, 209] width 47 height 9
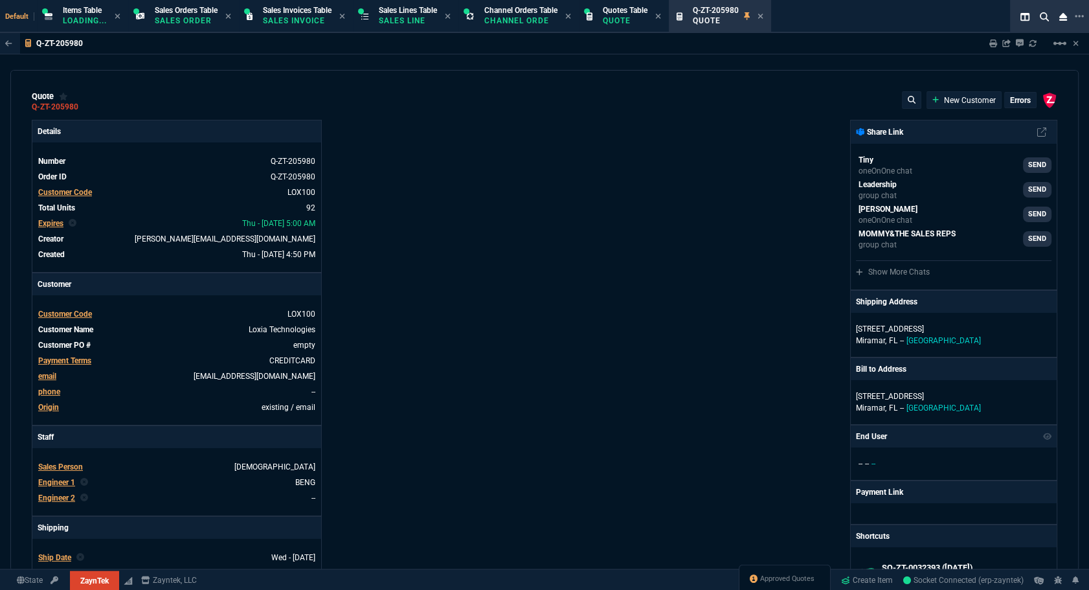
type input "22"
type input "595"
type input "16"
type input "295"
type input "22"
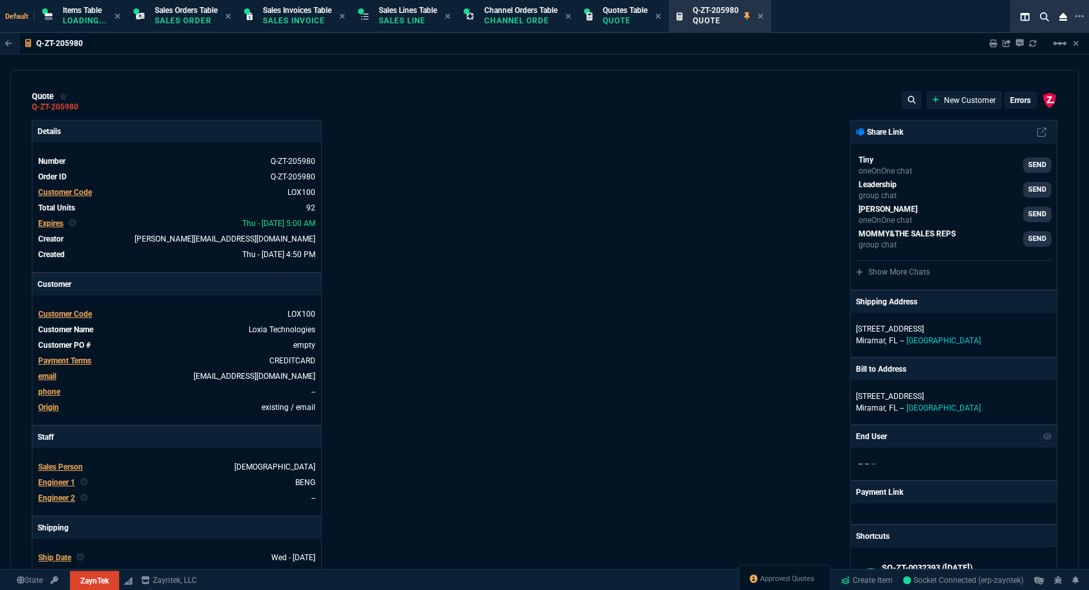
type input "40"
type input "8"
type input "50"
type input "70"
type input "275"
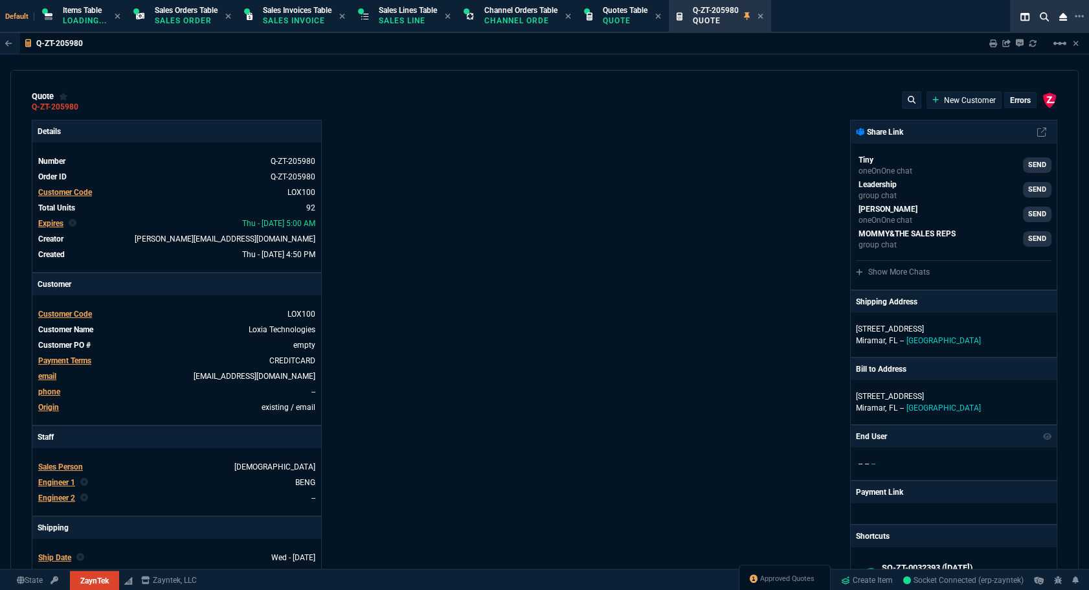
type input "-5"
type input "-15"
type input "42"
type input "295"
type input "19"
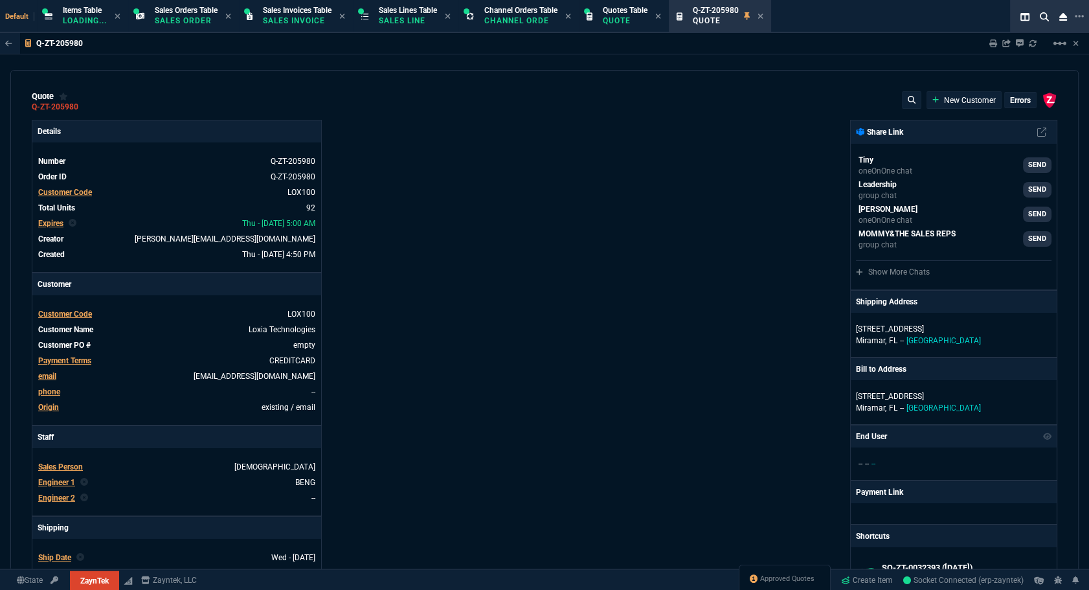
type input "235"
type input "4746"
type input "73"
type input "80"
type input "54"
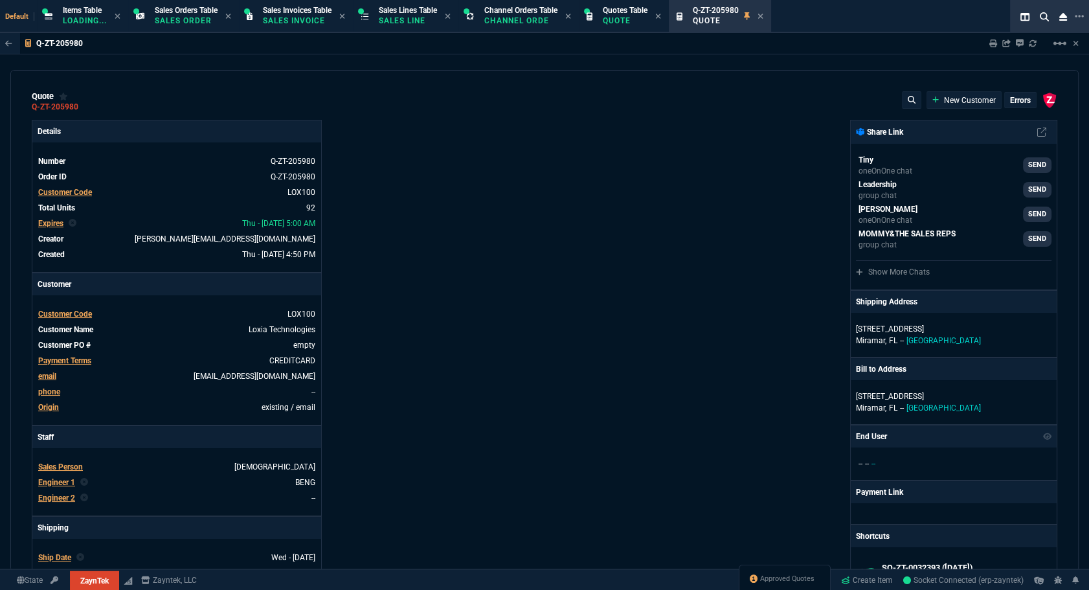
type input "27"
type input "20"
type input "70"
type input "1539"
type input "17"
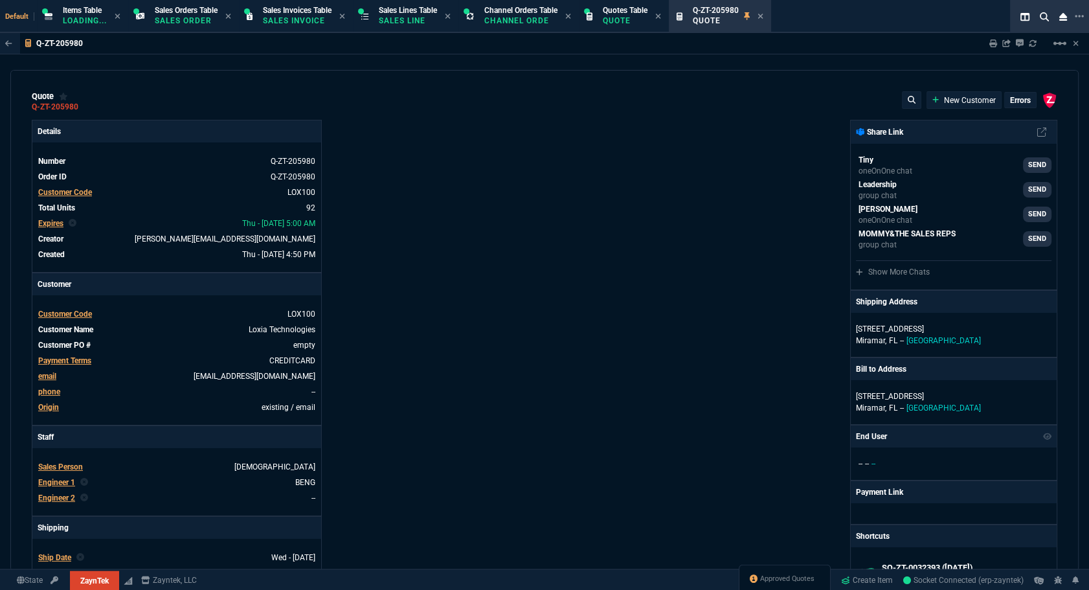
type input "100"
type input "972"
type input "2"
type input "6"
type input "47"
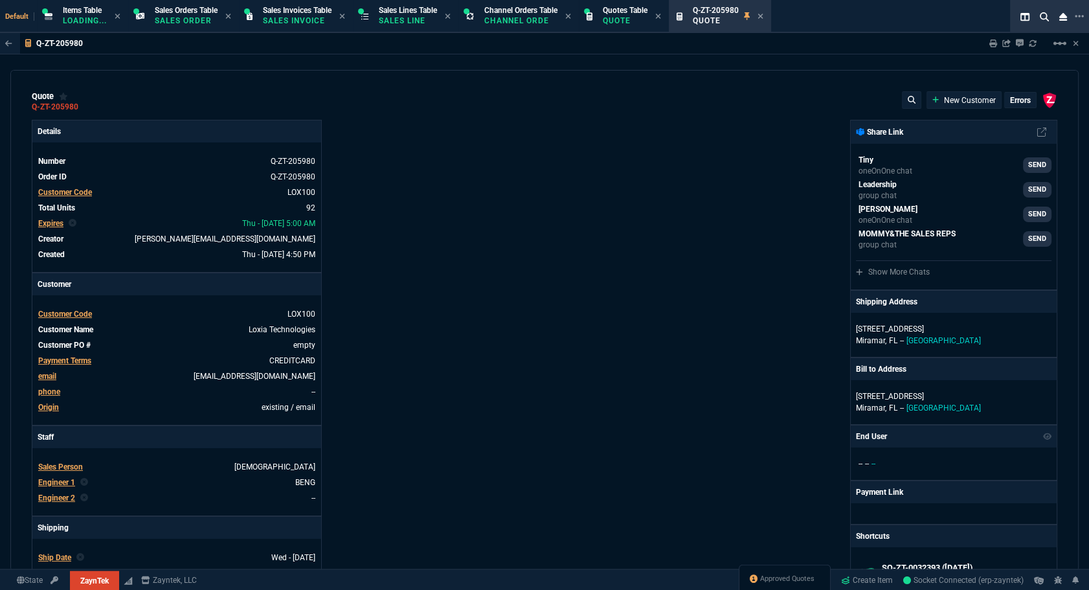
type input "35"
type input "30"
type input "65"
type input "25"
type input "75"
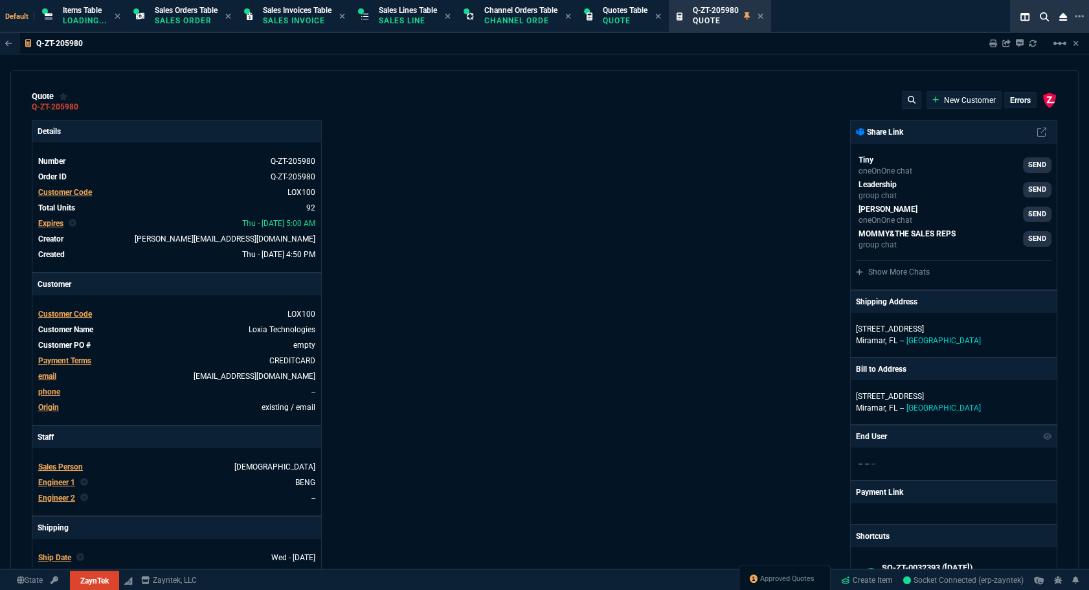
type input "52"
type input "65"
type input "80"
type input "4"
type input "11"
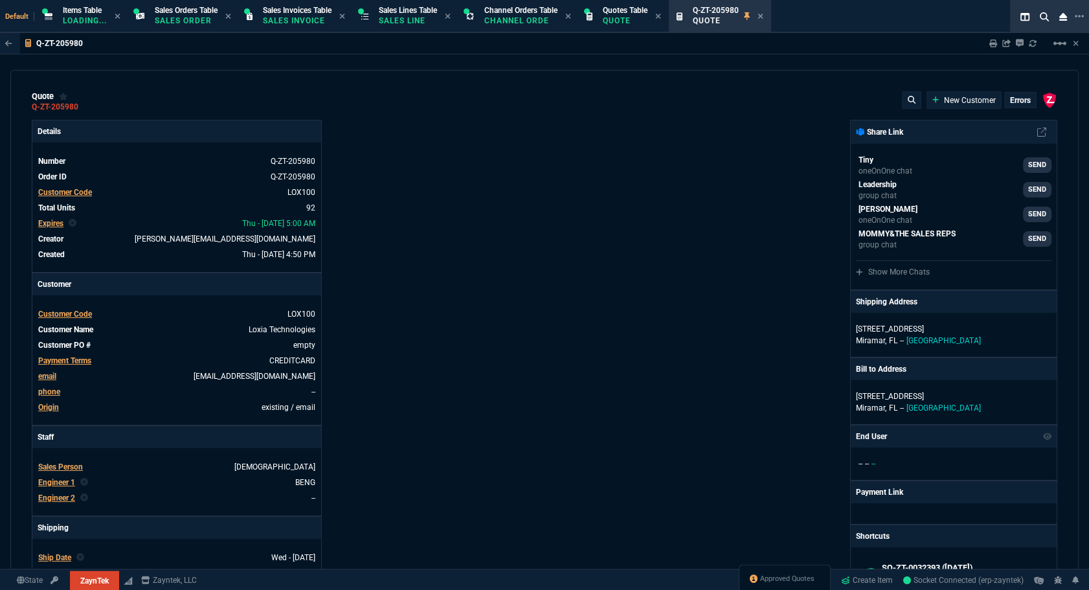
type input "43"
type input "75"
type input "399"
type input "60"
type input "45"
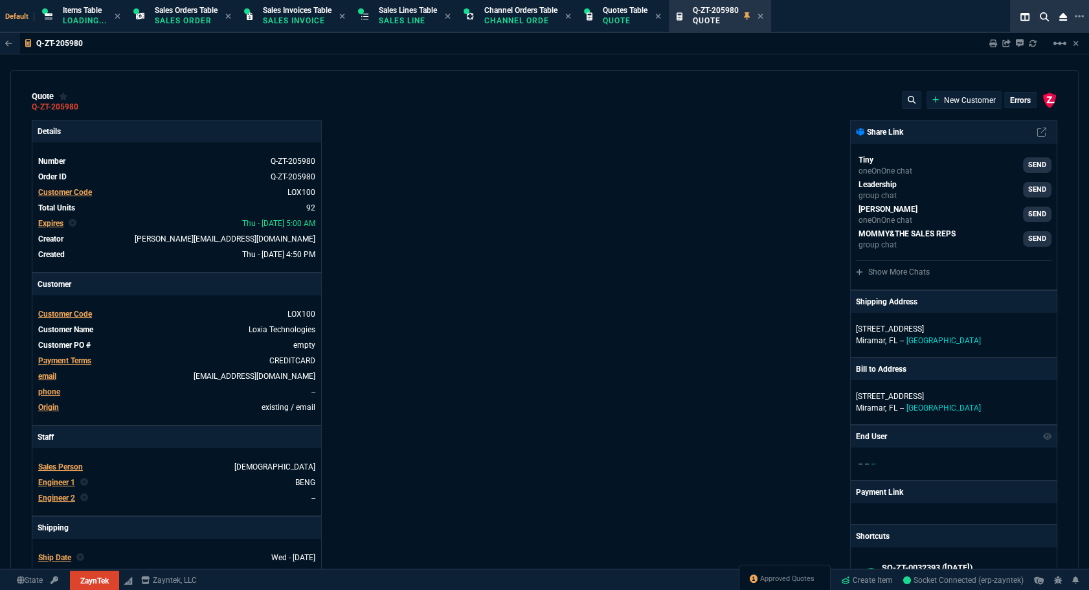
type input "0"
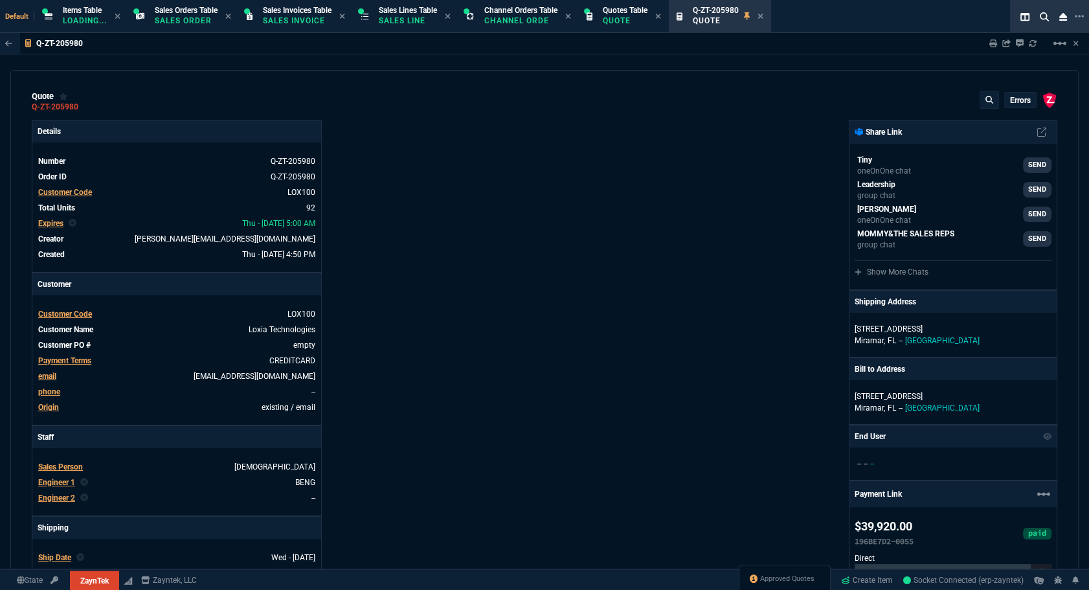
type input "55"
type input "82"
type input "42"
type input "35"
type input "84"
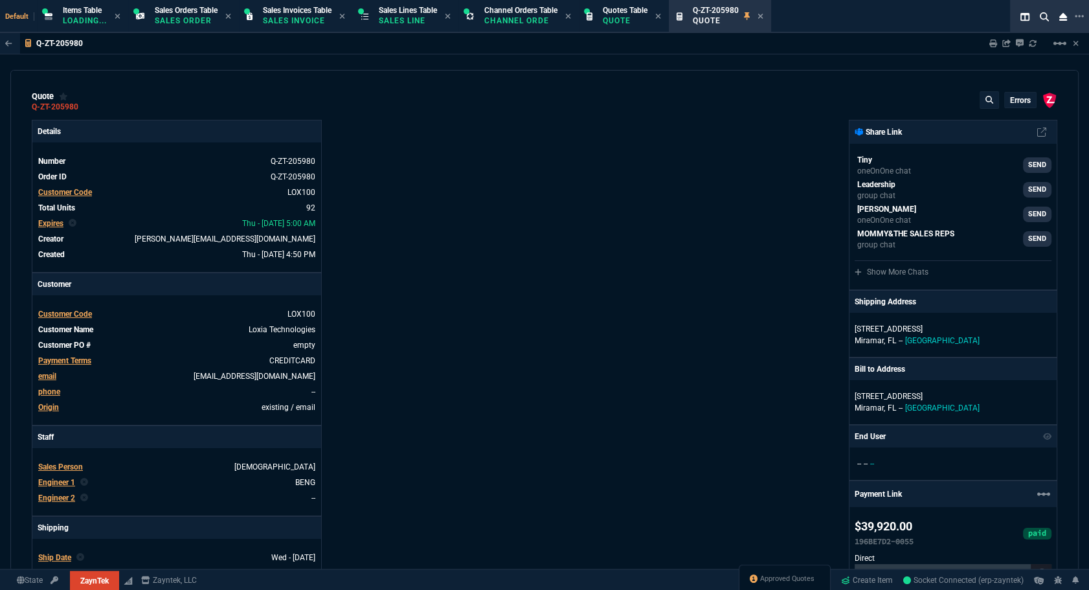
type input "41"
type input "73"
type input "74"
type input "46"
type input "-32"
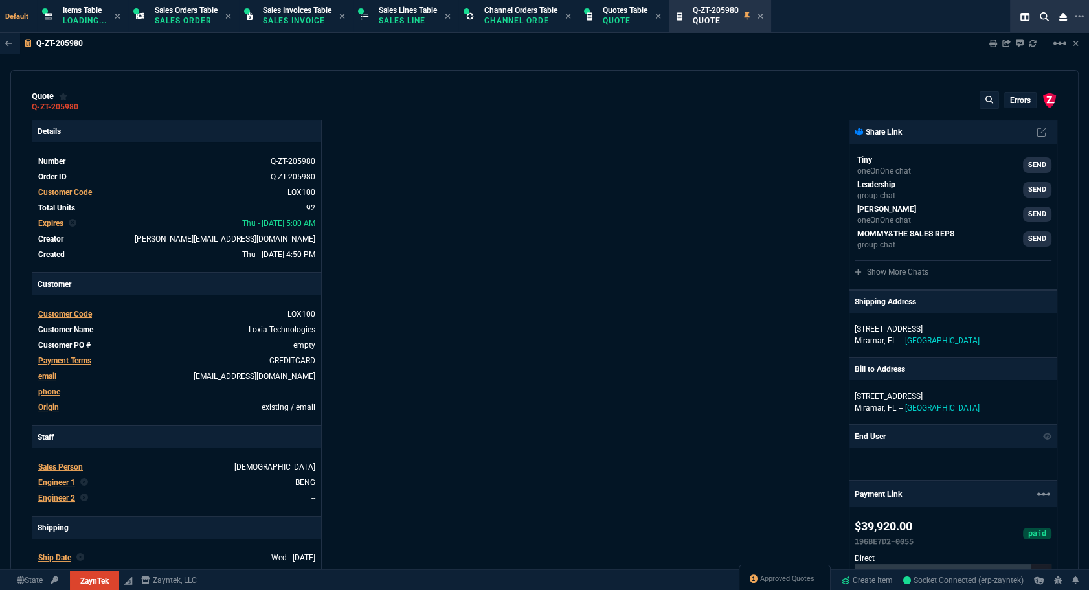
type input "78"
type input "38"
type input "44"
type input "38"
type input "56"
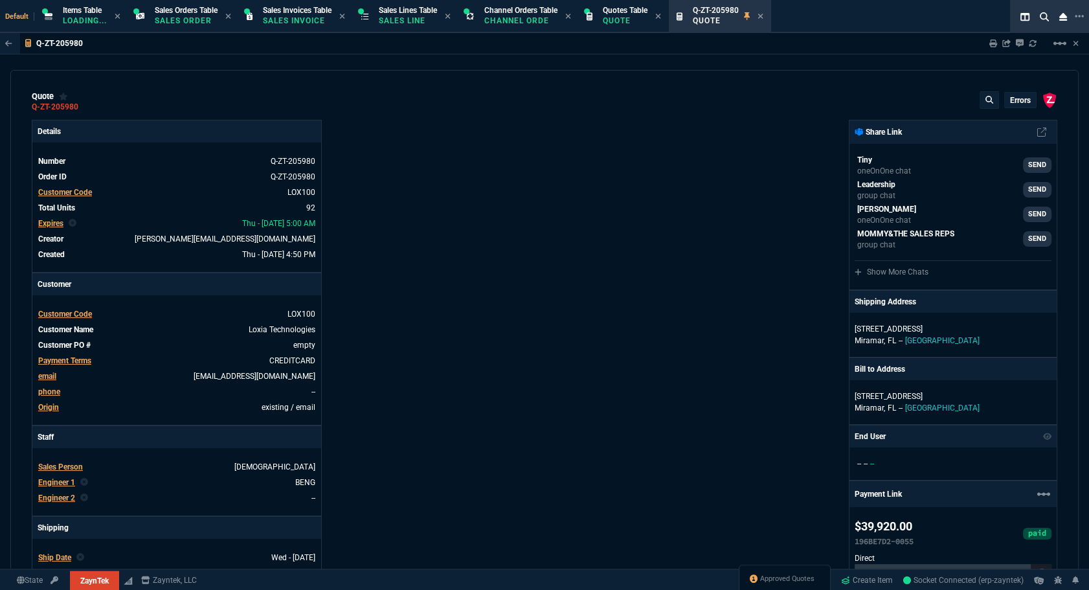
type input "75"
type input "76"
type input "55"
type input "56"
type input "54"
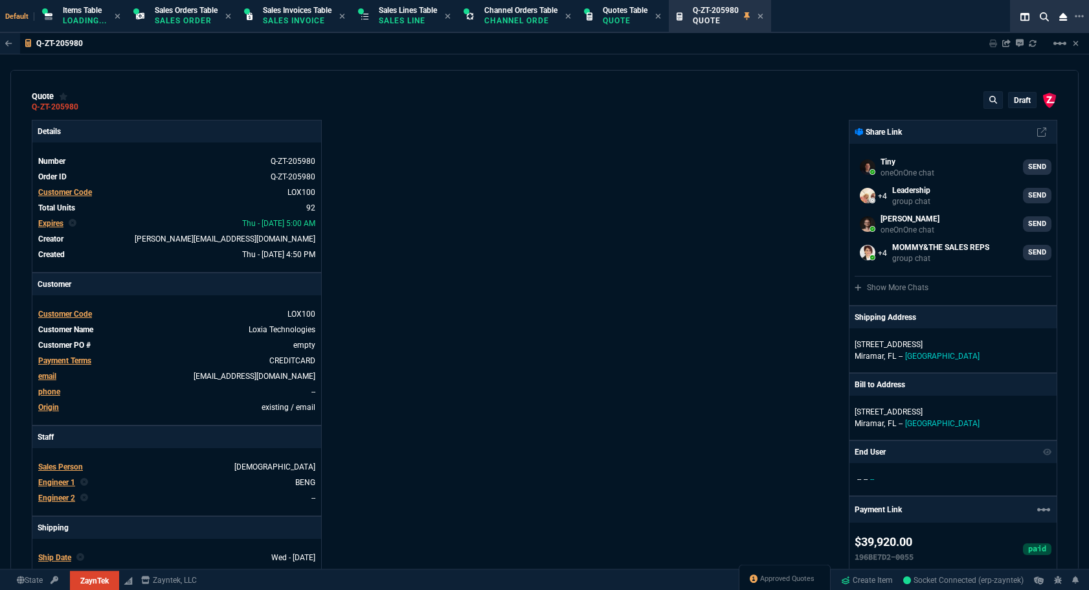
select select "12: [PERSON_NAME]"
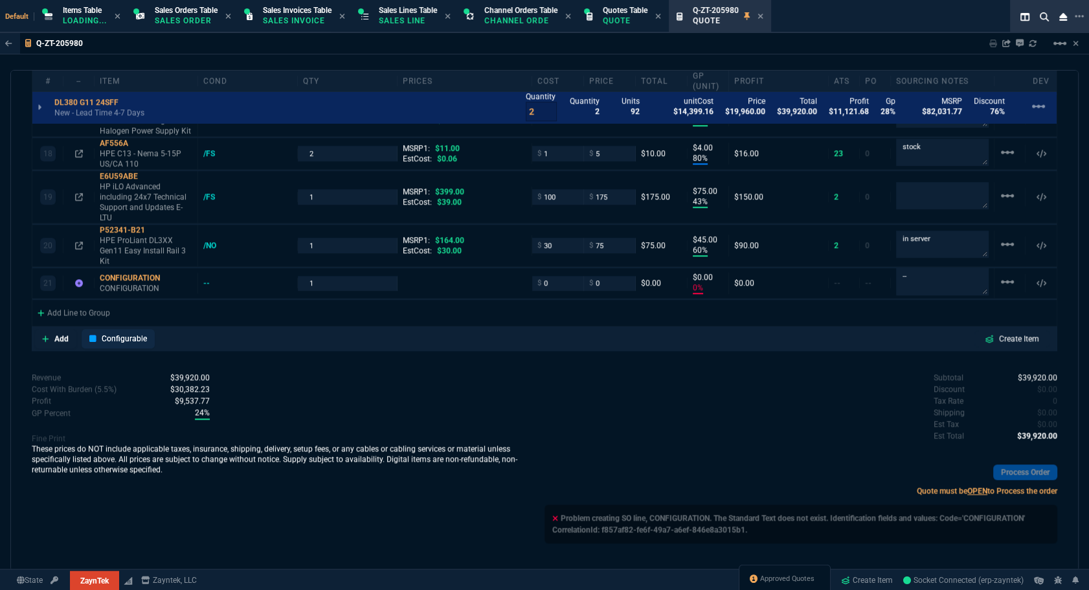
click at [94, 335] on icon at bounding box center [92, 339] width 7 height 8
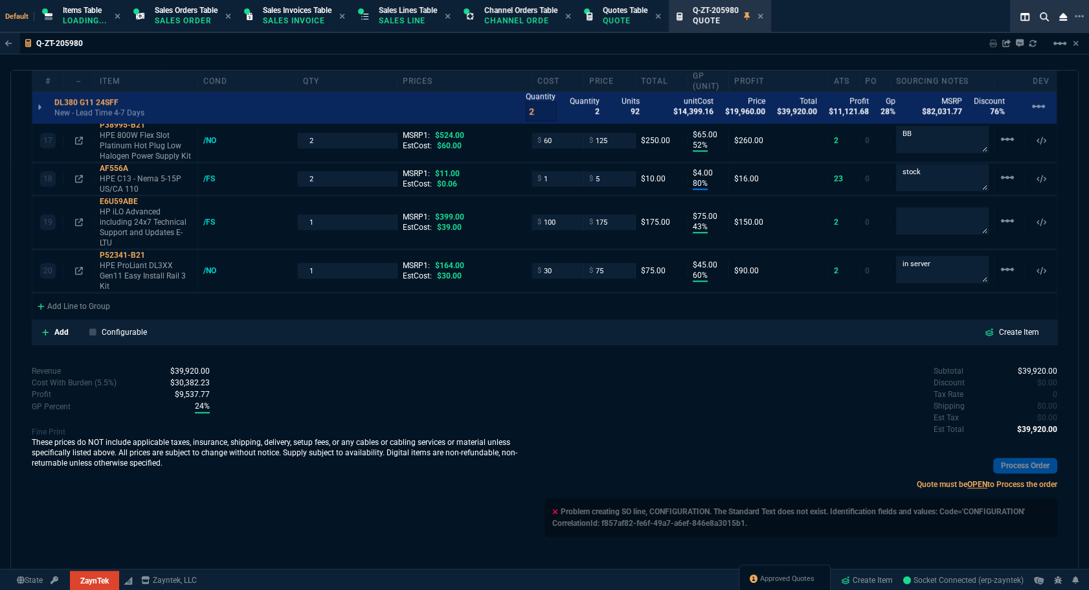
scroll to position [1599, 0]
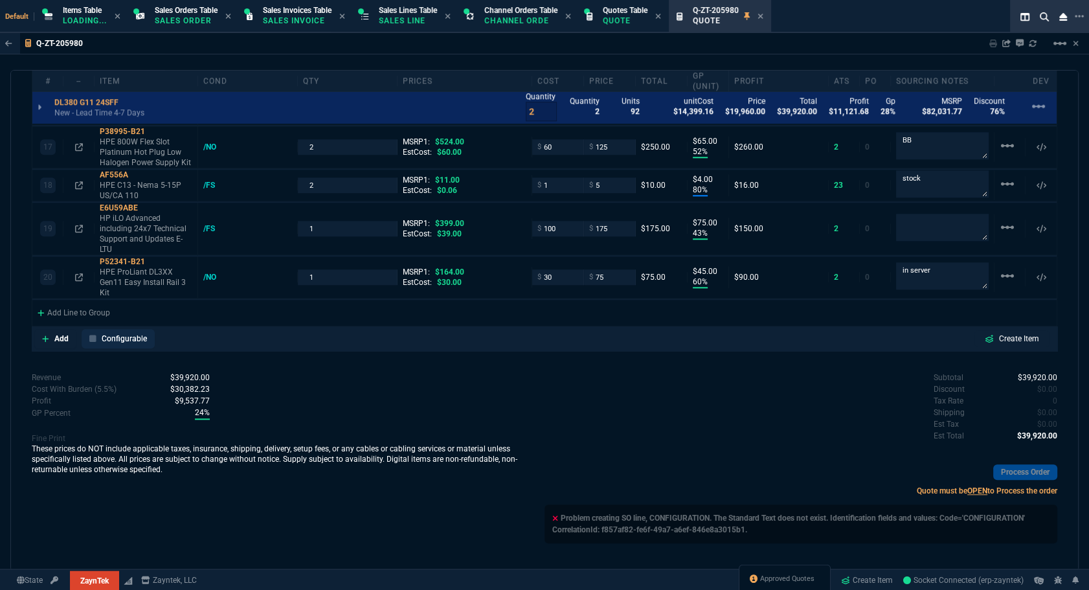
click at [91, 335] on icon at bounding box center [92, 339] width 7 height 8
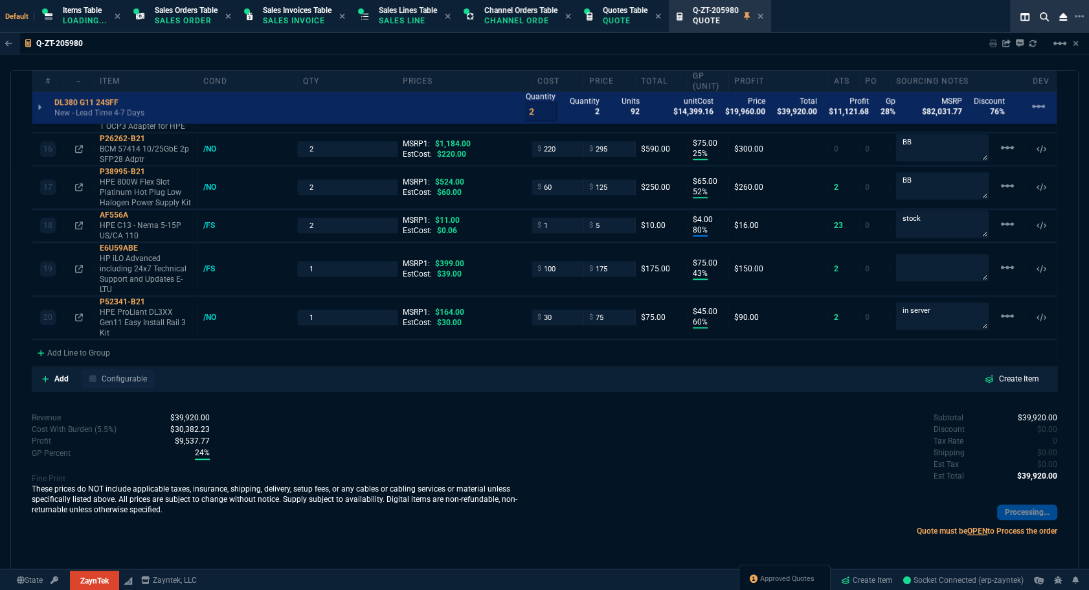
scroll to position [1552, 0]
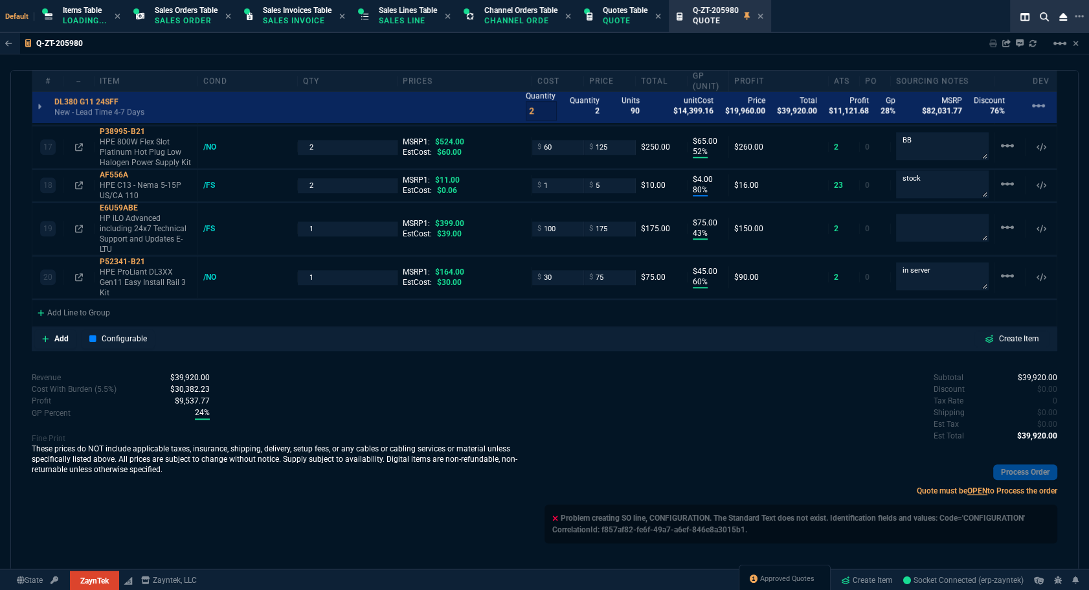
type input "0"
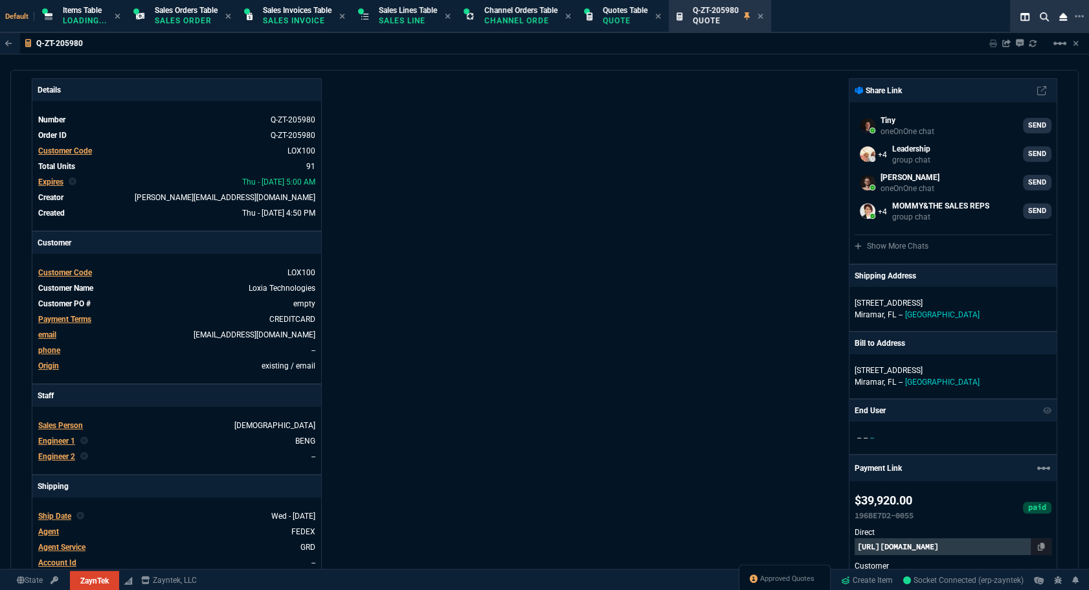
scroll to position [0, 0]
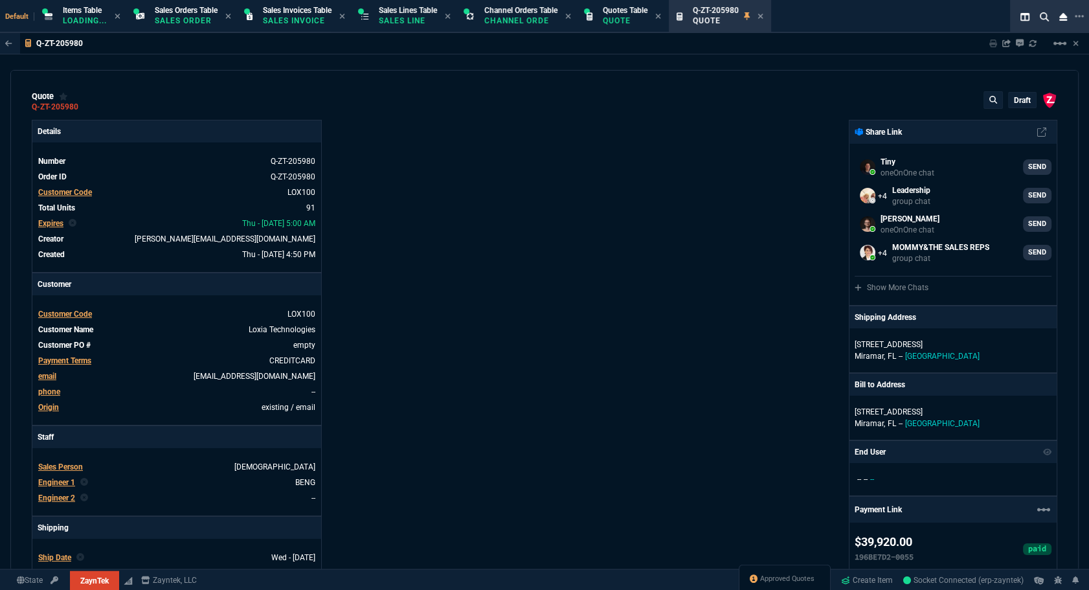
click at [1013, 98] on p "draft" at bounding box center [1021, 100] width 17 height 10
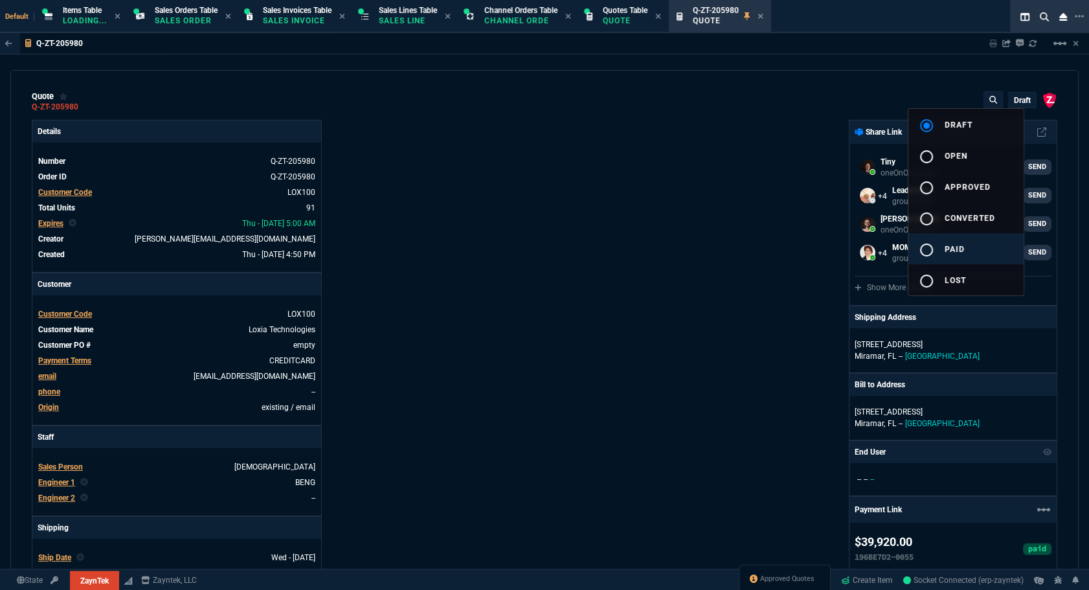
click at [927, 247] on mat-icon "radio_button_unchecked" at bounding box center [926, 250] width 16 height 16
click at [673, 254] on div at bounding box center [544, 295] width 1089 height 590
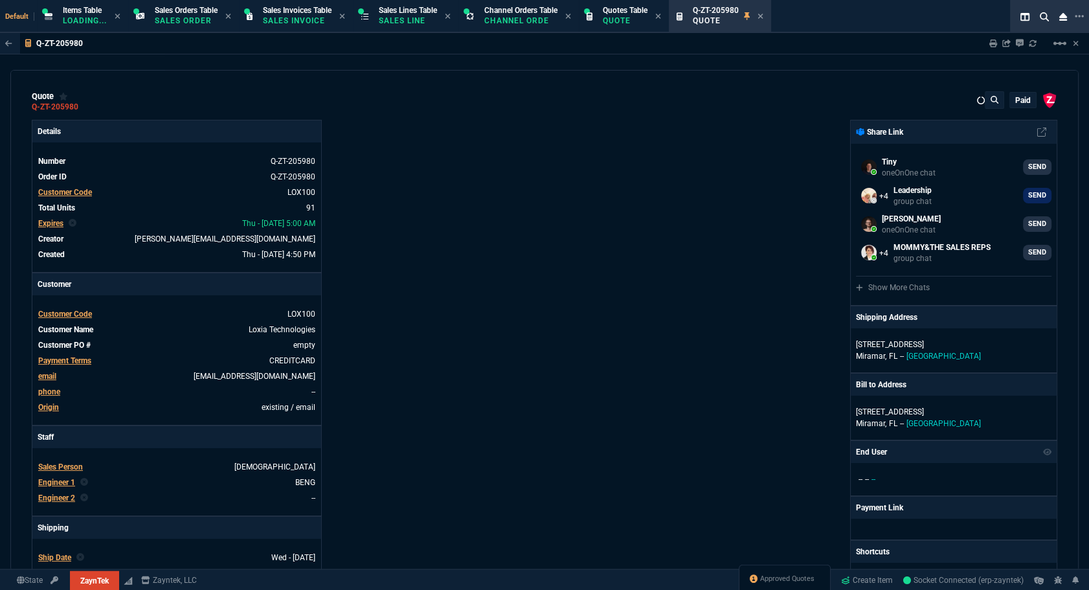
click at [736, 284] on div "ZaynTek, LLC [STREET_ADDRESS] Share Link Tiny oneOnOne chat SEND Leadership gro…" at bounding box center [800, 465] width 513 height 691
type input "0"
type input "22"
type input "595"
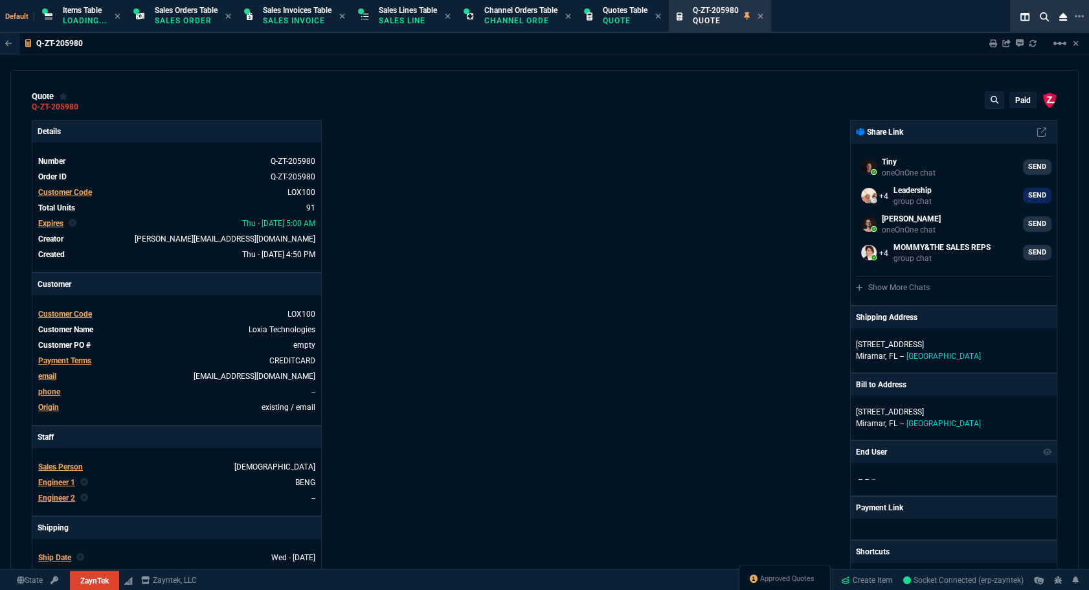
type input "16"
type input "295"
type input "22"
type input "40"
type input "8"
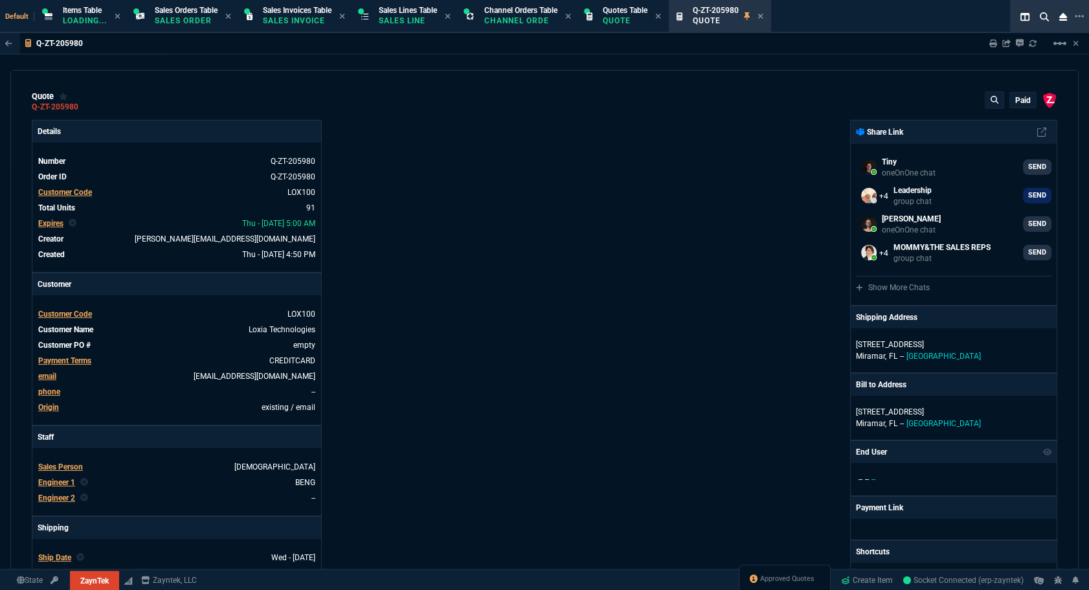
type input "50"
type input "70"
type input "275"
type input "-5"
type input "-15"
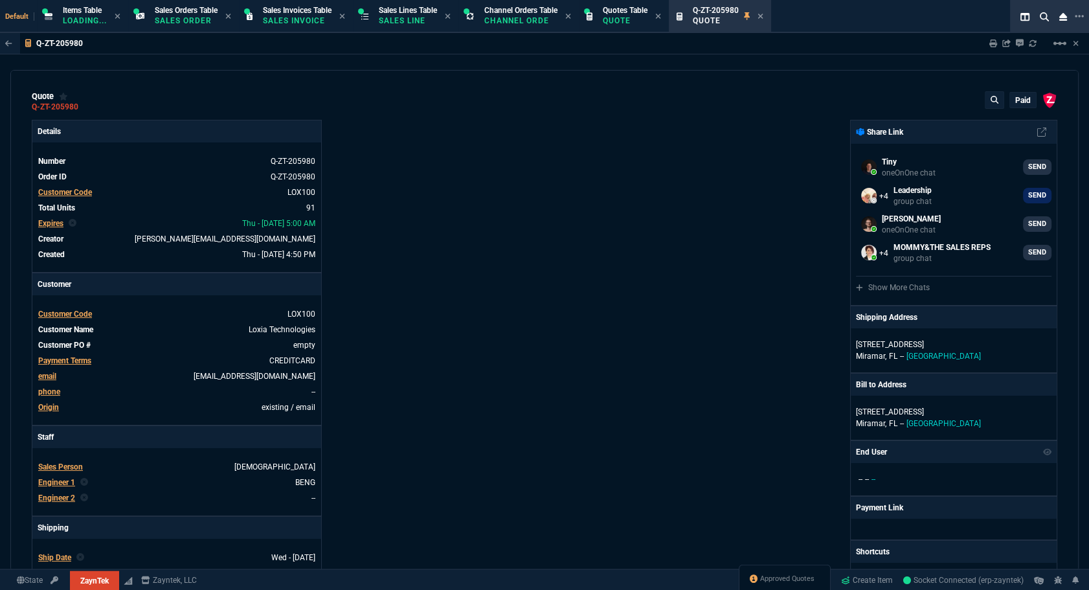
type input "42"
type input "295"
type input "19"
type input "235"
type input "73"
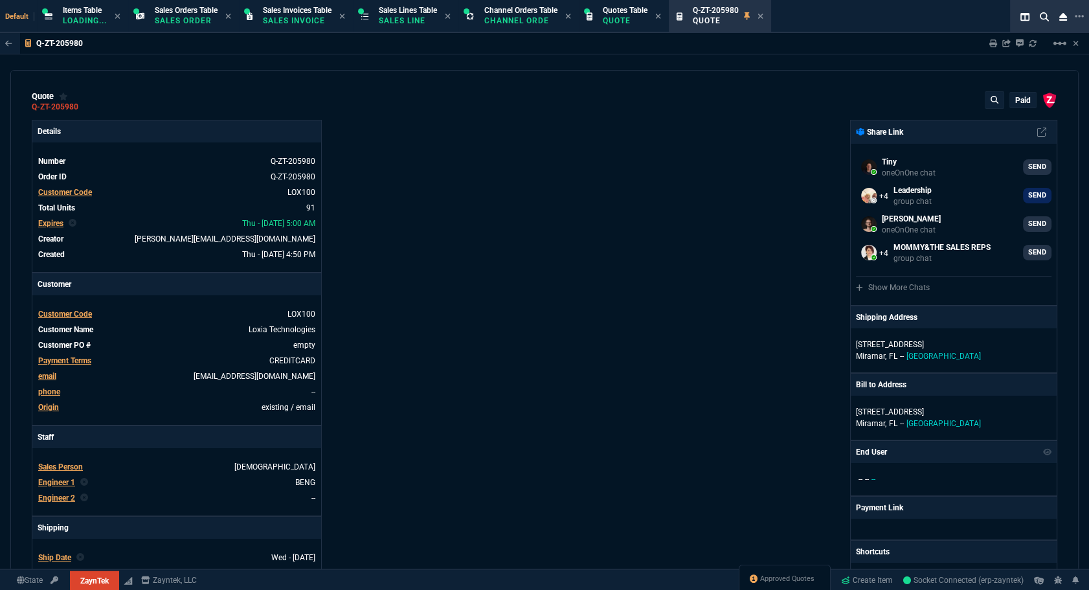
type input "80"
type input "54"
type input "27"
type input "20"
type input "70"
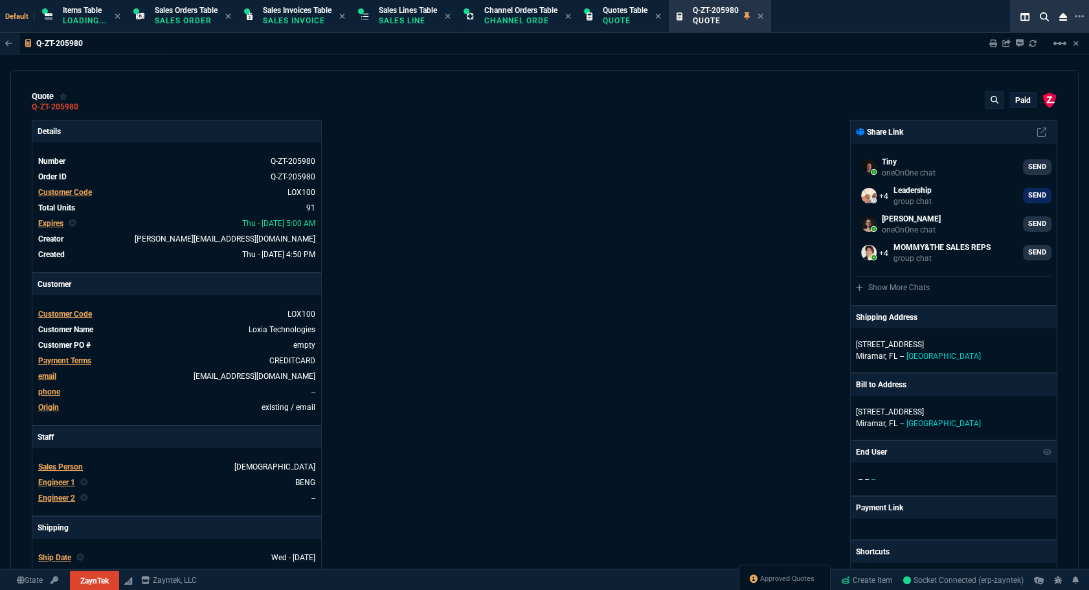
type input "17"
type input "100"
type input "2"
type input "6"
type input "47"
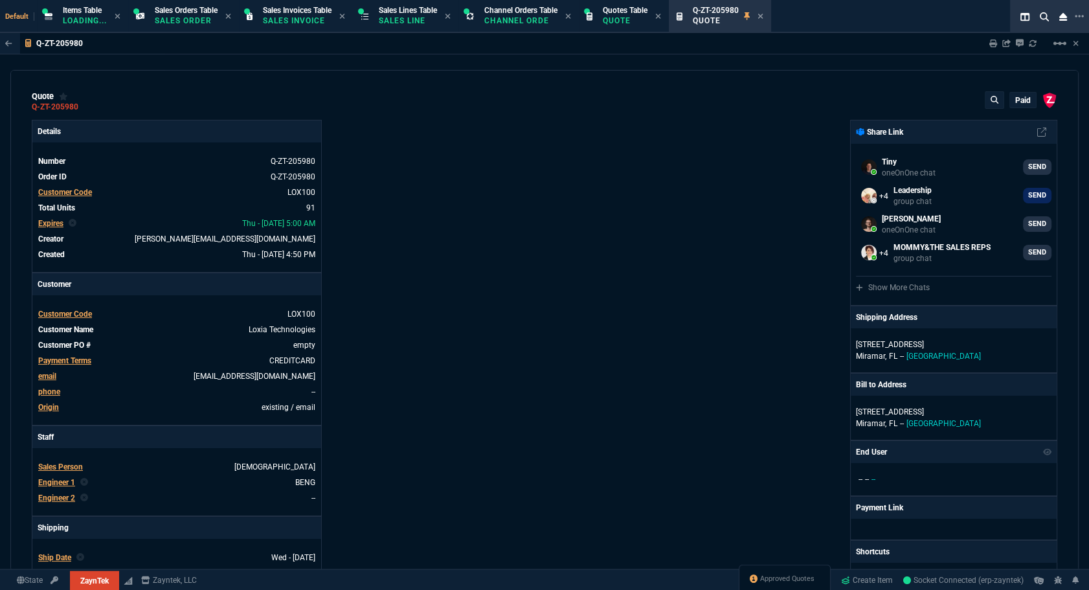
type input "35"
type input "30"
type input "65"
type input "25"
type input "75"
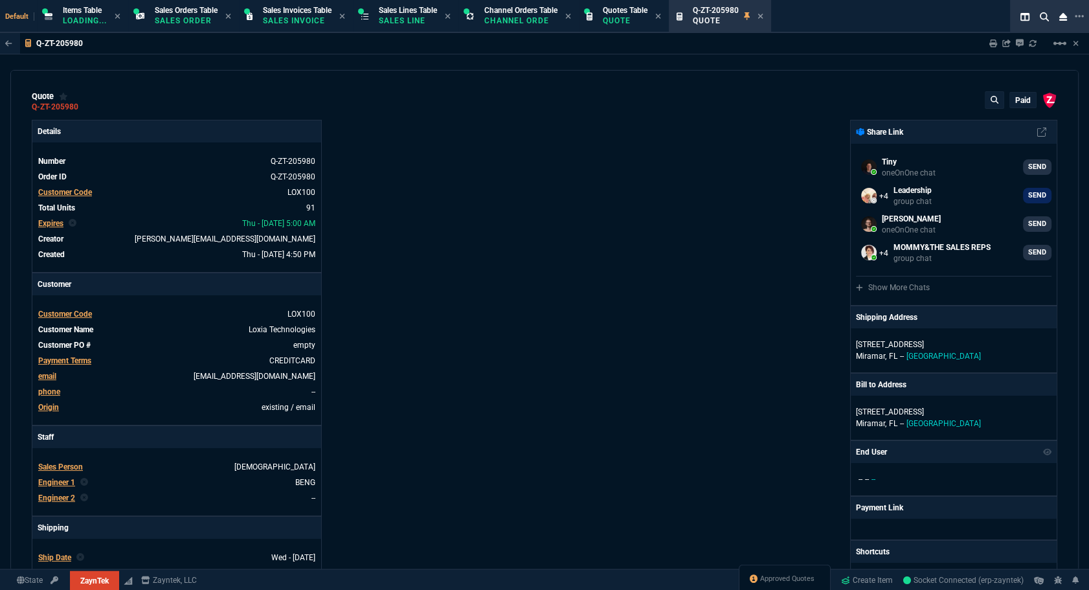
type input "52"
type input "65"
type input "80"
type input "4"
type input "43"
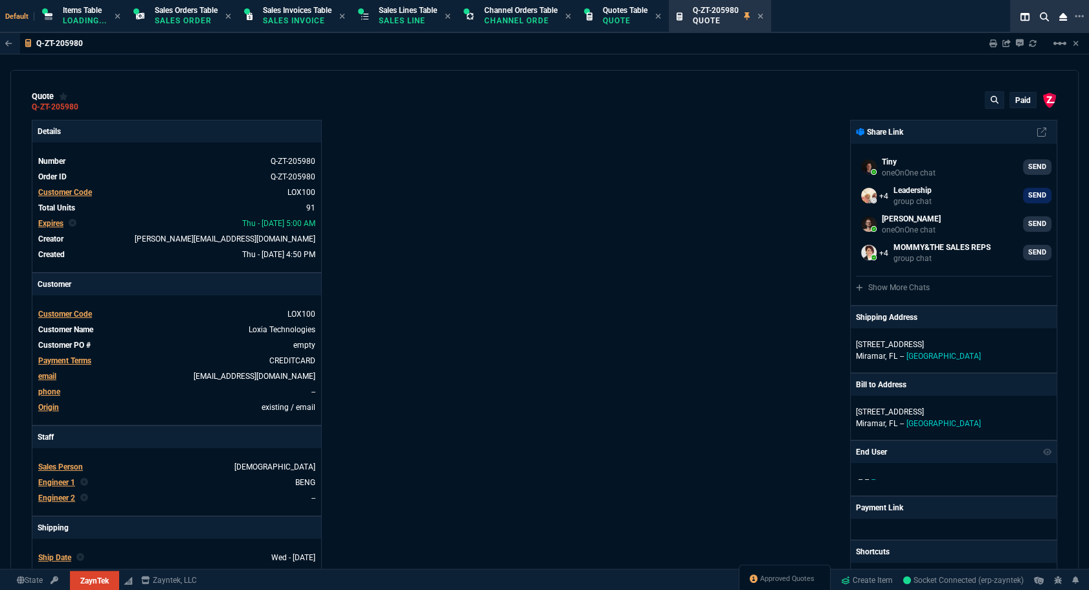
type input "75"
type input "60"
type input "45"
type input "55"
type input "82"
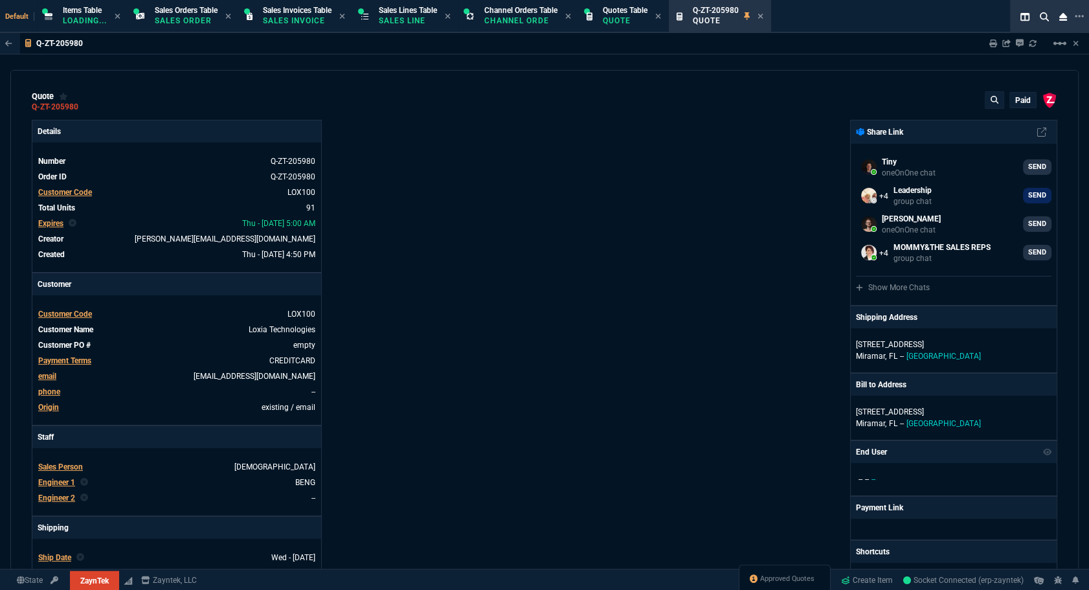
type input "42"
type input "35"
type input "84"
type input "41"
type input "73"
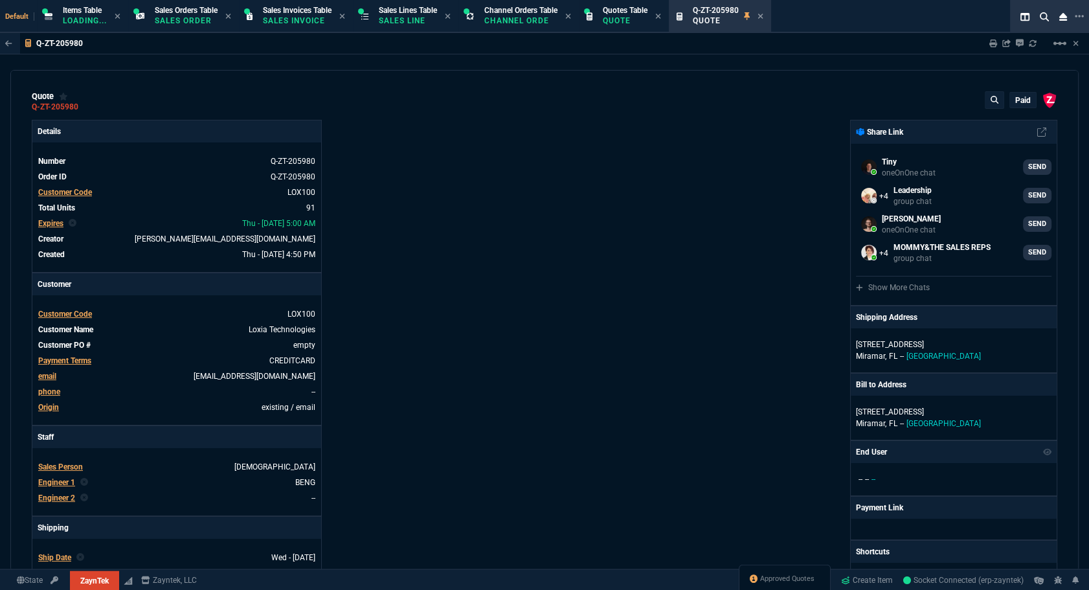
type input "74"
type input "46"
type input "-32"
type input "78"
type input "38"
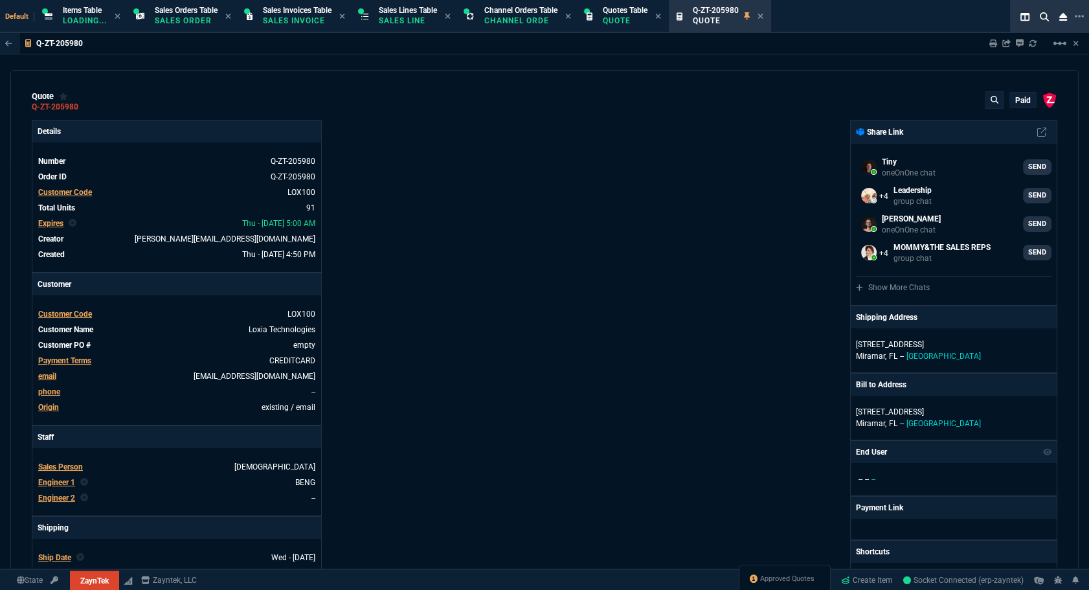
type input "44"
type input "38"
type input "56"
type input "75"
type input "76"
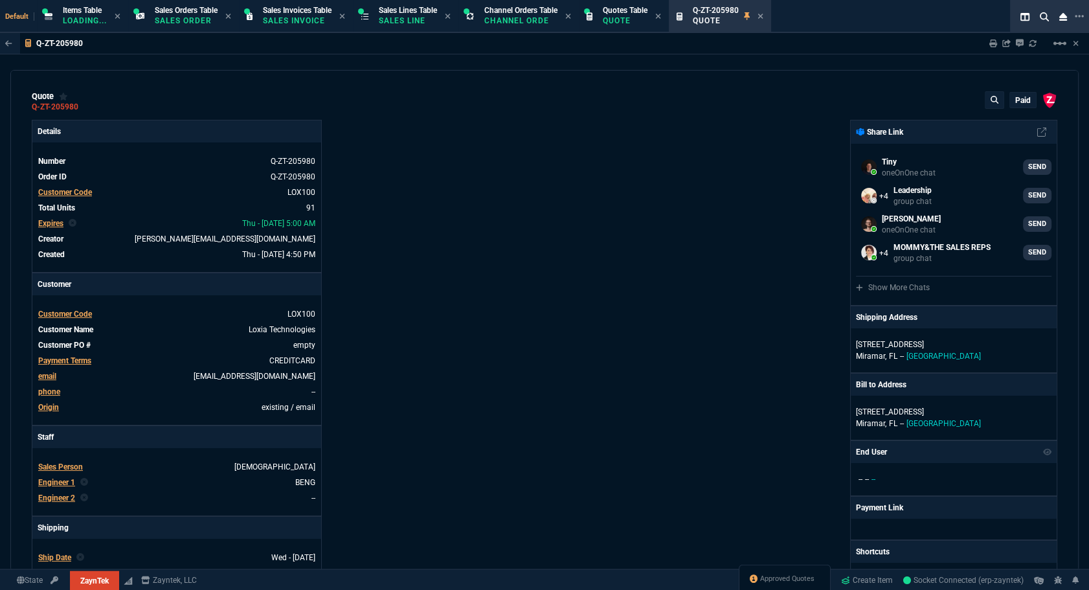
type input "55"
type input "56"
type input "54"
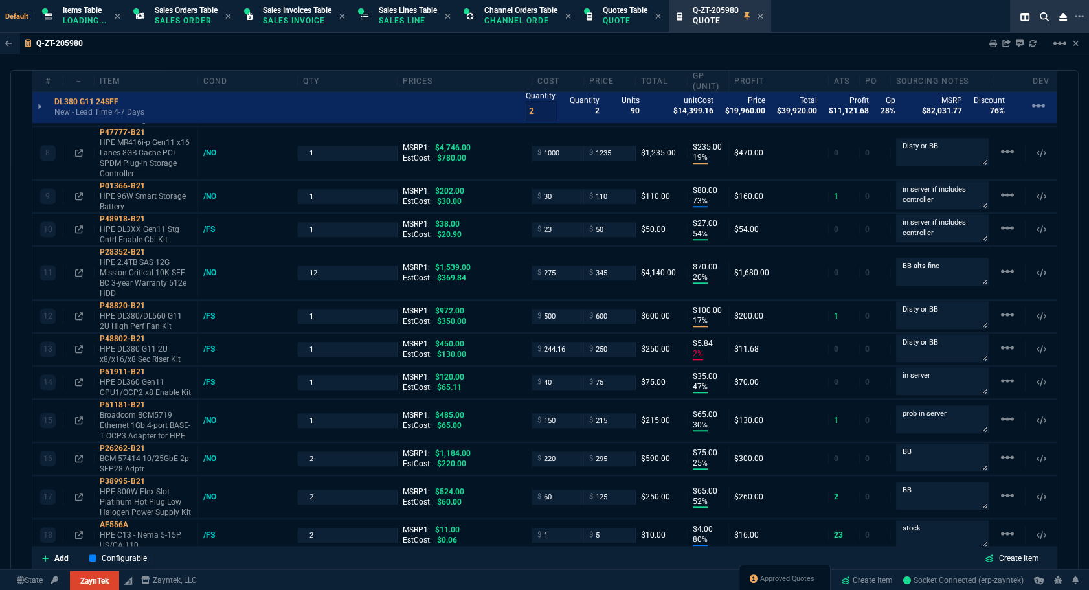
scroll to position [1575, 0]
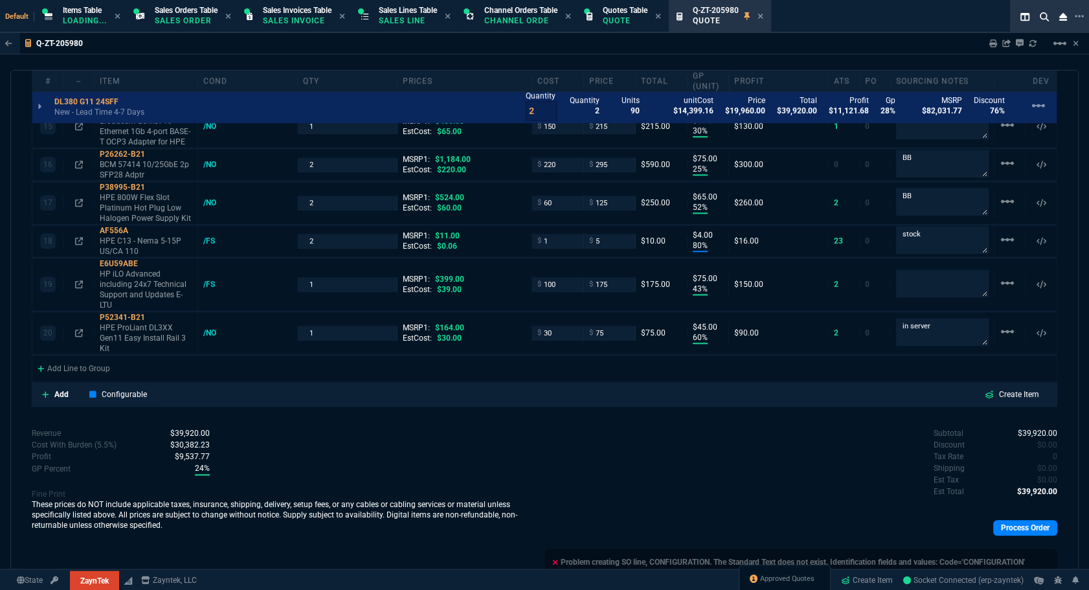
click at [1019, 514] on div "Process Order" at bounding box center [800, 527] width 513 height 27
click at [1017, 520] on link "Process Order" at bounding box center [1025, 528] width 64 height 16
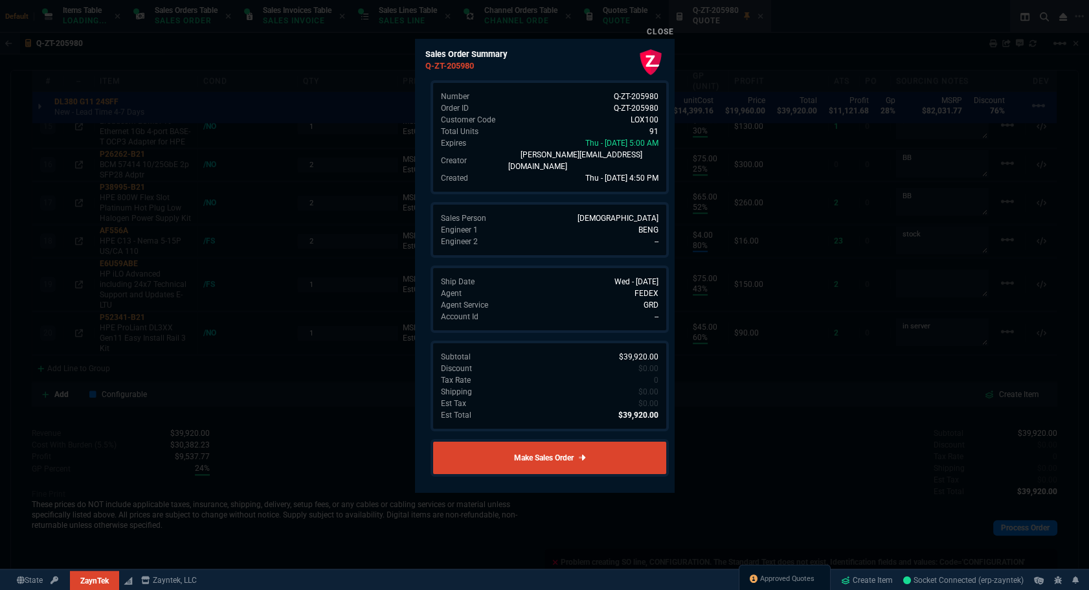
click at [561, 439] on link "Make Sales Order" at bounding box center [549, 458] width 238 height 38
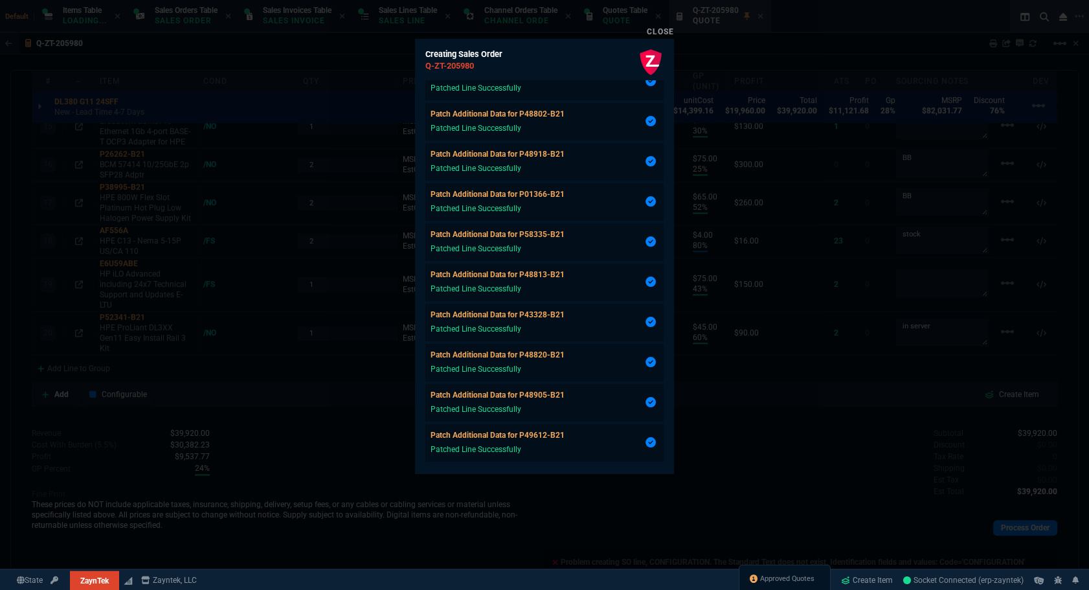
scroll to position [564, 0]
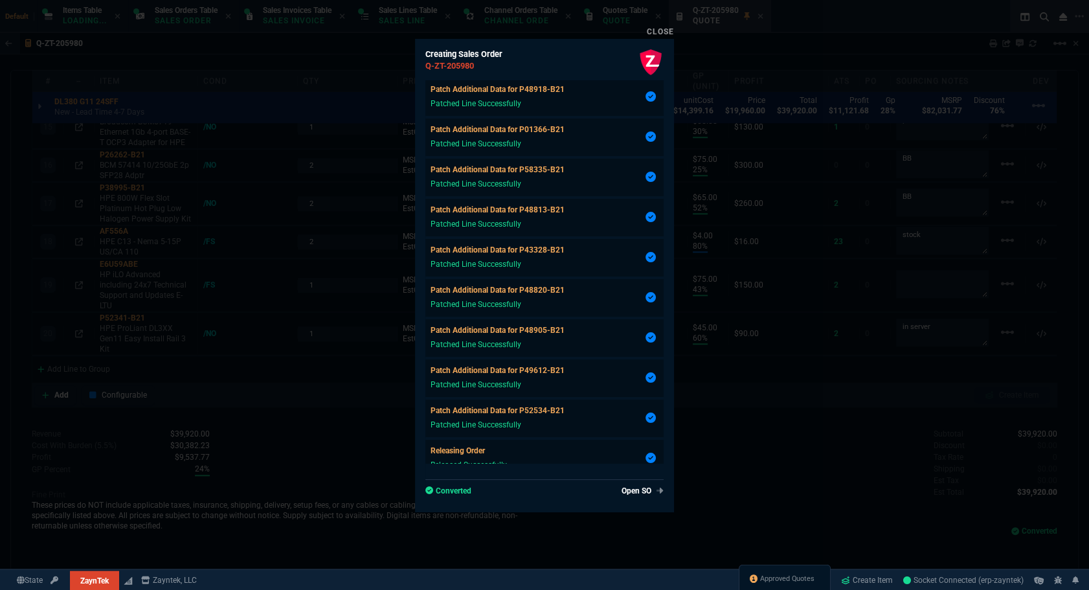
click at [635, 485] on link "Open SO" at bounding box center [642, 491] width 42 height 12
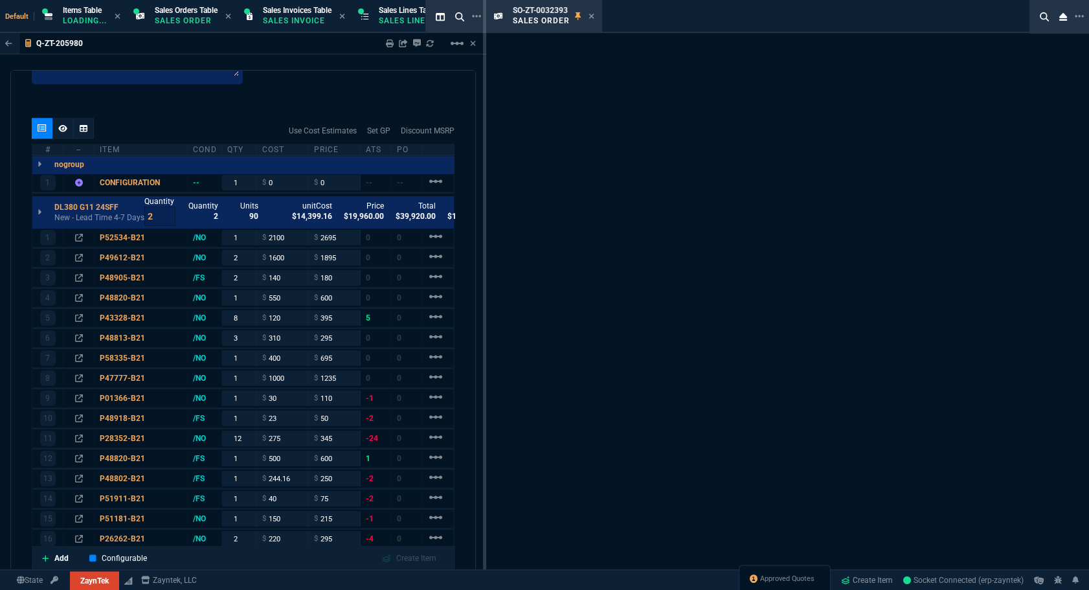
scroll to position [1967, 0]
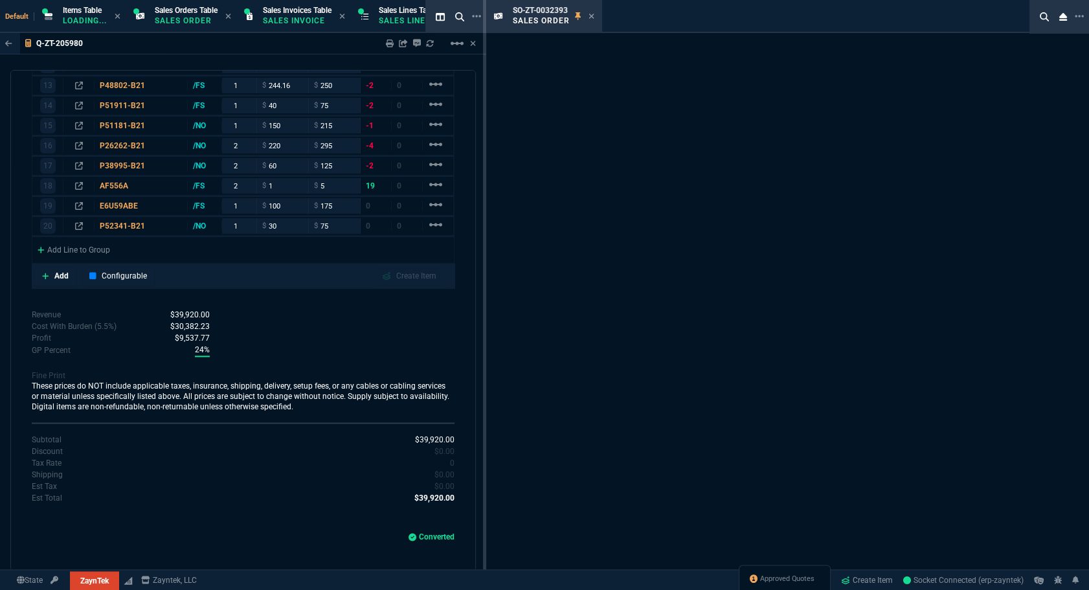
type input "0"
type input "22"
type input "595"
type input "16"
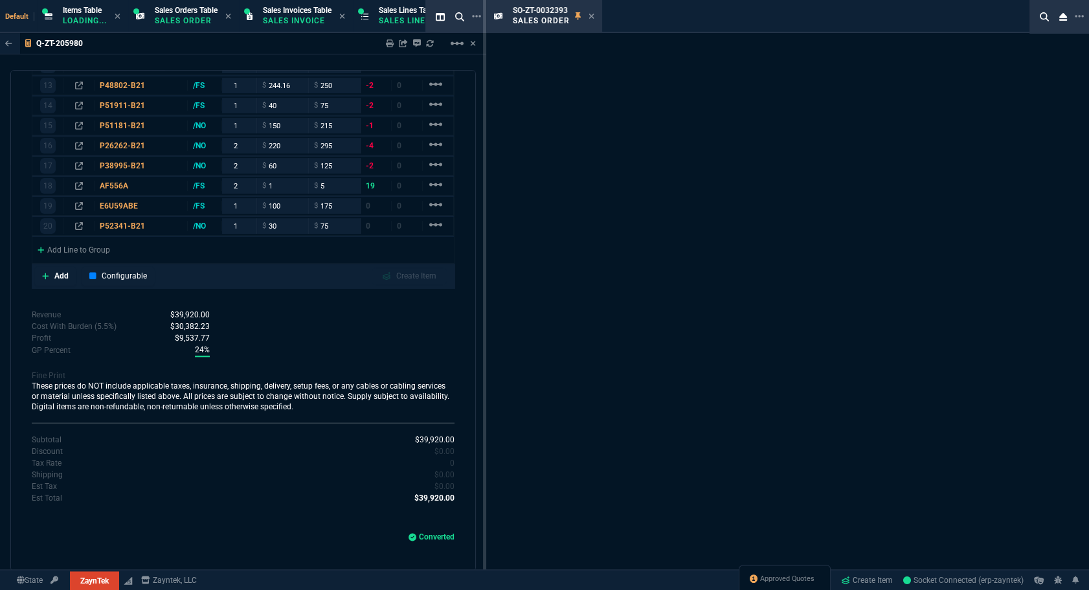
type input "295"
type input "22"
type input "40"
type input "8"
type input "50"
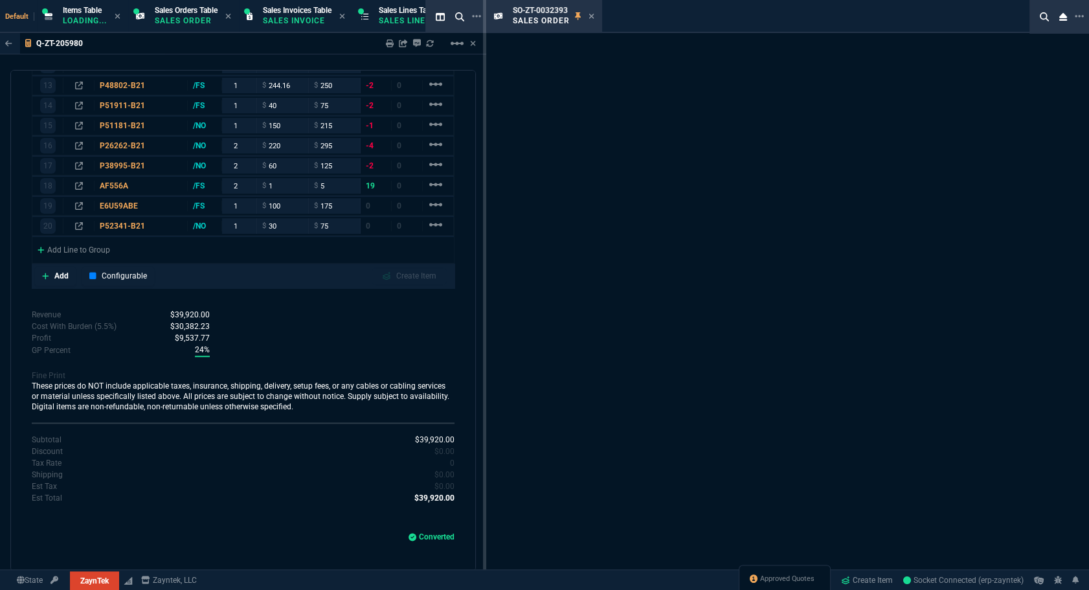
type input "70"
type input "275"
type input "-5"
type input "-15"
type input "42"
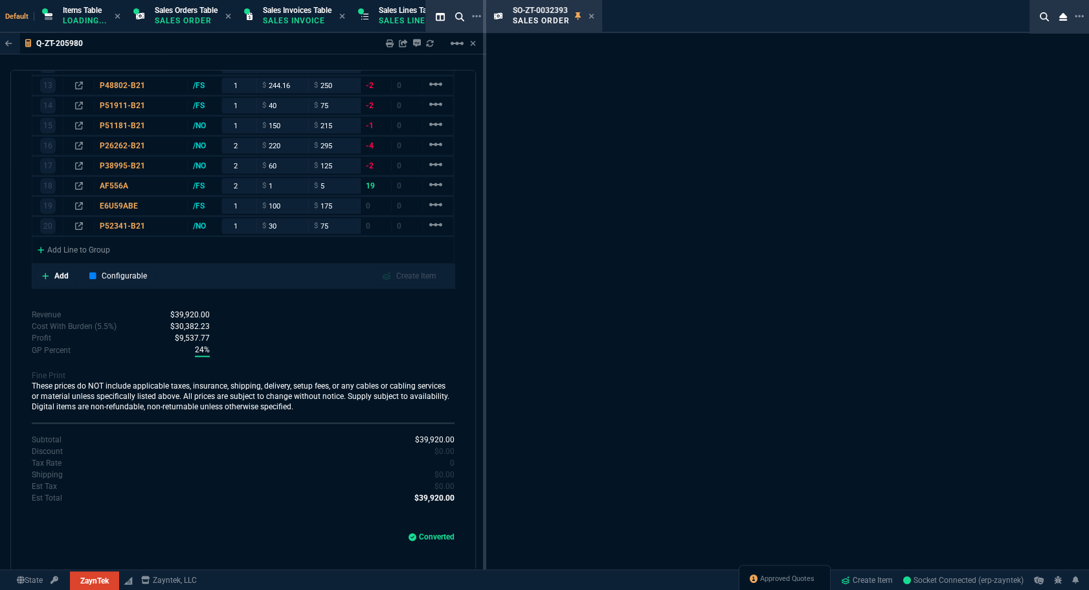
type input "295"
type input "19"
type input "235"
type input "4746"
type input "73"
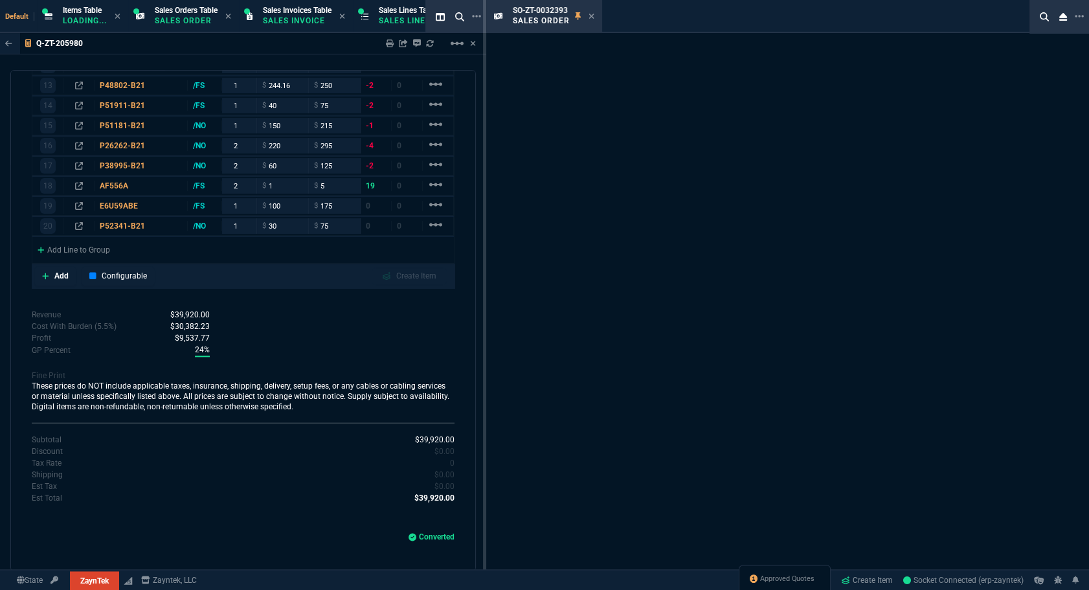
type input "80"
type input "54"
type input "27"
type input "20"
type input "70"
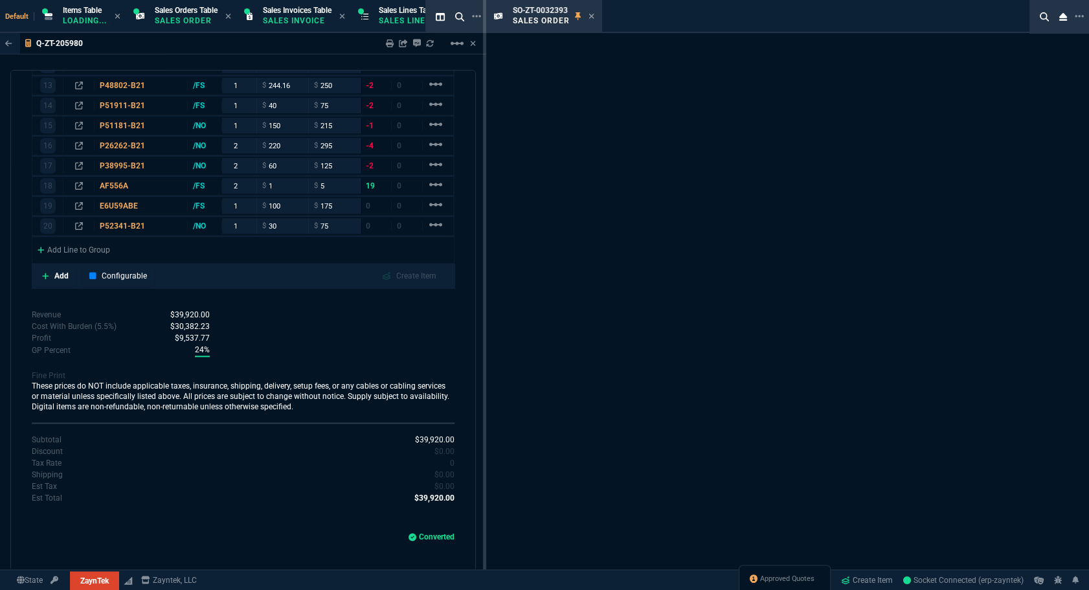
type input "1539"
type input "17"
type input "100"
type input "972"
type input "2"
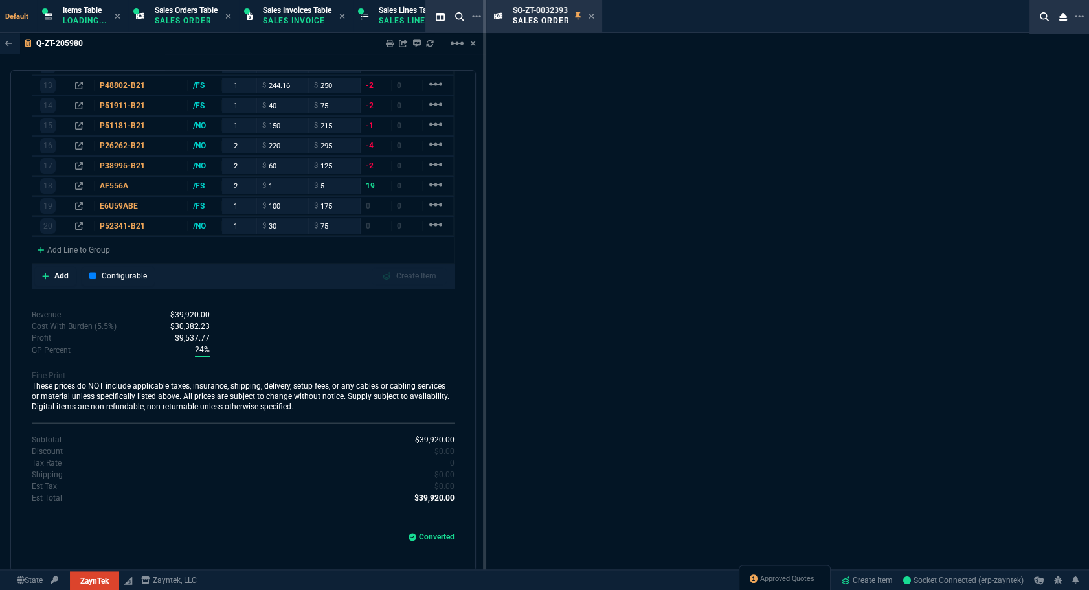
type input "6"
type input "47"
type input "35"
type input "30"
type input "65"
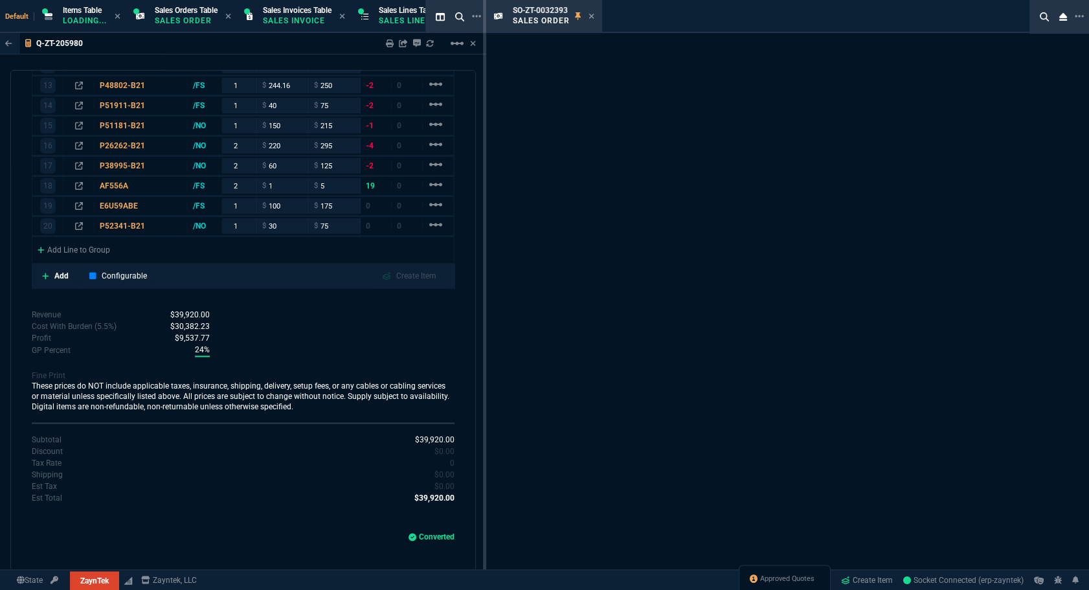
type input "25"
type input "75"
type input "52"
type input "65"
type input "80"
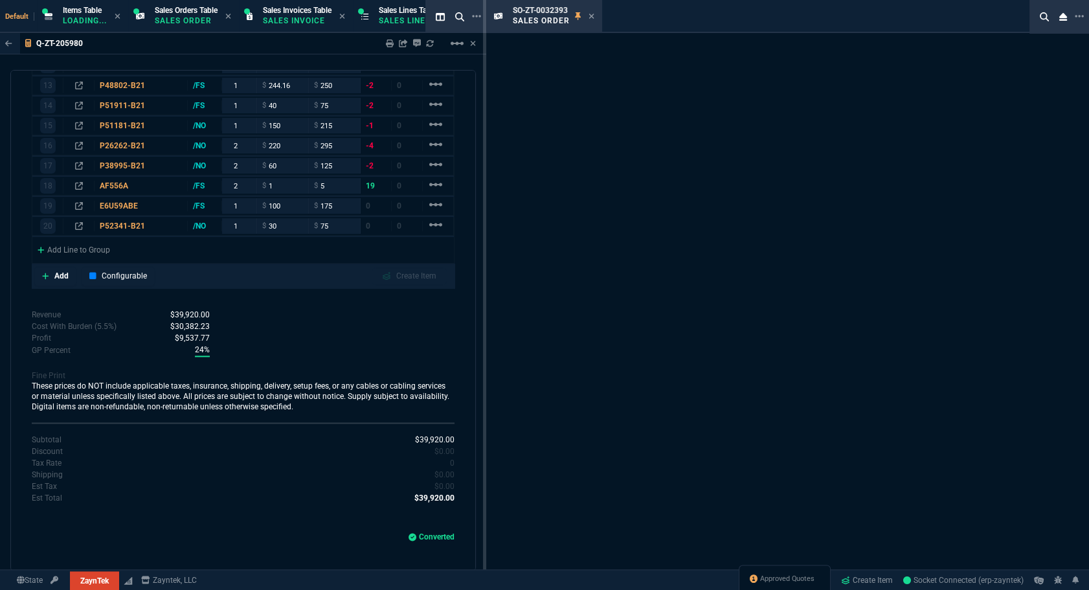
type input "4"
type input "11"
type input "43"
type input "75"
type input "399"
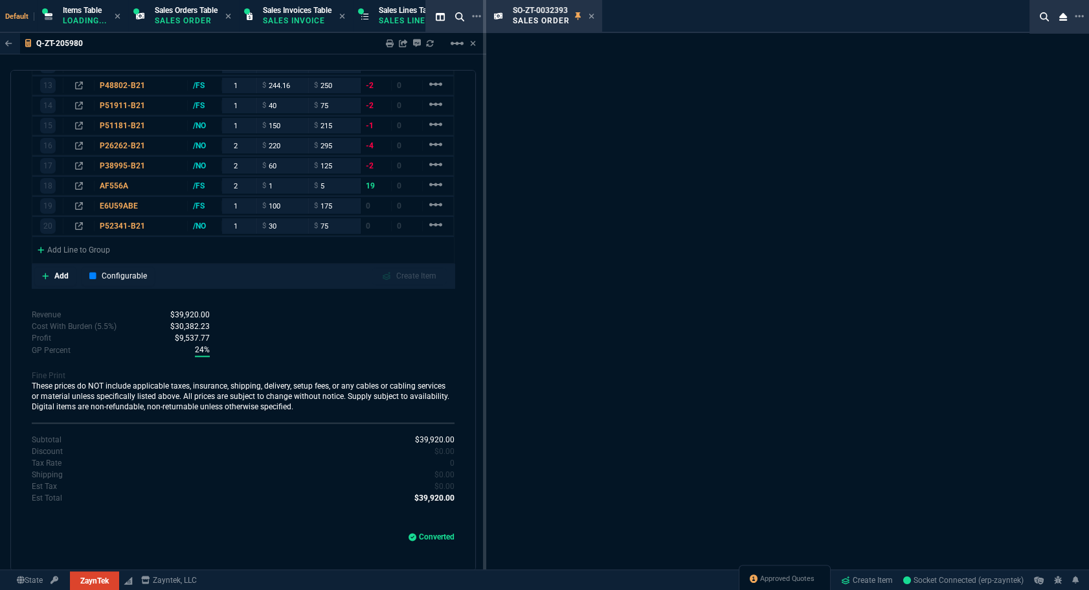
type input "60"
type input "45"
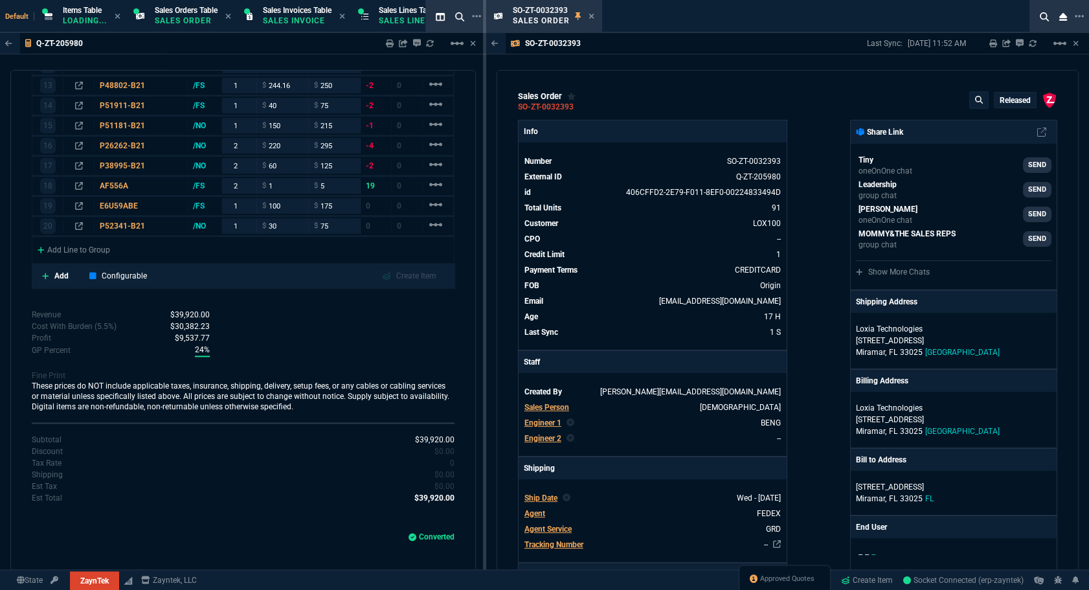
type input "55"
type input "82"
type input "42"
type input "35"
type input "84"
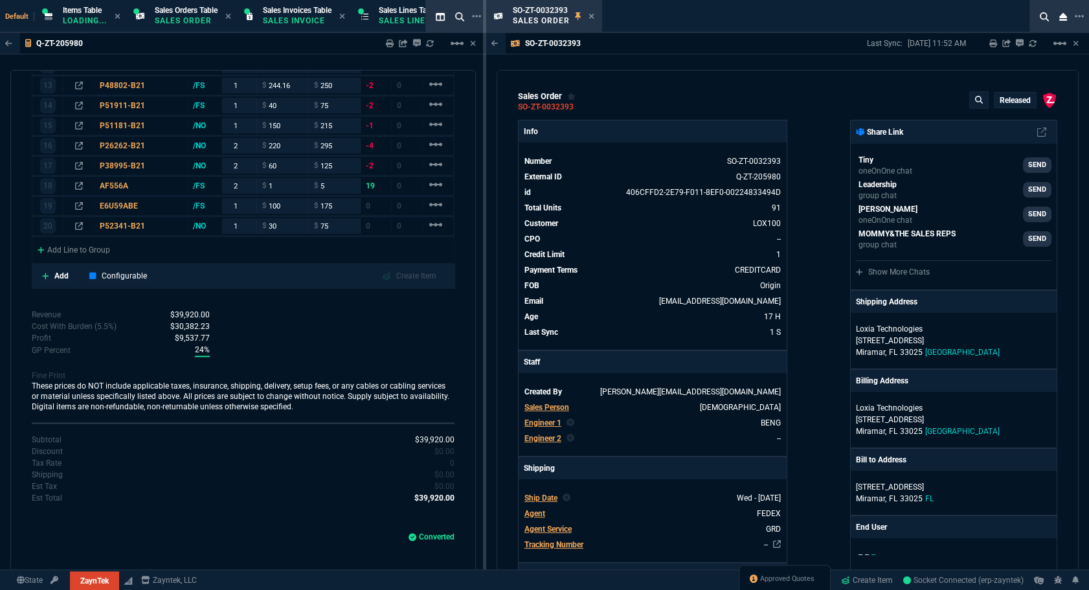
type input "41"
type input "73"
type input "74"
type input "46"
type input "-32"
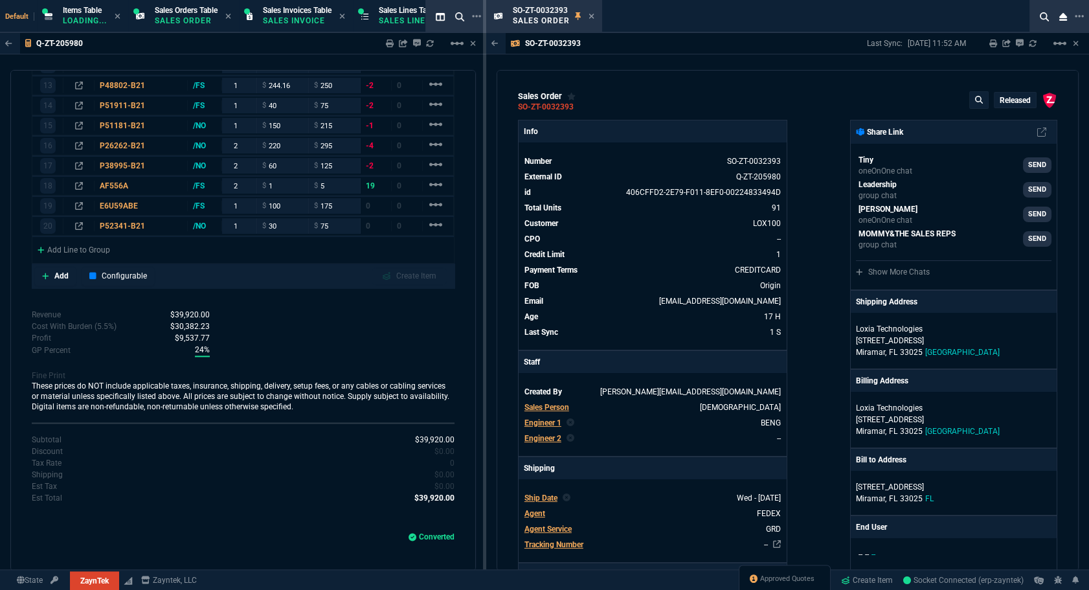
type input "78"
type input "38"
type input "44"
type input "38"
type input "56"
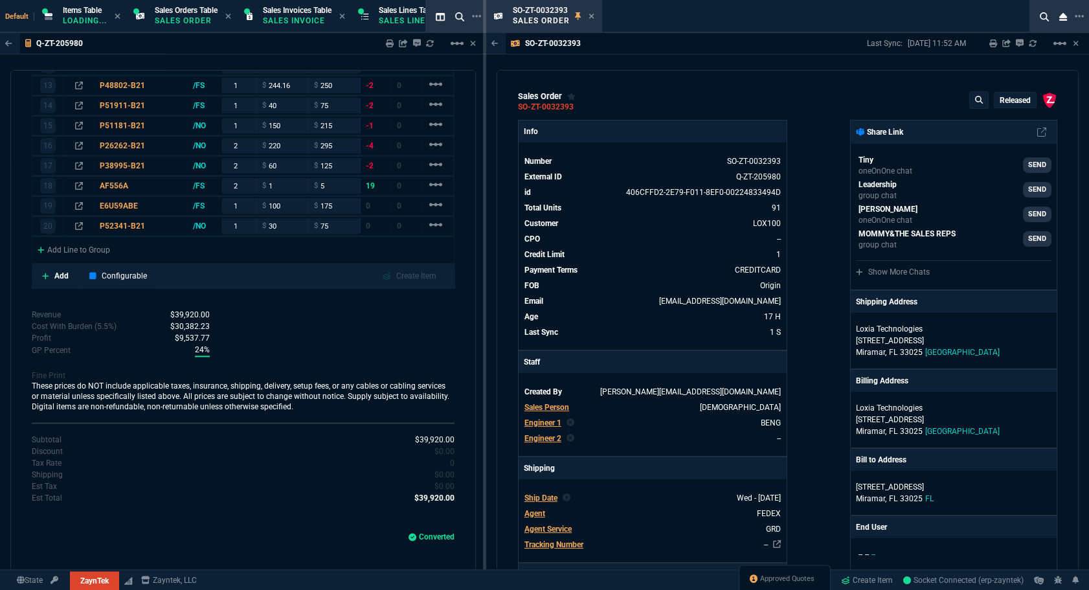
type input "75"
type input "76"
type input "55"
type input "56"
type input "54"
